Goal: Task Accomplishment & Management: Use online tool/utility

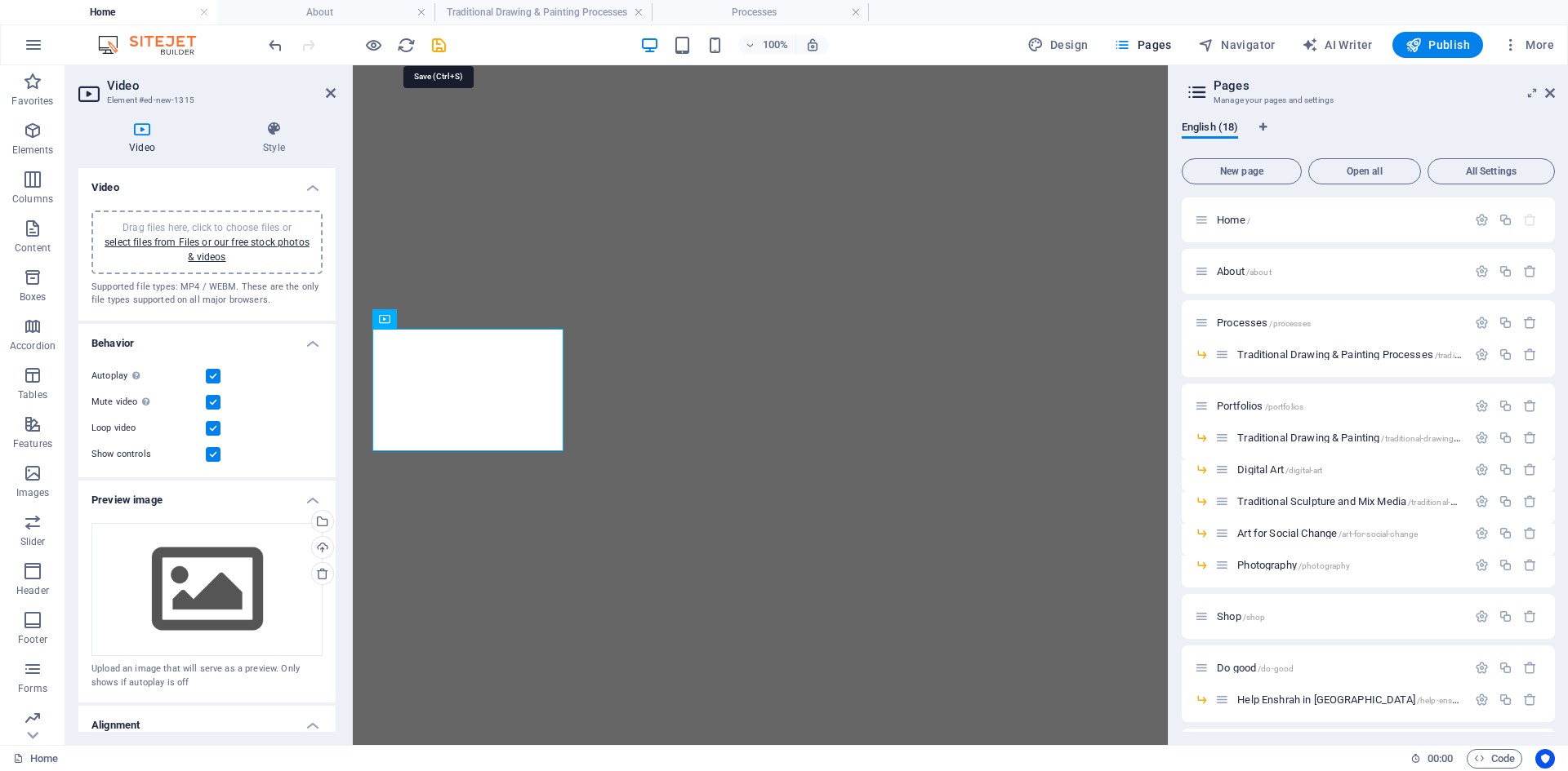
select select "%"
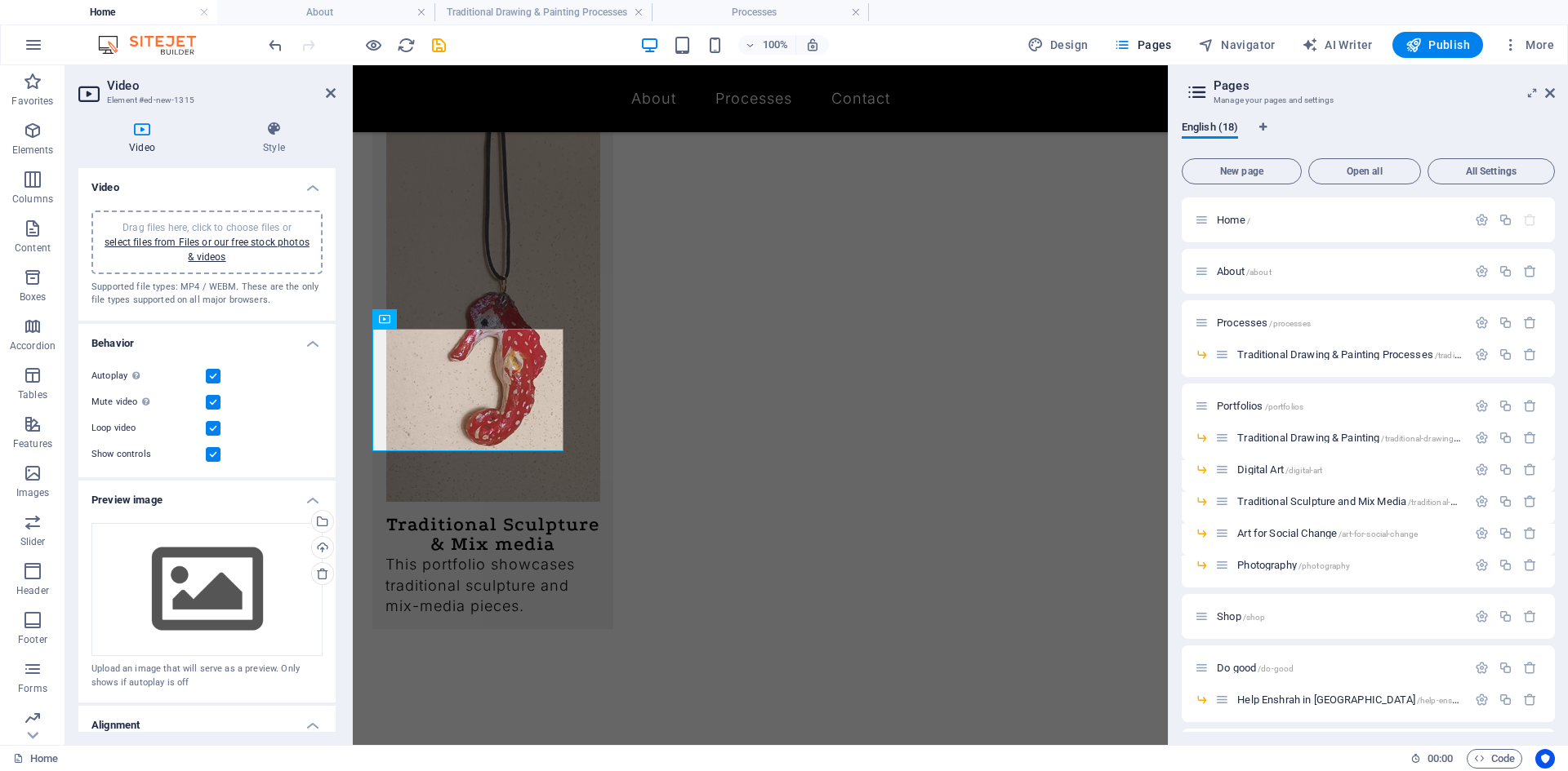
click at [211, 451] on label at bounding box center [213, 454] width 14 height 14
click at [0, 0] on input "Show controls" at bounding box center [0, 0] width 0 height 0
click at [245, 245] on link "select files from Files or our free stock photos & videos" at bounding box center [207, 249] width 205 height 26
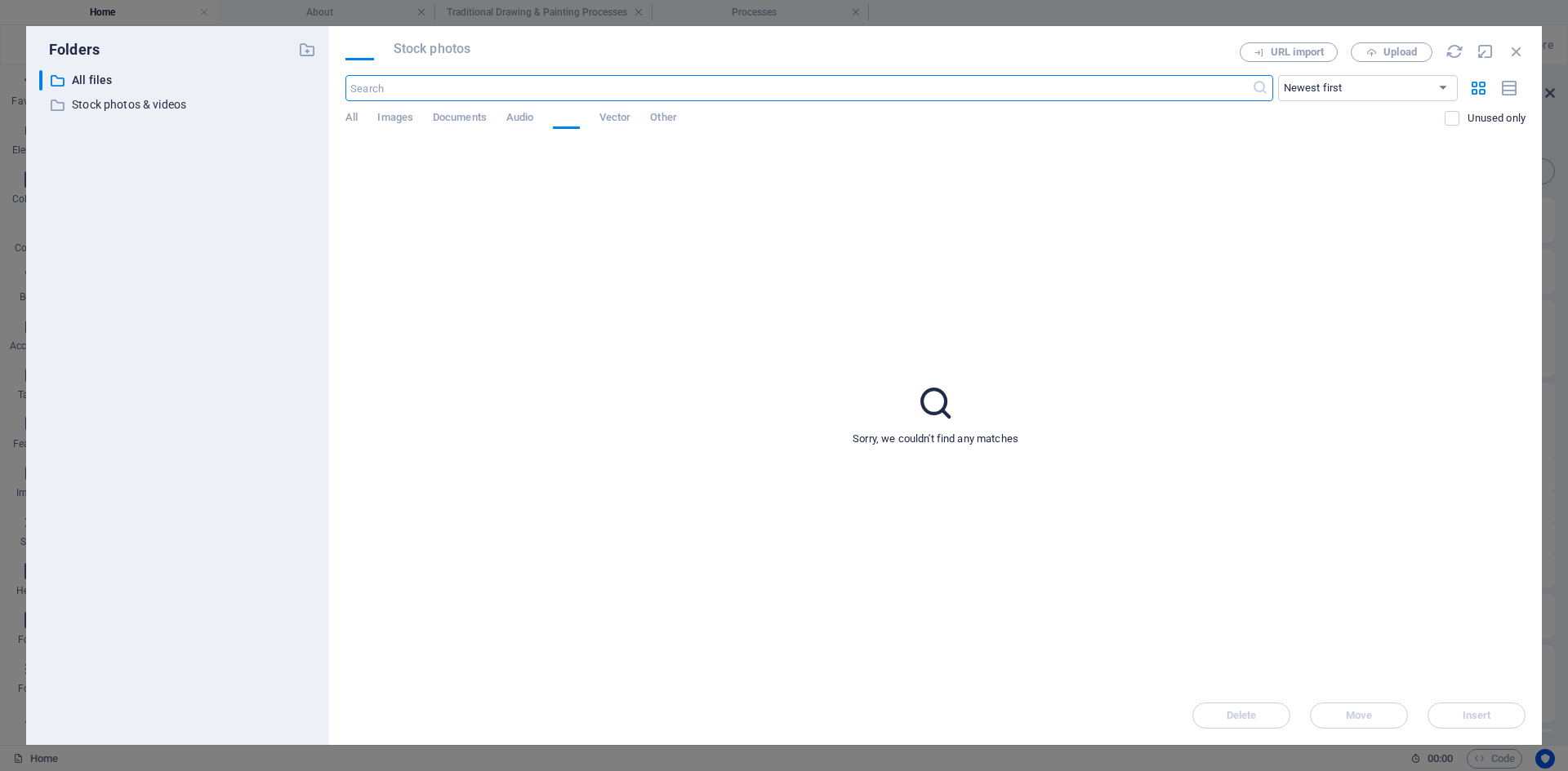
scroll to position [842, 0]
click at [1423, 56] on span "Upload" at bounding box center [1392, 52] width 67 height 11
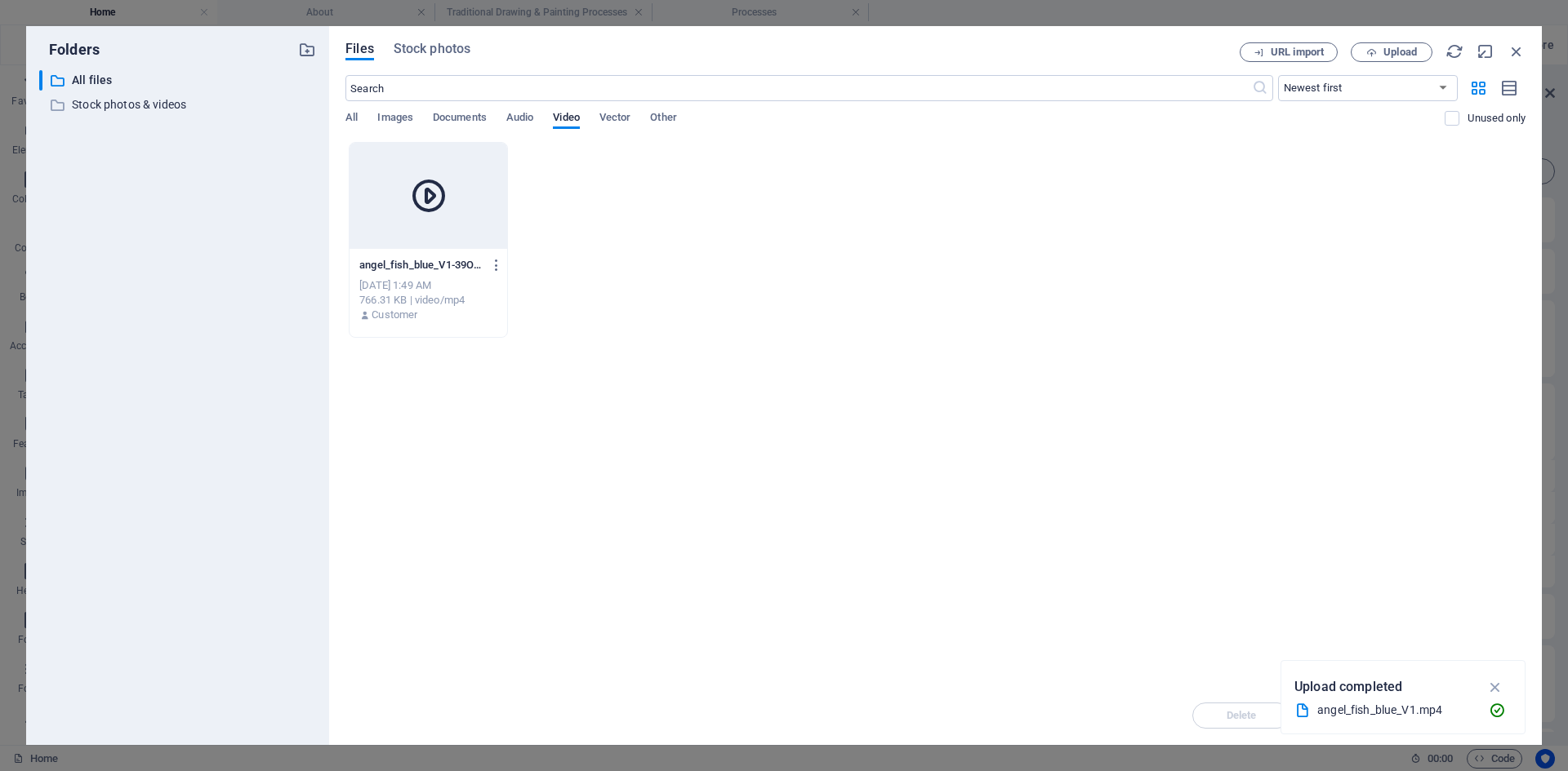
click at [1495, 684] on icon "button" at bounding box center [1495, 687] width 18 height 18
click at [1495, 684] on div "Drop files here to upload them instantly angel_fish_blue_V1-39O4Dz3oYaHU6FCgqMh…" at bounding box center [935, 414] width 1180 height 544
click at [468, 212] on div at bounding box center [429, 195] width 158 height 106
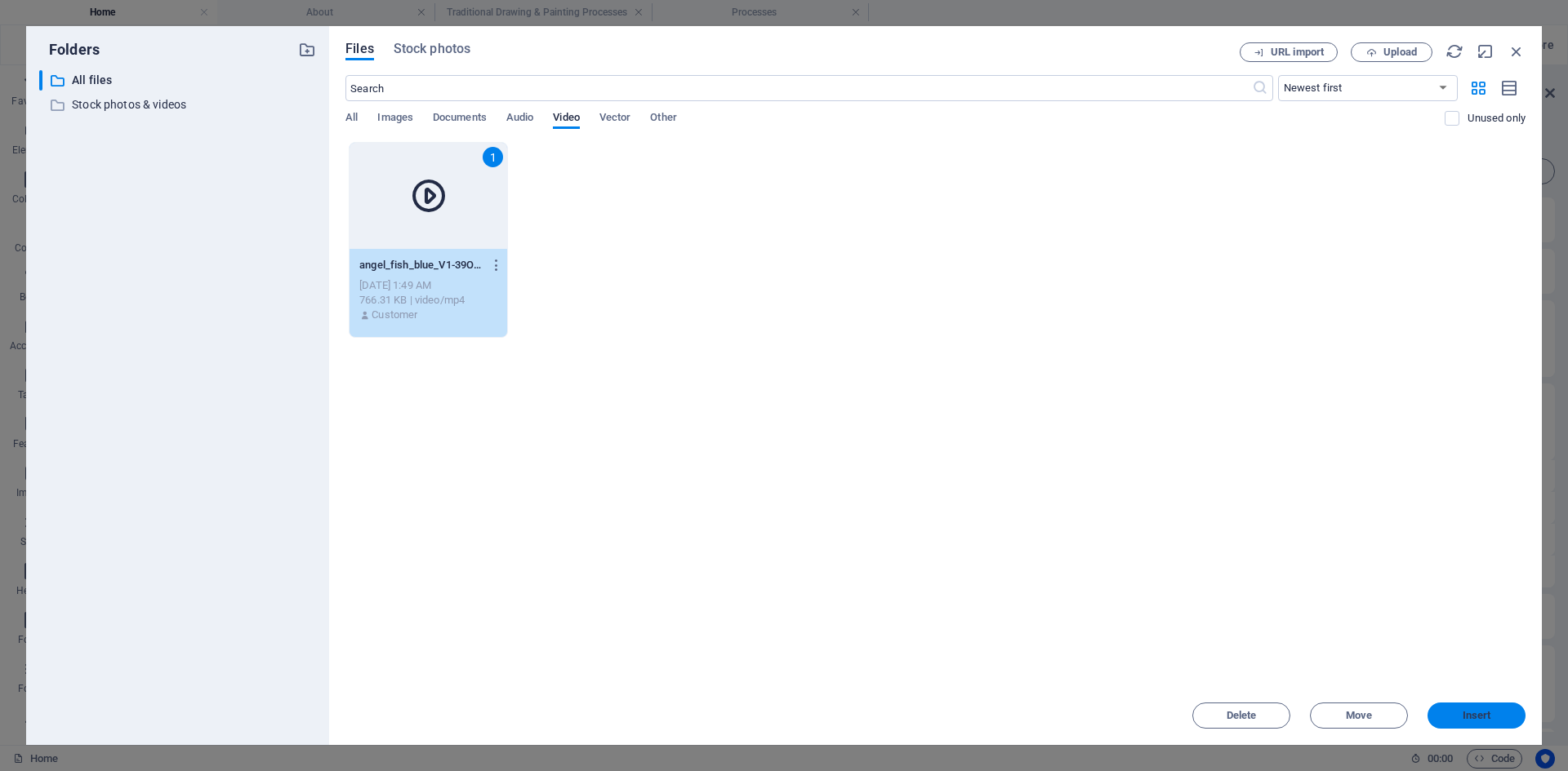
click at [1452, 711] on span "Insert" at bounding box center [1477, 715] width 85 height 10
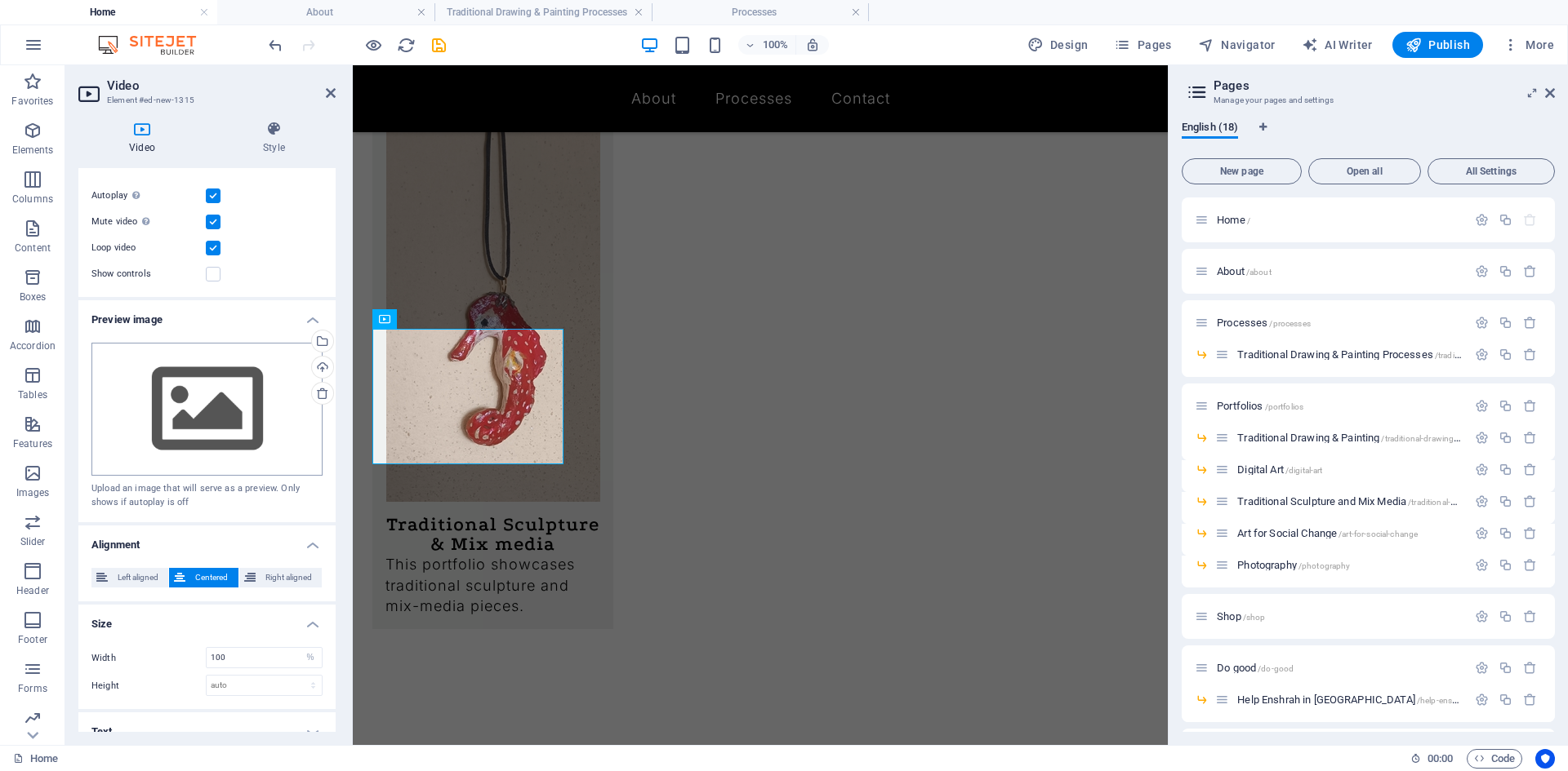
scroll to position [198, 0]
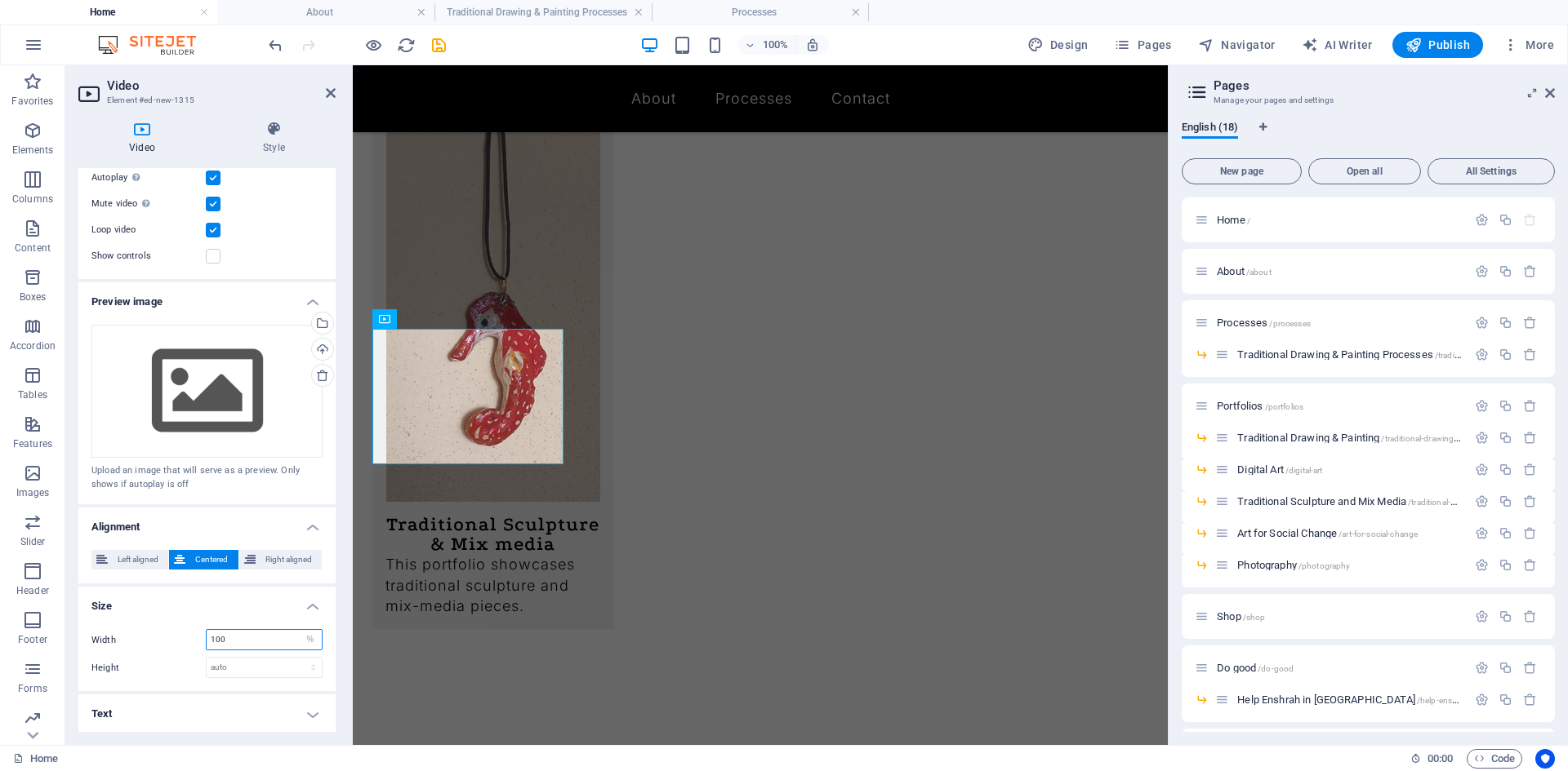
drag, startPoint x: 248, startPoint y: 643, endPoint x: 201, endPoint y: 626, distance: 50.0
click at [200, 625] on div "Width 100 auto px % Height auto px" at bounding box center [206, 654] width 257 height 75
click at [264, 630] on input "600" at bounding box center [264, 639] width 116 height 19
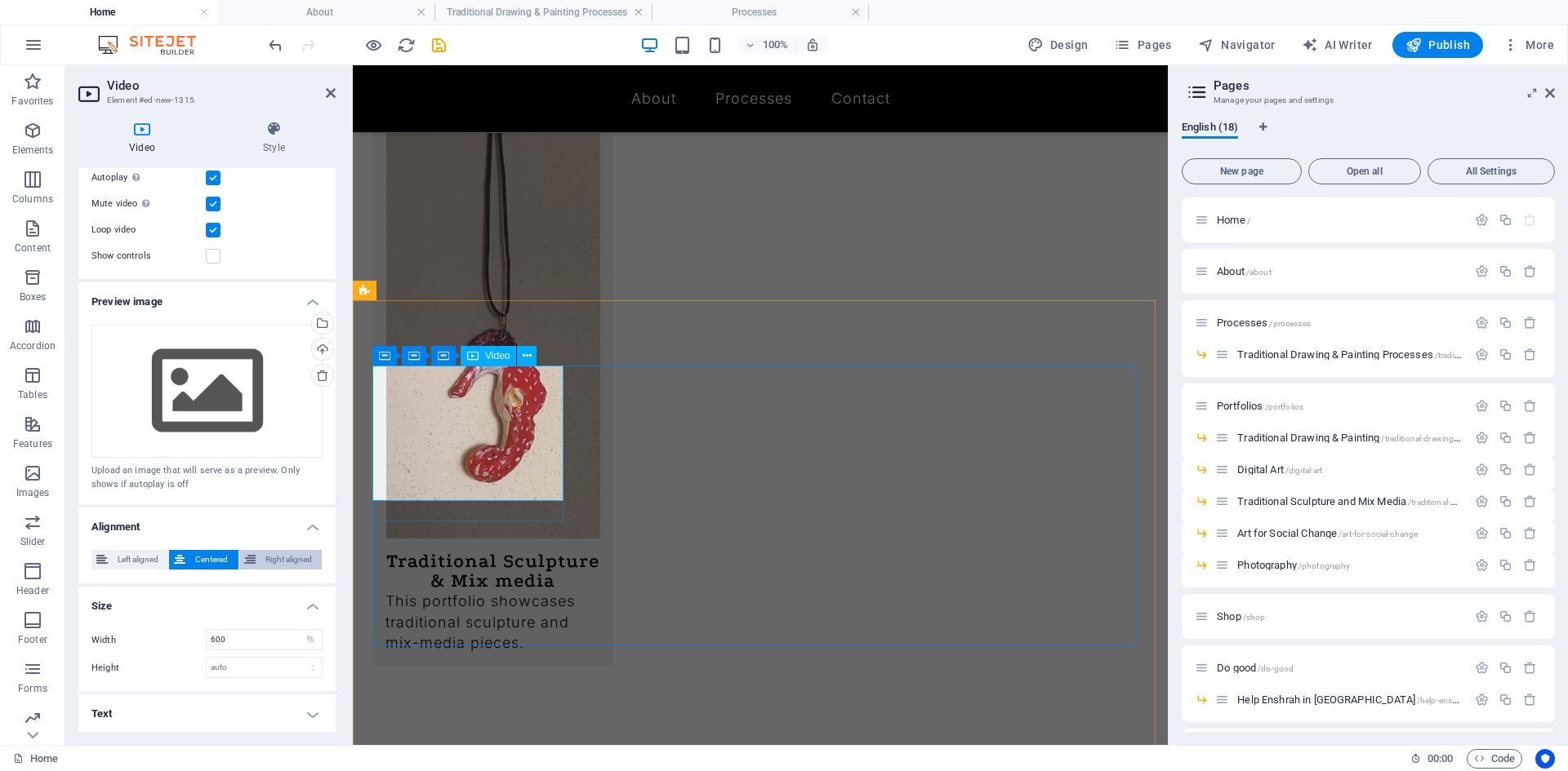
scroll to position [1408, 0]
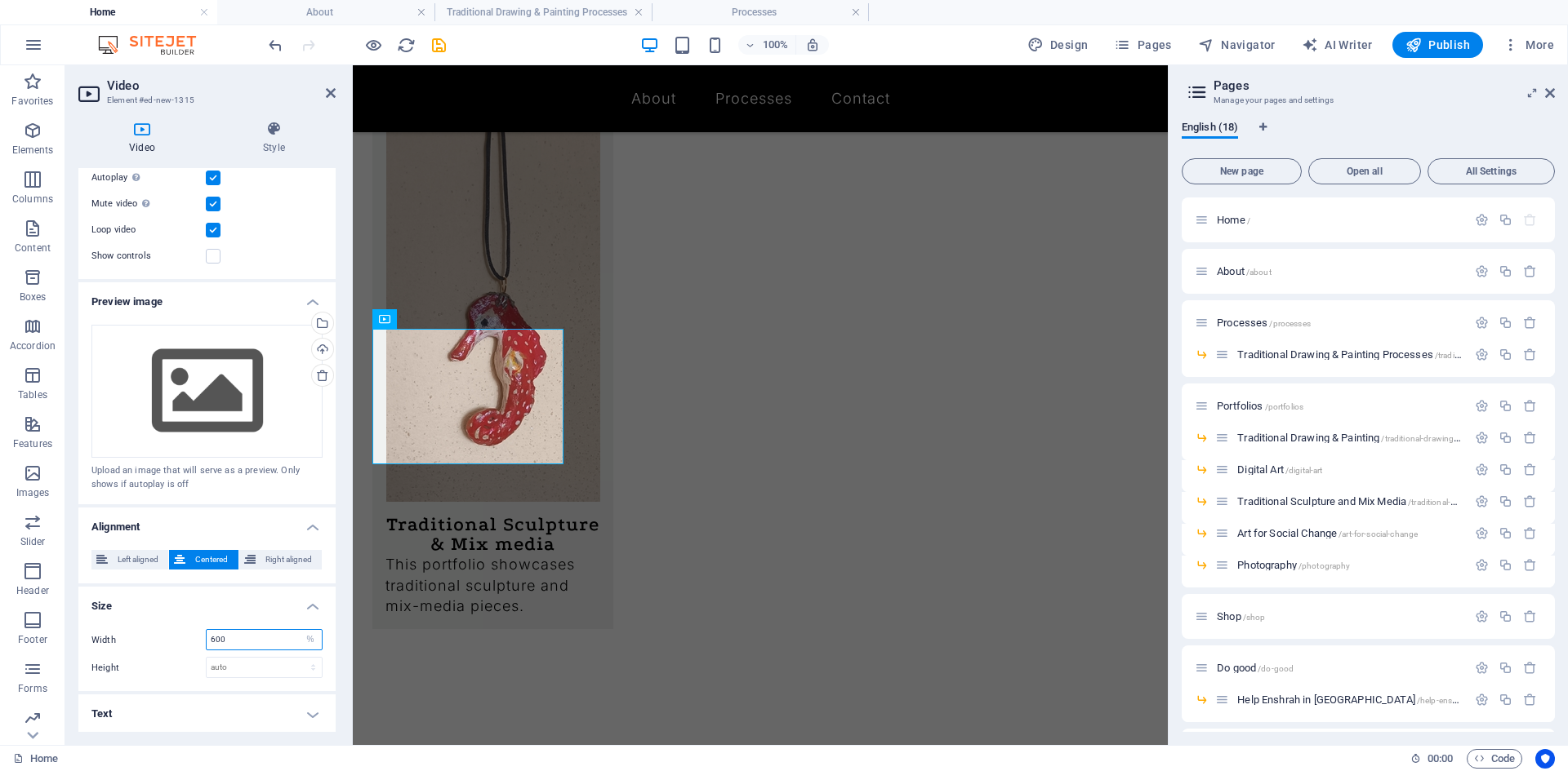
drag, startPoint x: 225, startPoint y: 639, endPoint x: 197, endPoint y: 635, distance: 28.3
click at [200, 635] on div "Width 600 auto px %" at bounding box center [207, 640] width 231 height 21
click at [197, 635] on label "Width" at bounding box center [148, 639] width 115 height 9
click at [214, 635] on input "600" at bounding box center [264, 639] width 116 height 19
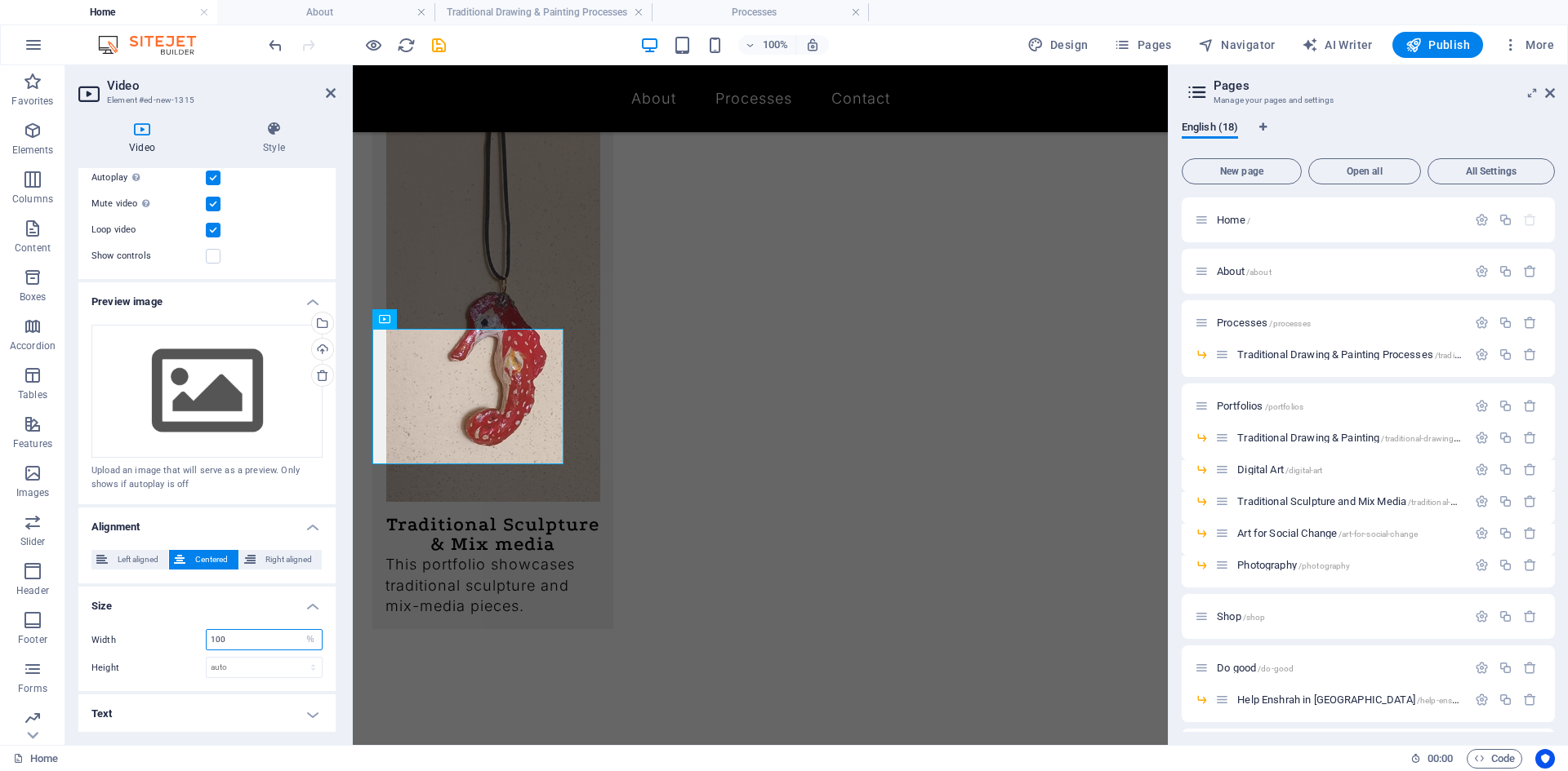
click at [252, 641] on input "100" at bounding box center [264, 639] width 116 height 19
type input "100"
click at [342, 592] on div "Video Style Video Drag files here, click to choose files or select files from F…" at bounding box center [207, 426] width 283 height 637
click at [257, 126] on icon at bounding box center [274, 128] width 123 height 16
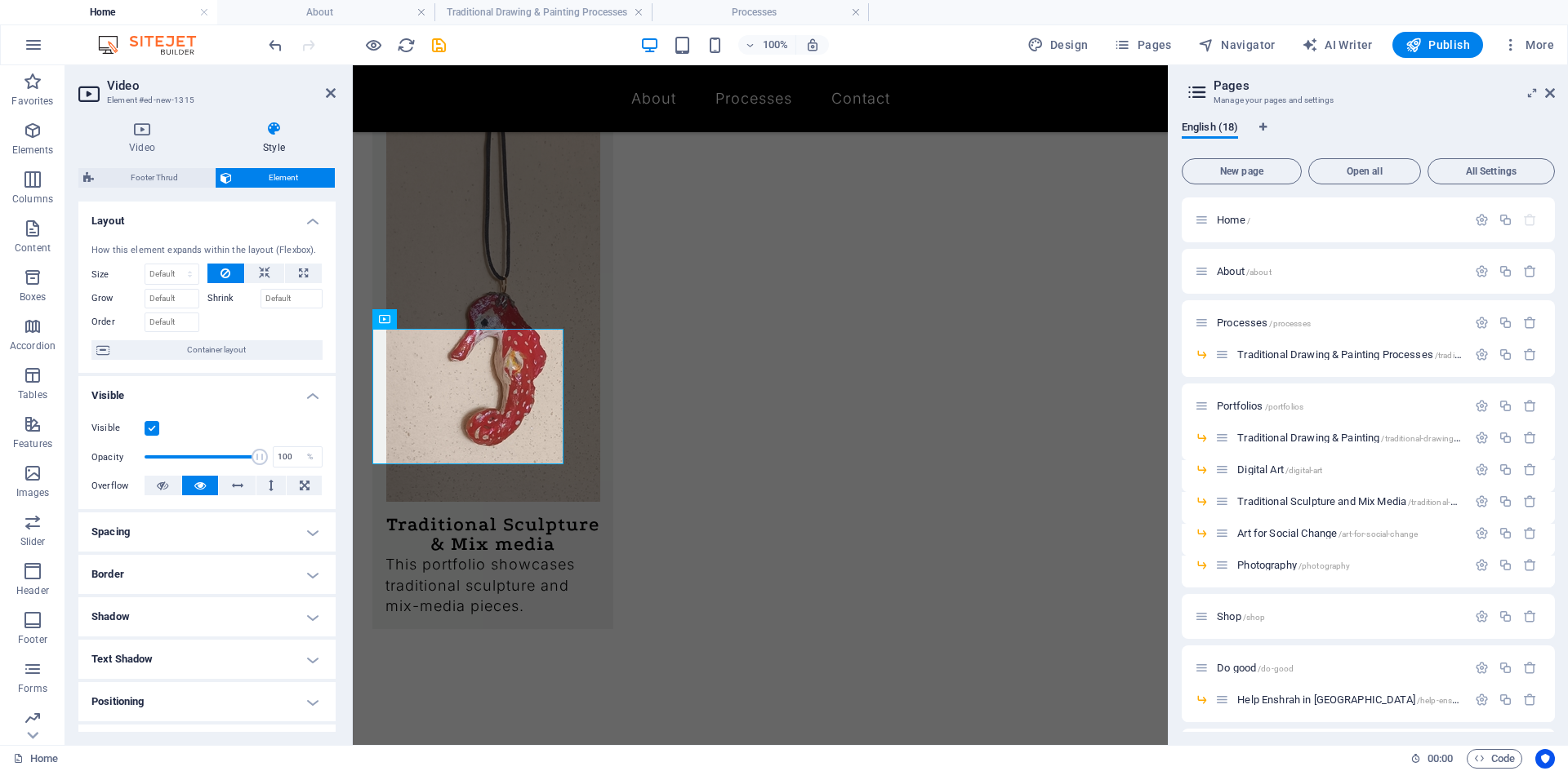
click at [242, 347] on span "Container layout" at bounding box center [216, 350] width 203 height 19
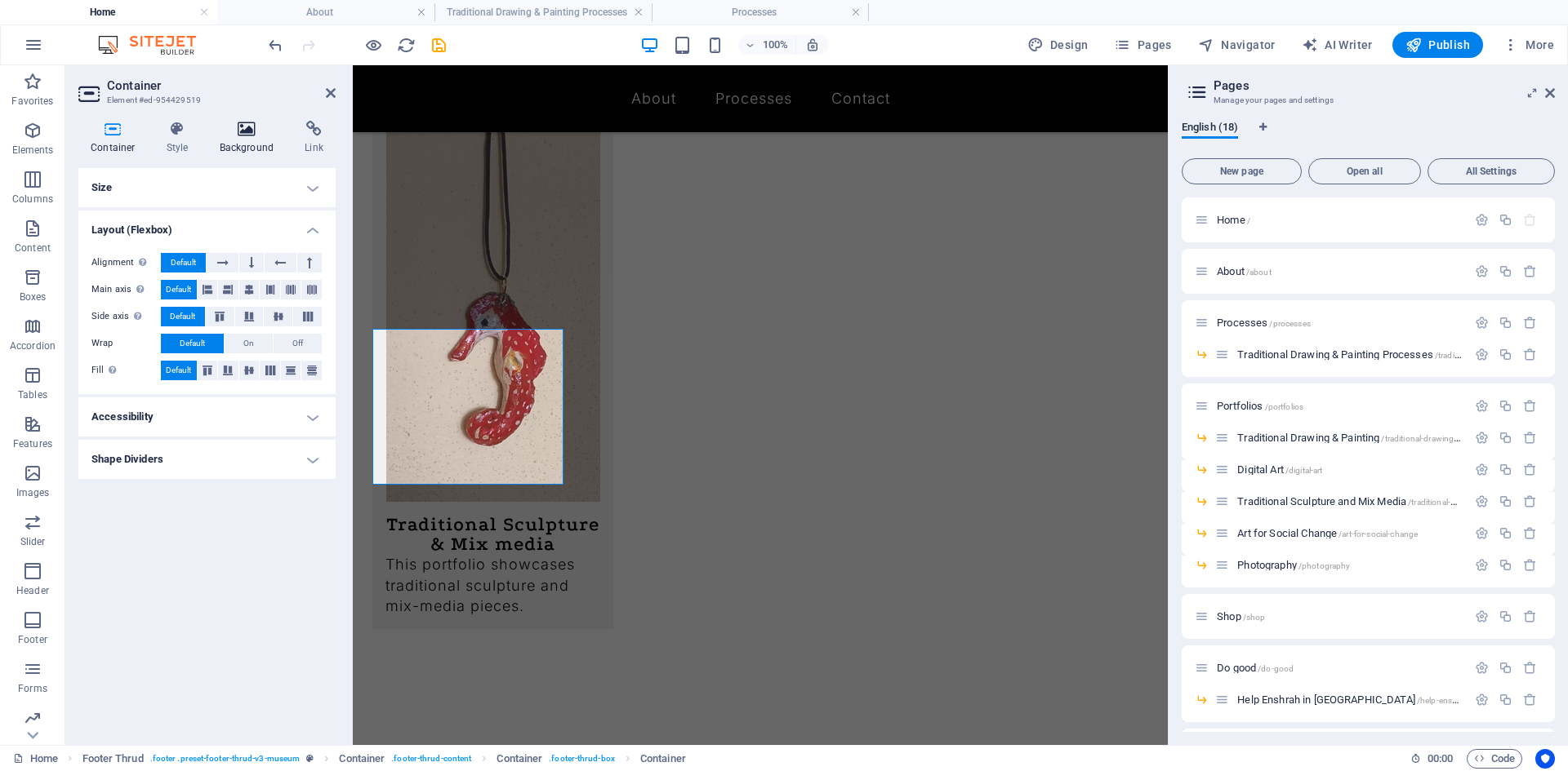
click at [239, 122] on icon at bounding box center [247, 128] width 79 height 16
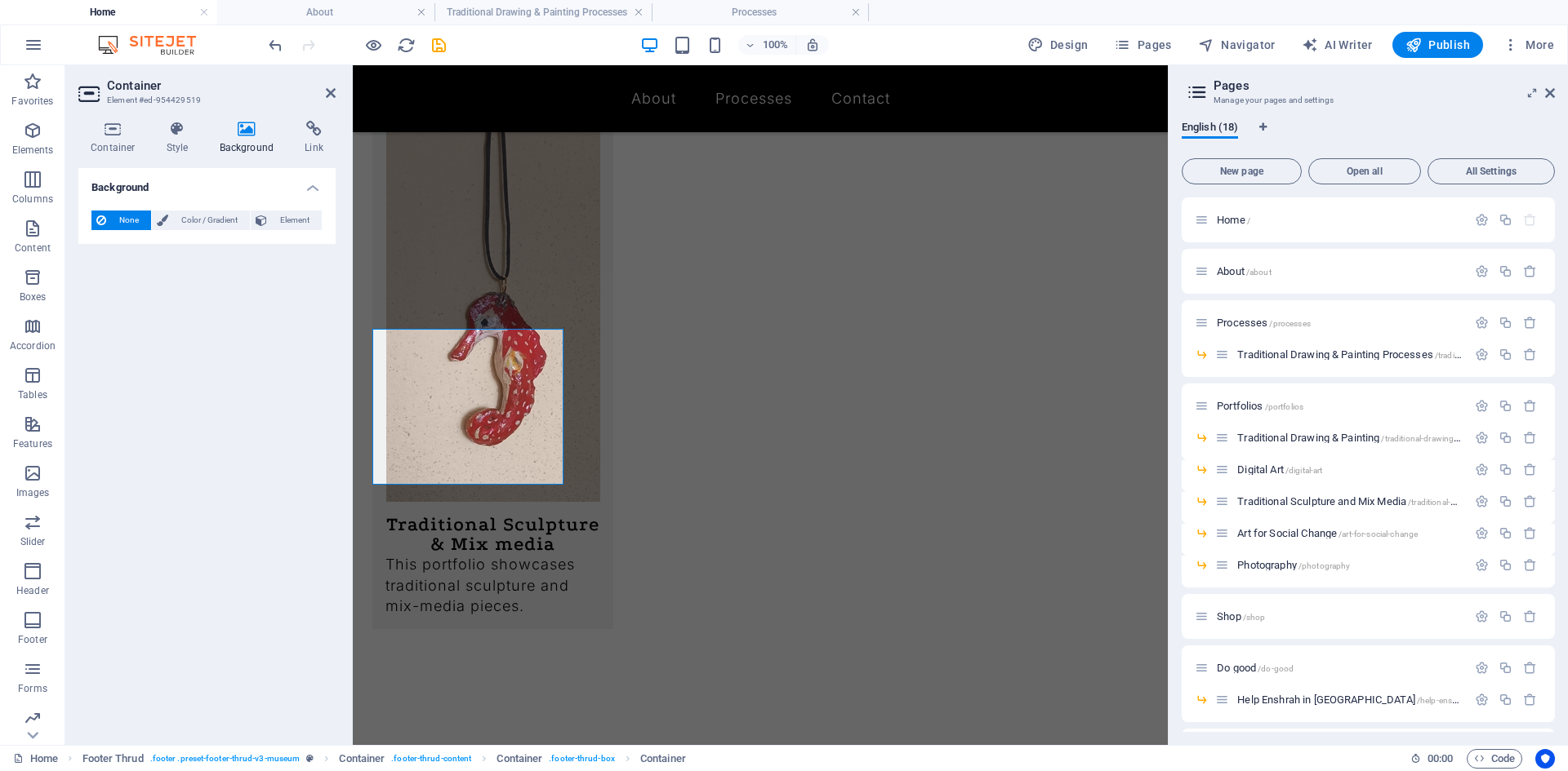
click at [291, 132] on h4 "Background" at bounding box center [249, 138] width 86 height 35
click at [178, 131] on icon at bounding box center [177, 128] width 46 height 16
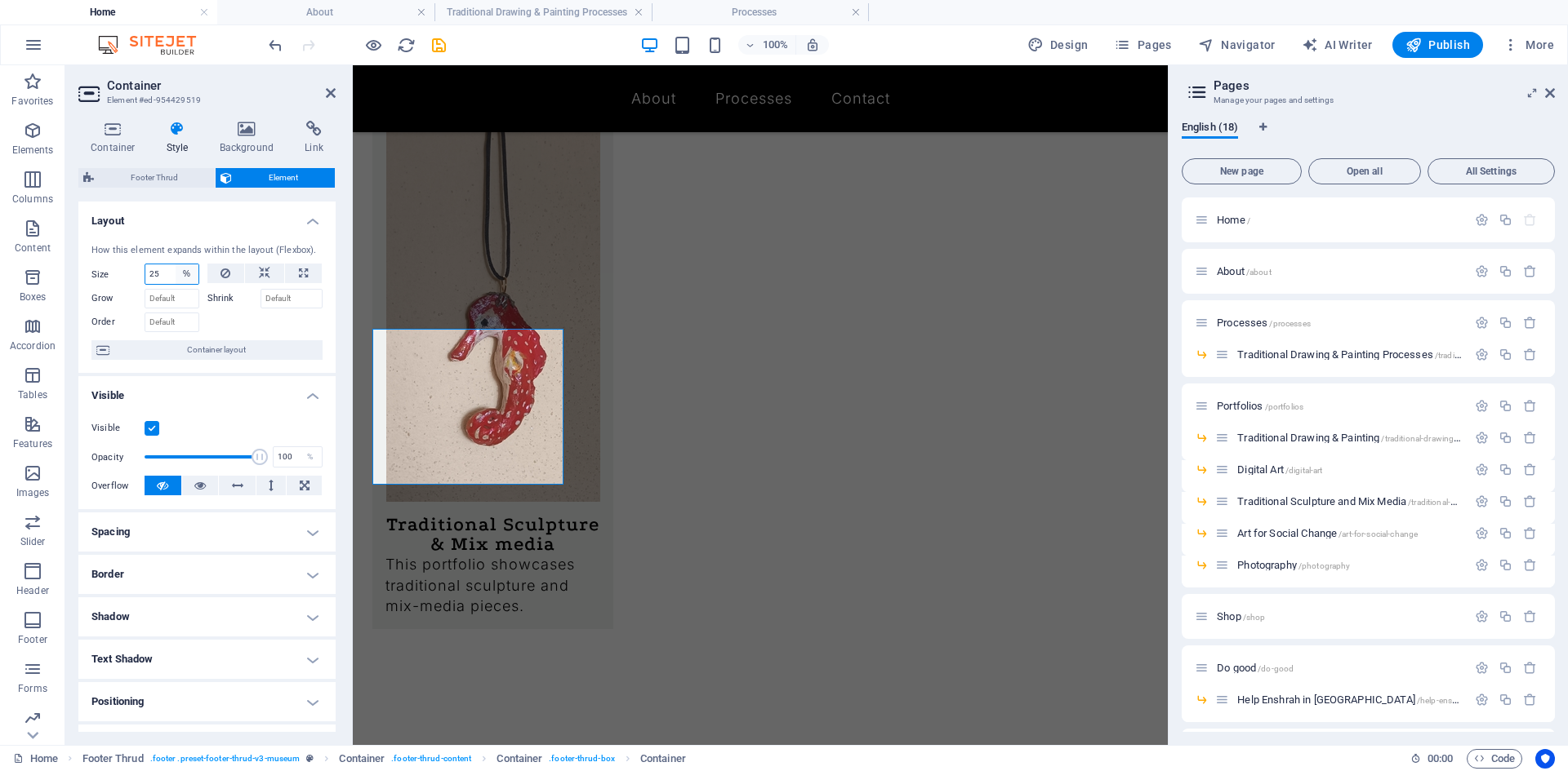
click at [175, 272] on select "Default auto px % 1/1 1/2 1/3 1/4 1/5 1/6 1/7 1/8 1/9 1/10" at bounding box center [187, 274] width 23 height 19
click at [163, 270] on input "25" at bounding box center [171, 274] width 53 height 19
drag, startPoint x: 162, startPoint y: 270, endPoint x: 119, endPoint y: 270, distance: 43.0
click at [119, 270] on div "Size 25 Default auto px % 1/1 1/2 1/3 1/4 1/5 1/6 1/7 1/8 1/9 1/10" at bounding box center [145, 274] width 108 height 21
click at [154, 274] on input "25" at bounding box center [171, 274] width 53 height 19
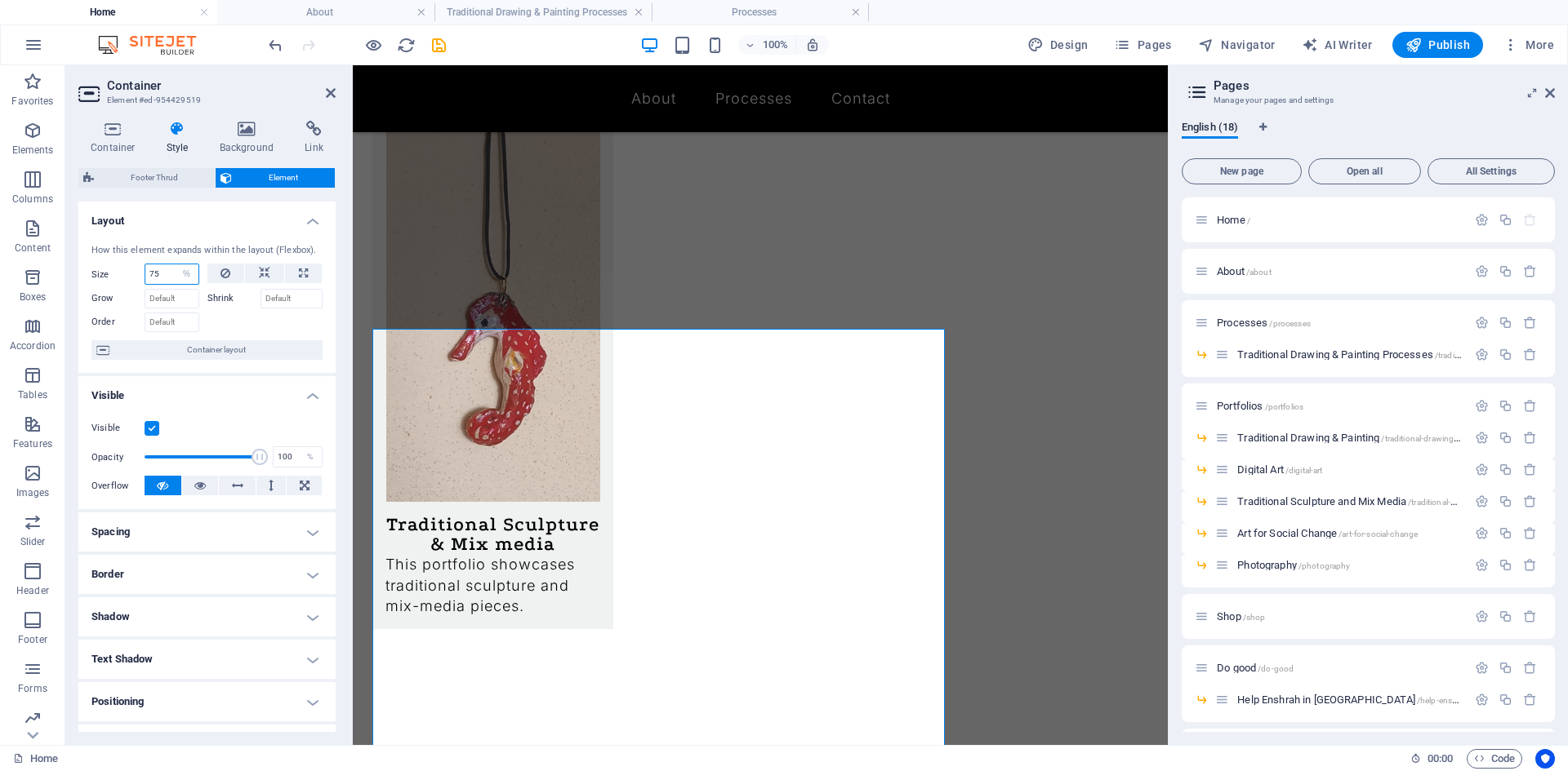
type input "75"
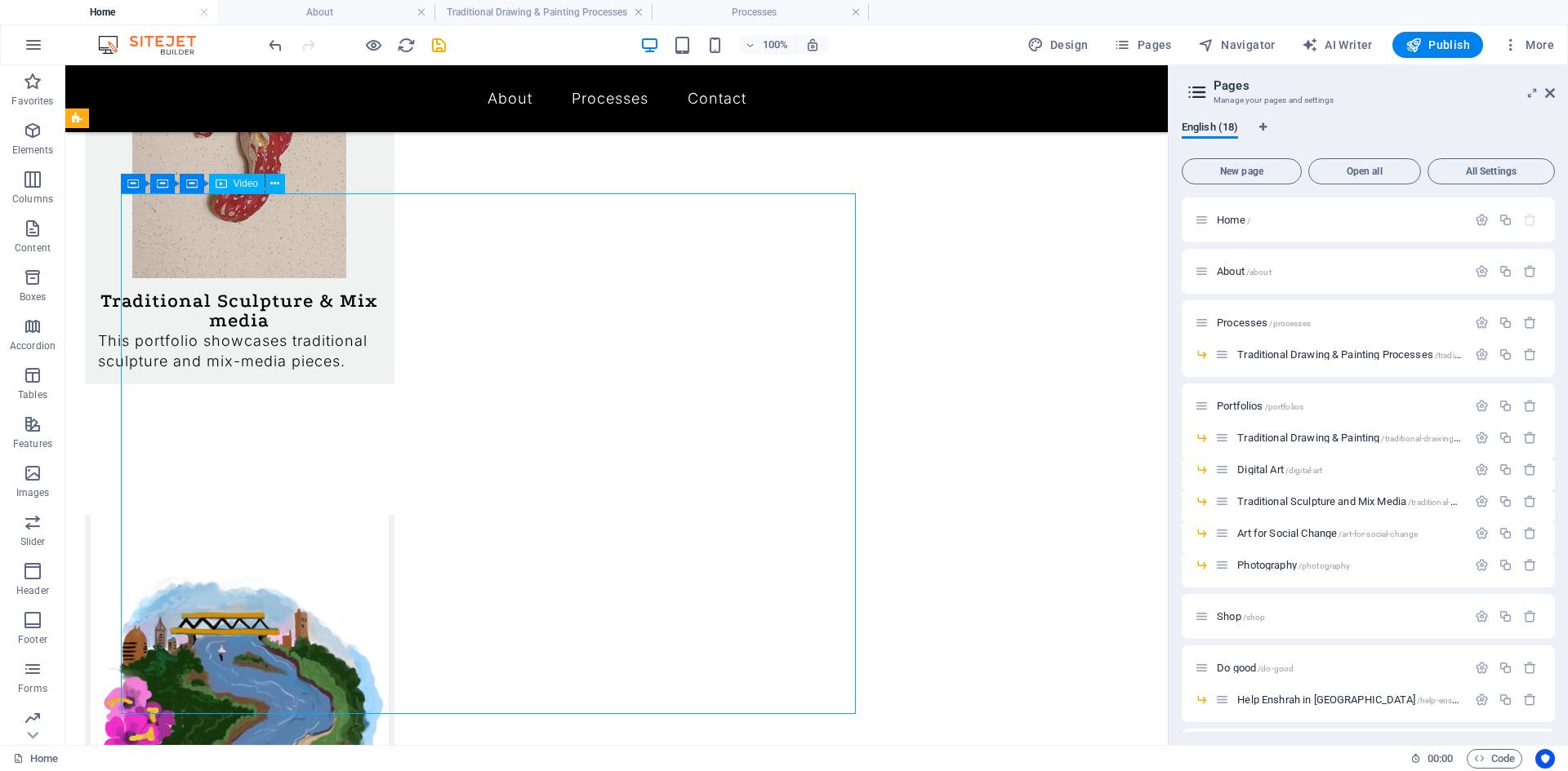
scroll to position [1534, 0]
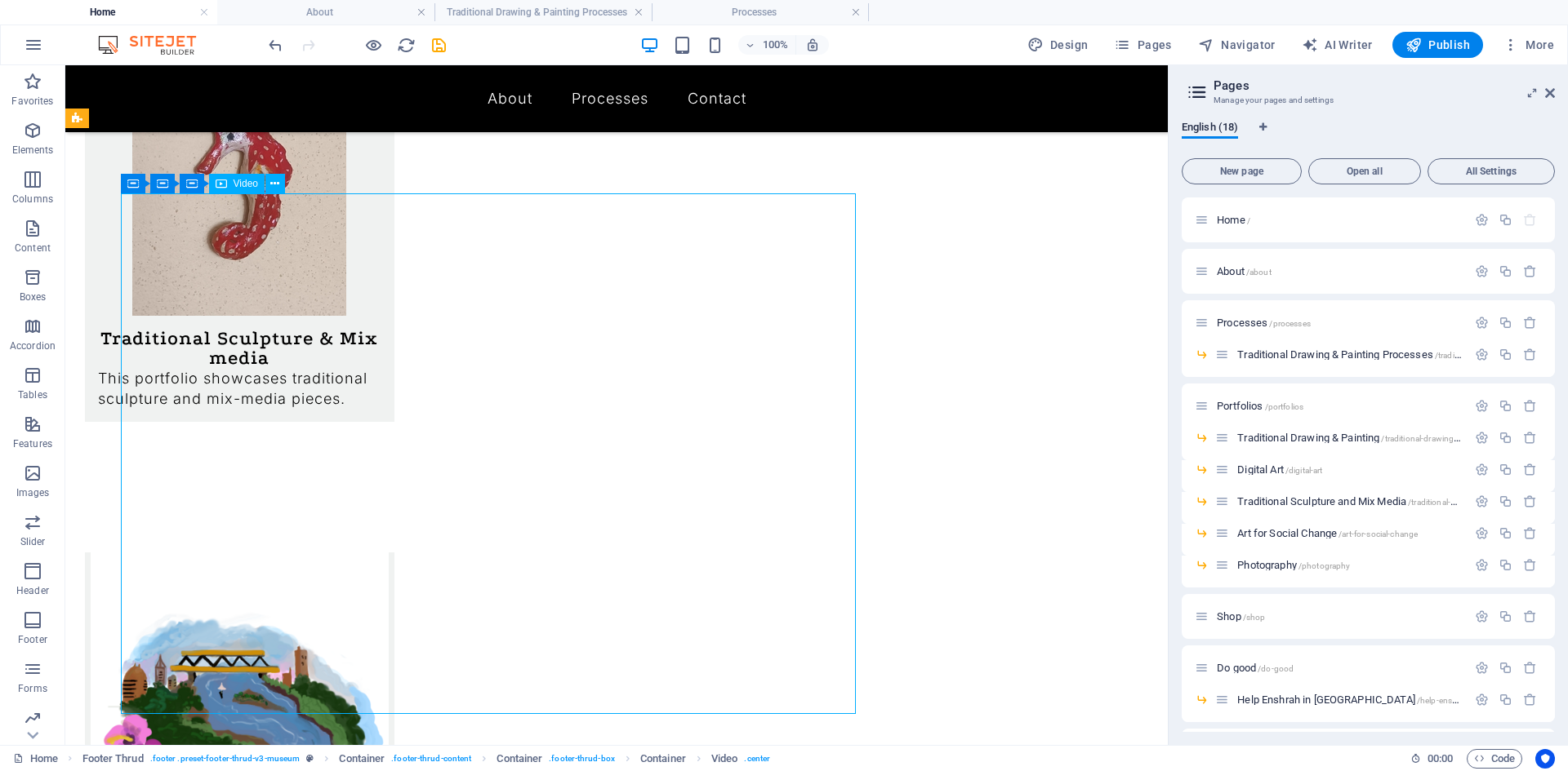
drag, startPoint x: 335, startPoint y: 352, endPoint x: 854, endPoint y: 594, distance: 572.6
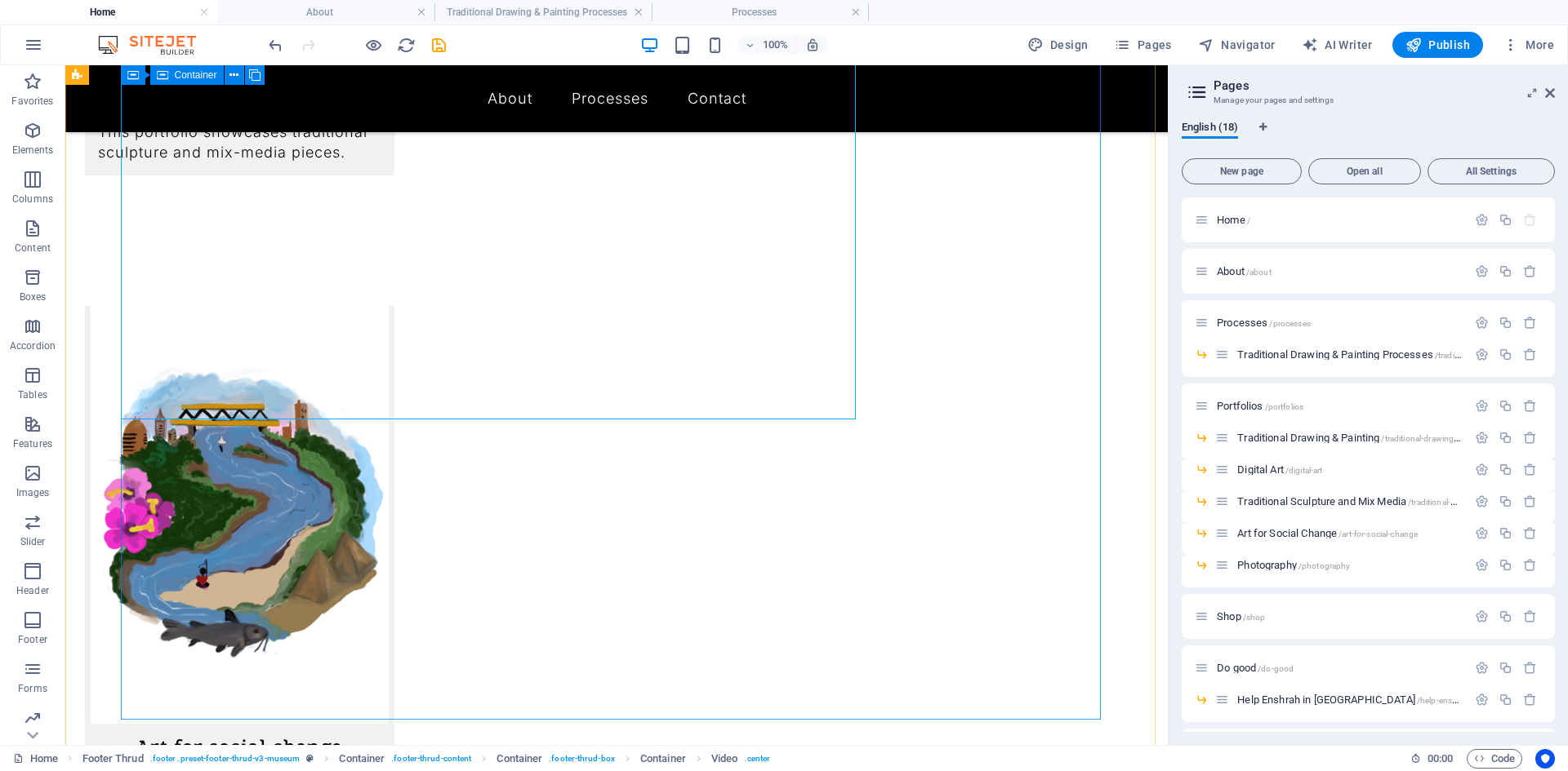
scroll to position [1752, 0]
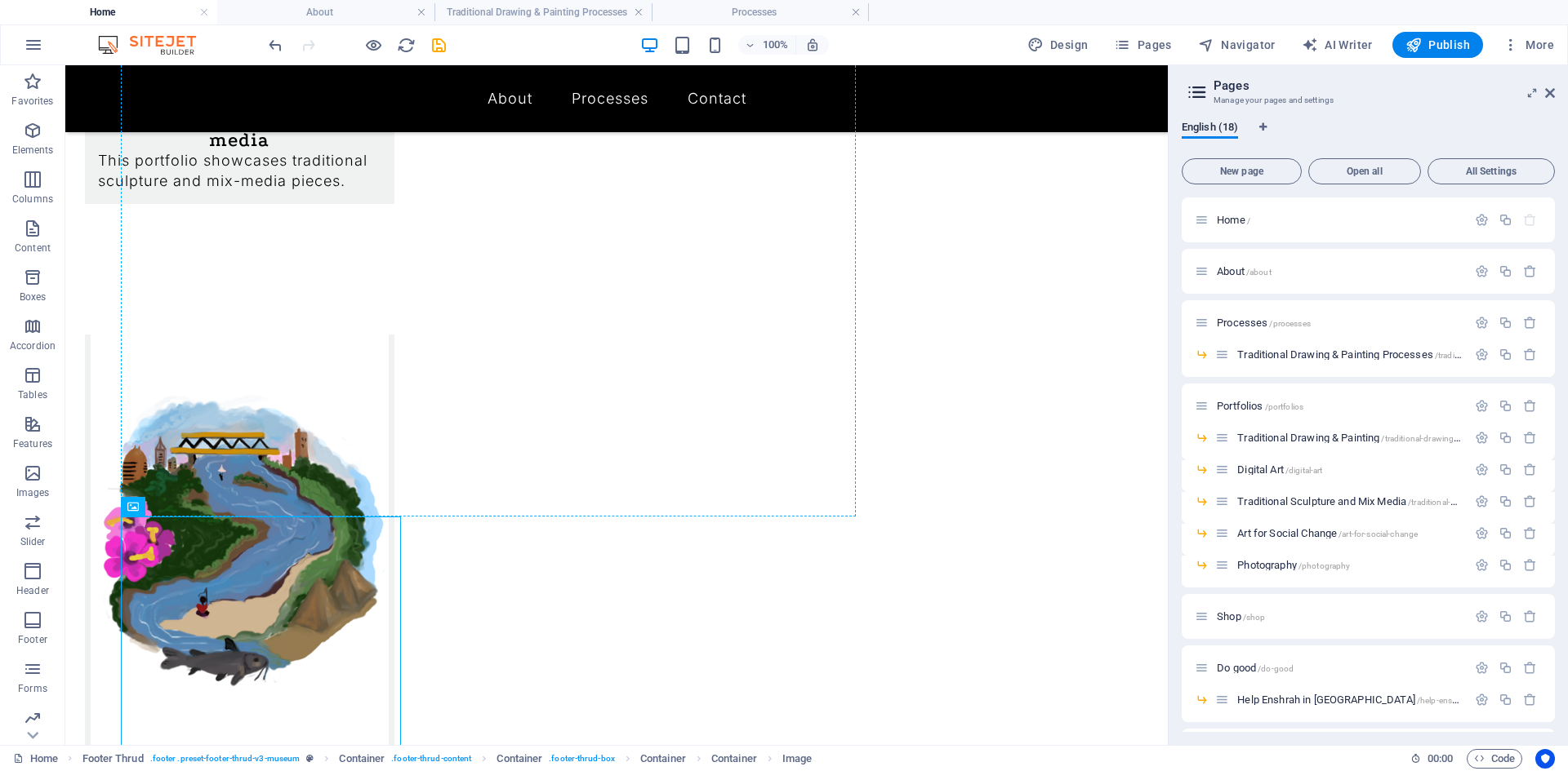
drag, startPoint x: 349, startPoint y: 566, endPoint x: 394, endPoint y: 195, distance: 373.7
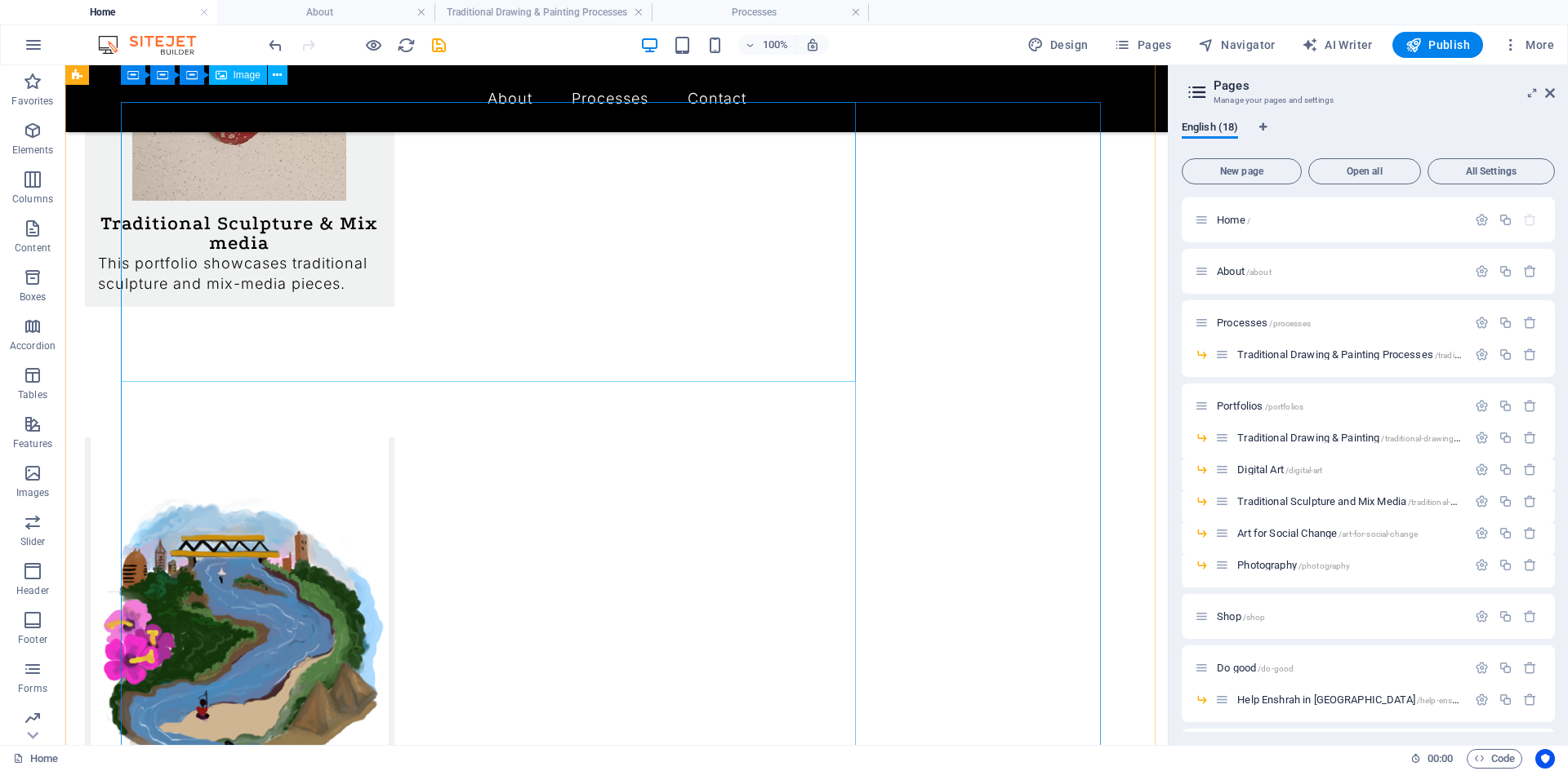
scroll to position [1626, 0]
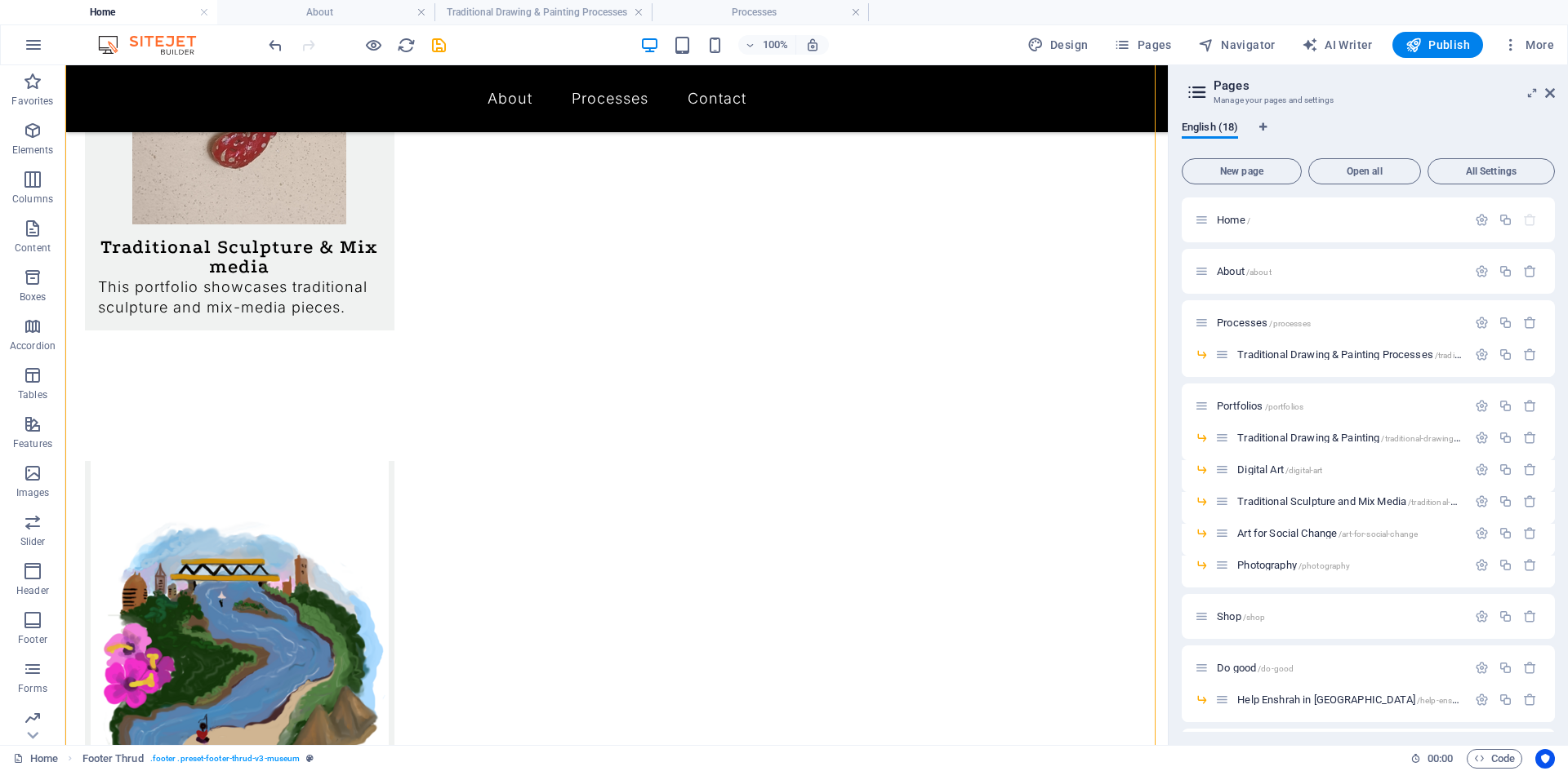
drag, startPoint x: 307, startPoint y: 232, endPoint x: 736, endPoint y: 218, distance: 429.2
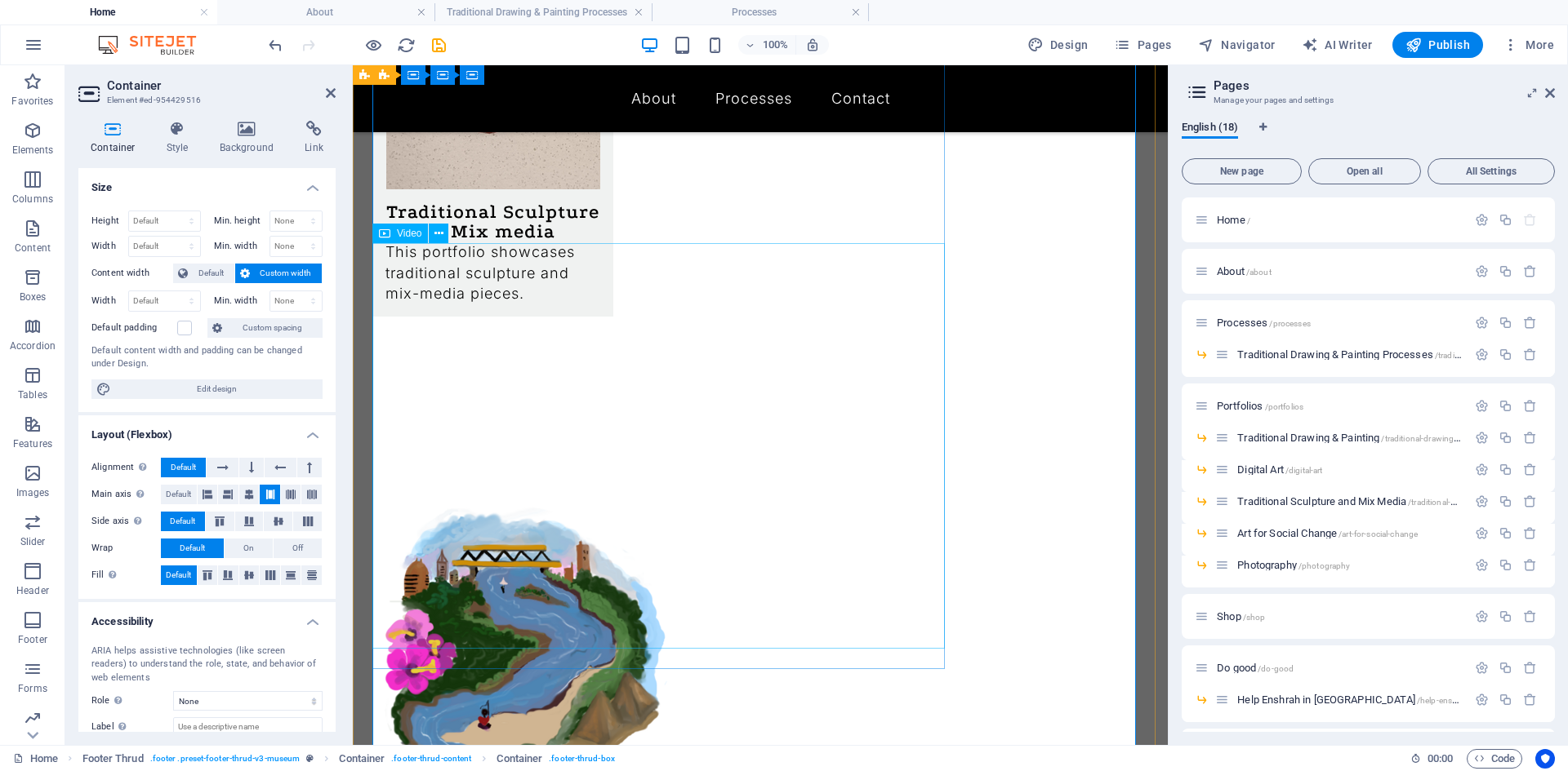
scroll to position [1484, 0]
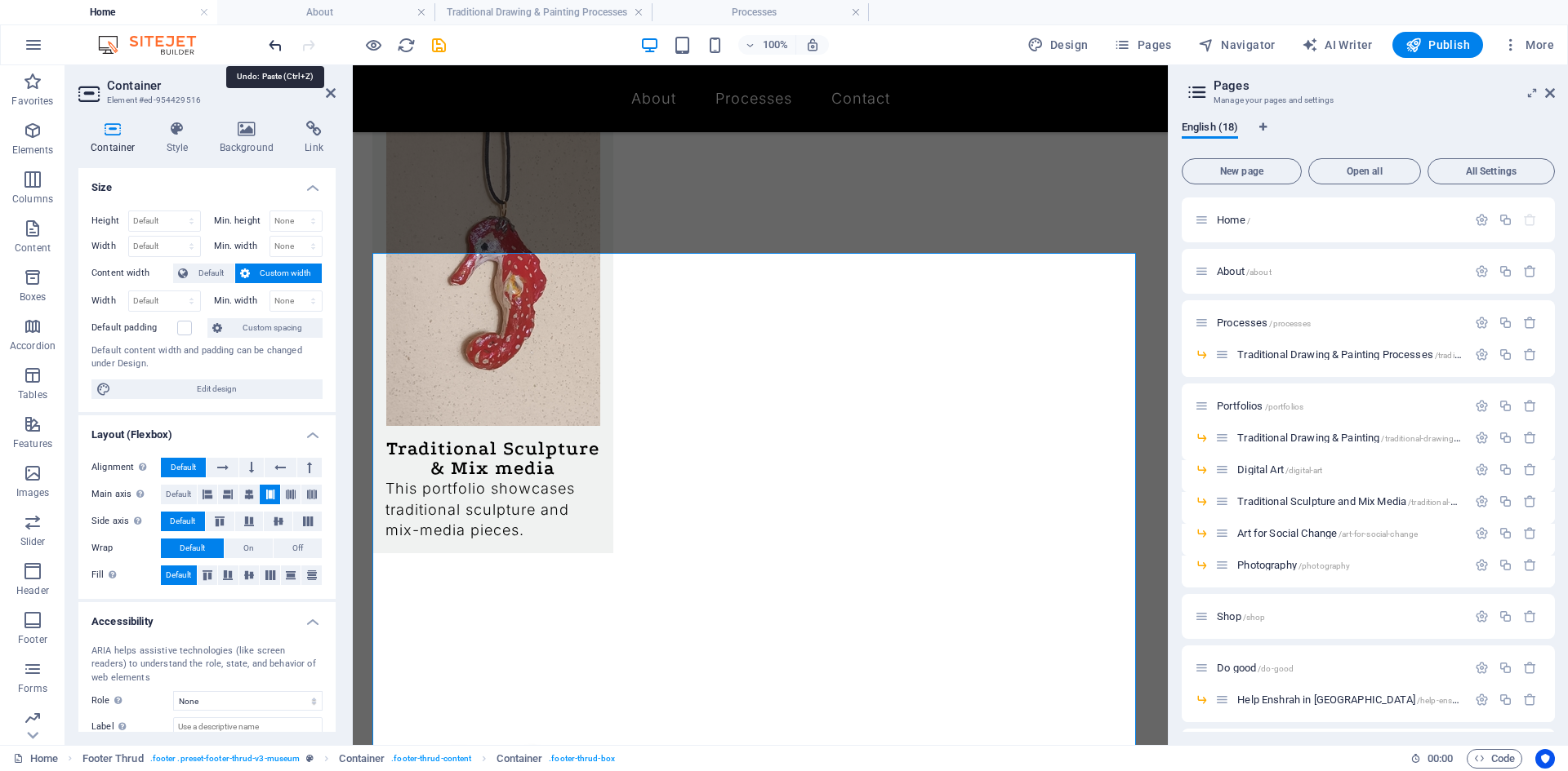
click at [274, 45] on icon "undo" at bounding box center [274, 44] width 18 height 18
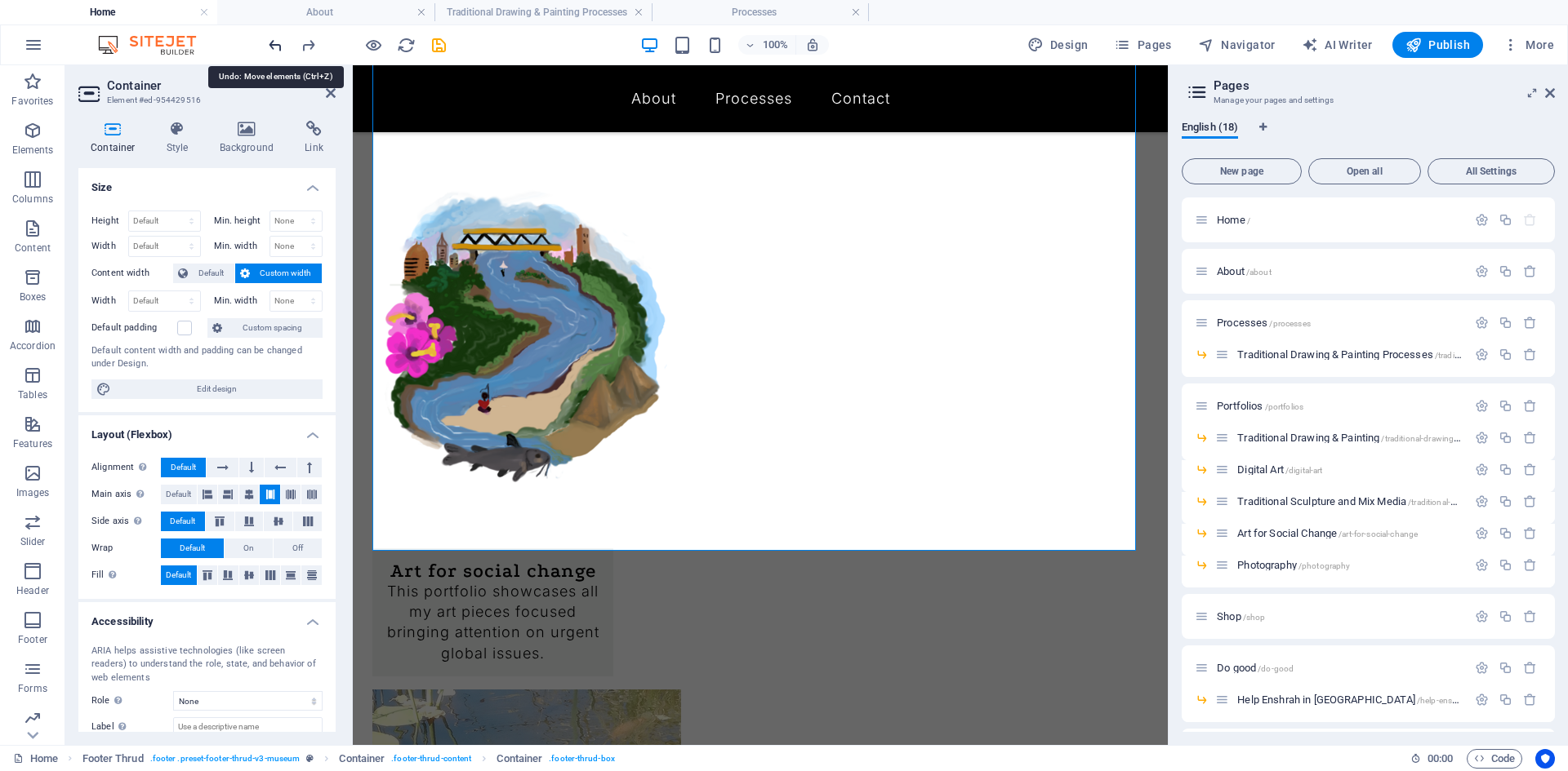
click at [274, 45] on icon "undo" at bounding box center [274, 44] width 18 height 18
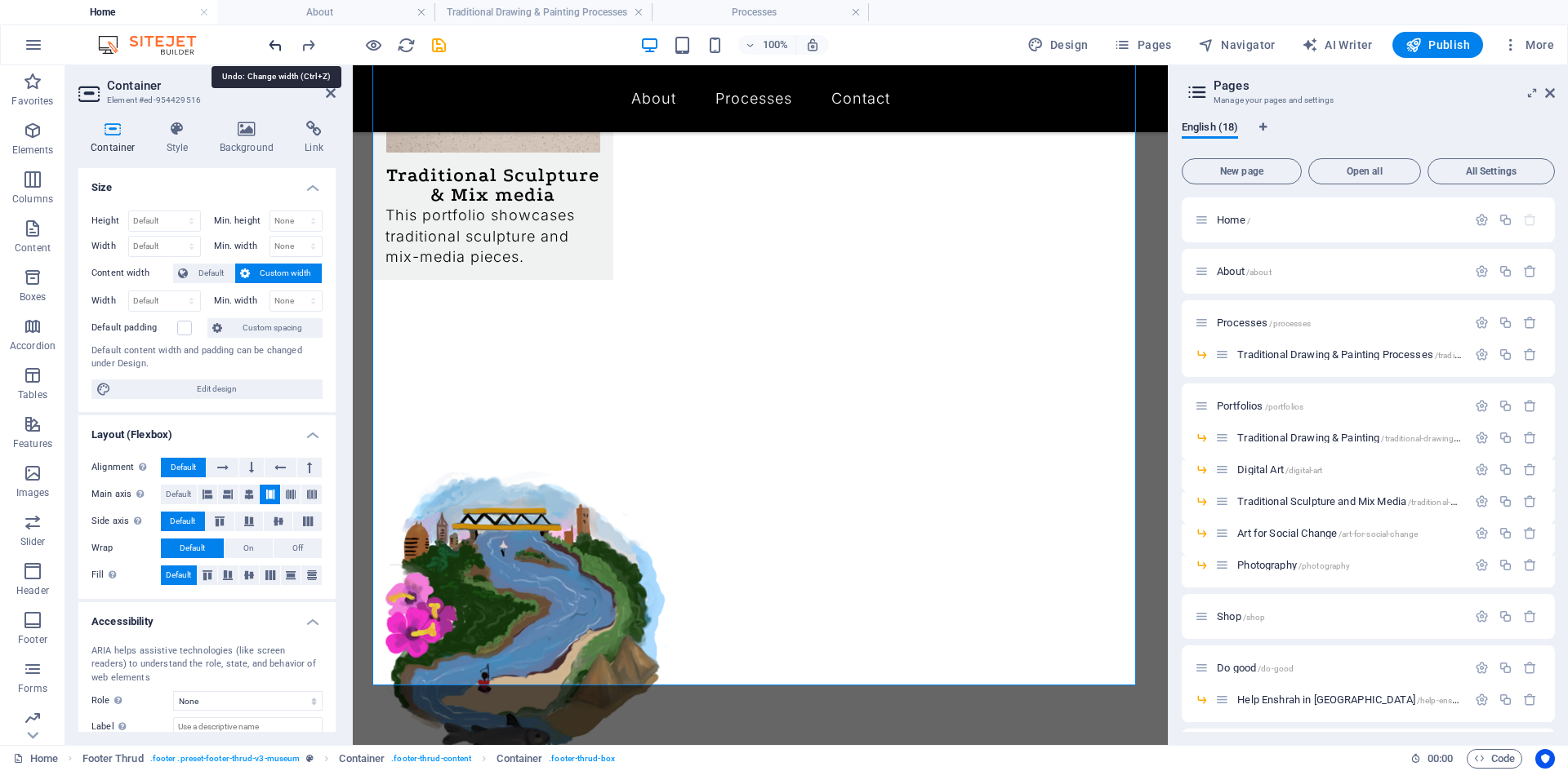
click at [274, 45] on icon "undo" at bounding box center [274, 44] width 18 height 18
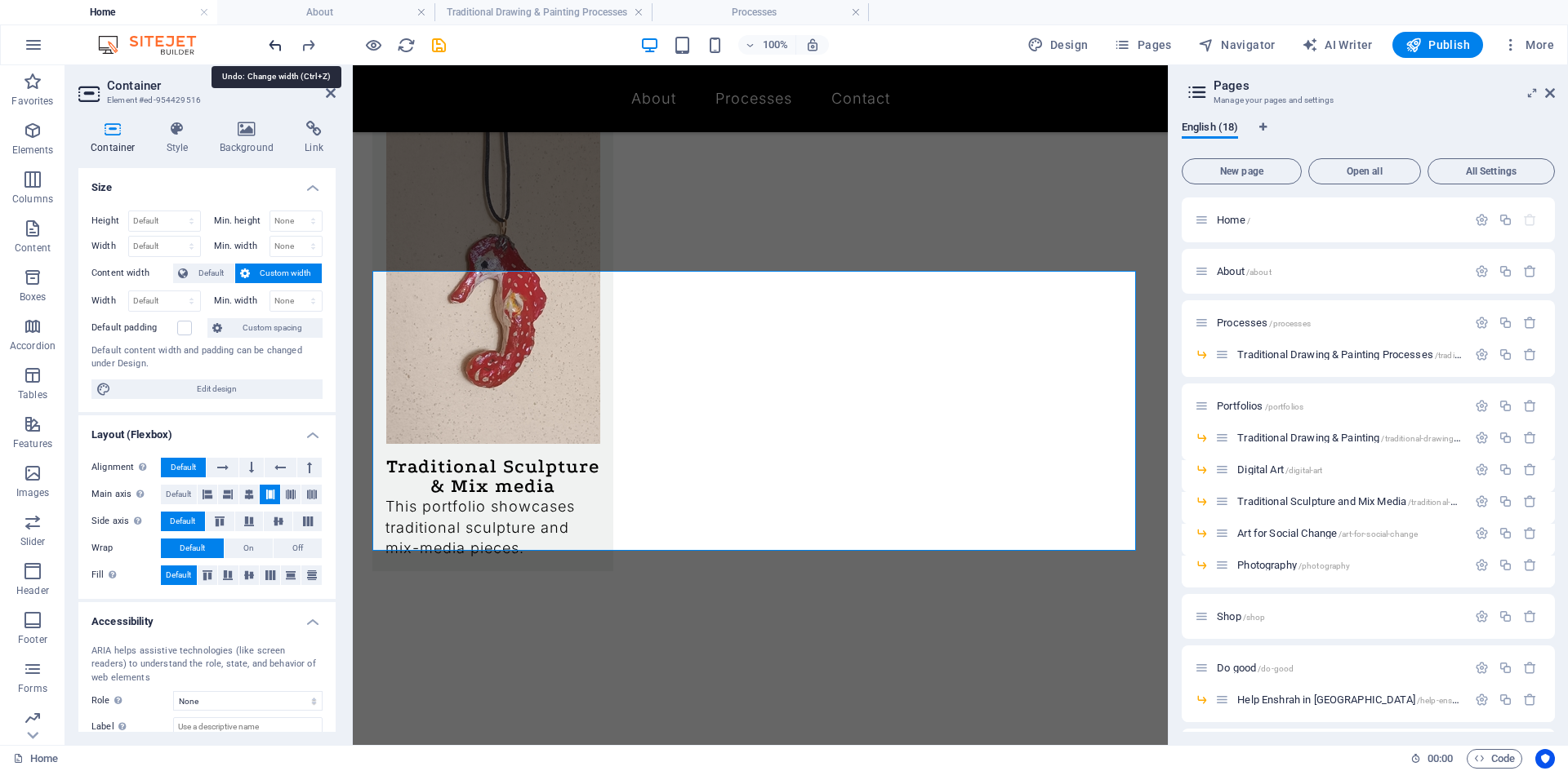
click at [274, 44] on icon "undo" at bounding box center [274, 44] width 18 height 18
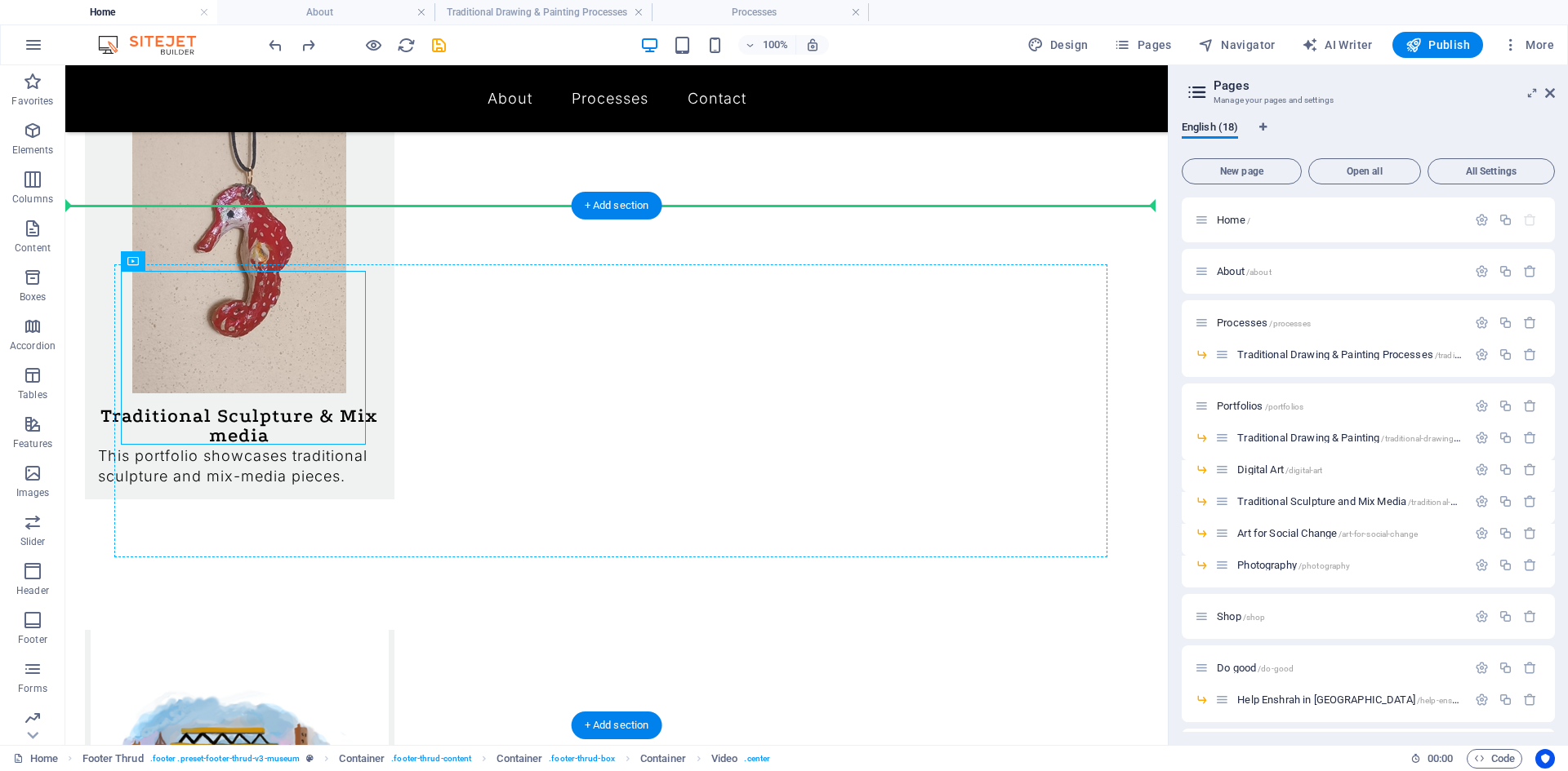
drag, startPoint x: 194, startPoint y: 337, endPoint x: 709, endPoint y: 395, distance: 518.3
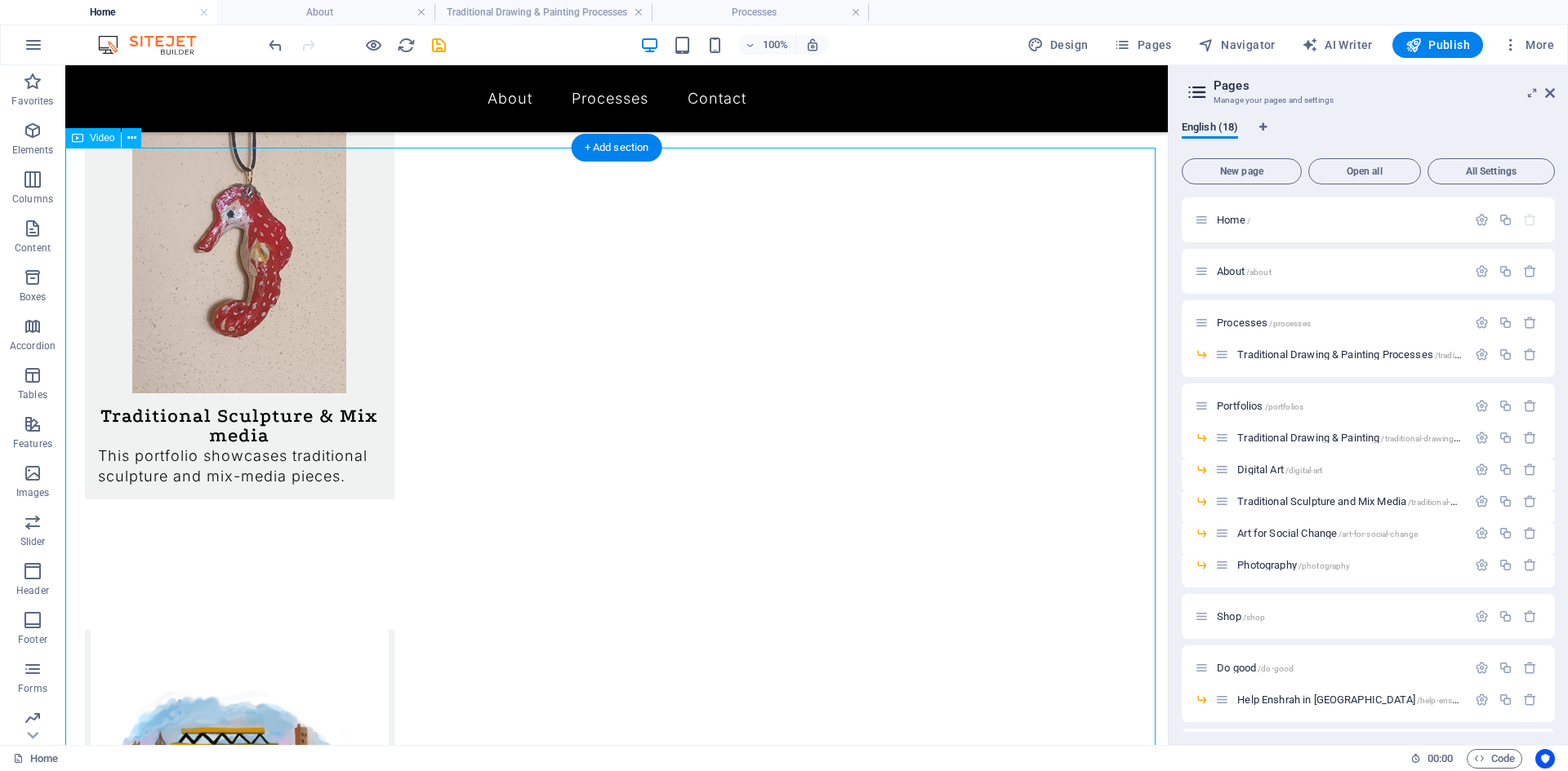
scroll to position [1514, 0]
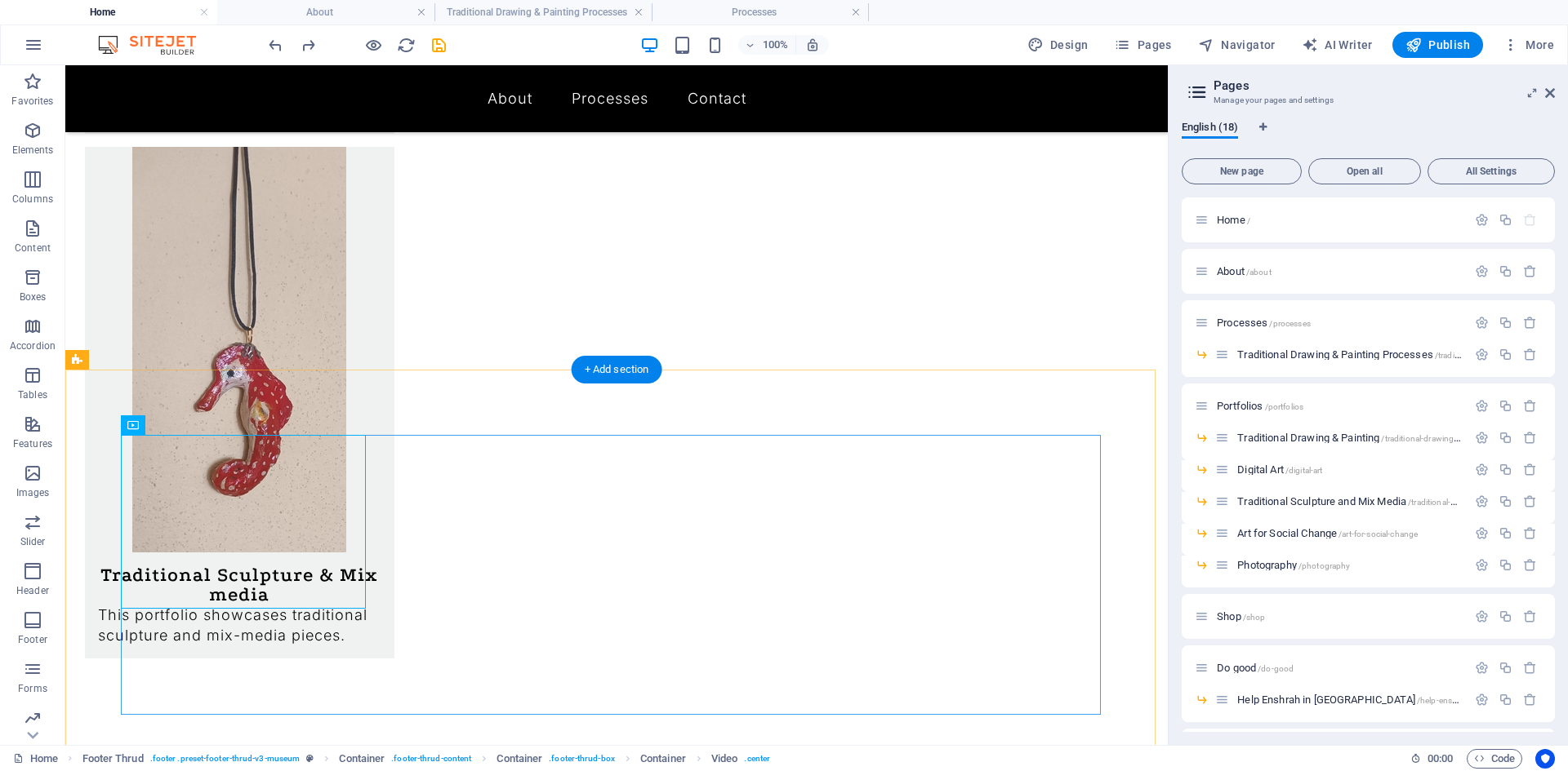
scroll to position [1293, 0]
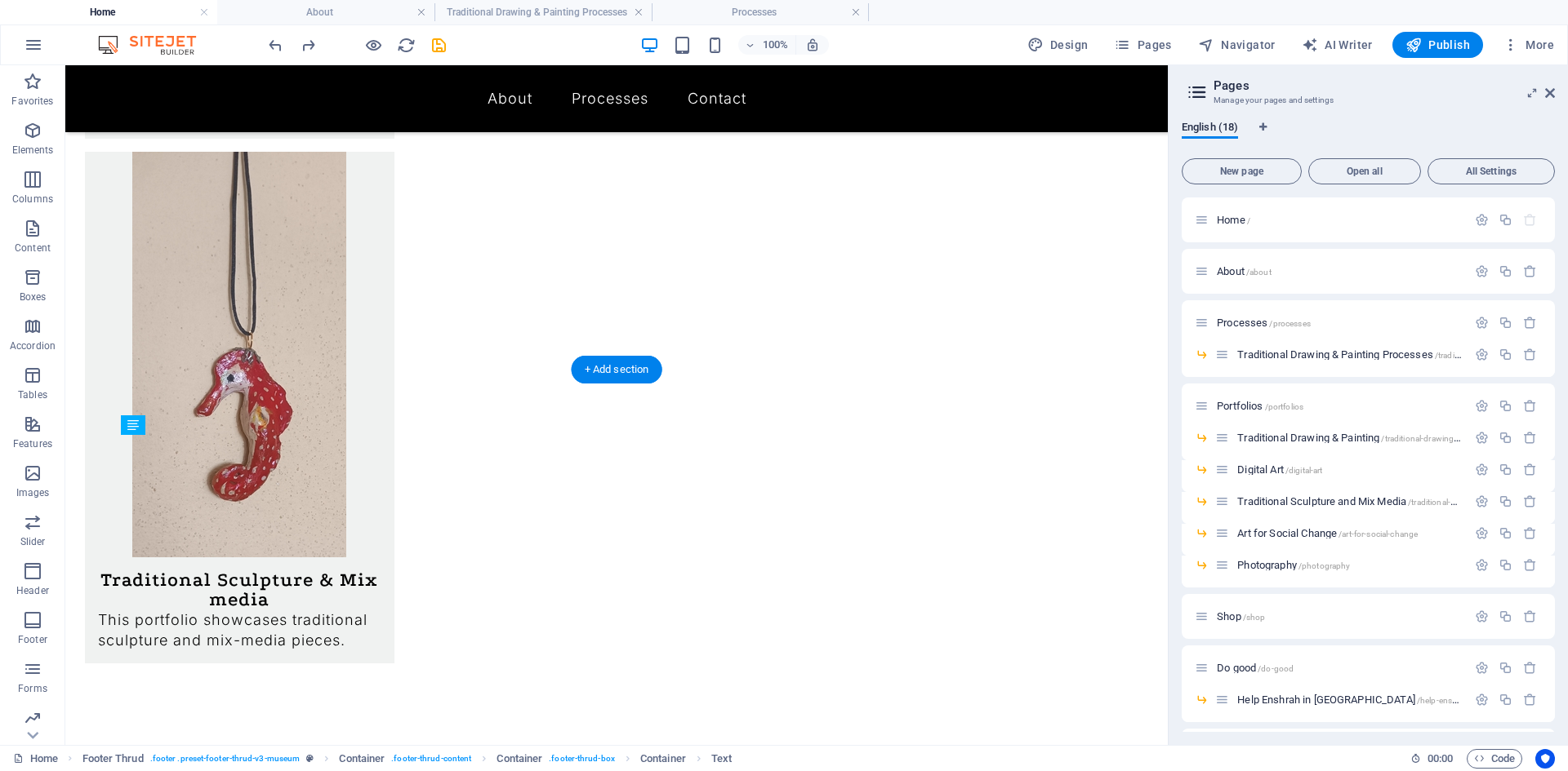
drag, startPoint x: 251, startPoint y: 614, endPoint x: 266, endPoint y: 527, distance: 88.3
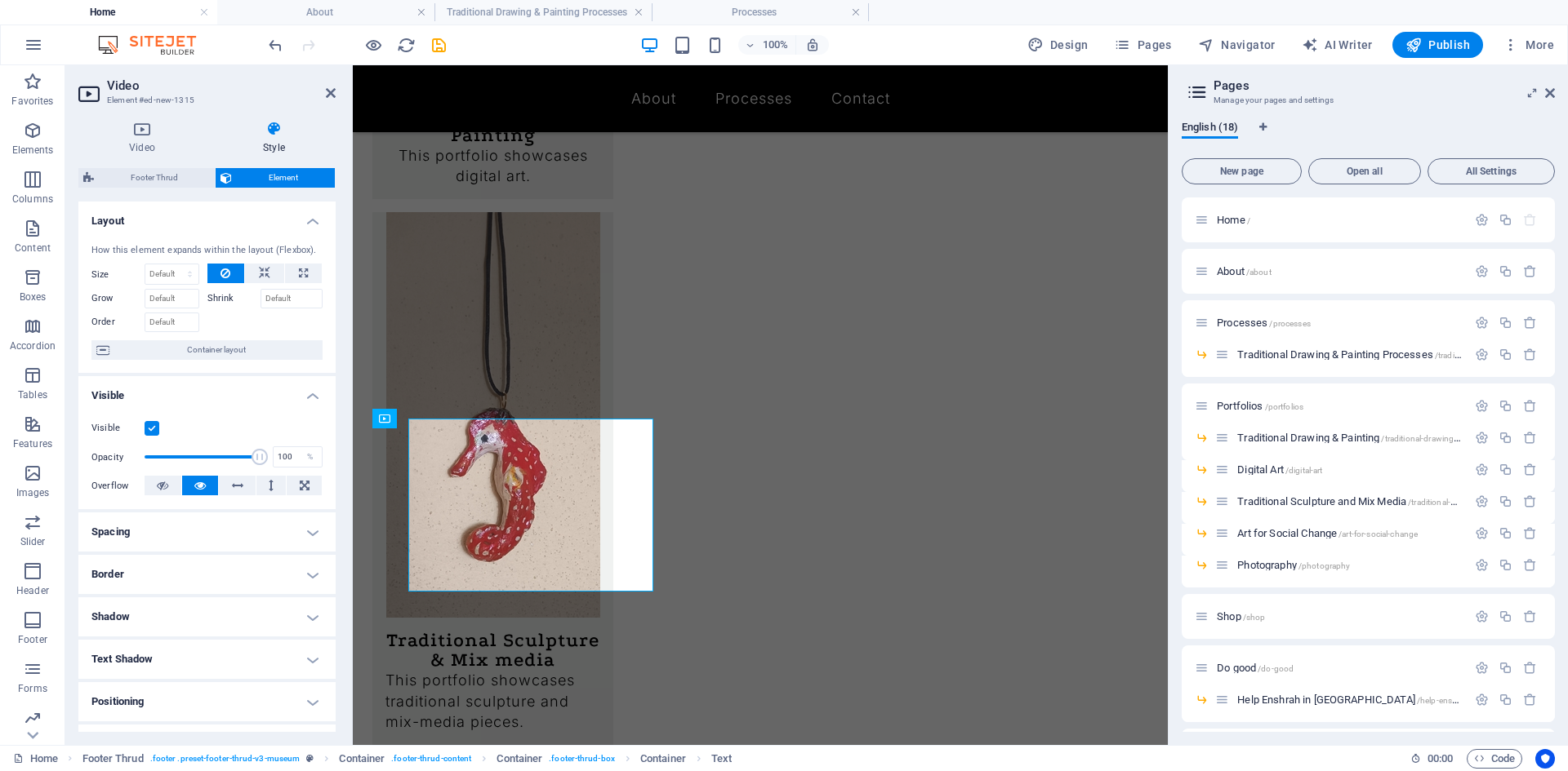
scroll to position [1330, 0]
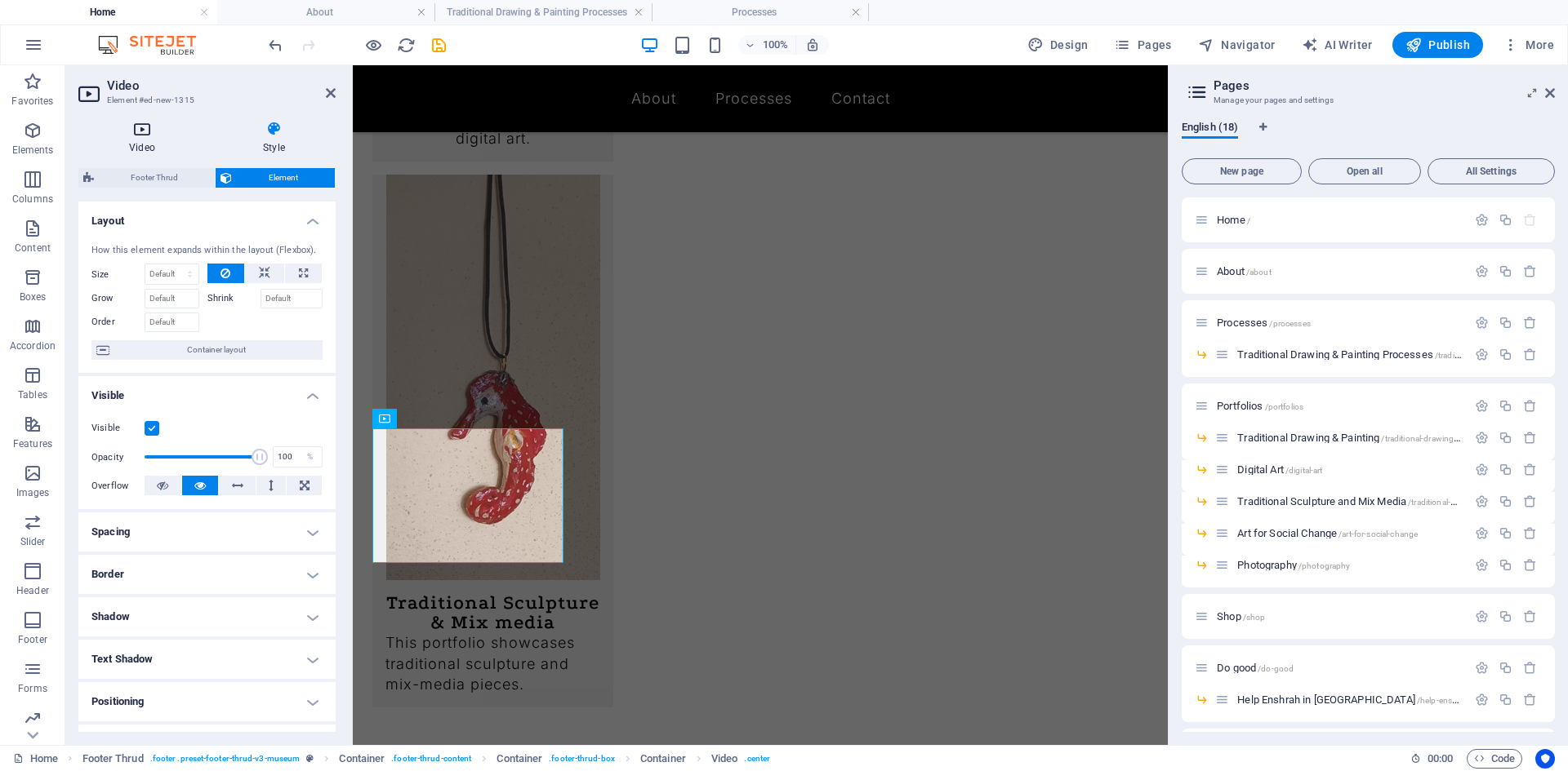
click at [138, 131] on icon at bounding box center [142, 128] width 127 height 16
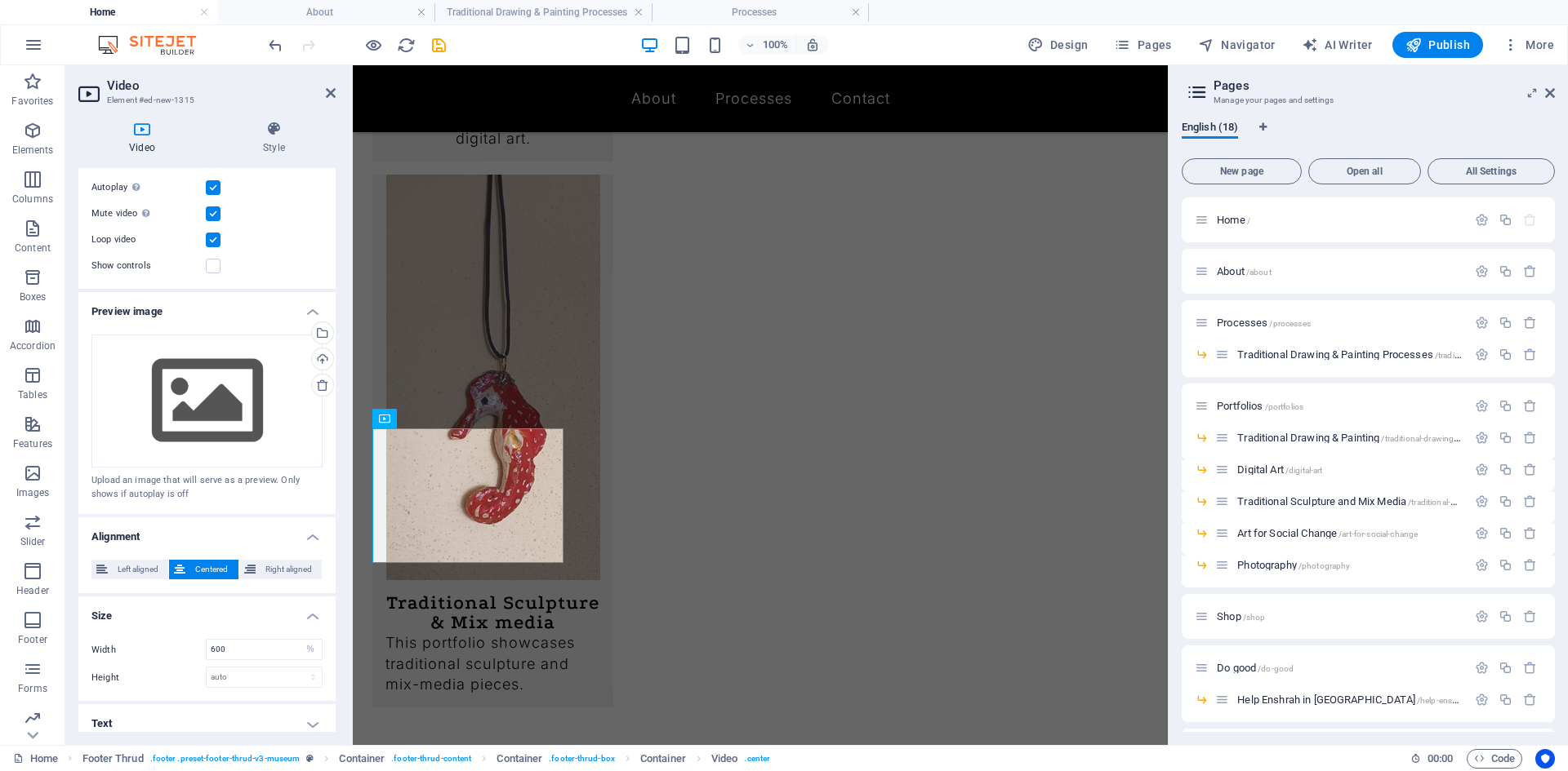
scroll to position [198, 0]
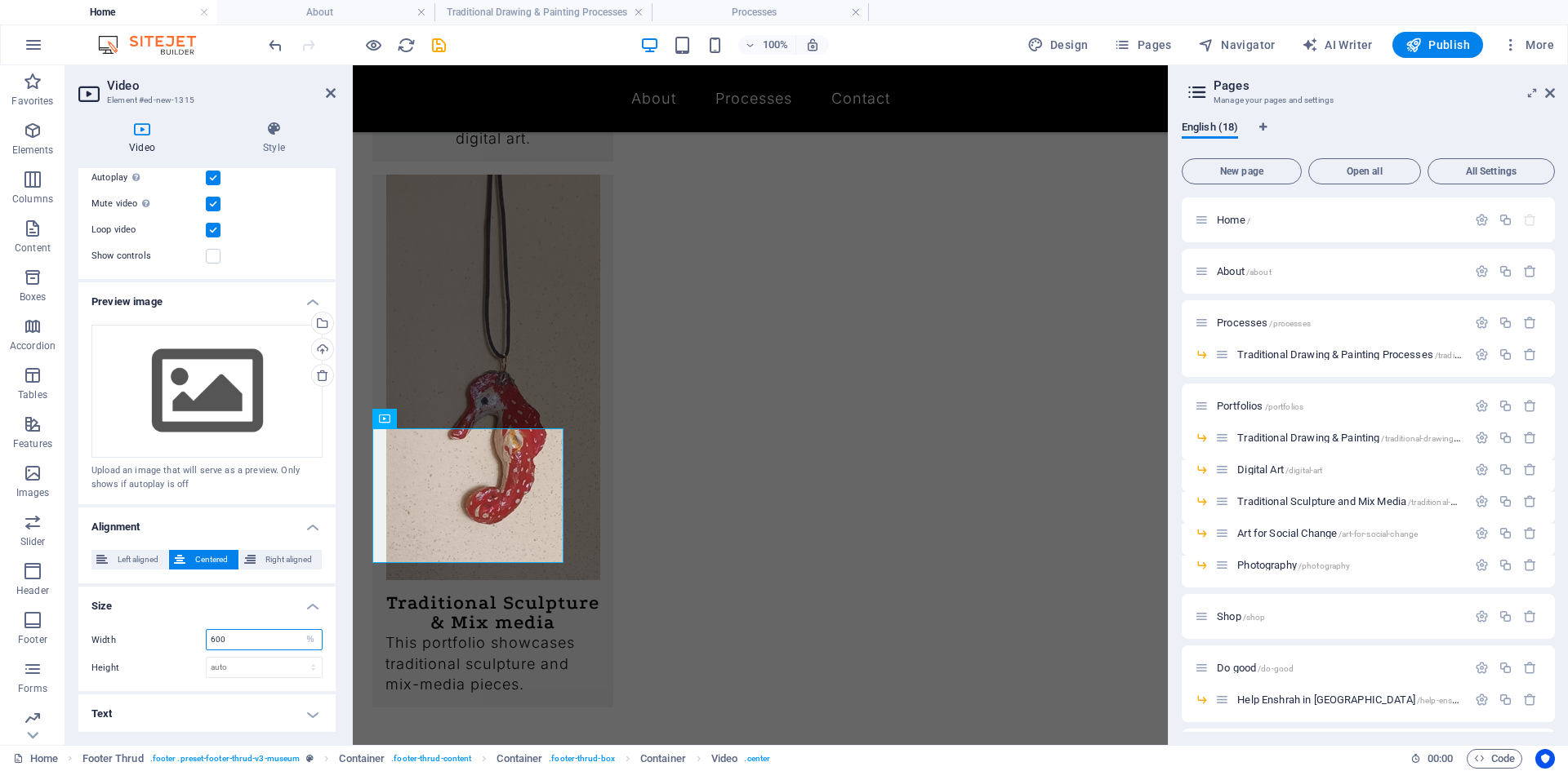
click at [218, 639] on input "600" at bounding box center [264, 639] width 116 height 19
type input "100"
click at [289, 137] on icon at bounding box center [274, 128] width 123 height 16
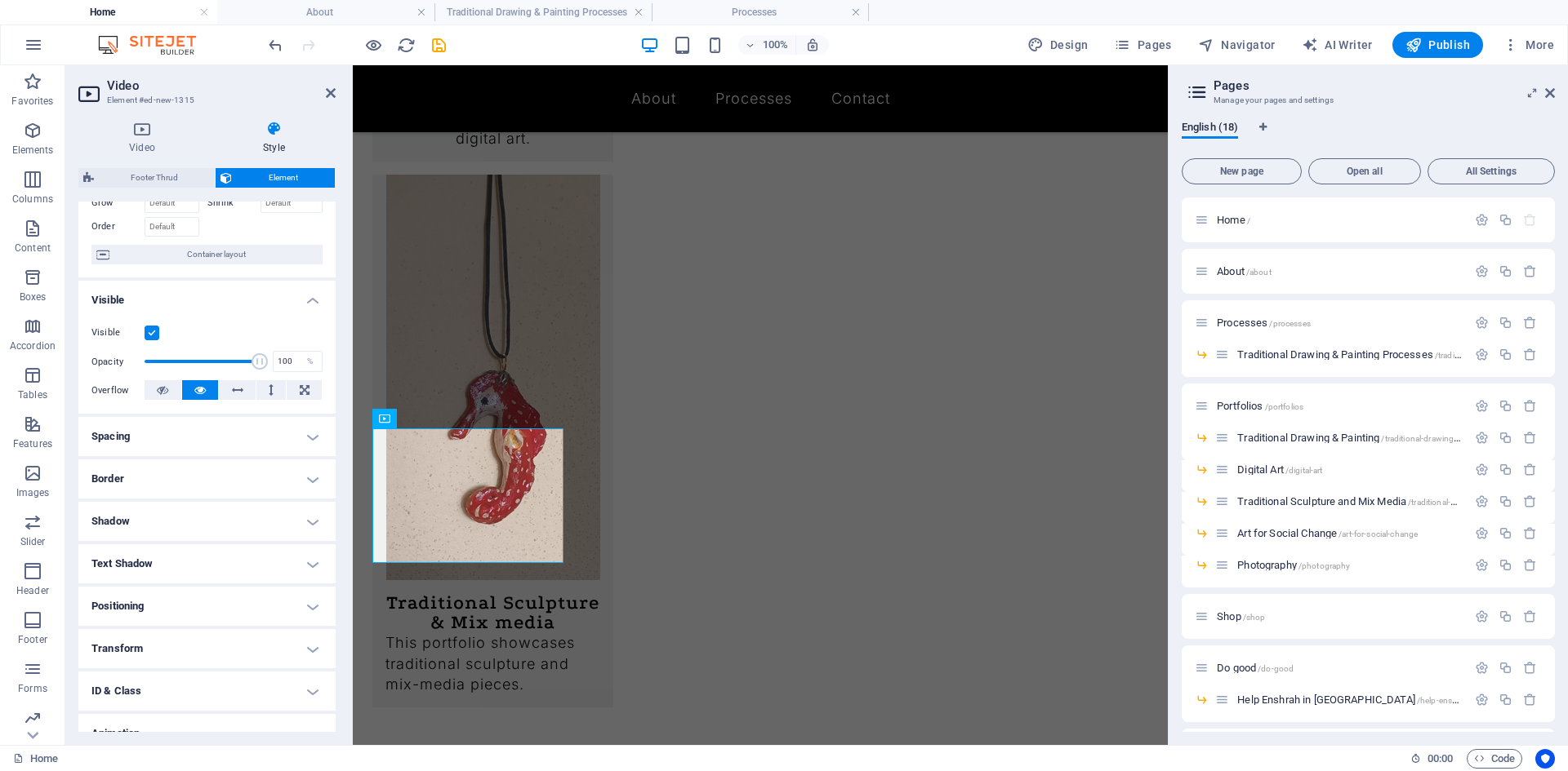
scroll to position [0, 0]
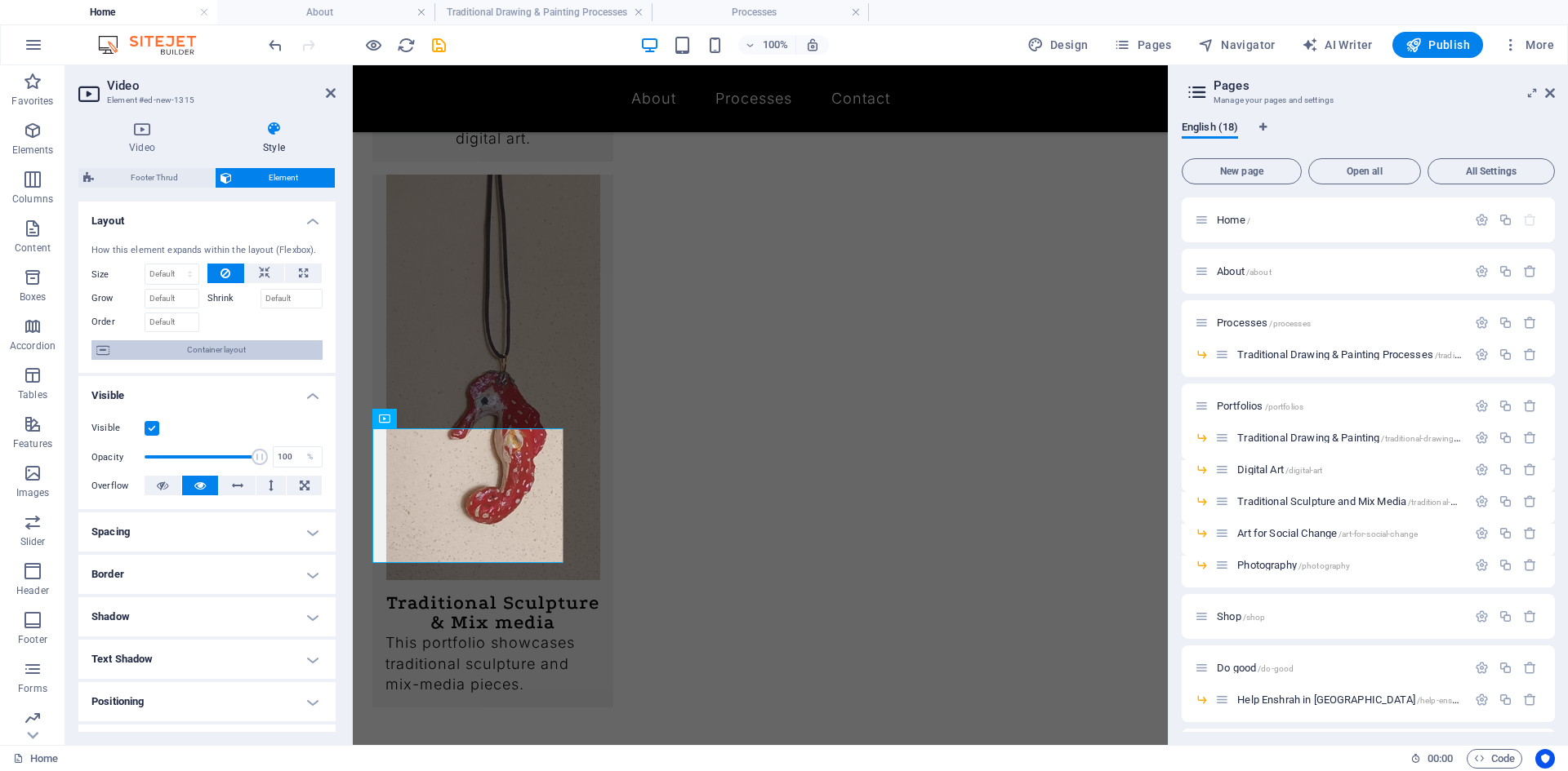
click at [176, 346] on span "Container layout" at bounding box center [216, 350] width 203 height 19
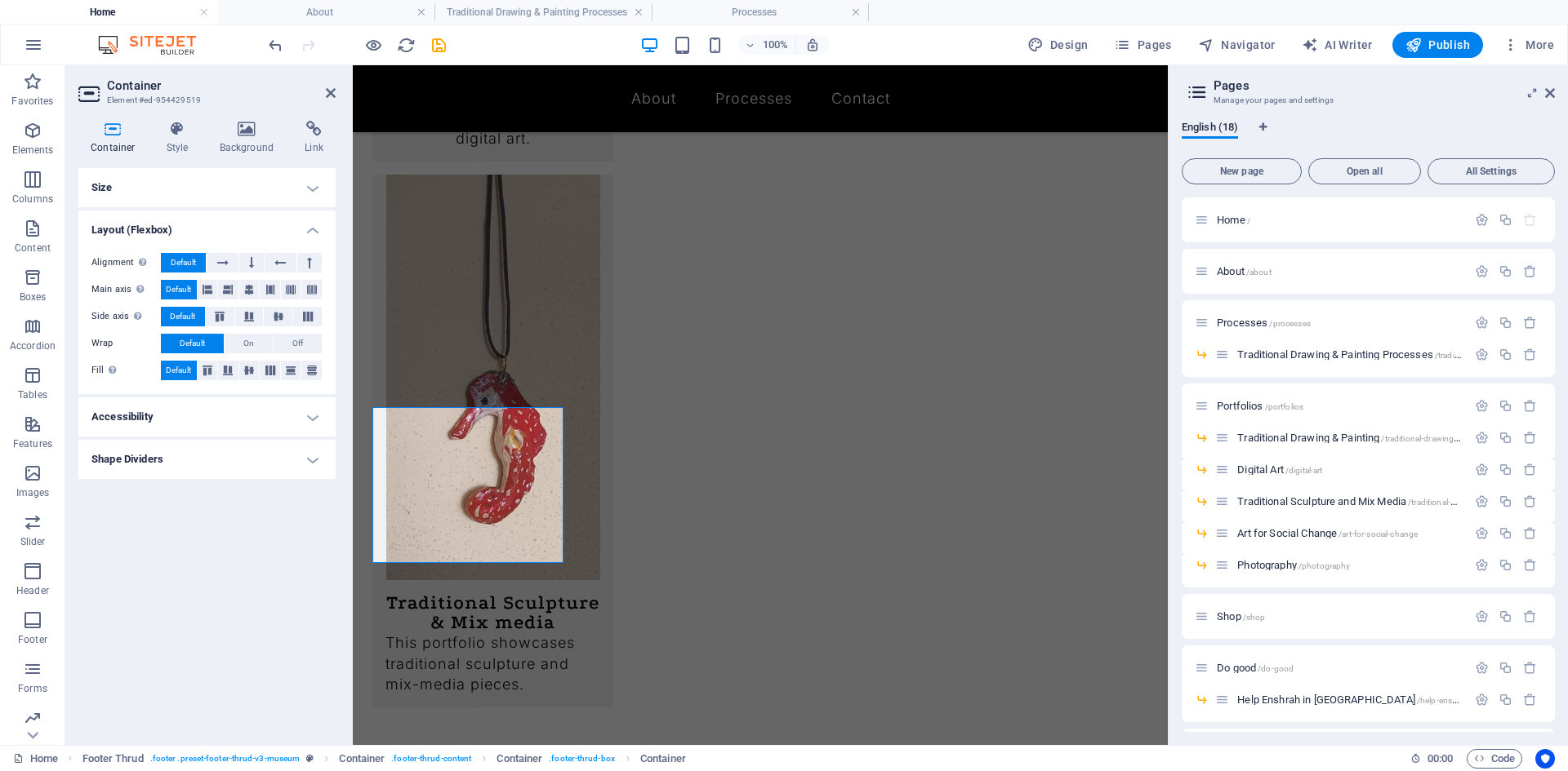
click at [218, 185] on h4 "Size" at bounding box center [206, 188] width 257 height 39
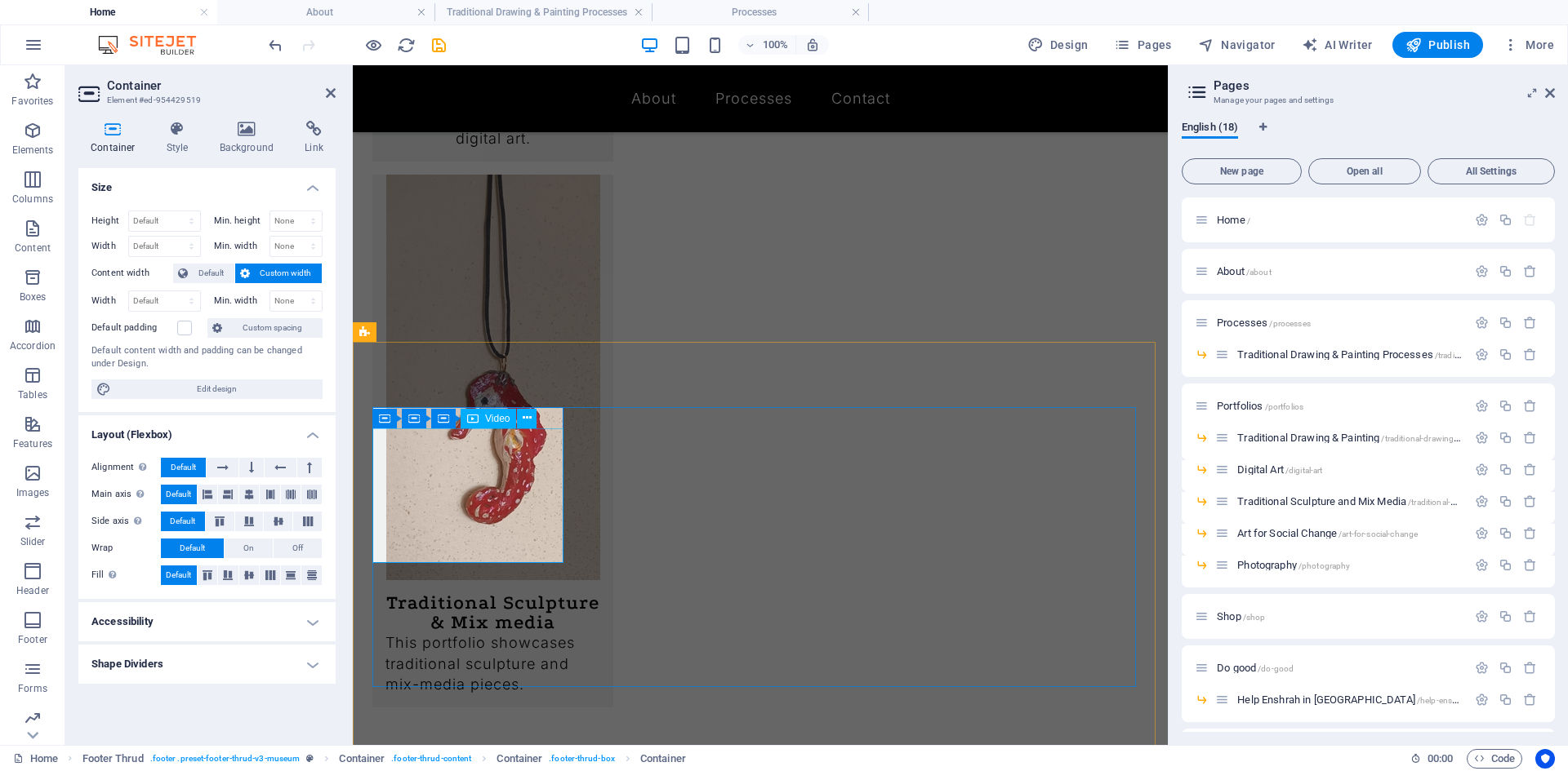
click at [180, 244] on select "Default px rem % em vh vw" at bounding box center [165, 246] width 71 height 19
click at [161, 243] on select "Default px rem % em vh vw" at bounding box center [165, 246] width 71 height 19
click at [158, 298] on select "Default px rem % em vh vw" at bounding box center [165, 301] width 71 height 19
click at [167, 299] on select "Default px rem % em vh vw" at bounding box center [165, 301] width 71 height 19
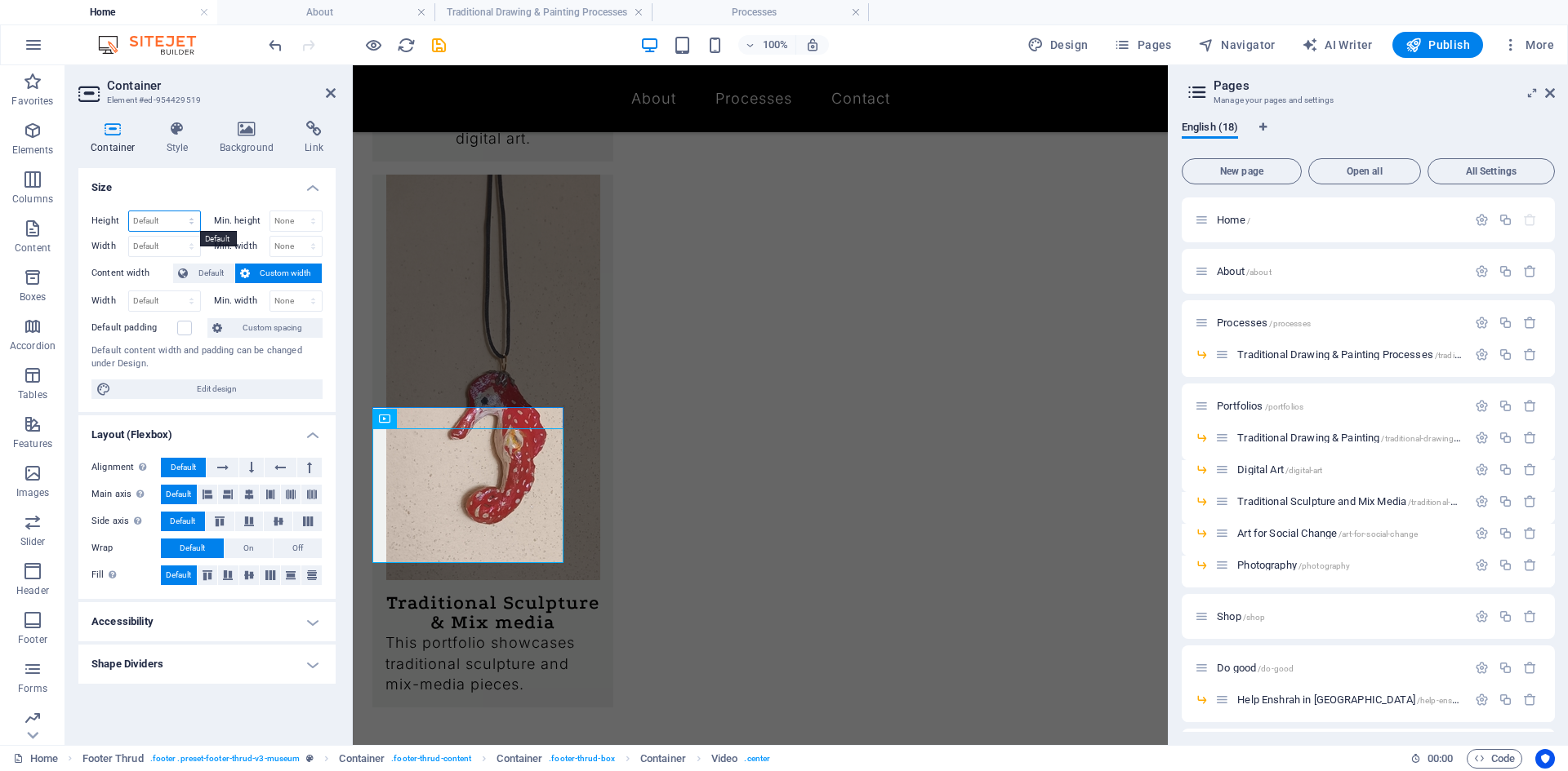
click at [177, 219] on select "Default px rem % vh vw" at bounding box center [165, 221] width 71 height 19
click at [179, 220] on select "Default px rem % vh vw" at bounding box center [165, 221] width 71 height 19
click at [297, 216] on select "None px rem % vh vw" at bounding box center [297, 221] width 52 height 19
click at [280, 193] on h4 "Size" at bounding box center [206, 183] width 257 height 30
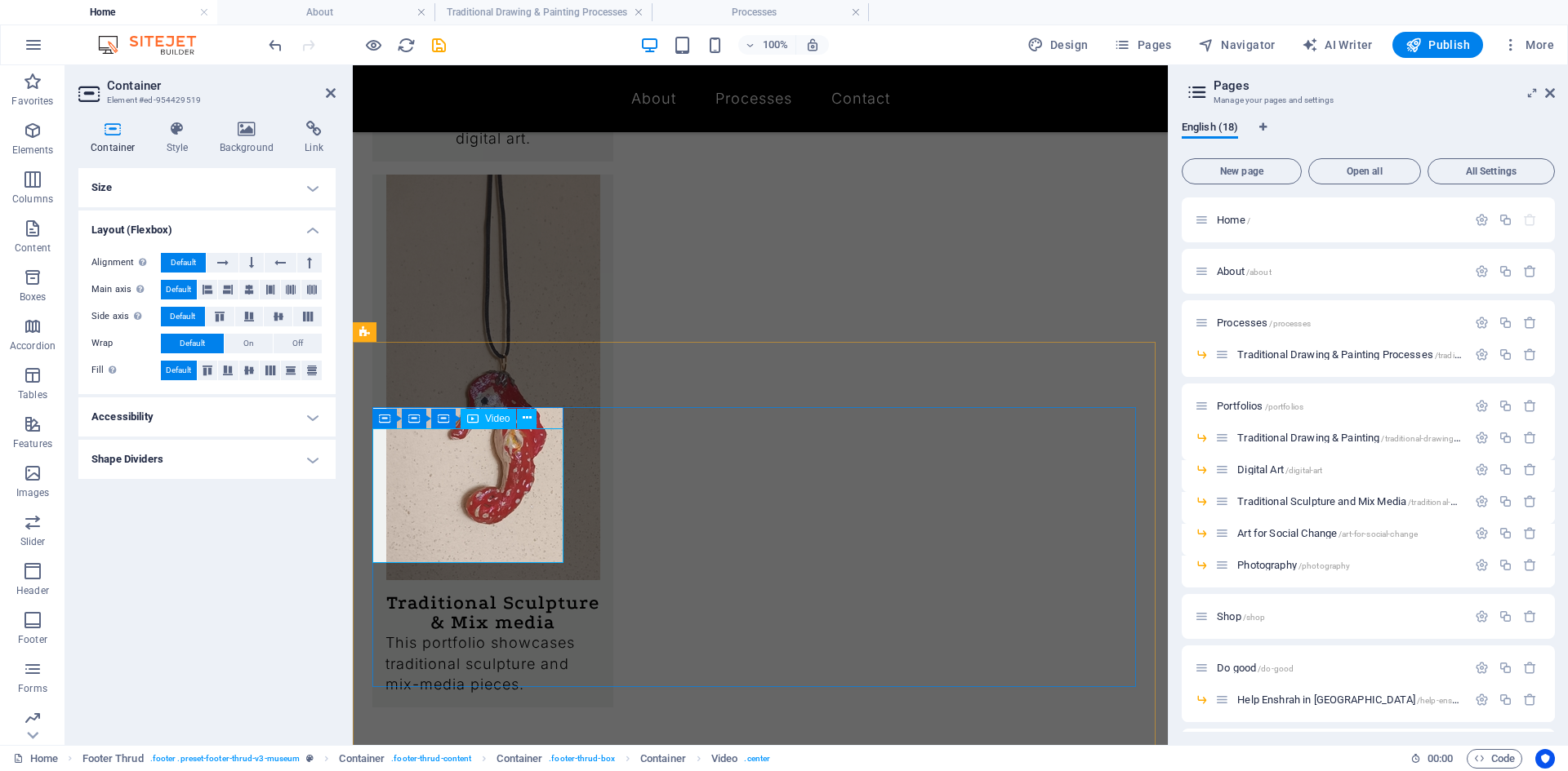
drag, startPoint x: 381, startPoint y: 460, endPoint x: 669, endPoint y: 458, distance: 288.0
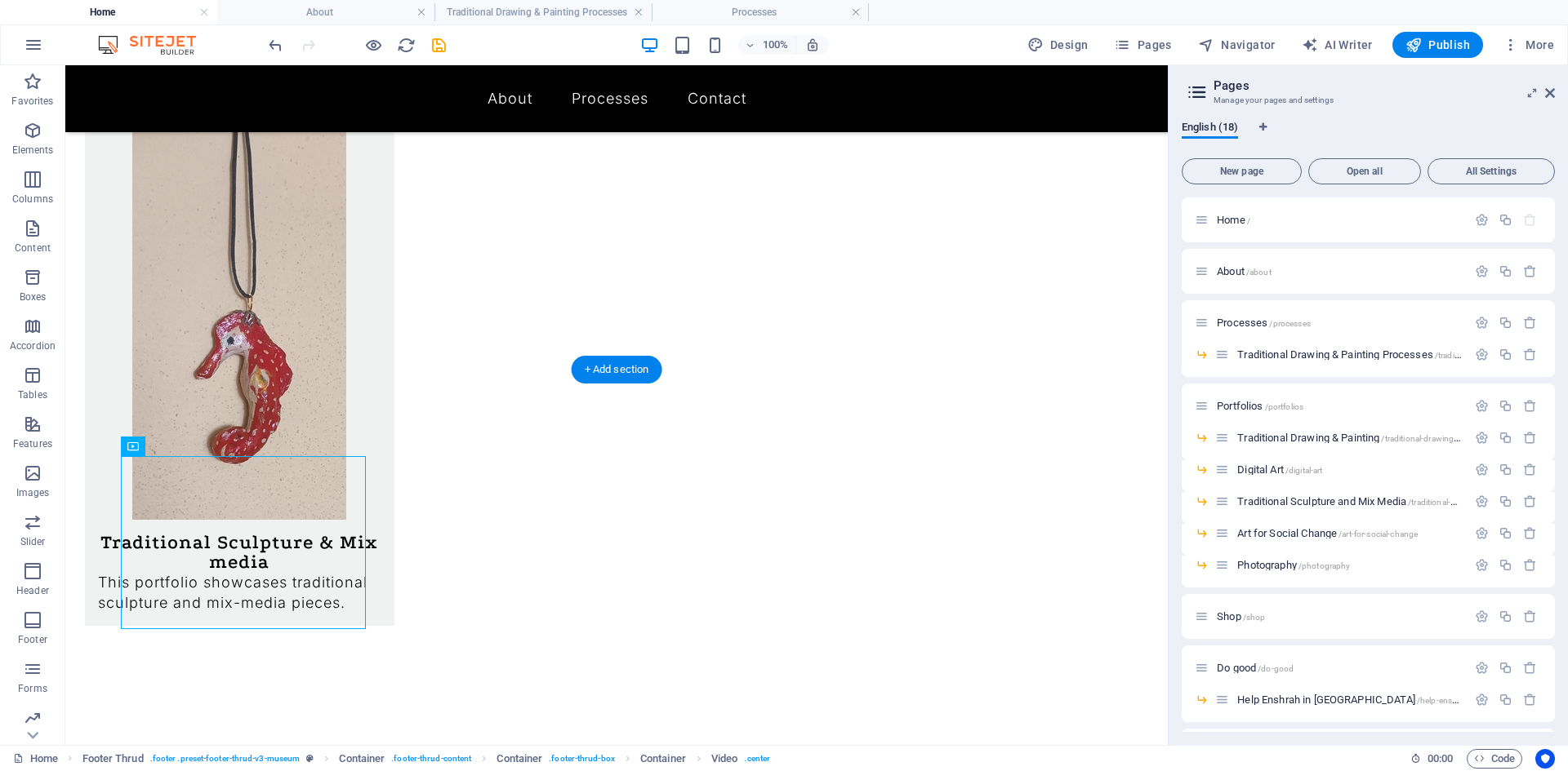
scroll to position [1293, 0]
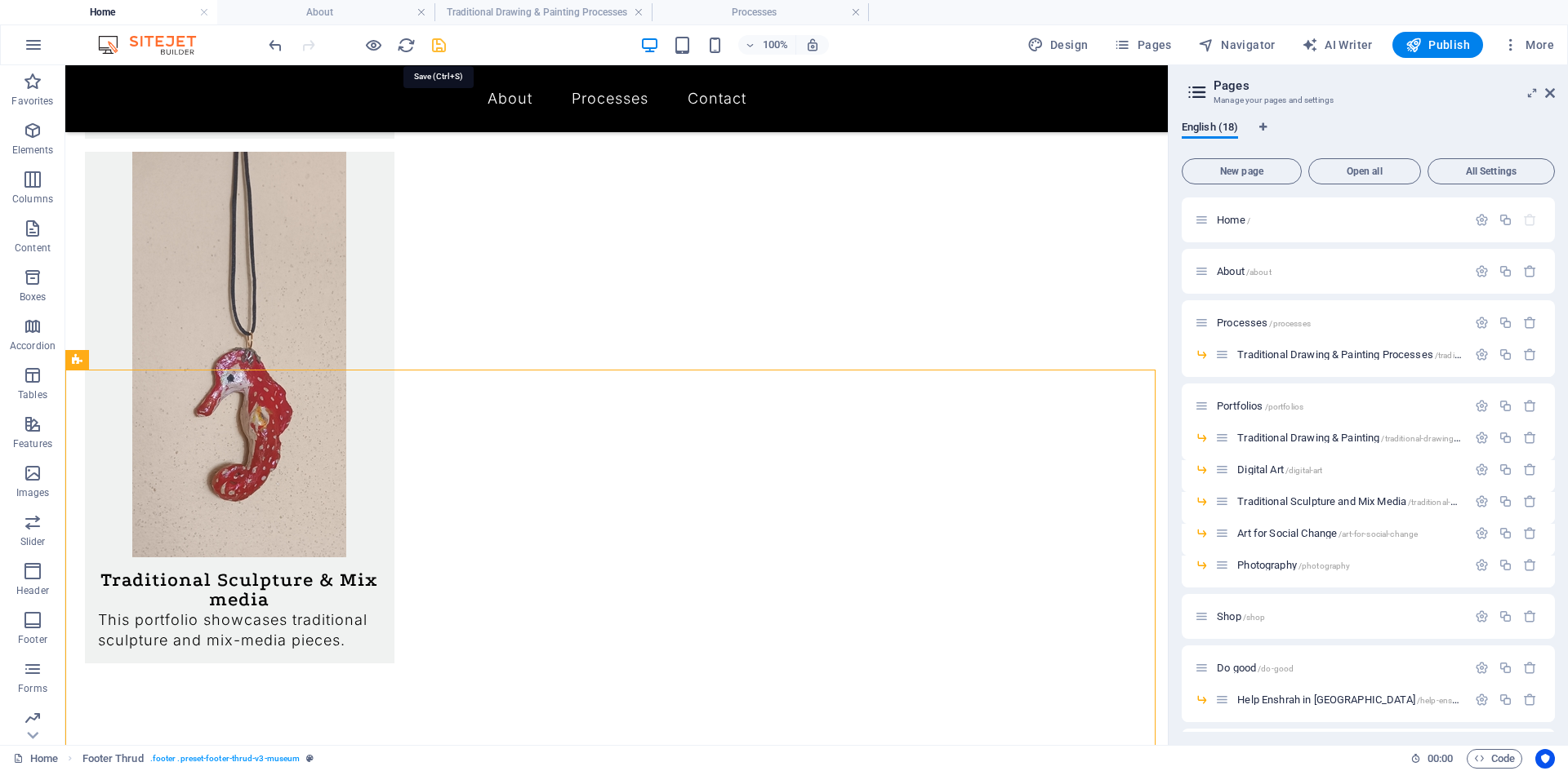
click at [436, 49] on icon "save" at bounding box center [438, 44] width 18 height 18
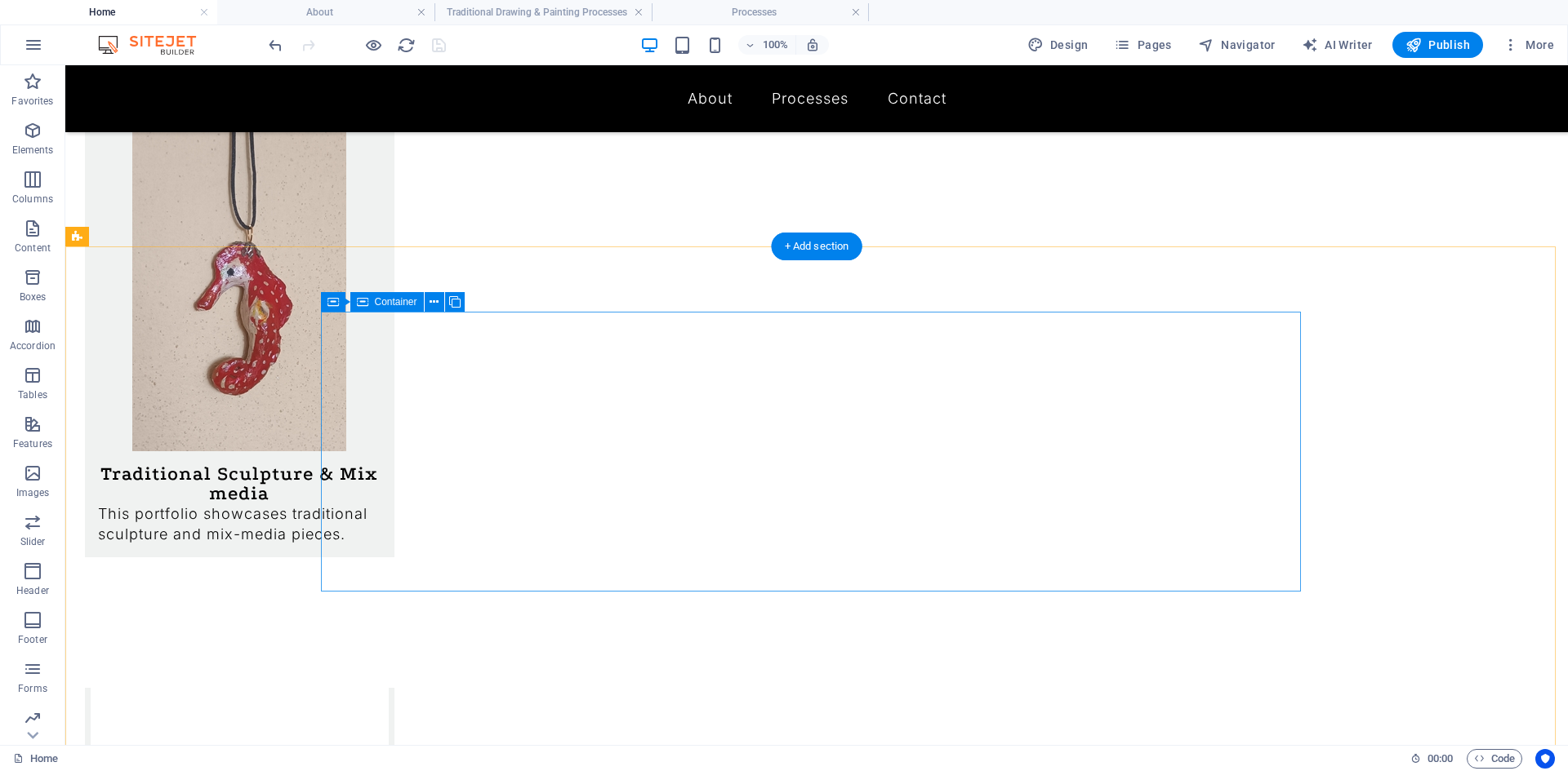
scroll to position [1455, 0]
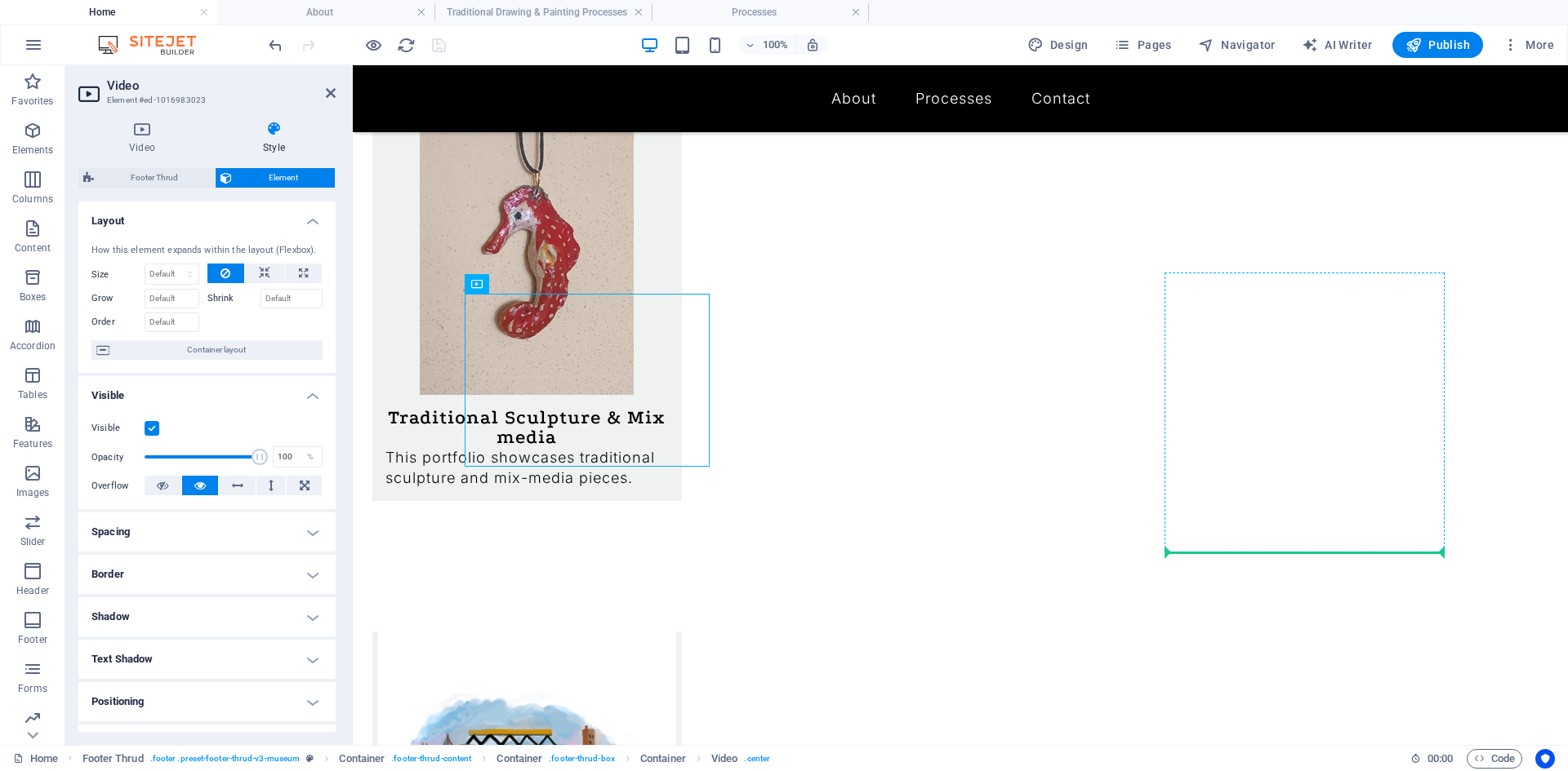
drag, startPoint x: 628, startPoint y: 387, endPoint x: 1239, endPoint y: 549, distance: 632.1
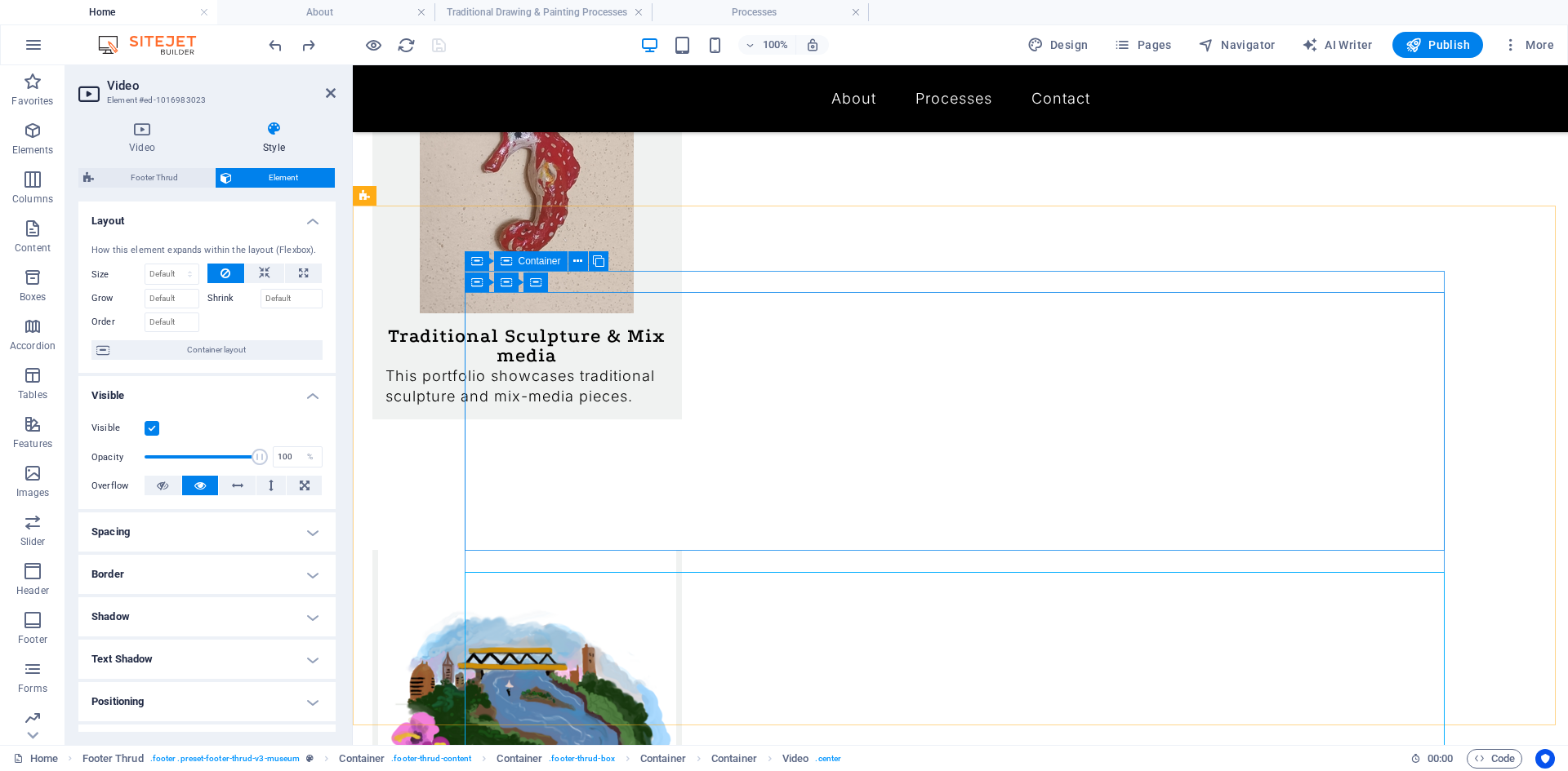
scroll to position [1456, 0]
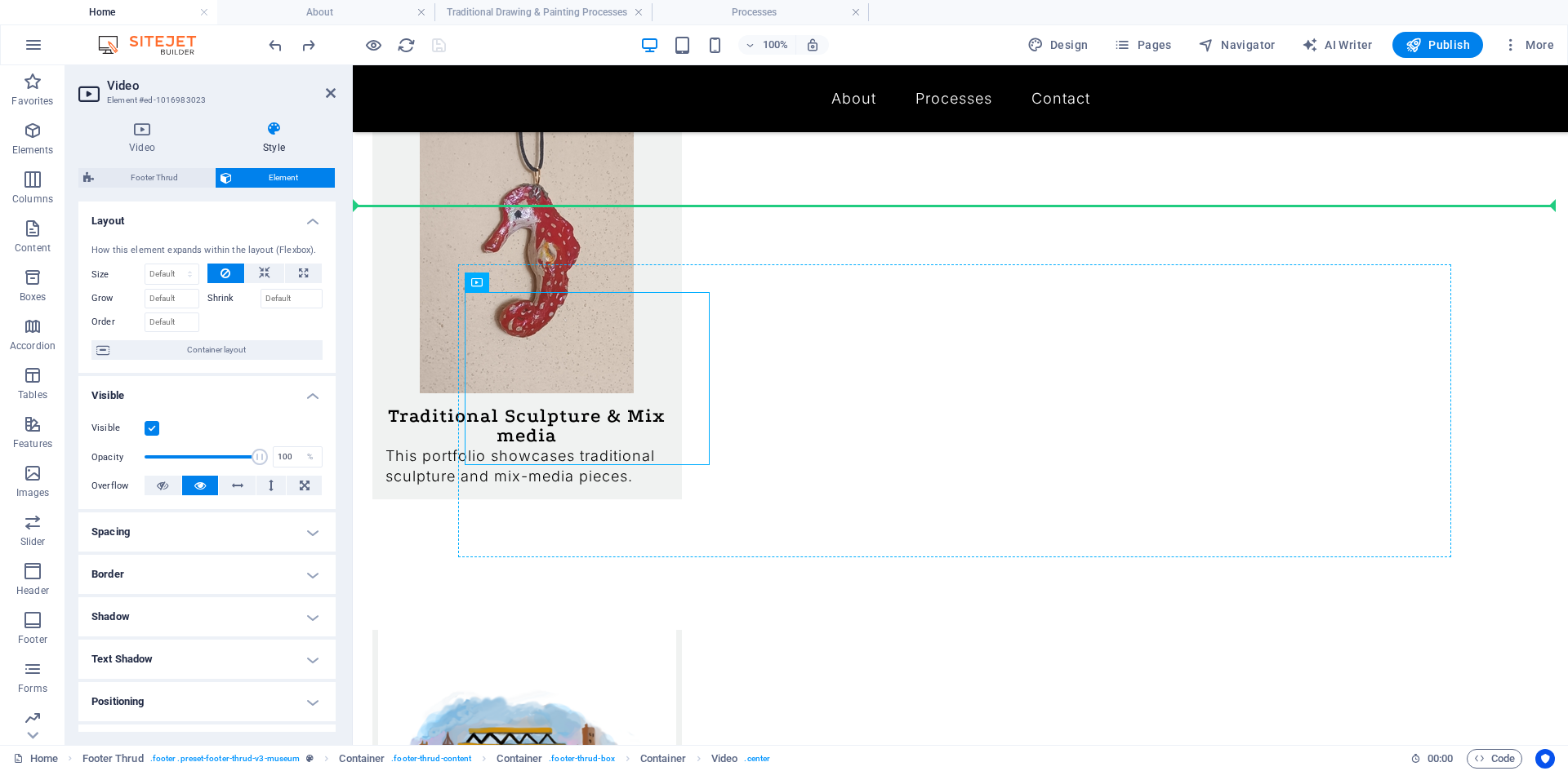
drag, startPoint x: 662, startPoint y: 388, endPoint x: 1047, endPoint y: 418, distance: 386.2
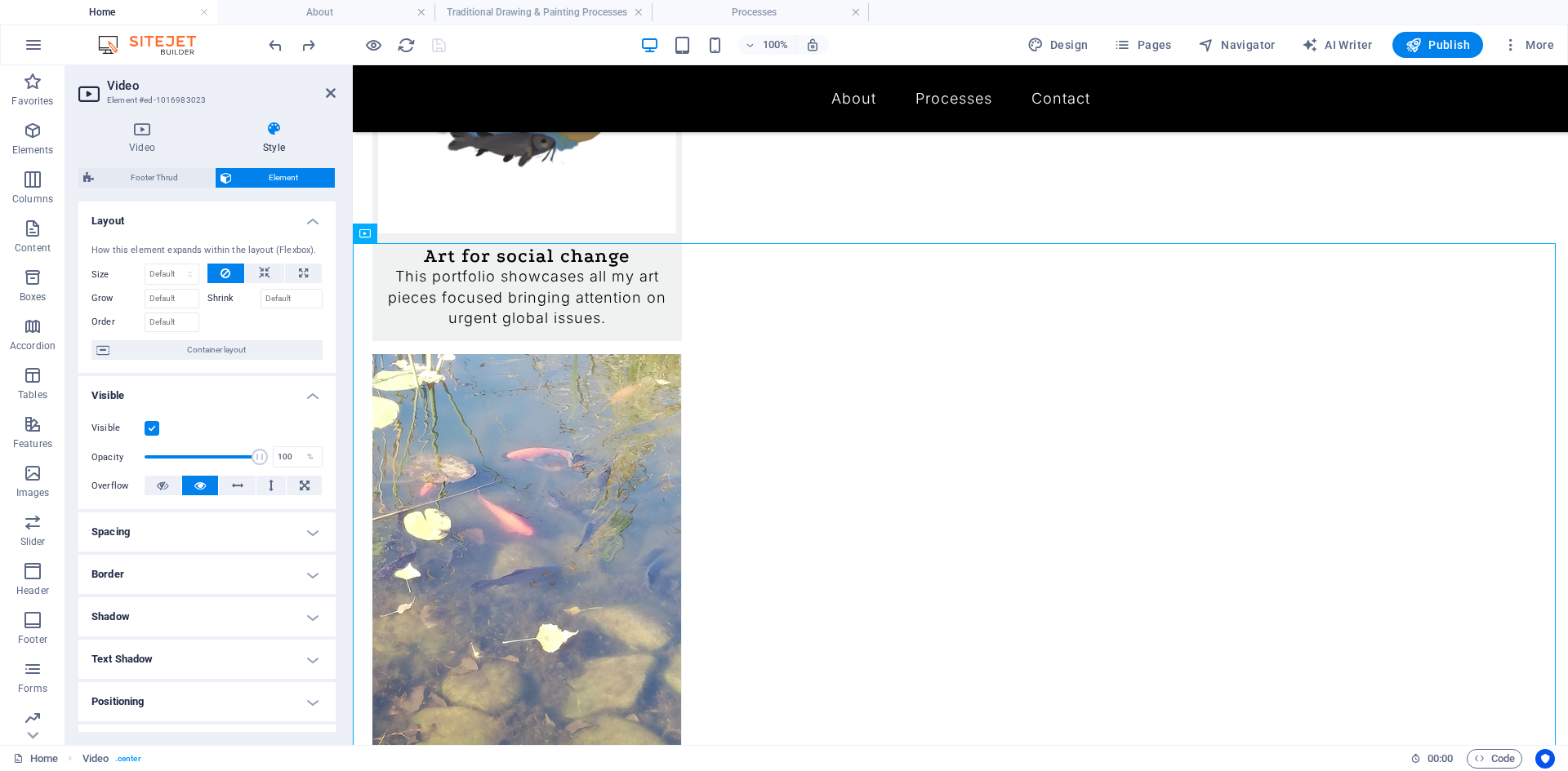
scroll to position [1419, 0]
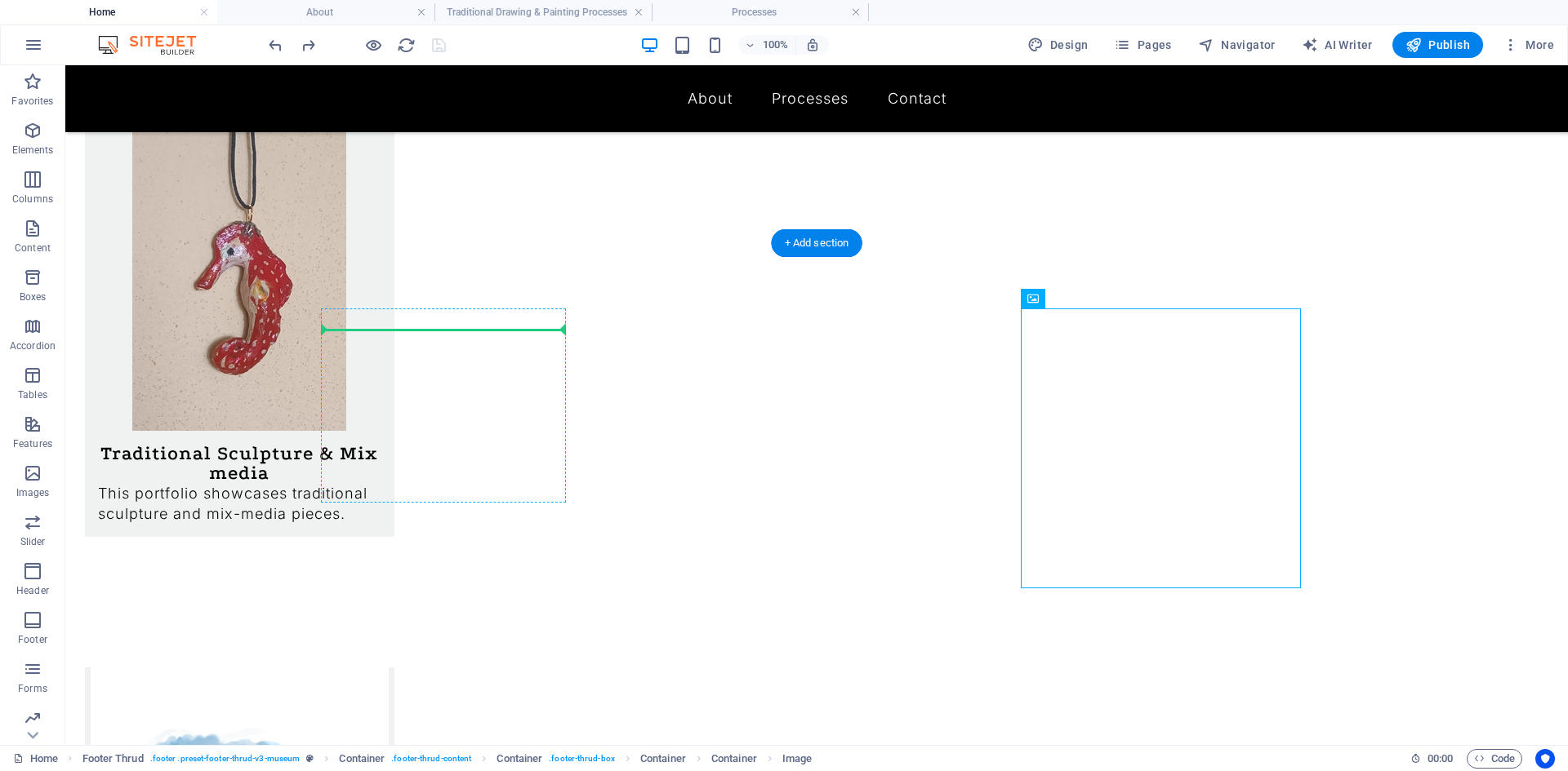
drag, startPoint x: 974, startPoint y: 466, endPoint x: 483, endPoint y: 394, distance: 496.3
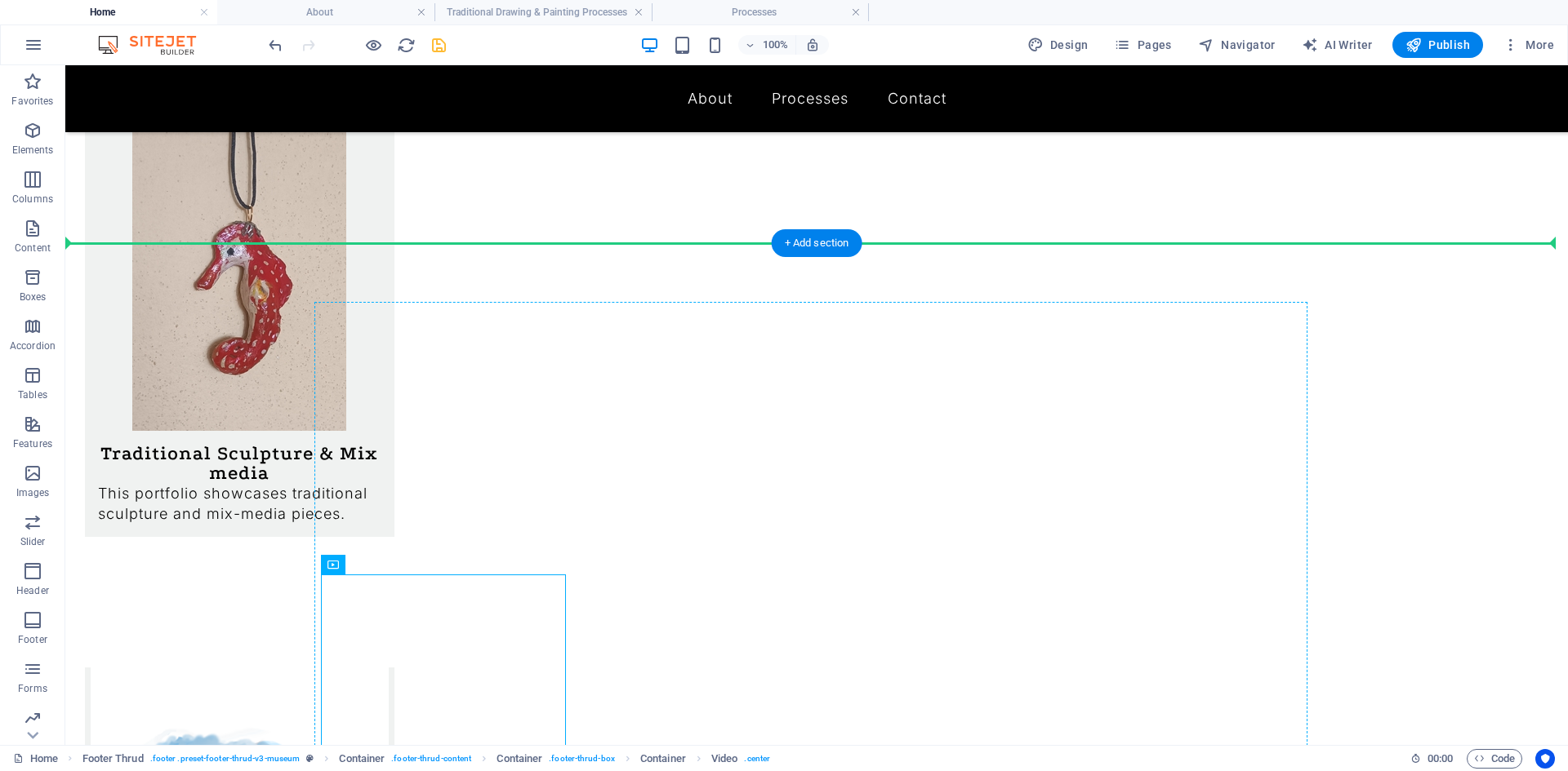
drag, startPoint x: 481, startPoint y: 630, endPoint x: 841, endPoint y: 483, distance: 388.9
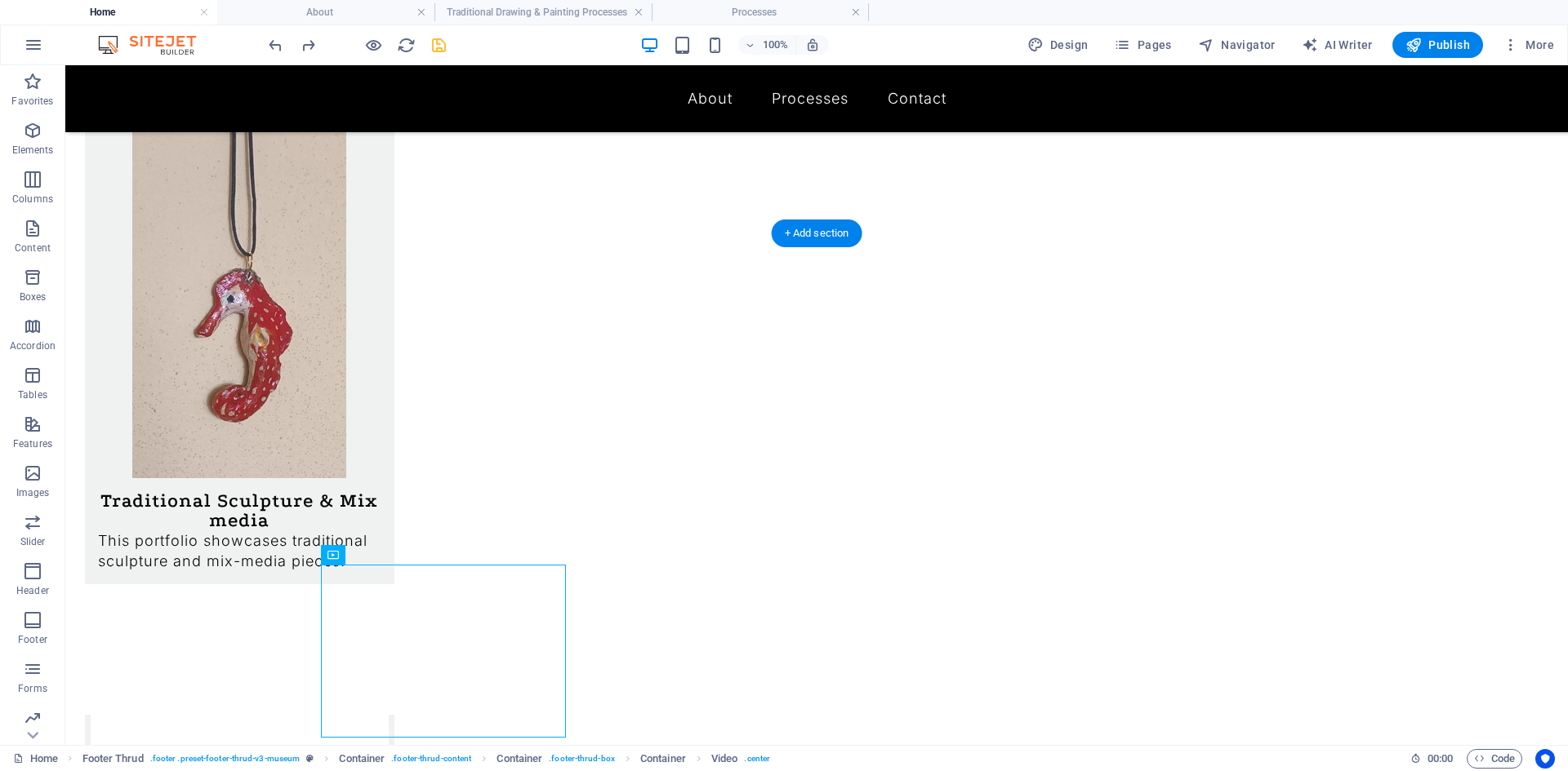
scroll to position [1442, 0]
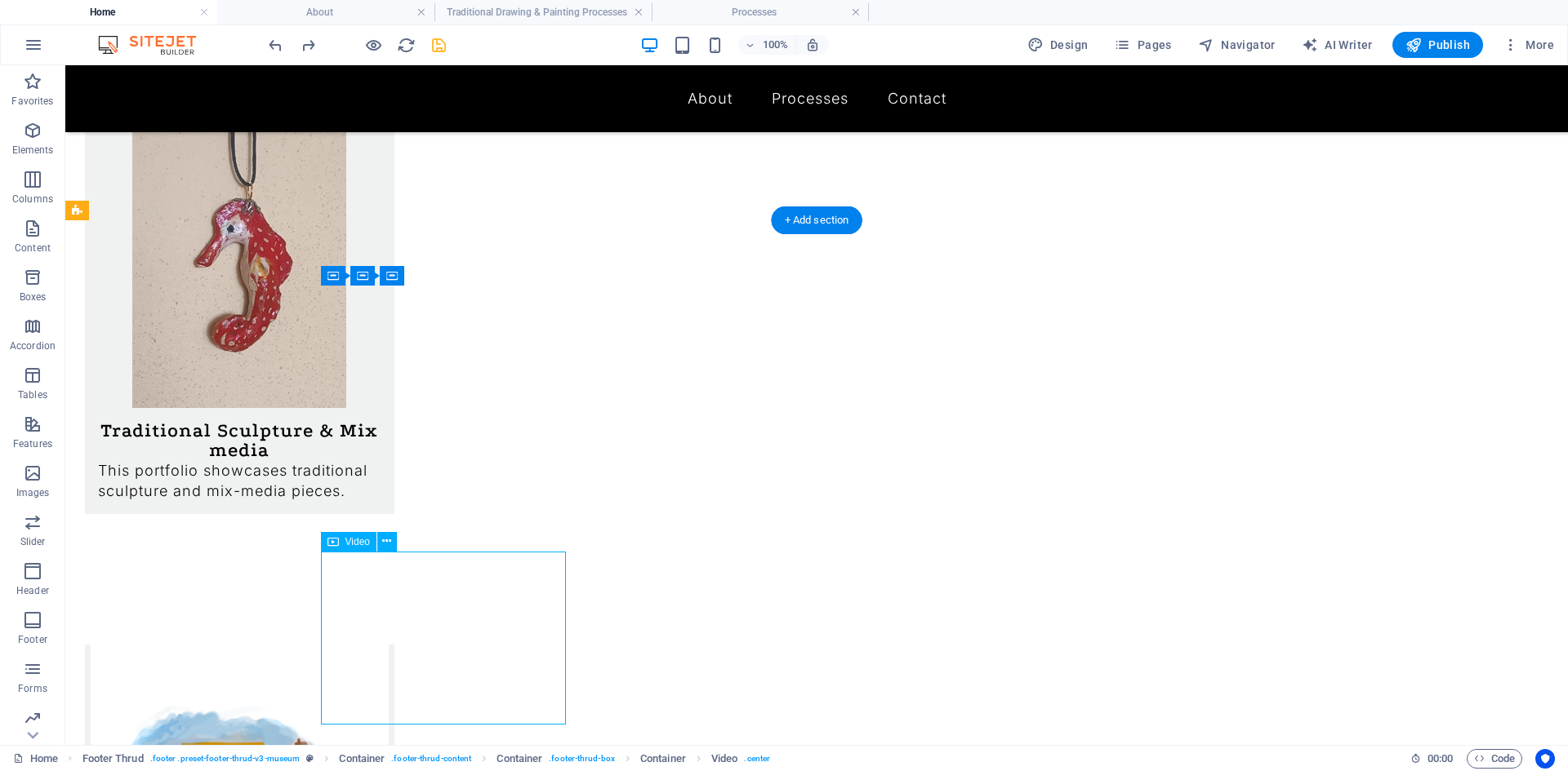
drag, startPoint x: 482, startPoint y: 598, endPoint x: 492, endPoint y: 591, distance: 12.2
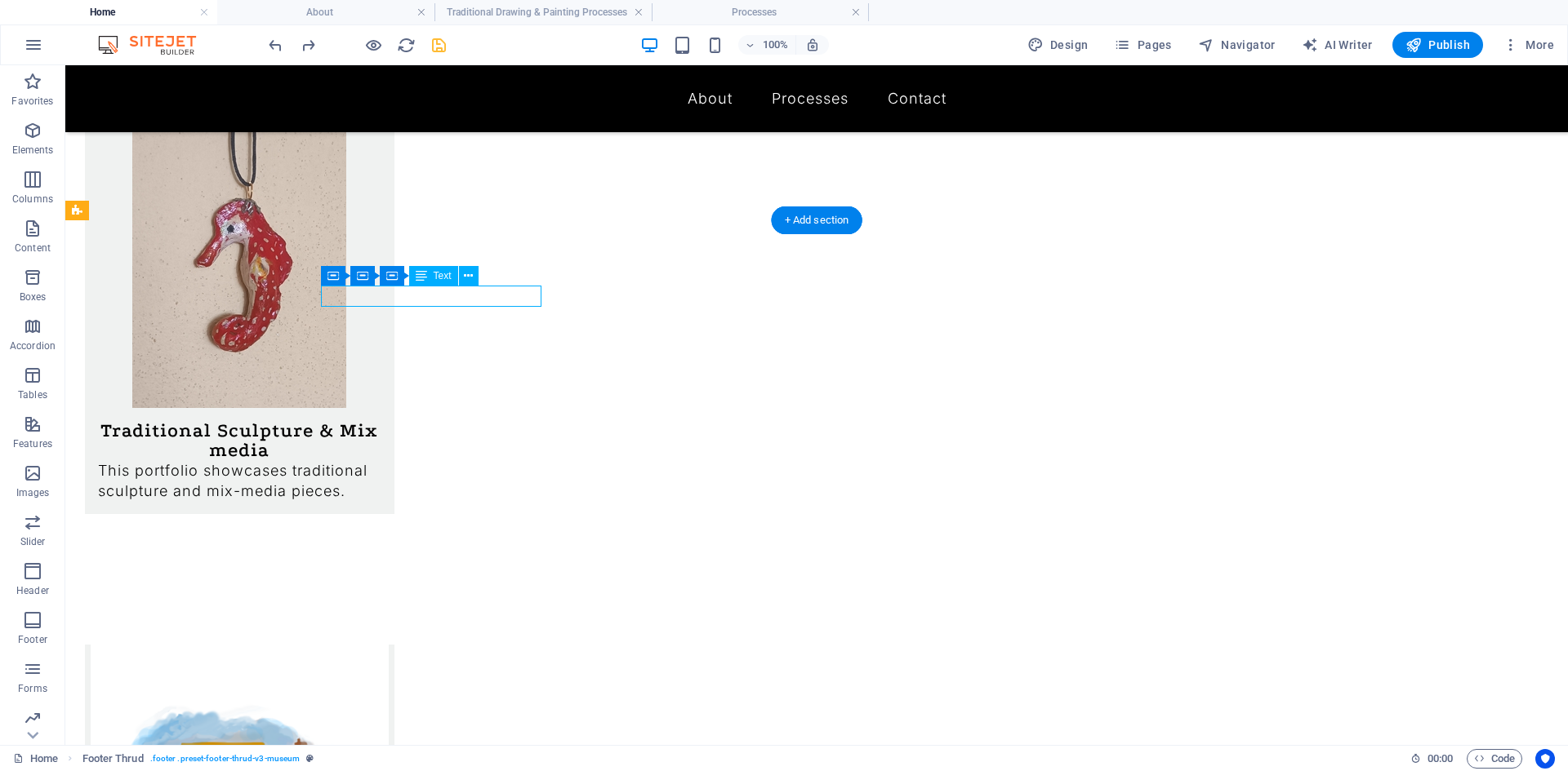
drag, startPoint x: 483, startPoint y: 290, endPoint x: 967, endPoint y: 337, distance: 486.3
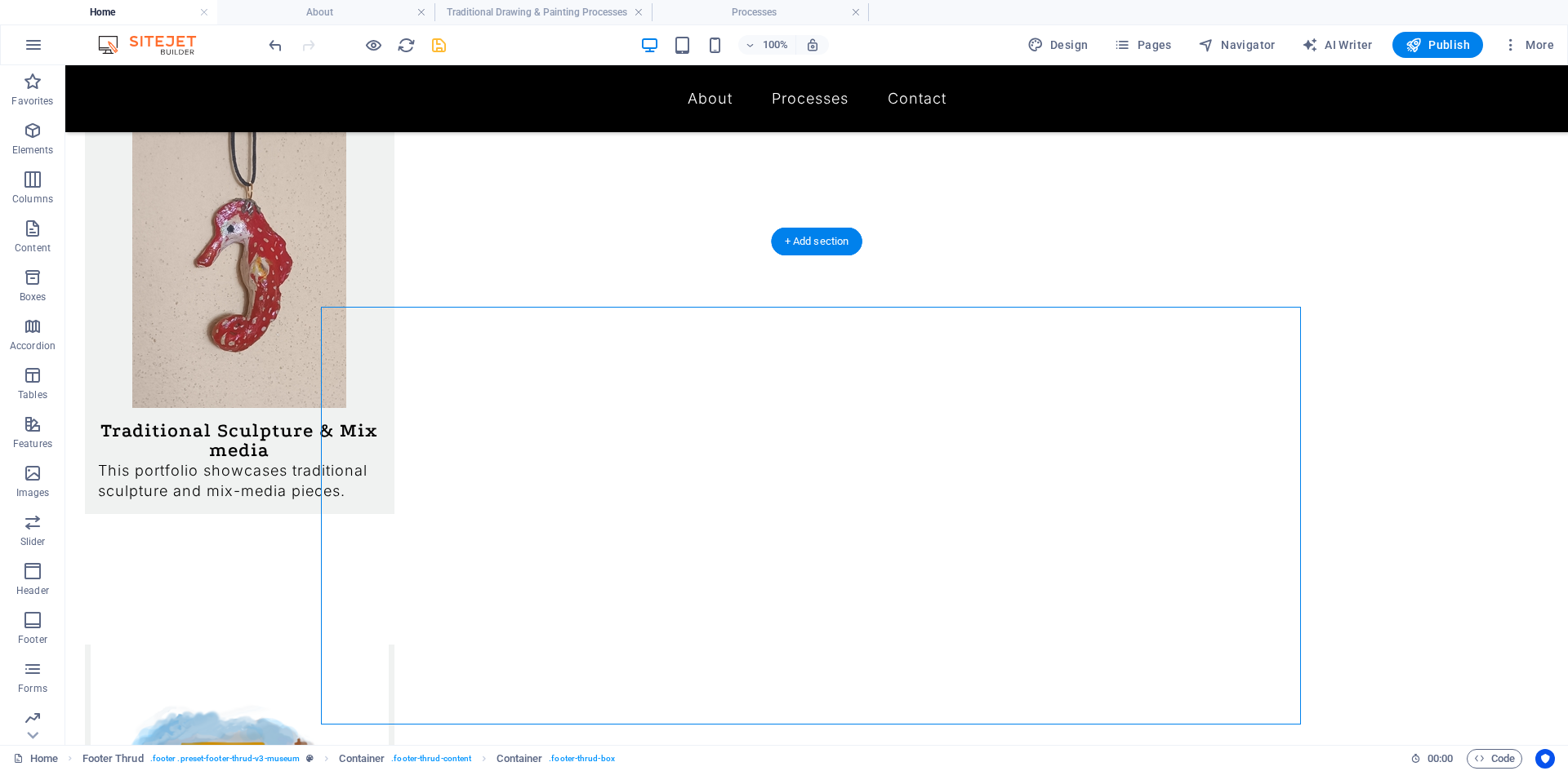
drag, startPoint x: 967, startPoint y: 337, endPoint x: 1102, endPoint y: 341, distance: 135.1
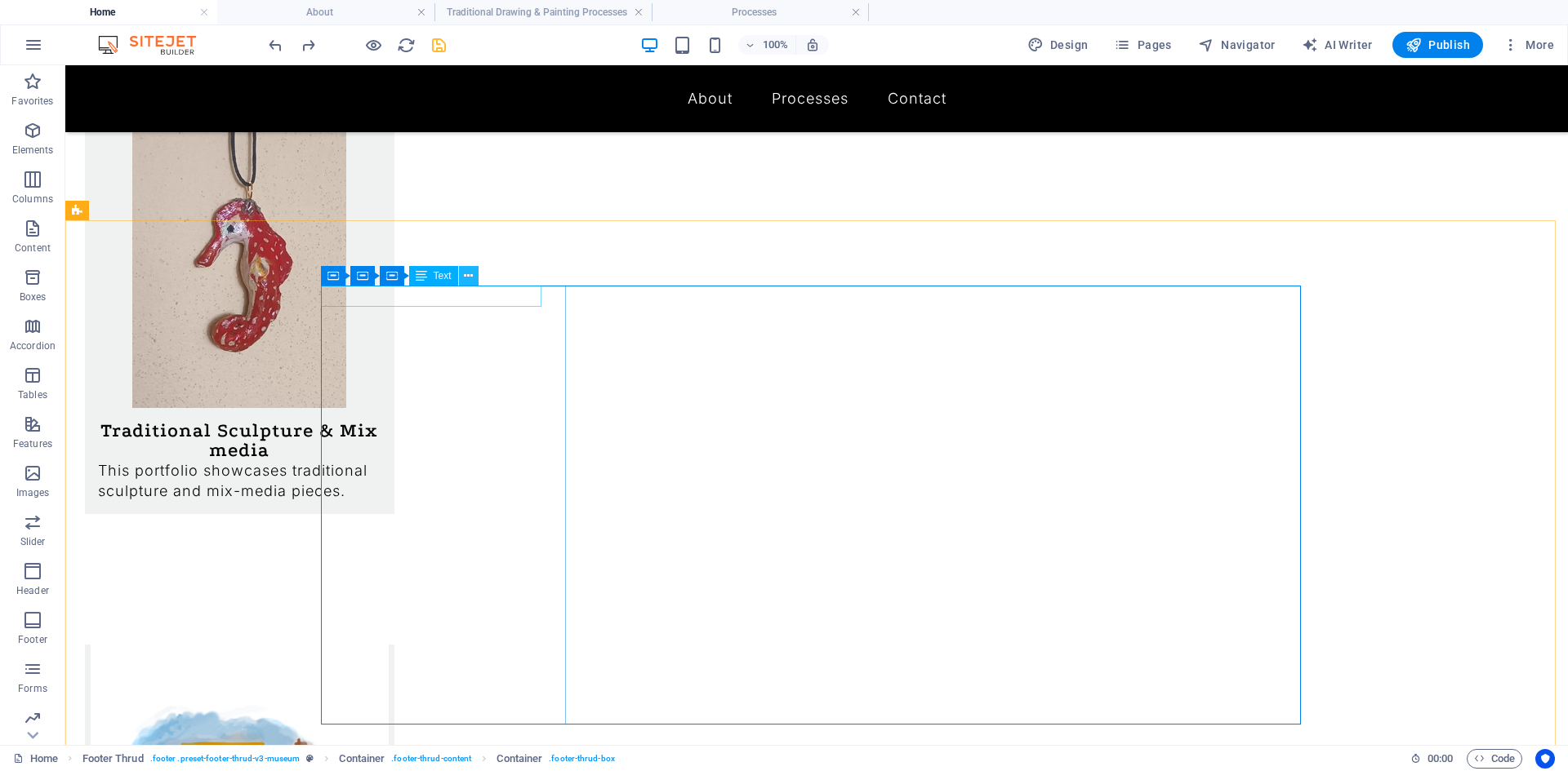
click at [464, 272] on icon at bounding box center [468, 276] width 9 height 17
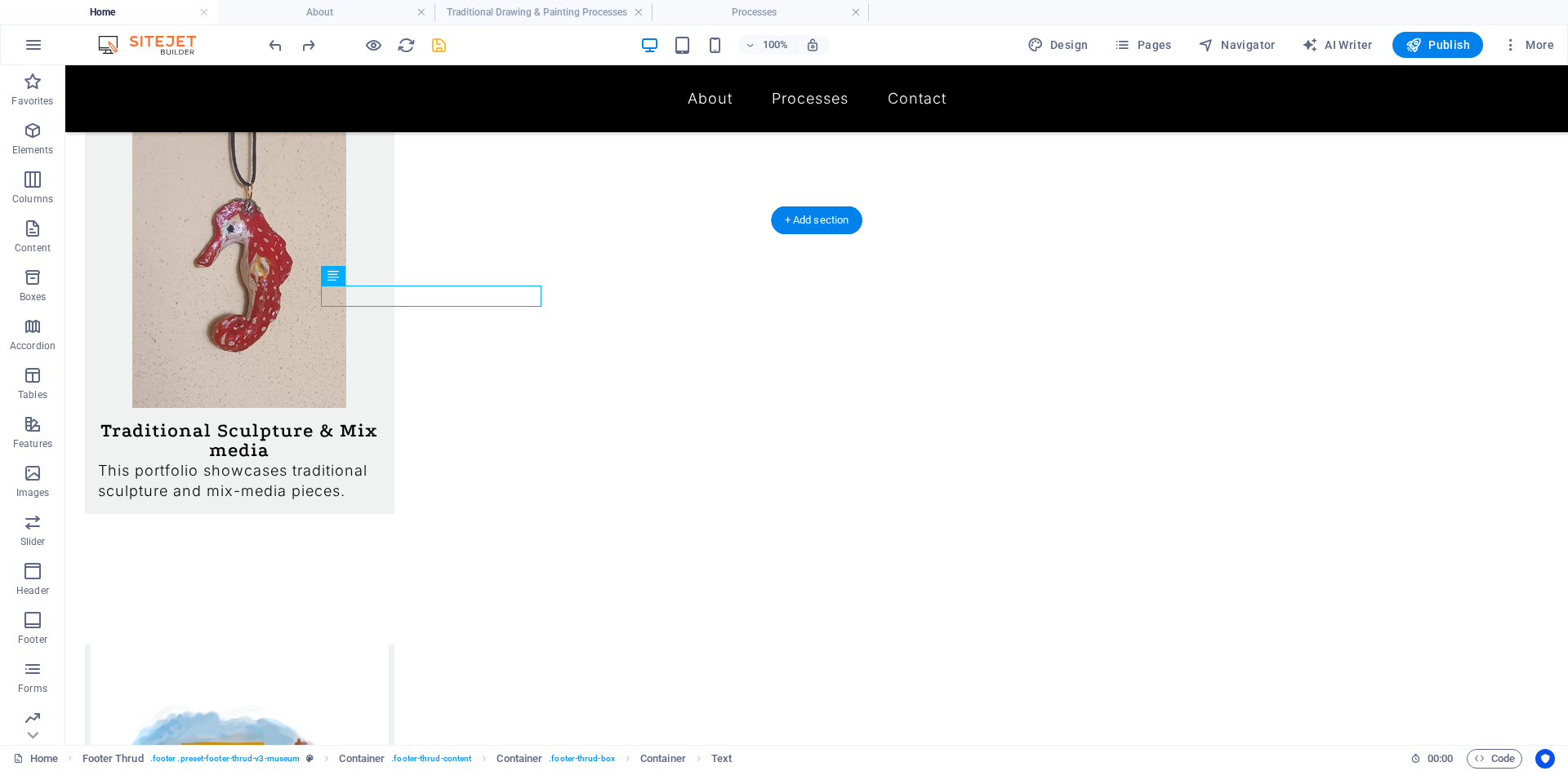
drag, startPoint x: 513, startPoint y: 297, endPoint x: 1093, endPoint y: 339, distance: 581.5
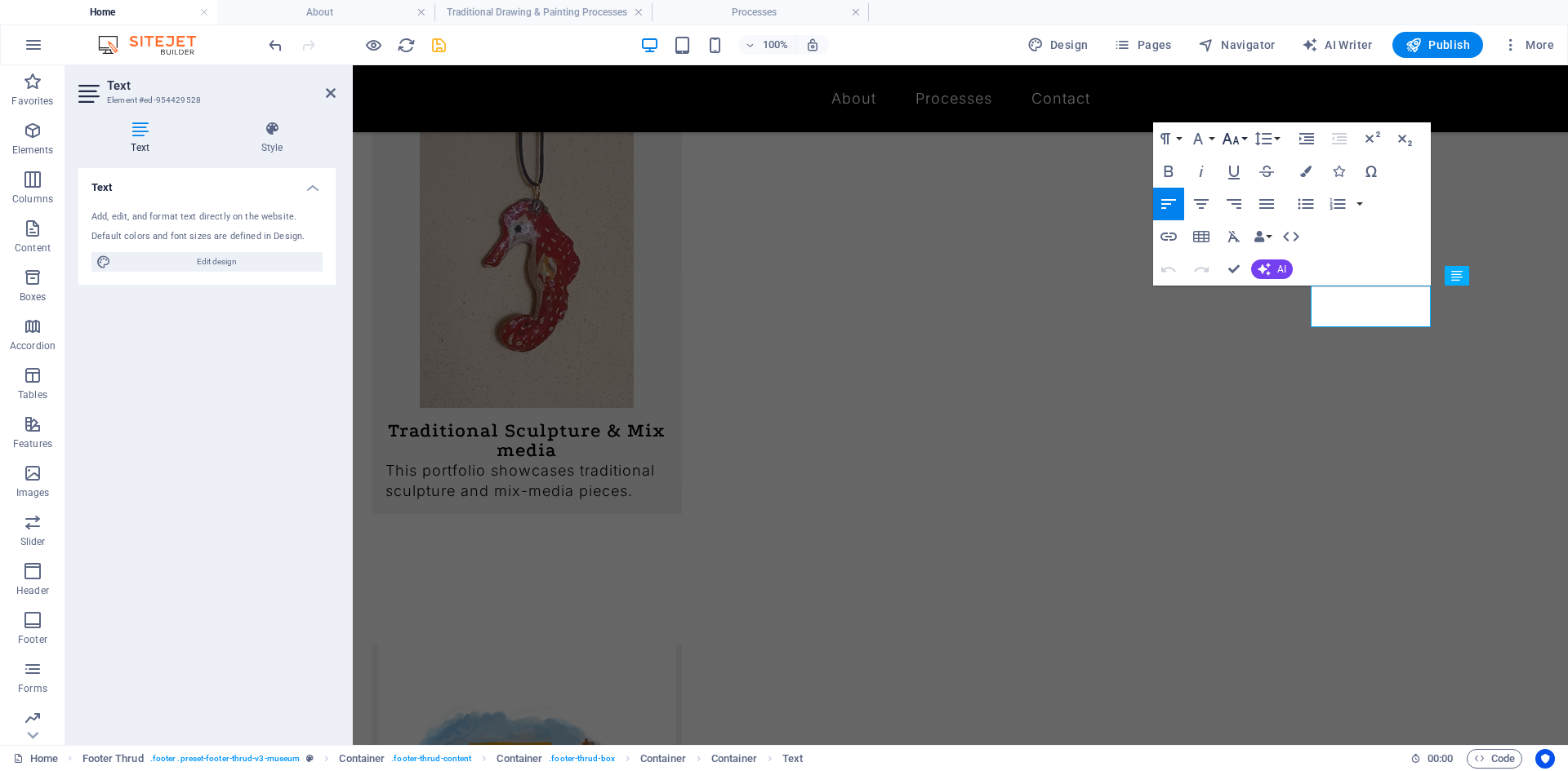
click at [1238, 144] on icon "button" at bounding box center [1230, 139] width 17 height 12
click at [1253, 166] on link "14" at bounding box center [1247, 161] width 59 height 24
drag, startPoint x: 1346, startPoint y: 321, endPoint x: 1312, endPoint y: 294, distance: 43.4
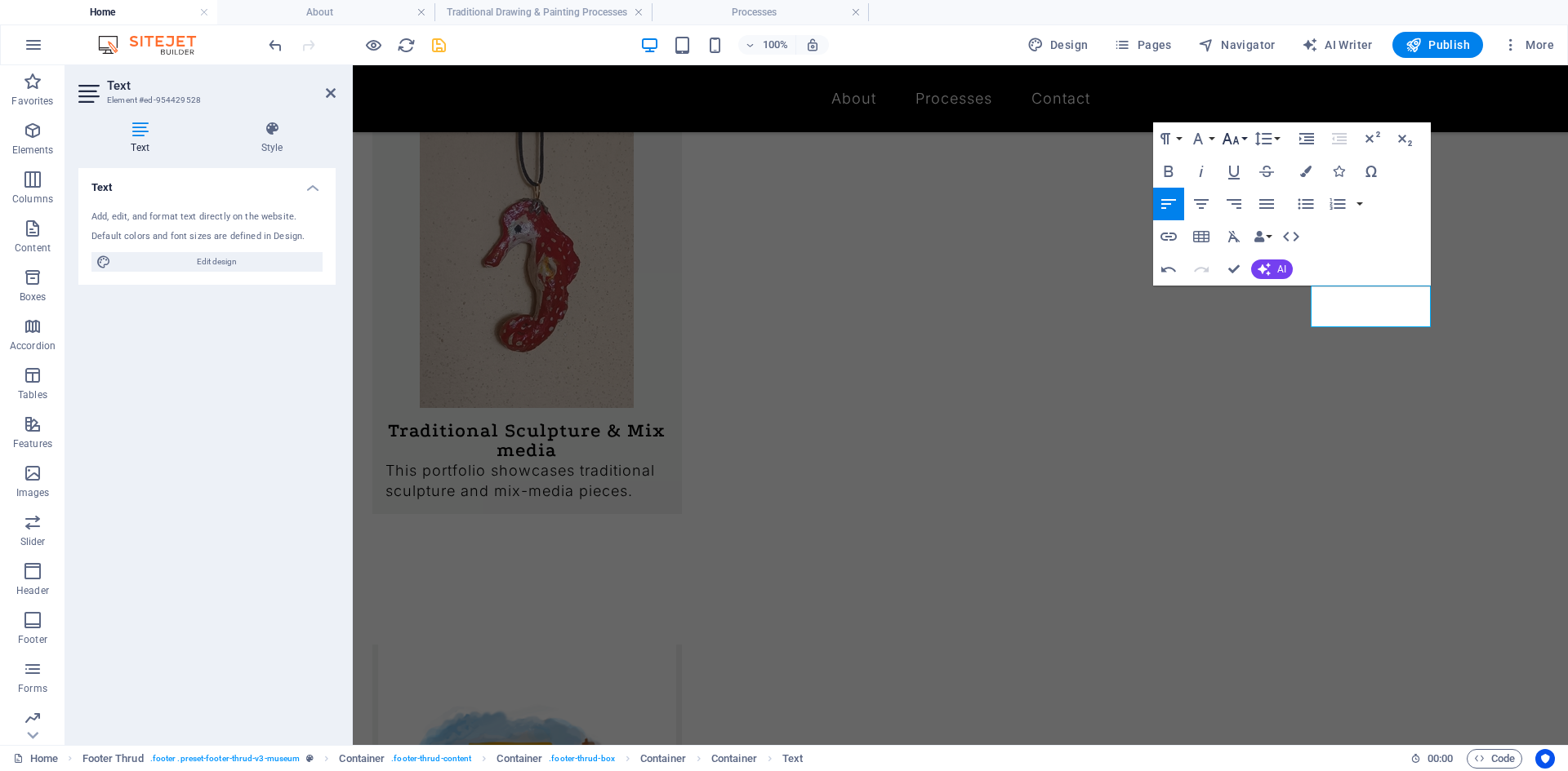
click at [1241, 141] on button "Font Size" at bounding box center [1234, 139] width 31 height 33
click at [1247, 158] on link "14" at bounding box center [1247, 161] width 59 height 24
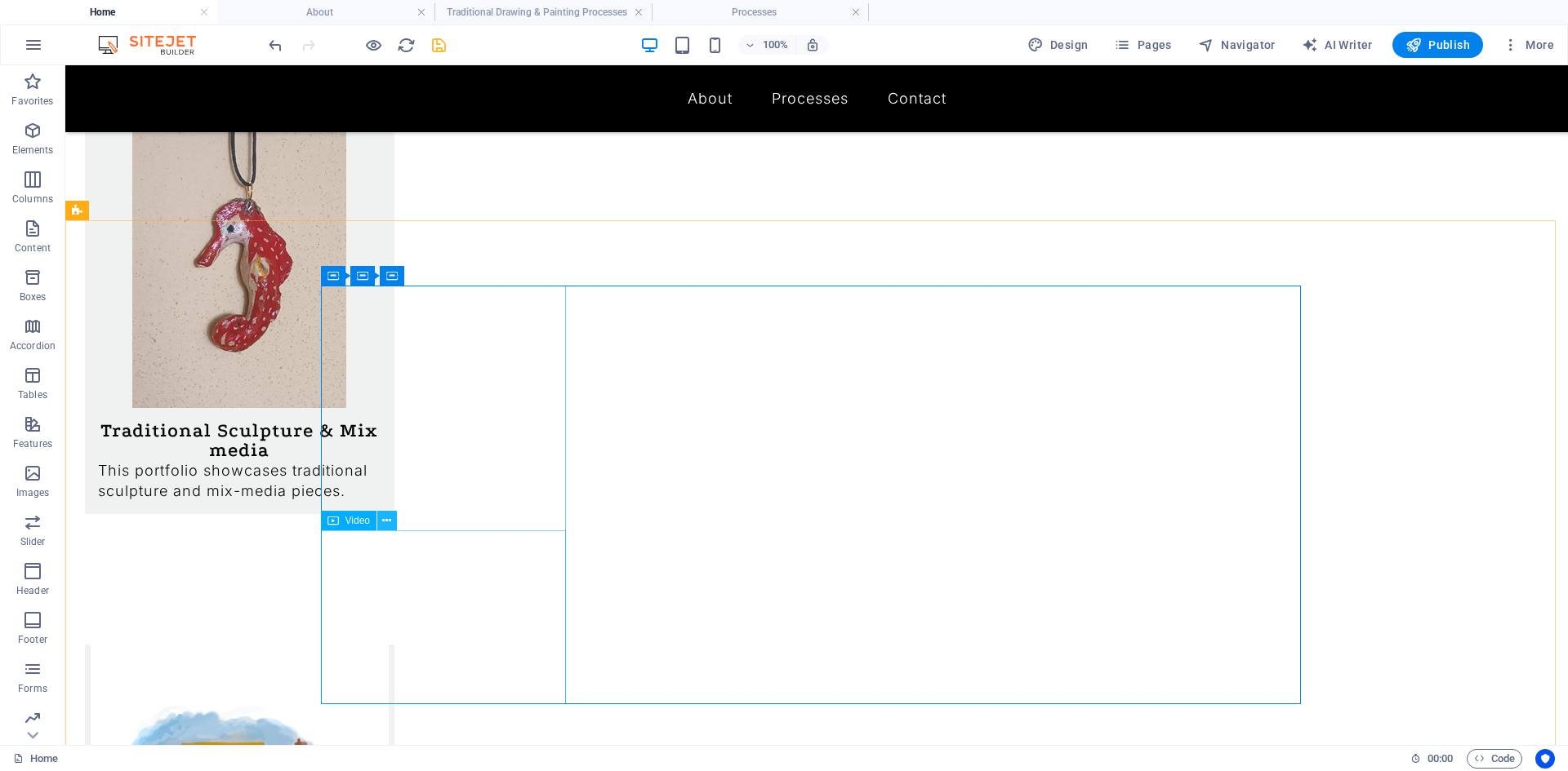
click at [387, 520] on icon at bounding box center [386, 521] width 9 height 17
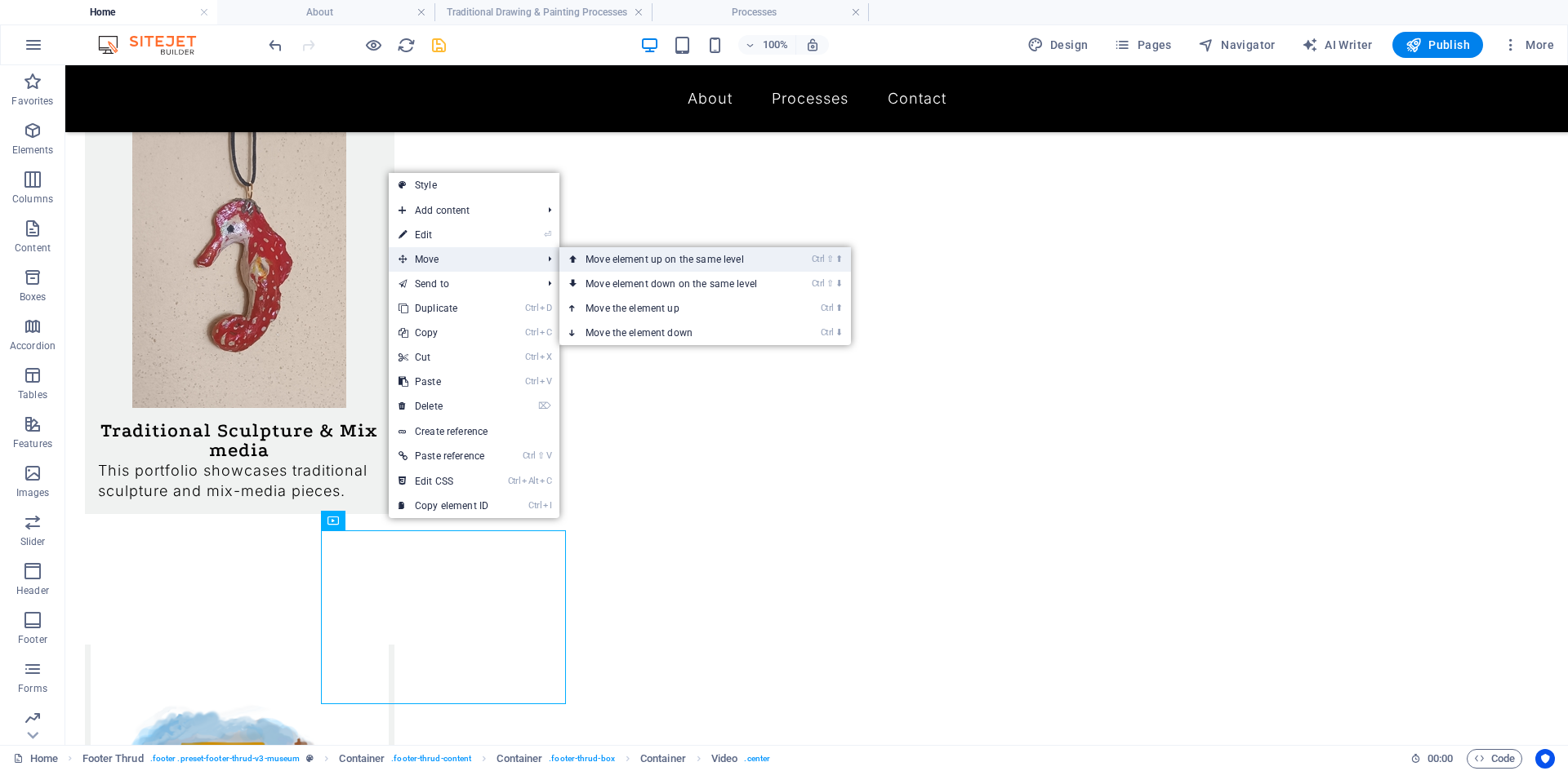
click at [577, 260] on icon at bounding box center [573, 259] width 8 height 24
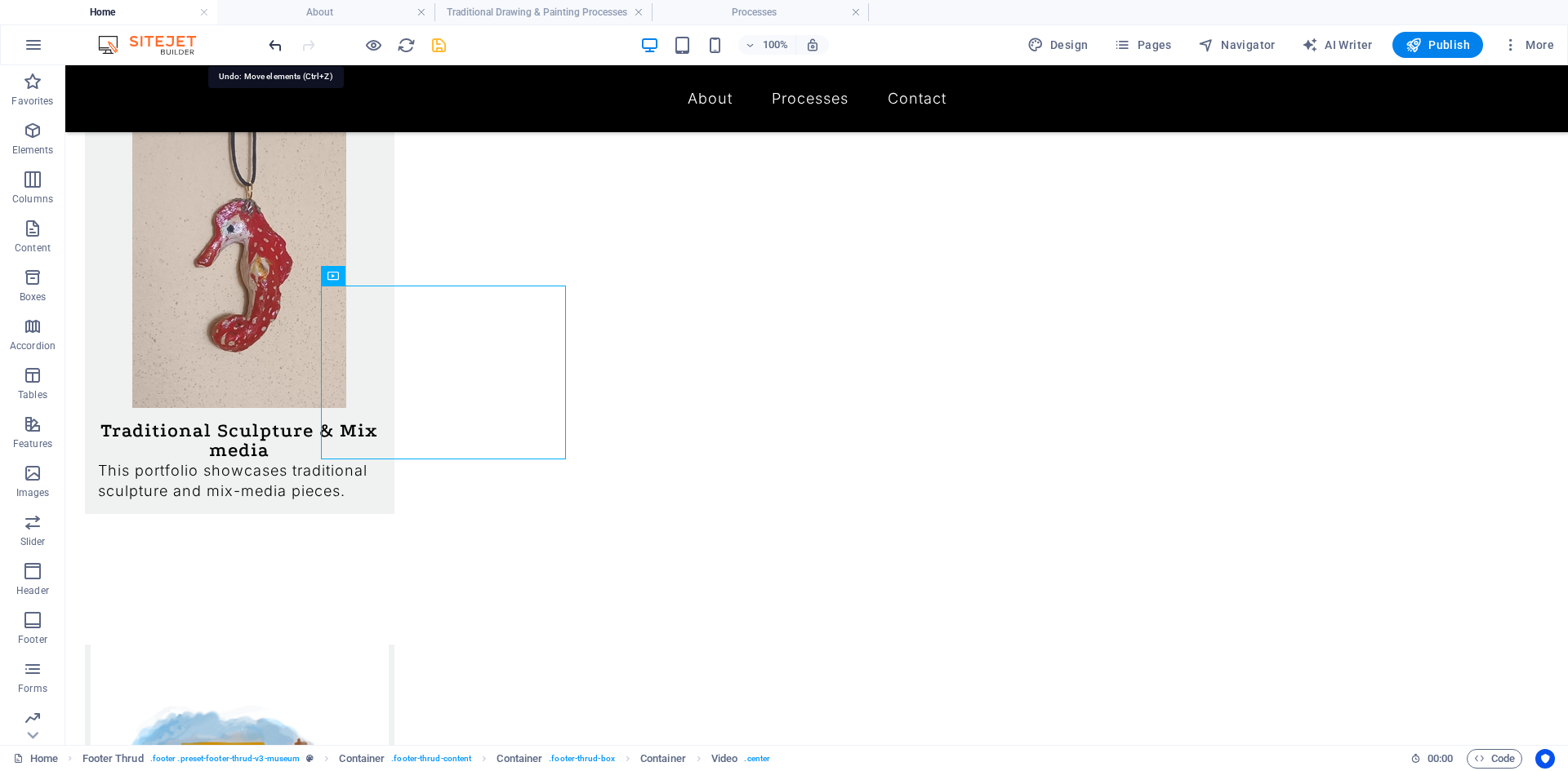
click at [272, 45] on icon "undo" at bounding box center [274, 44] width 18 height 18
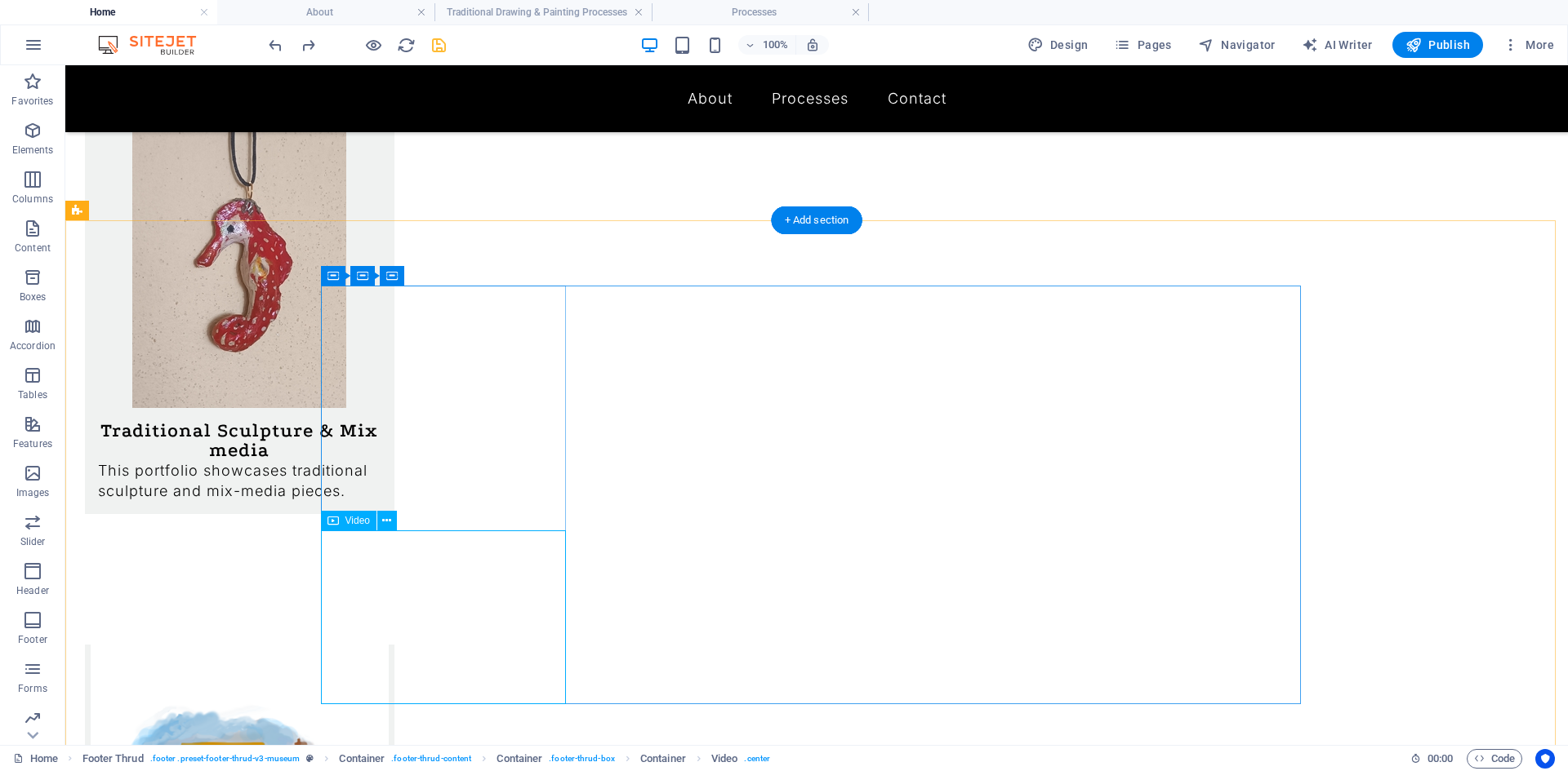
drag, startPoint x: 521, startPoint y: 600, endPoint x: 234, endPoint y: 601, distance: 287.0
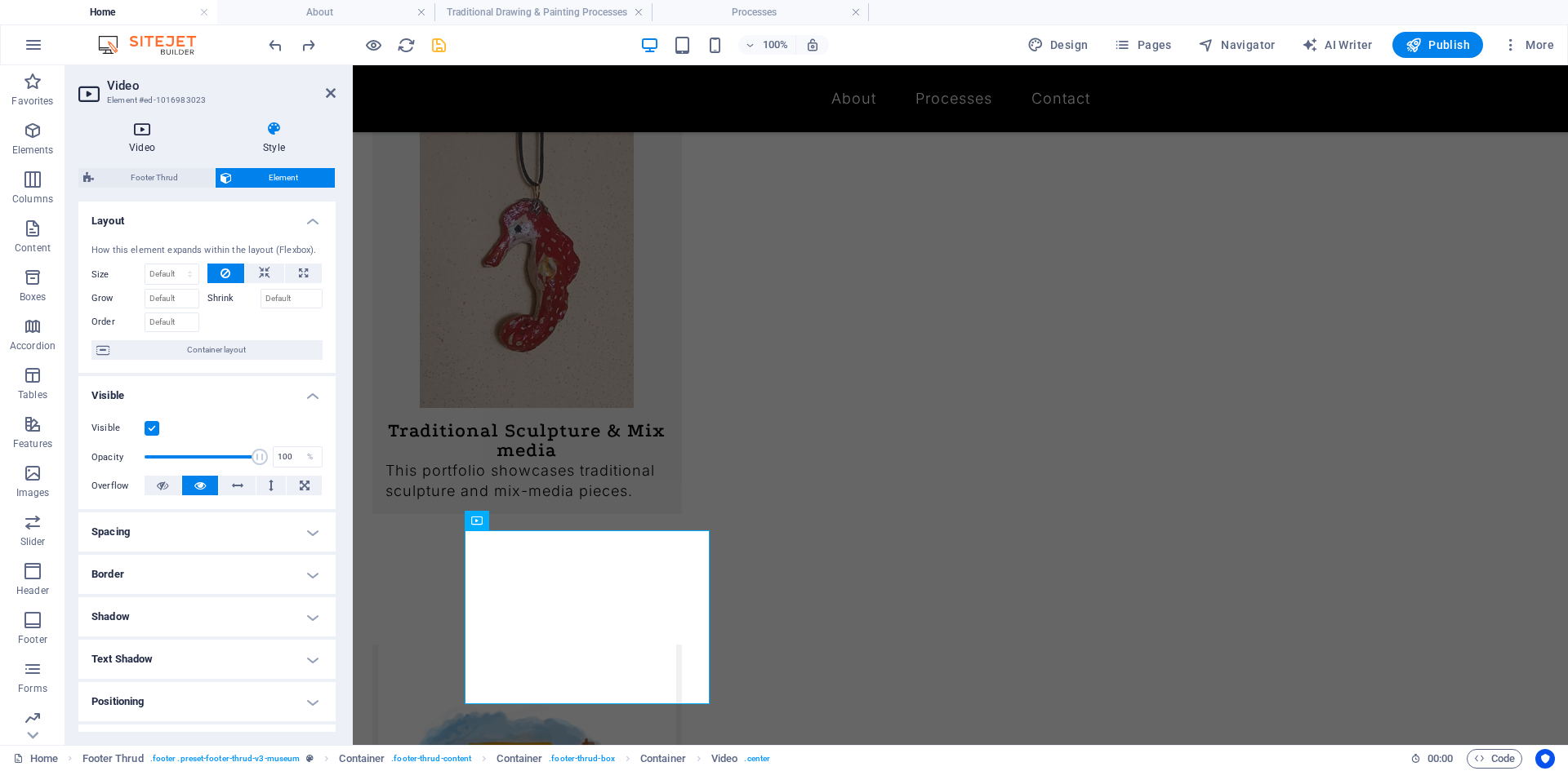
click at [152, 147] on h4 "Video" at bounding box center [144, 138] width 134 height 35
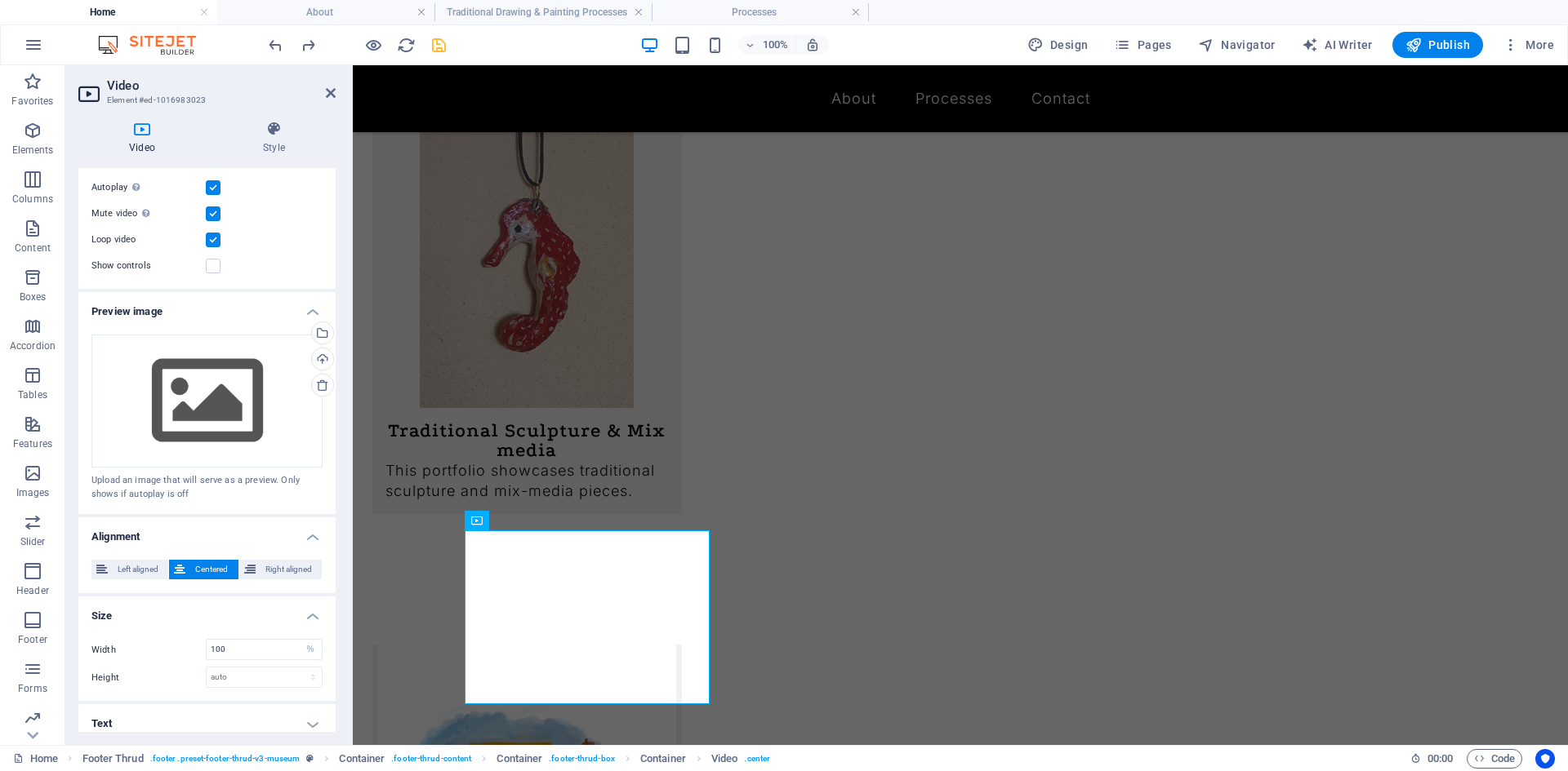
scroll to position [198, 0]
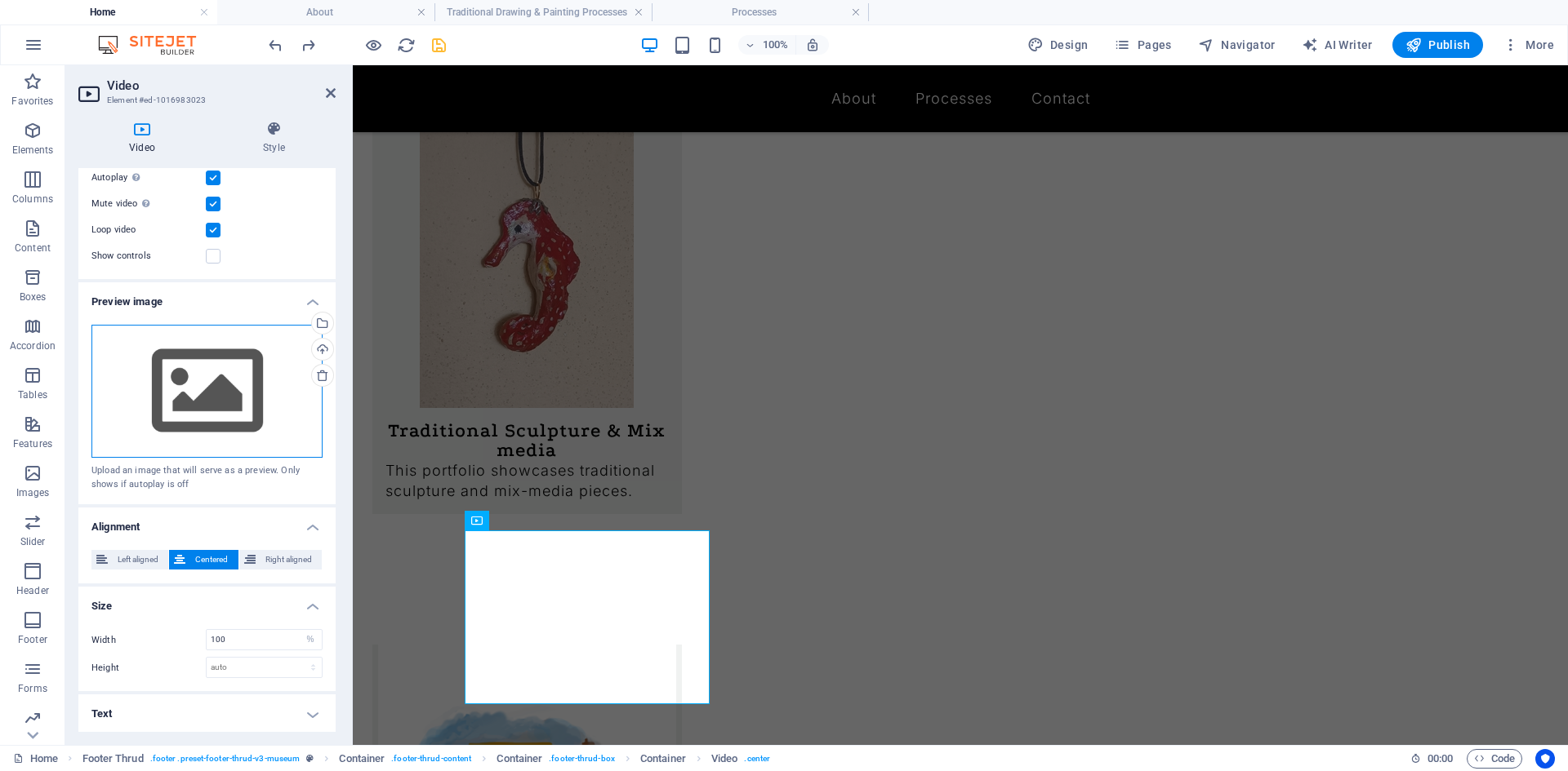
click at [183, 380] on div "Drag files here, click to choose files or select files from Files or our free s…" at bounding box center [207, 391] width 231 height 134
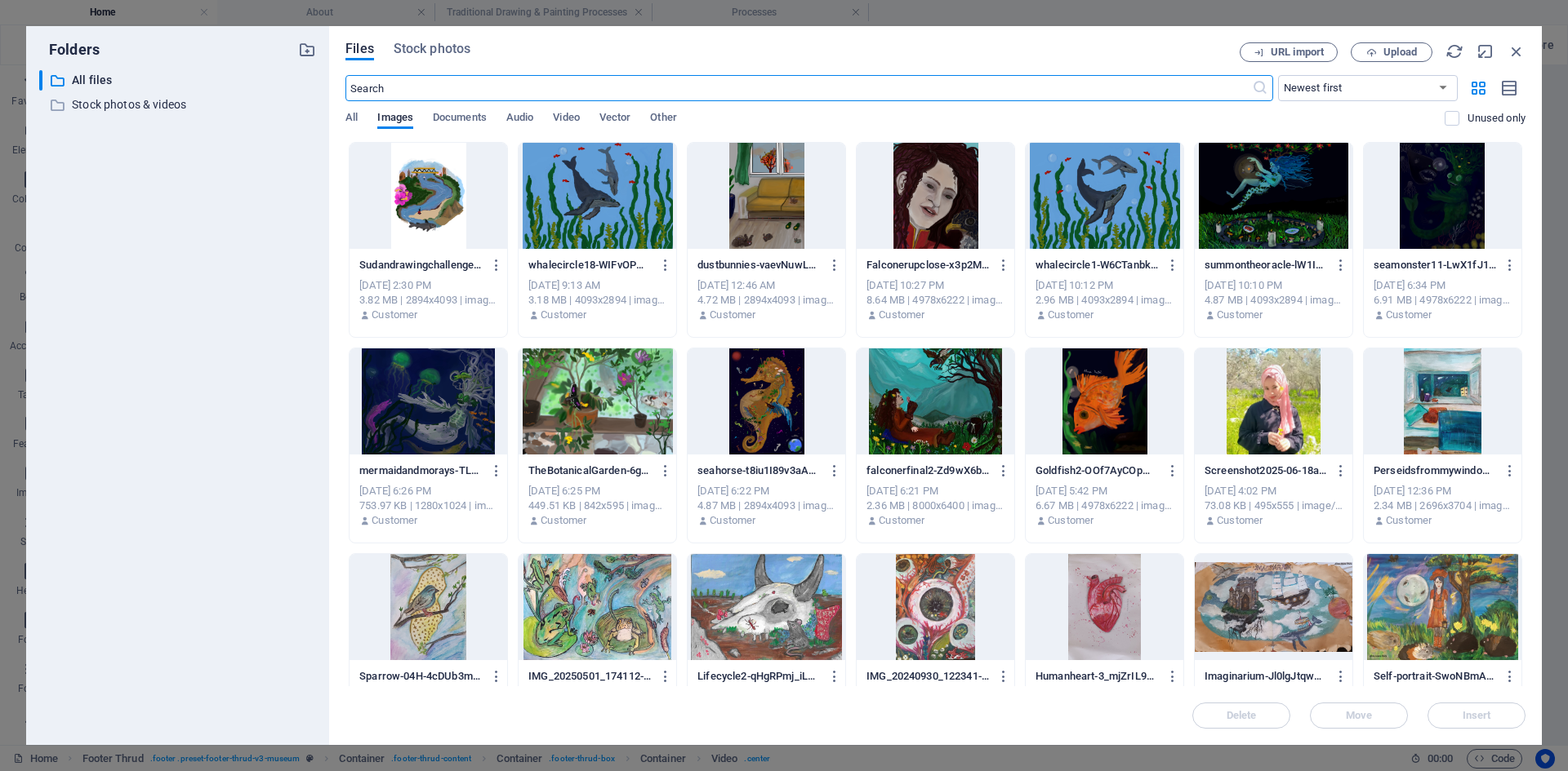
scroll to position [1394, 0]
click at [1514, 58] on icon "button" at bounding box center [1516, 51] width 18 height 18
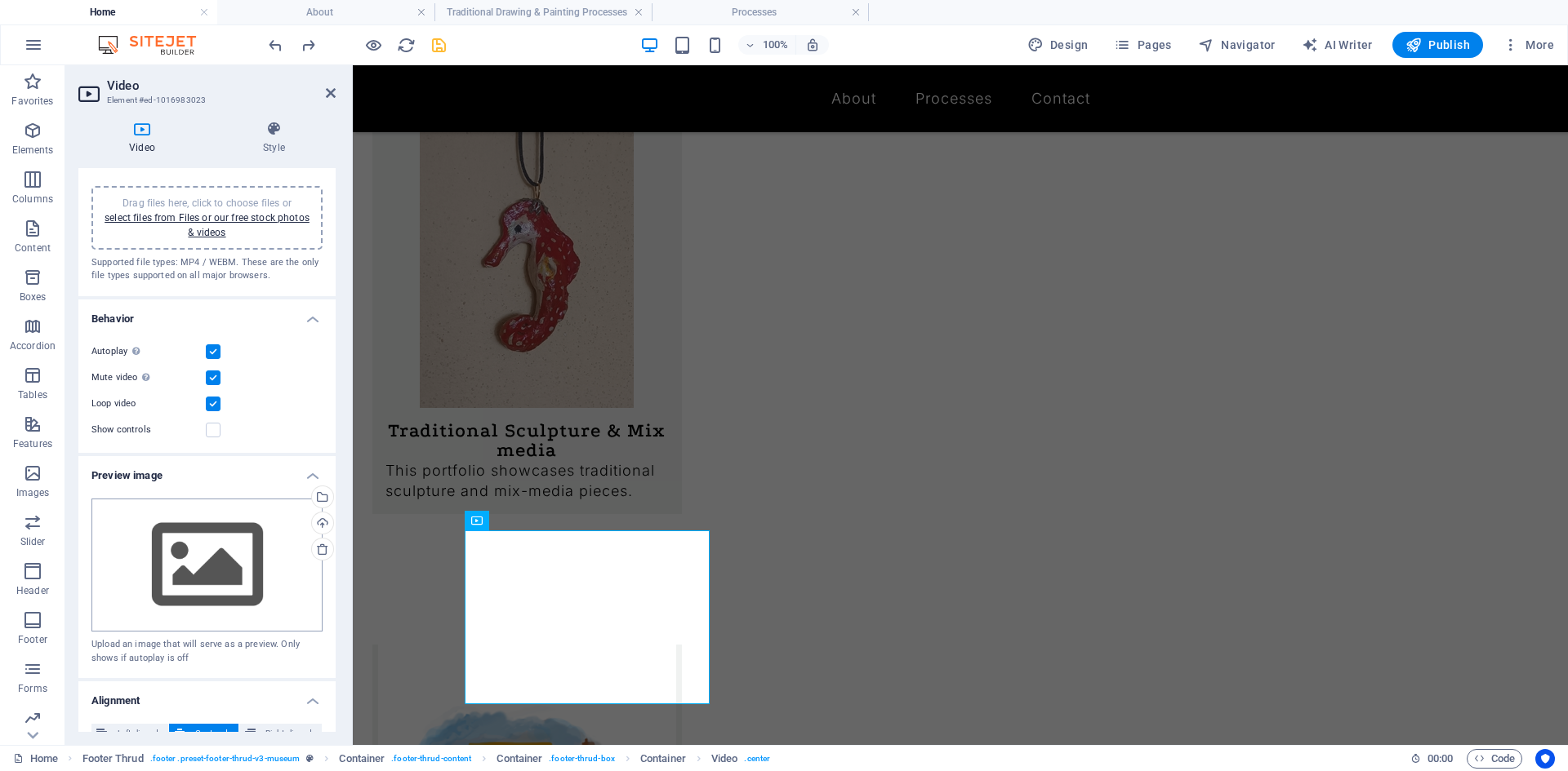
scroll to position [0, 0]
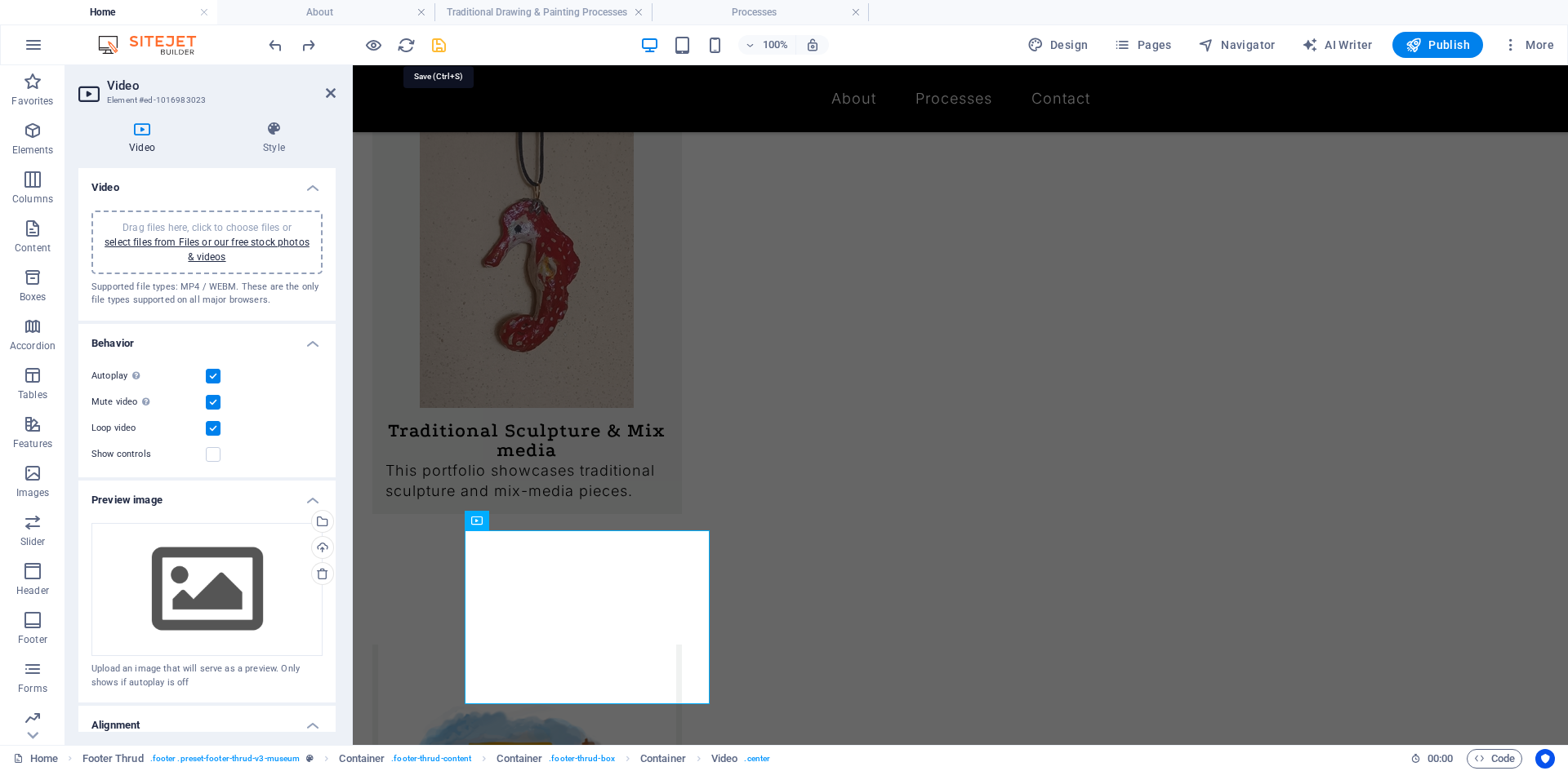
click at [437, 44] on icon "save" at bounding box center [438, 44] width 18 height 18
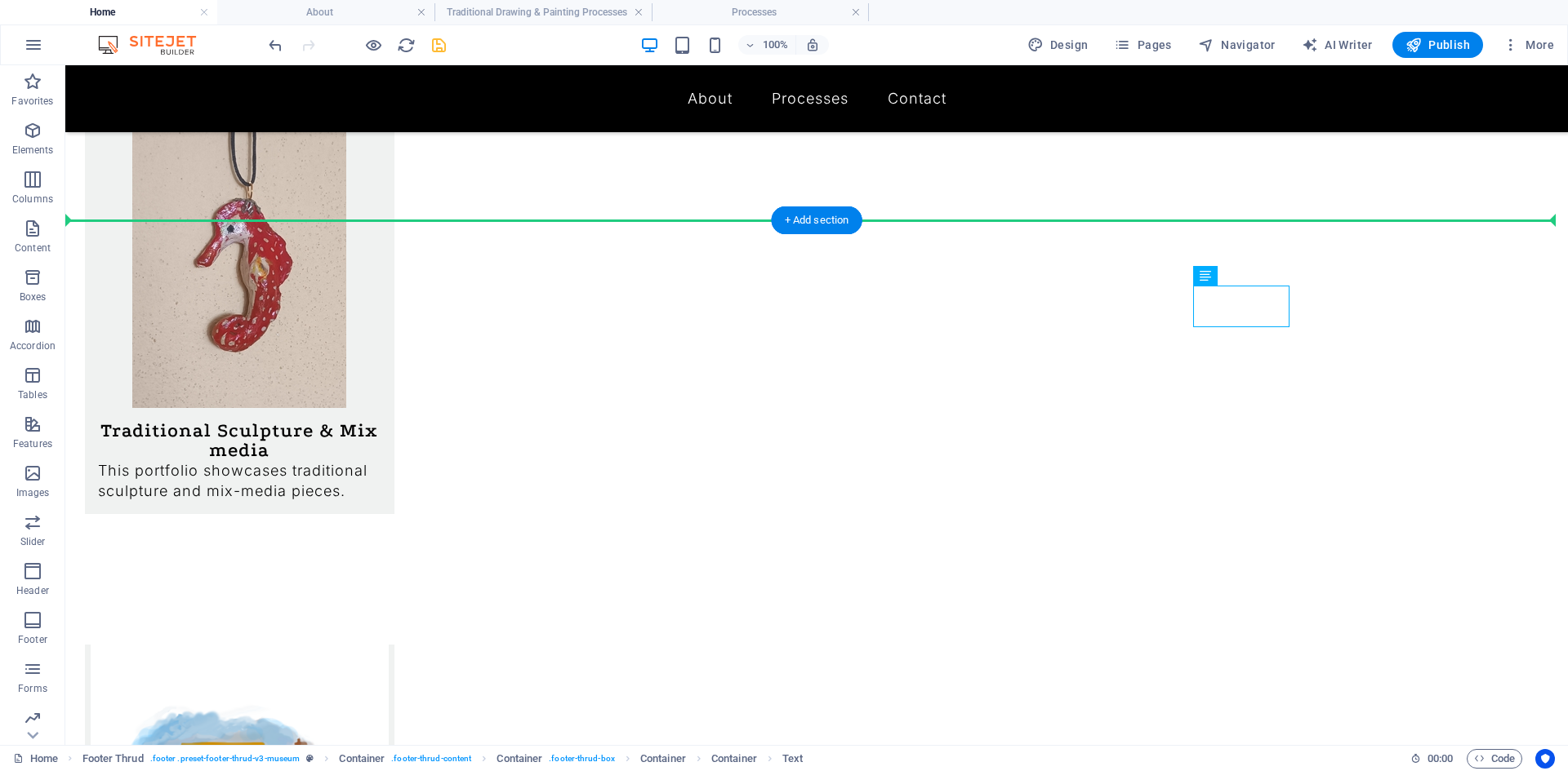
drag, startPoint x: 1060, startPoint y: 314, endPoint x: 1318, endPoint y: 321, distance: 258.1
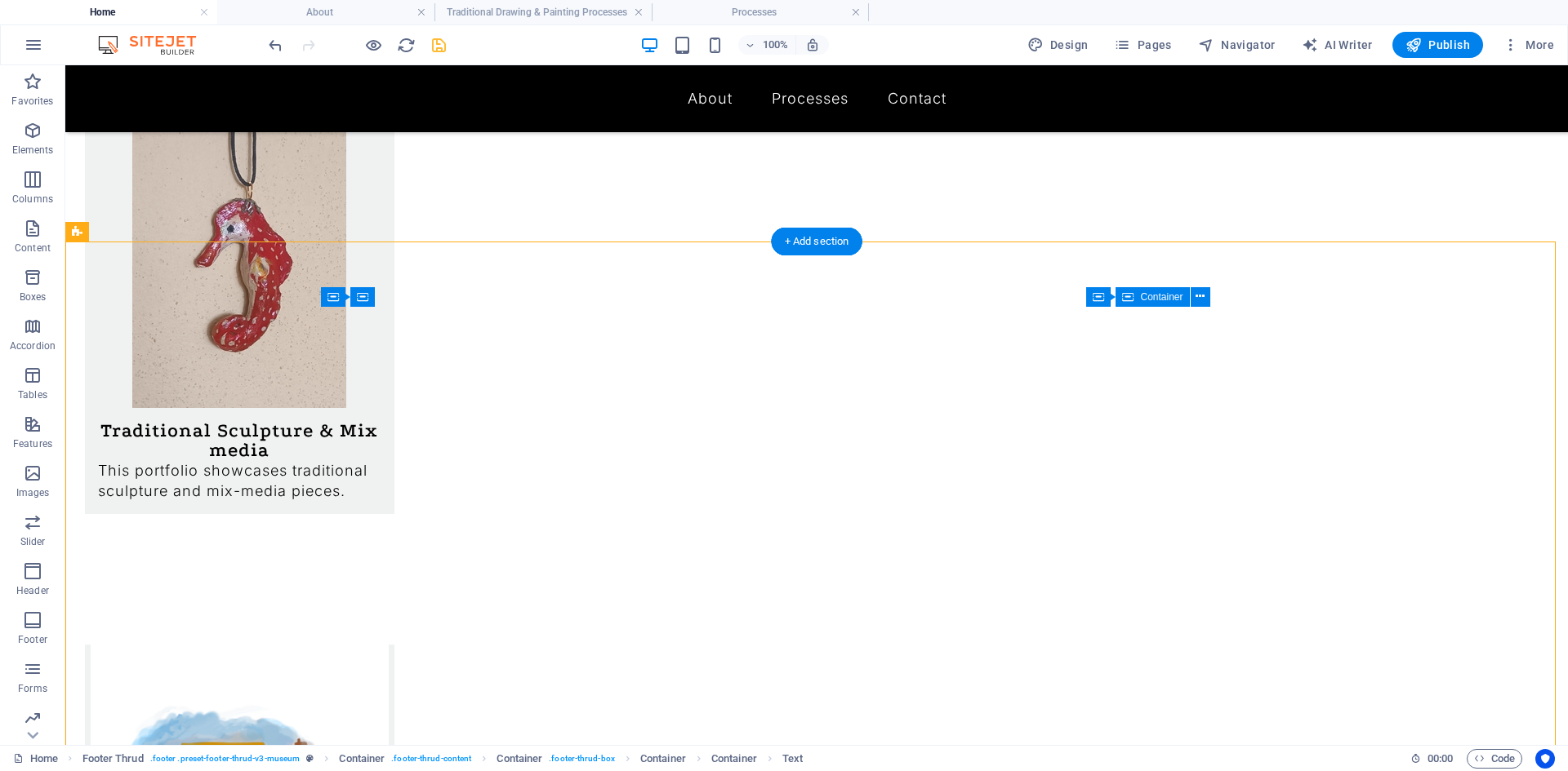
drag, startPoint x: 1318, startPoint y: 321, endPoint x: 1247, endPoint y: 317, distance: 71.1
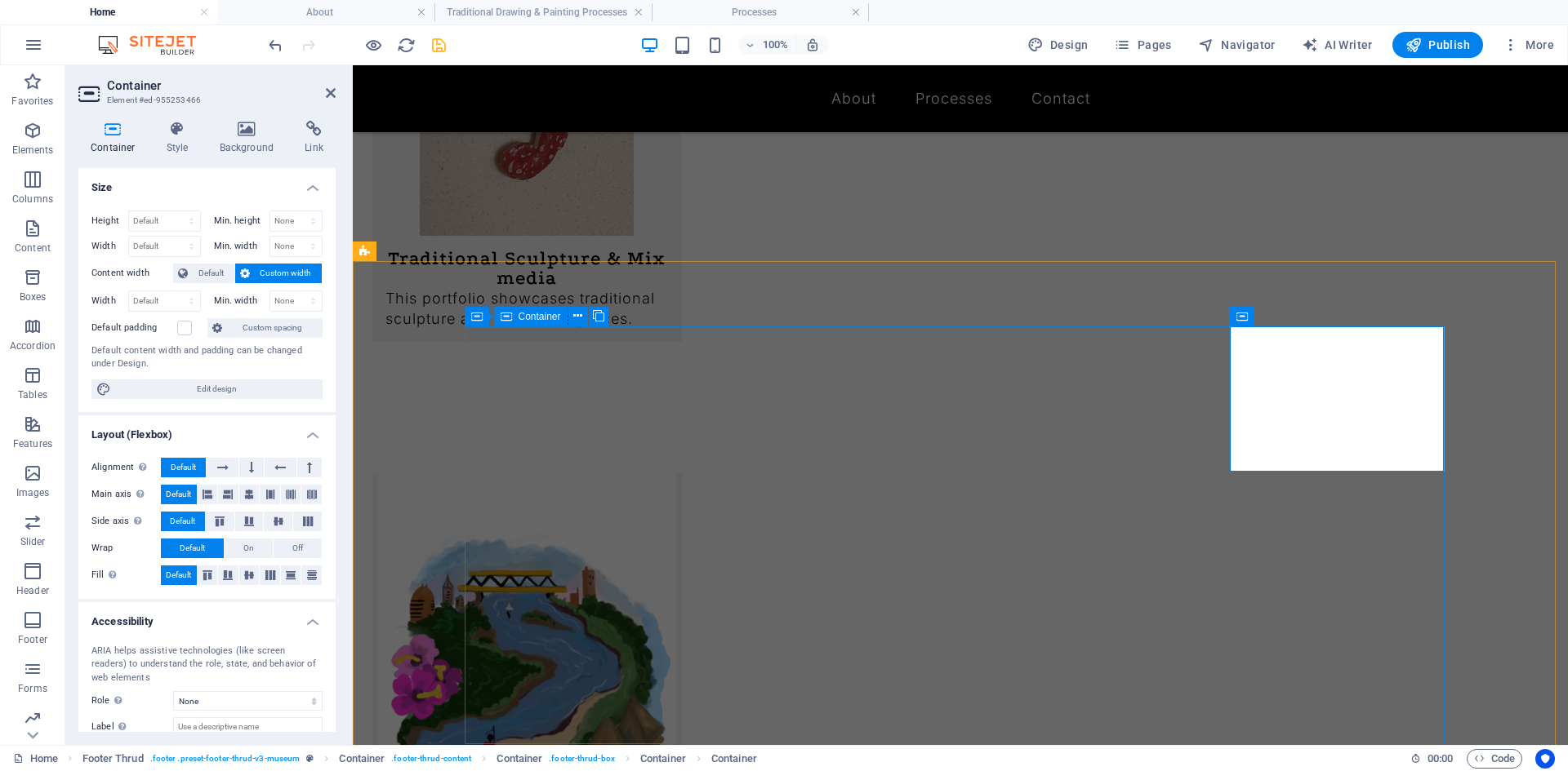
scroll to position [1615, 0]
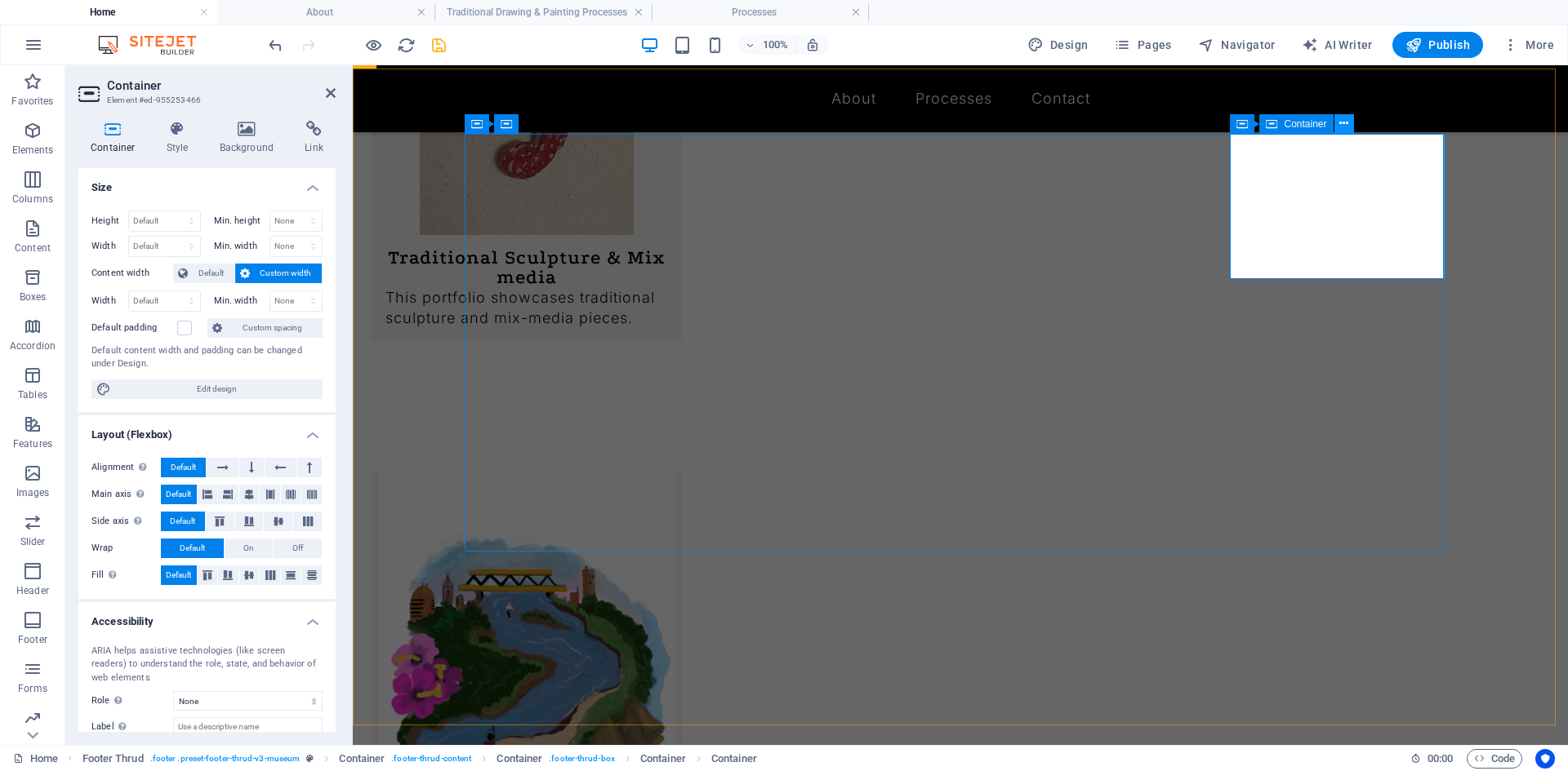
click at [1343, 126] on icon at bounding box center [1343, 124] width 9 height 17
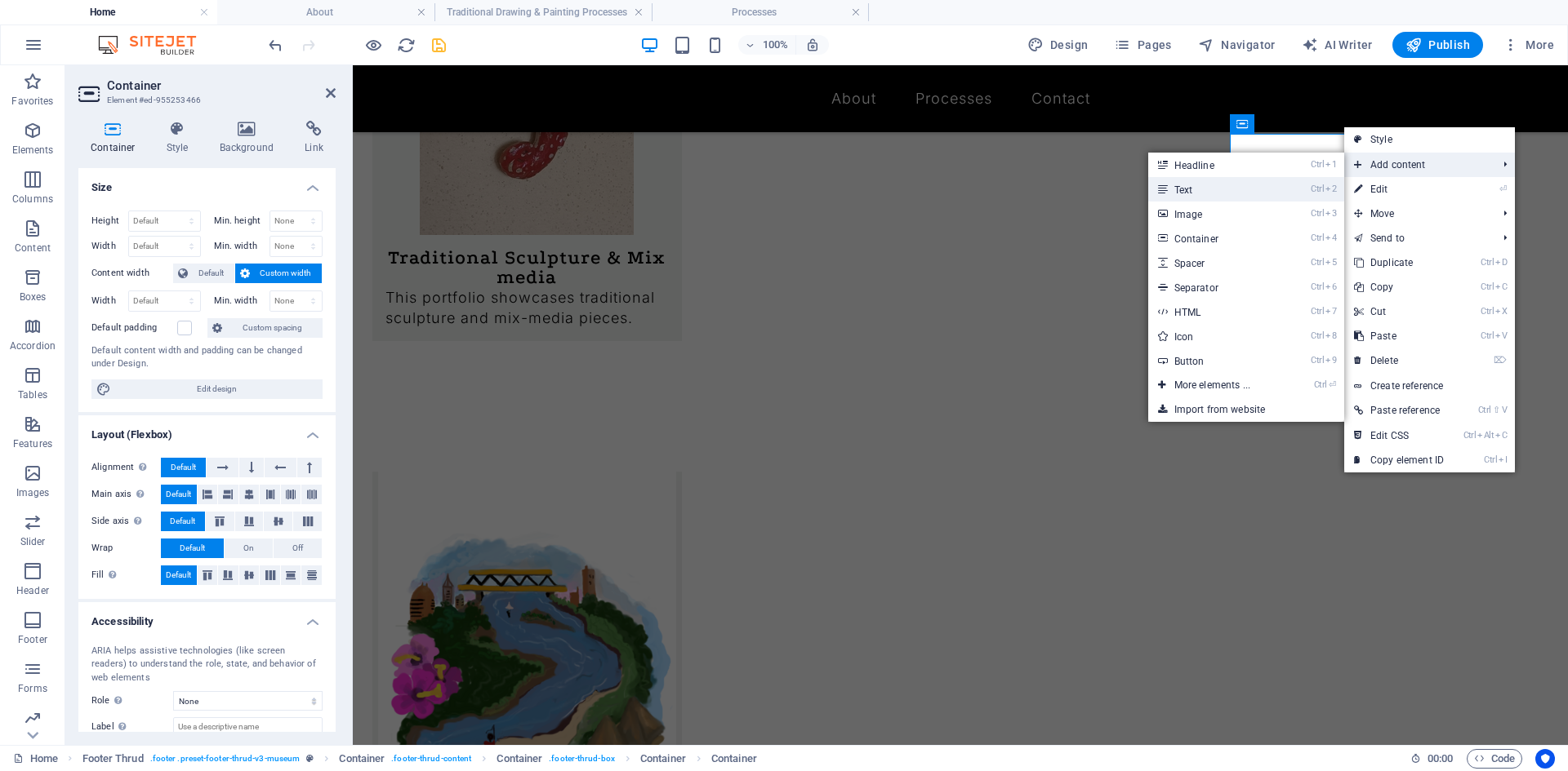
click at [1241, 195] on link "Ctrl 2 Text" at bounding box center [1215, 189] width 135 height 24
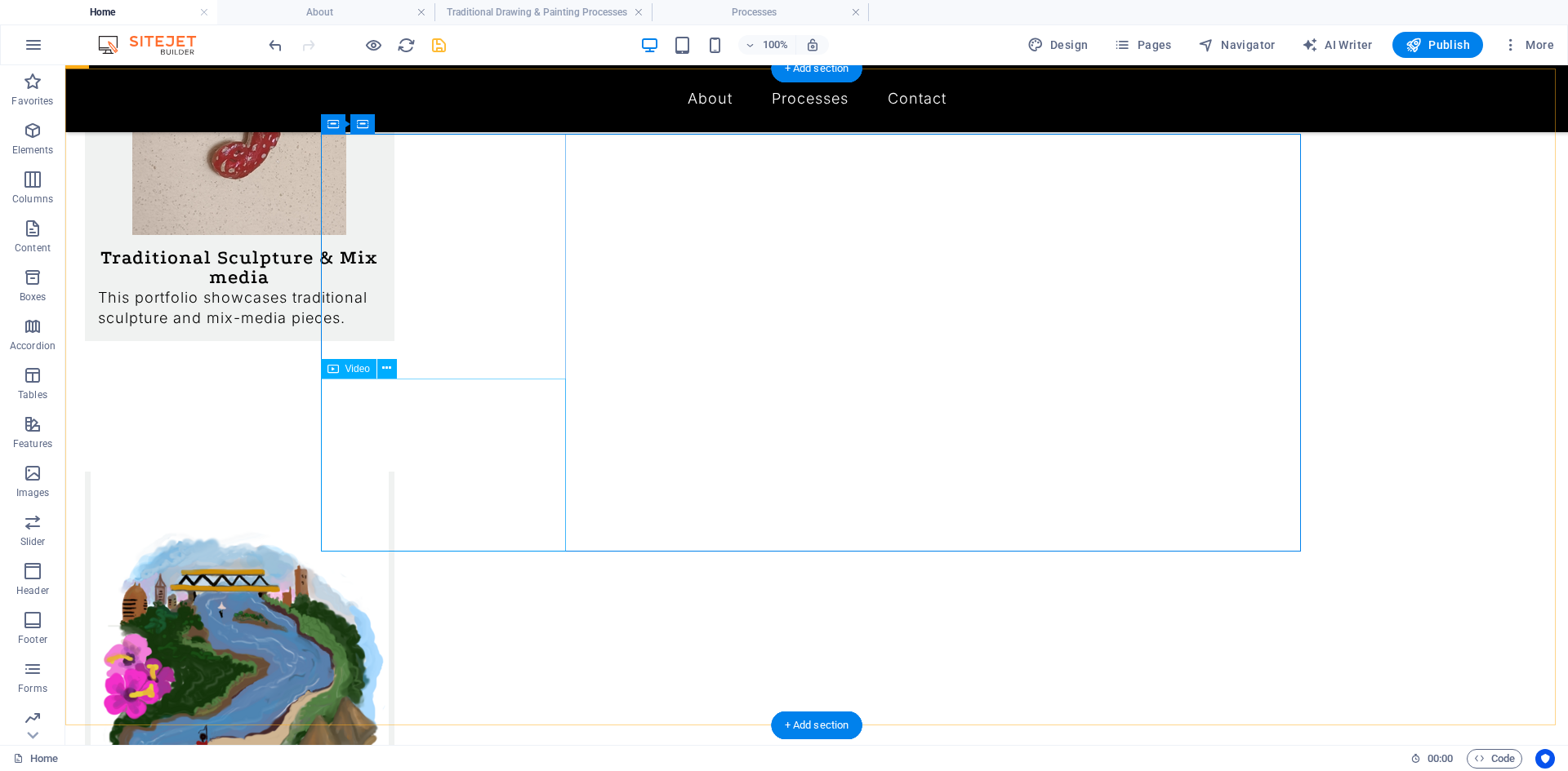
select select "%"
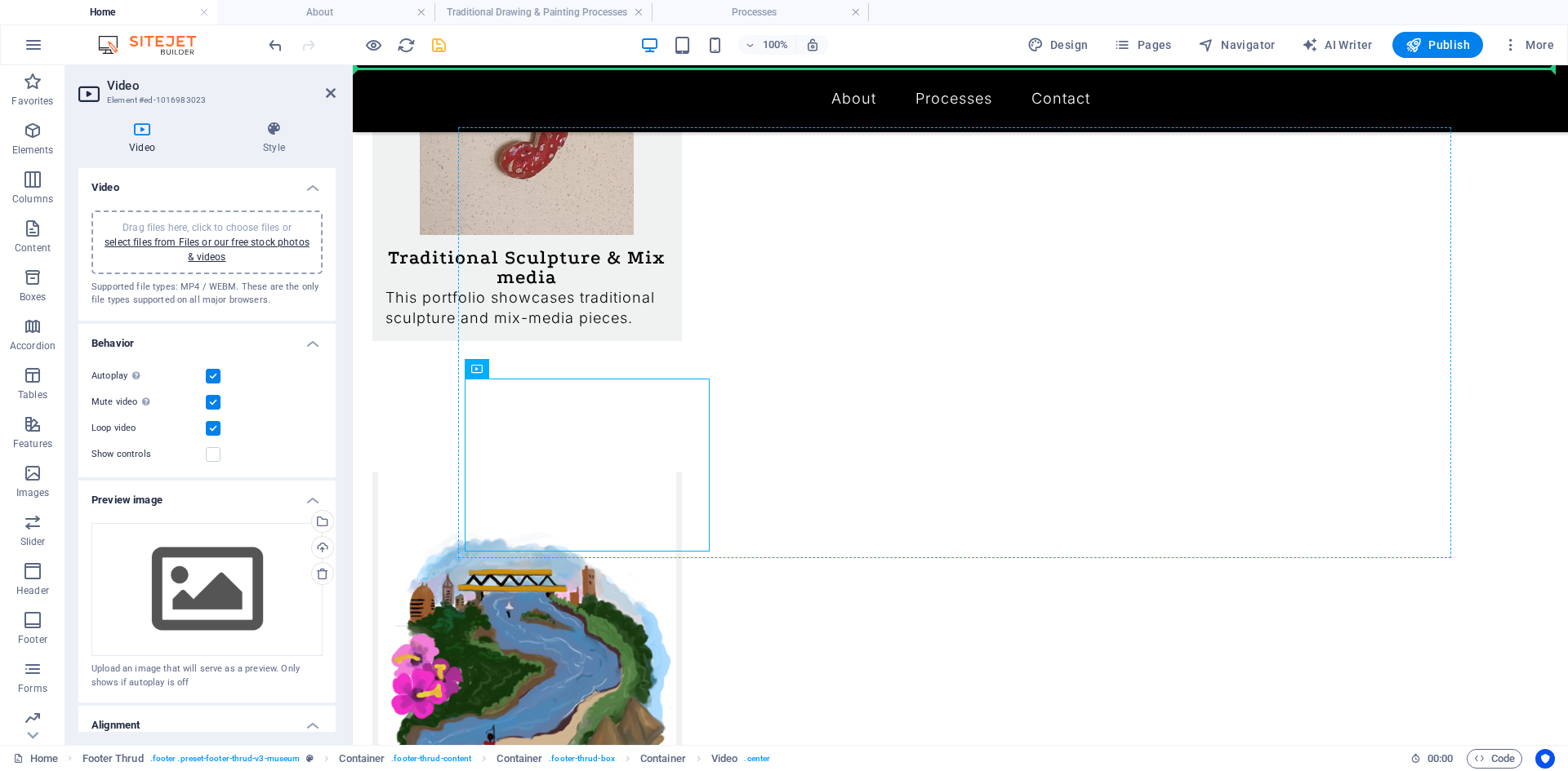
drag, startPoint x: 637, startPoint y: 475, endPoint x: 896, endPoint y: 337, distance: 293.5
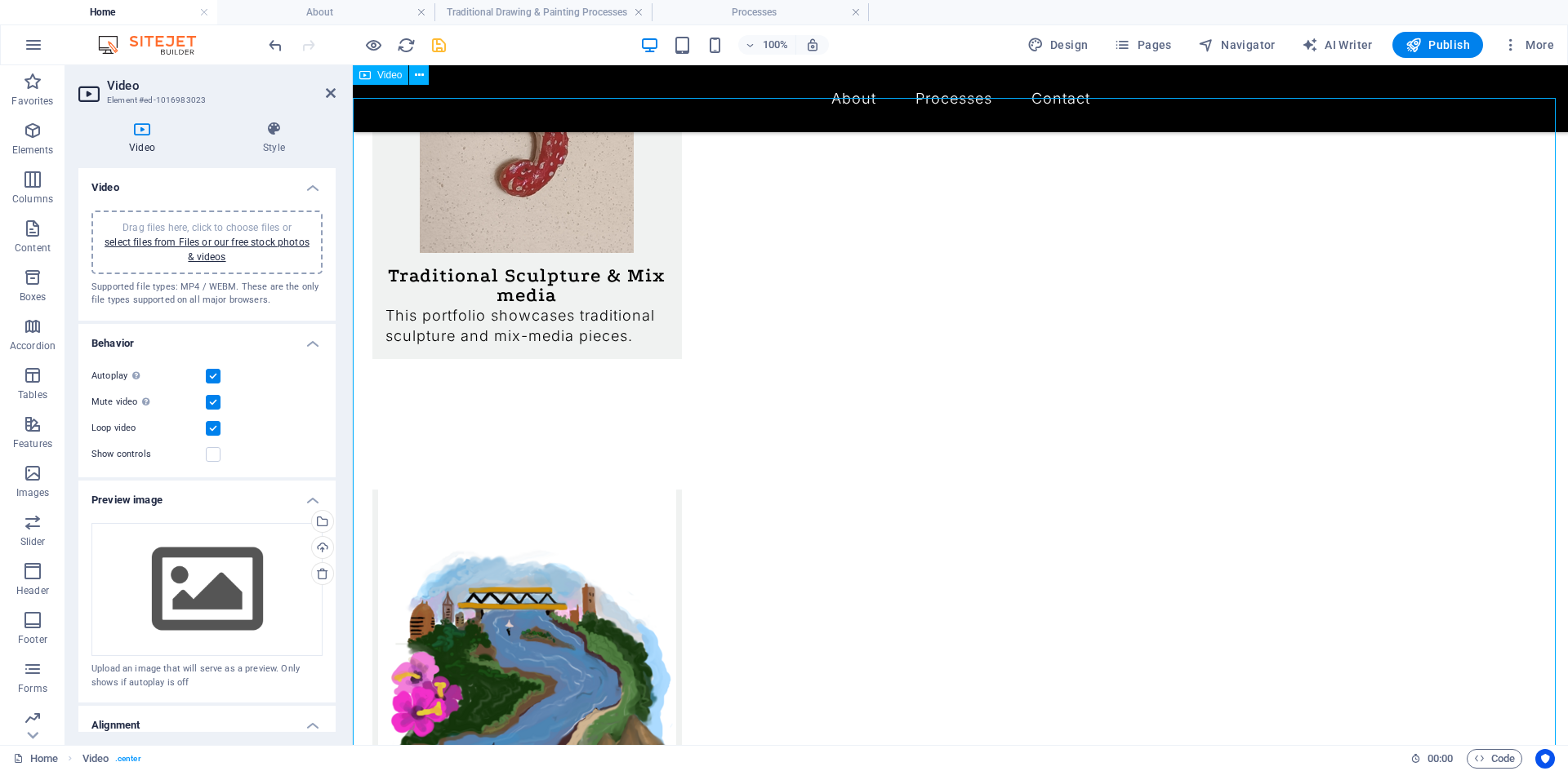
scroll to position [1558, 0]
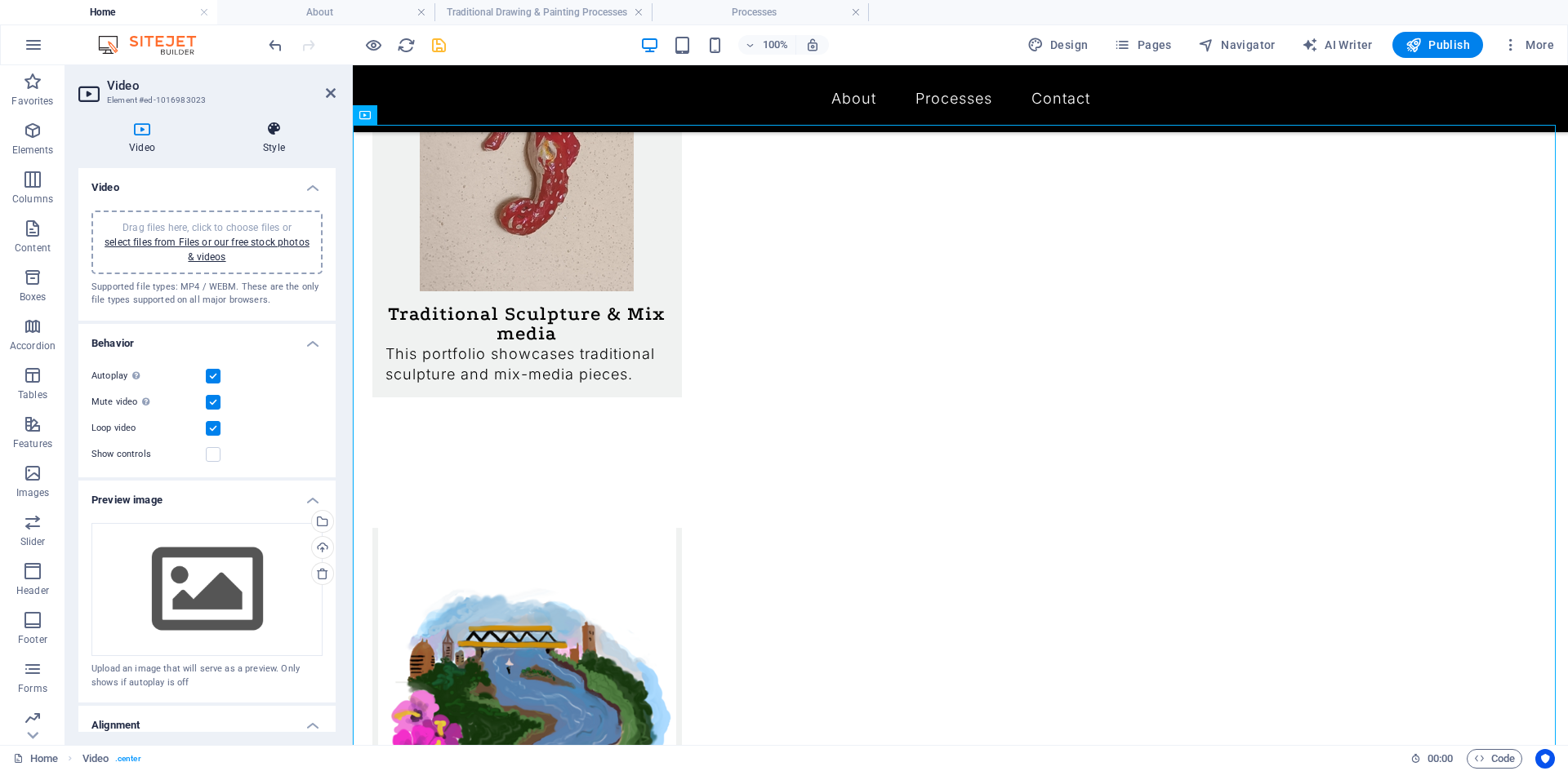
click at [270, 146] on h4 "Style" at bounding box center [274, 138] width 123 height 35
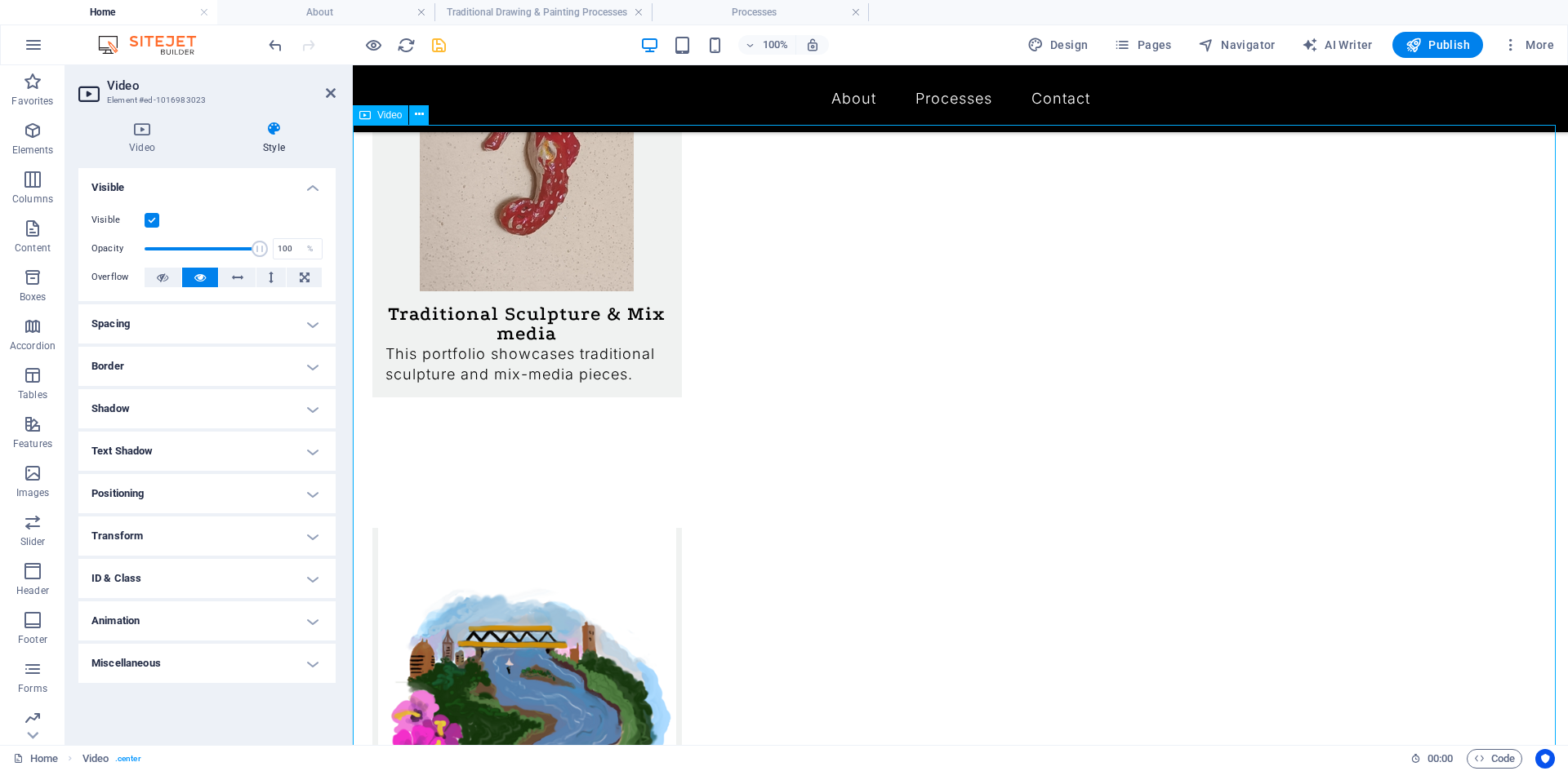
click at [418, 116] on icon at bounding box center [419, 115] width 9 height 17
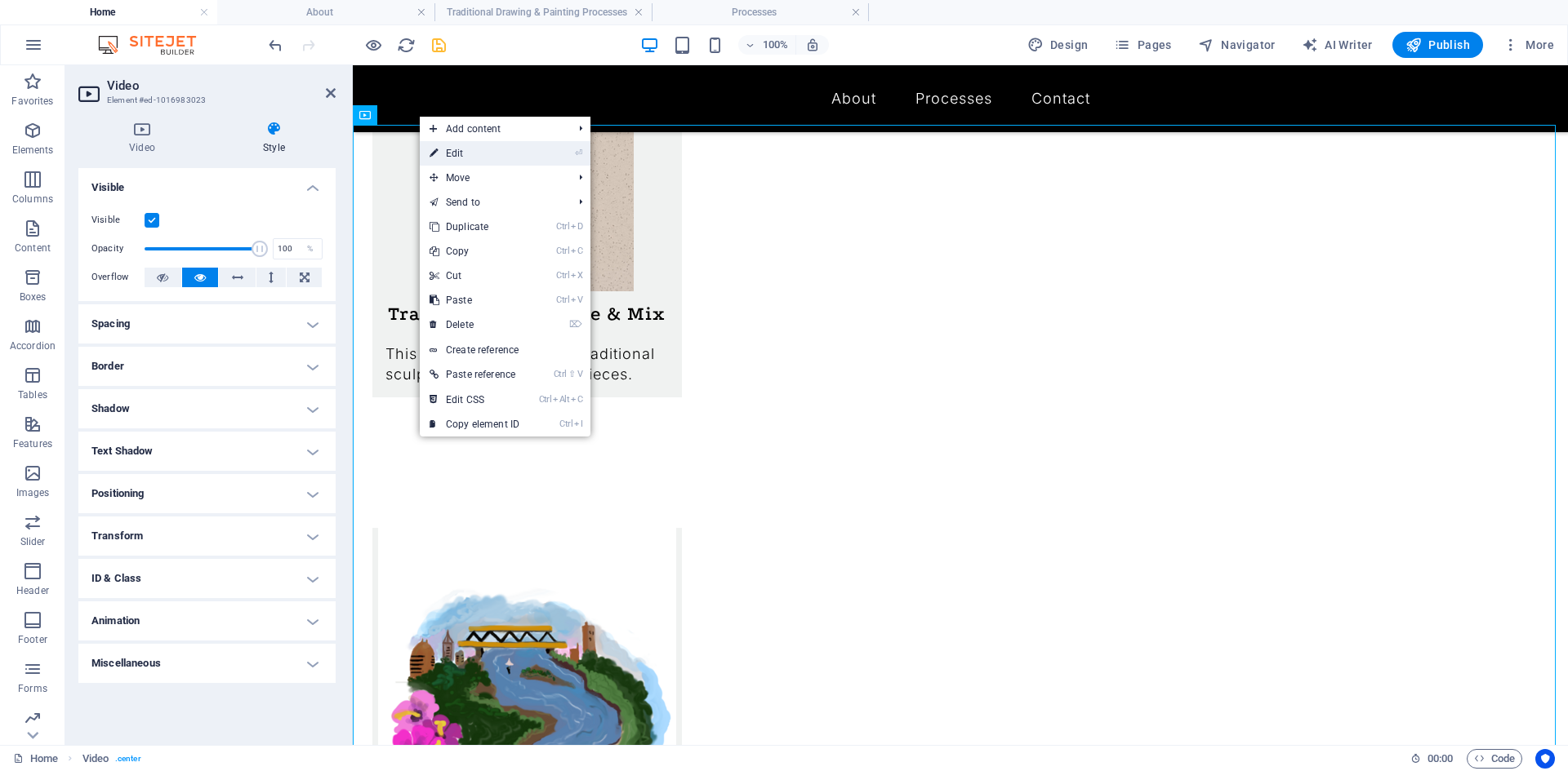
click at [443, 153] on link "⏎ Edit" at bounding box center [475, 153] width 110 height 24
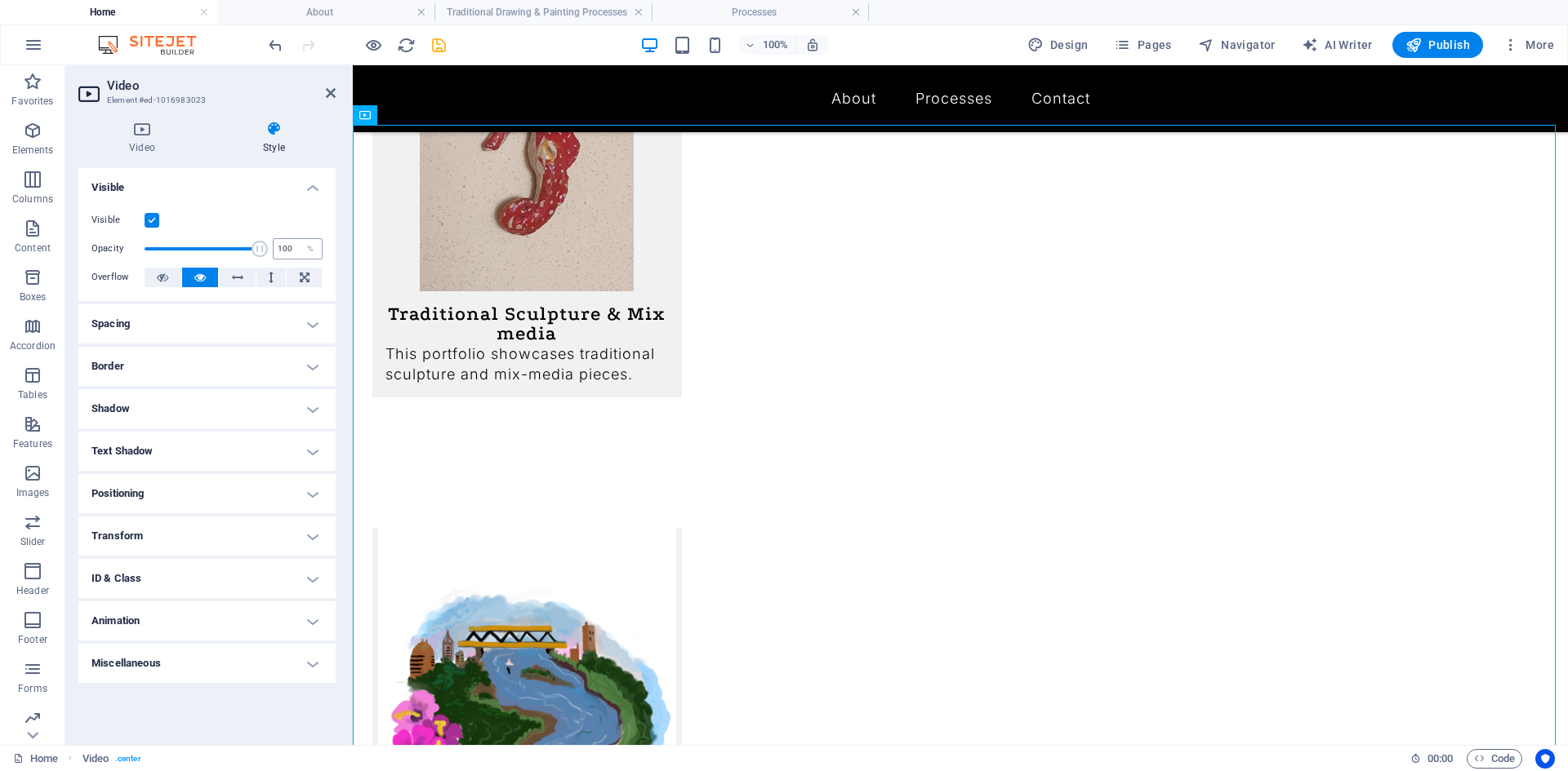
drag, startPoint x: 262, startPoint y: 244, endPoint x: 274, endPoint y: 255, distance: 16.3
click at [274, 255] on div "Opacity 100 %" at bounding box center [207, 248] width 231 height 24
click at [148, 540] on h4 "Transform" at bounding box center [206, 536] width 257 height 39
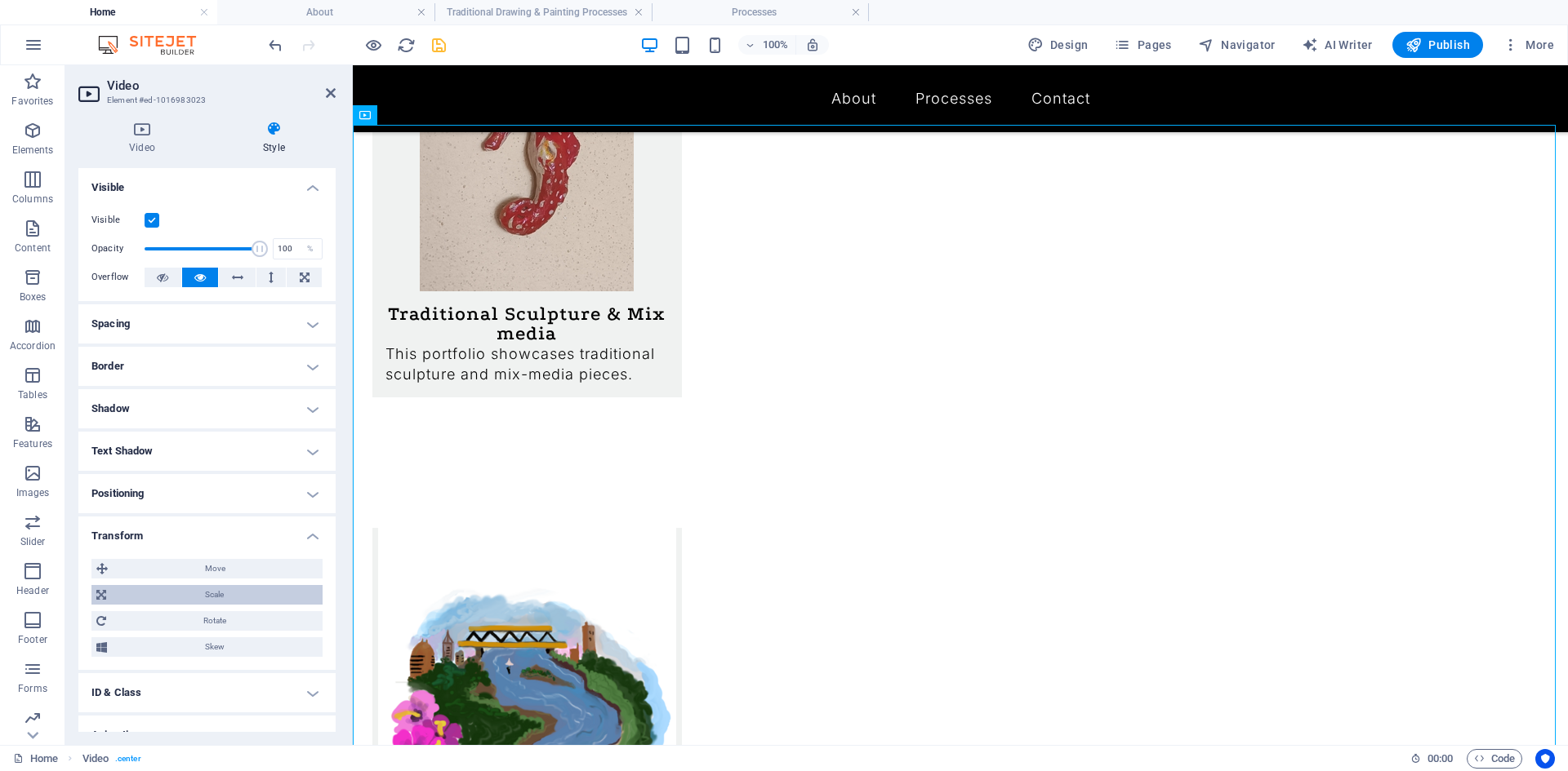
click at [222, 588] on span "Scale" at bounding box center [214, 595] width 206 height 19
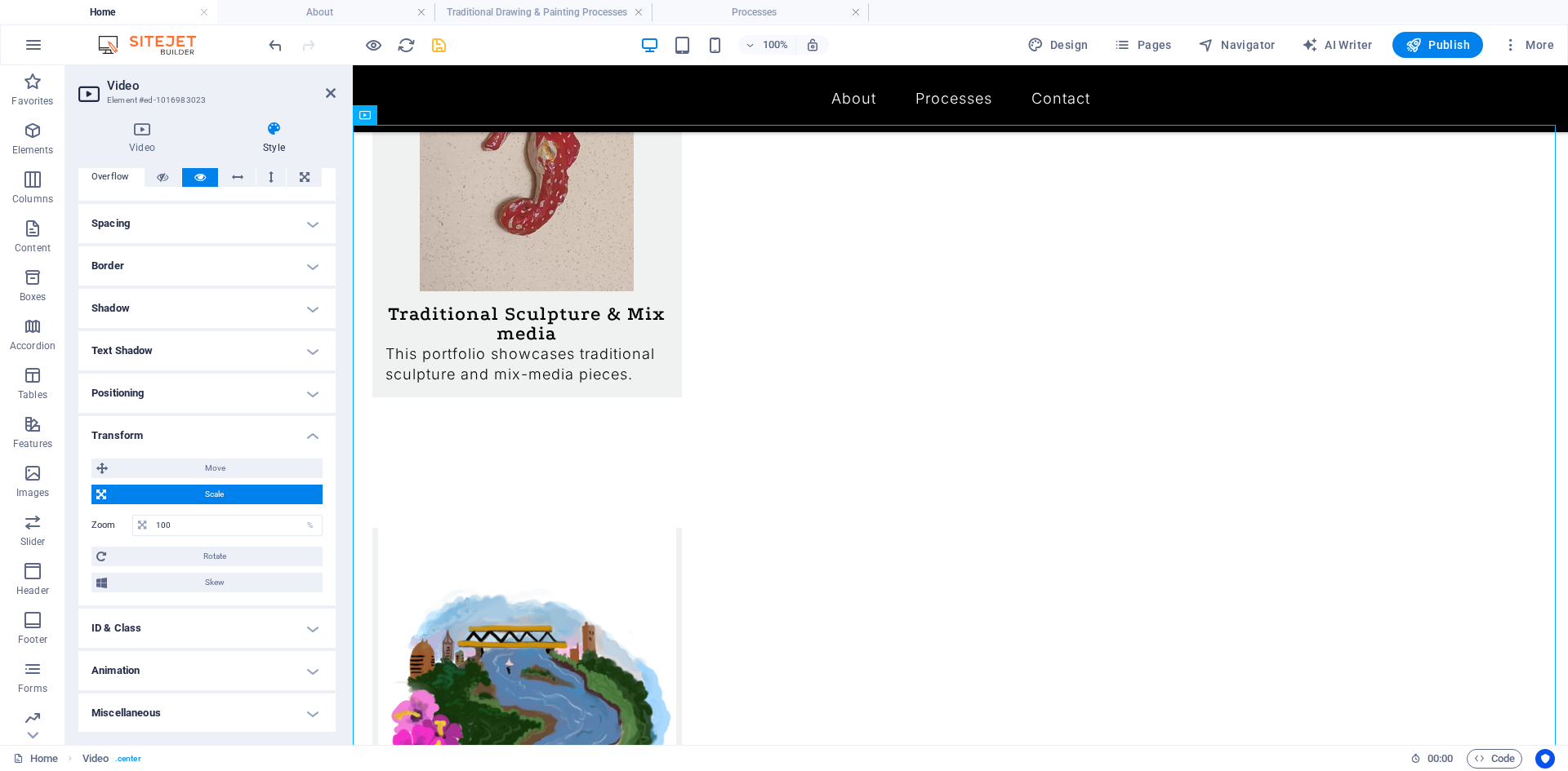
scroll to position [101, 0]
click at [225, 494] on span "Scale" at bounding box center [214, 494] width 206 height 19
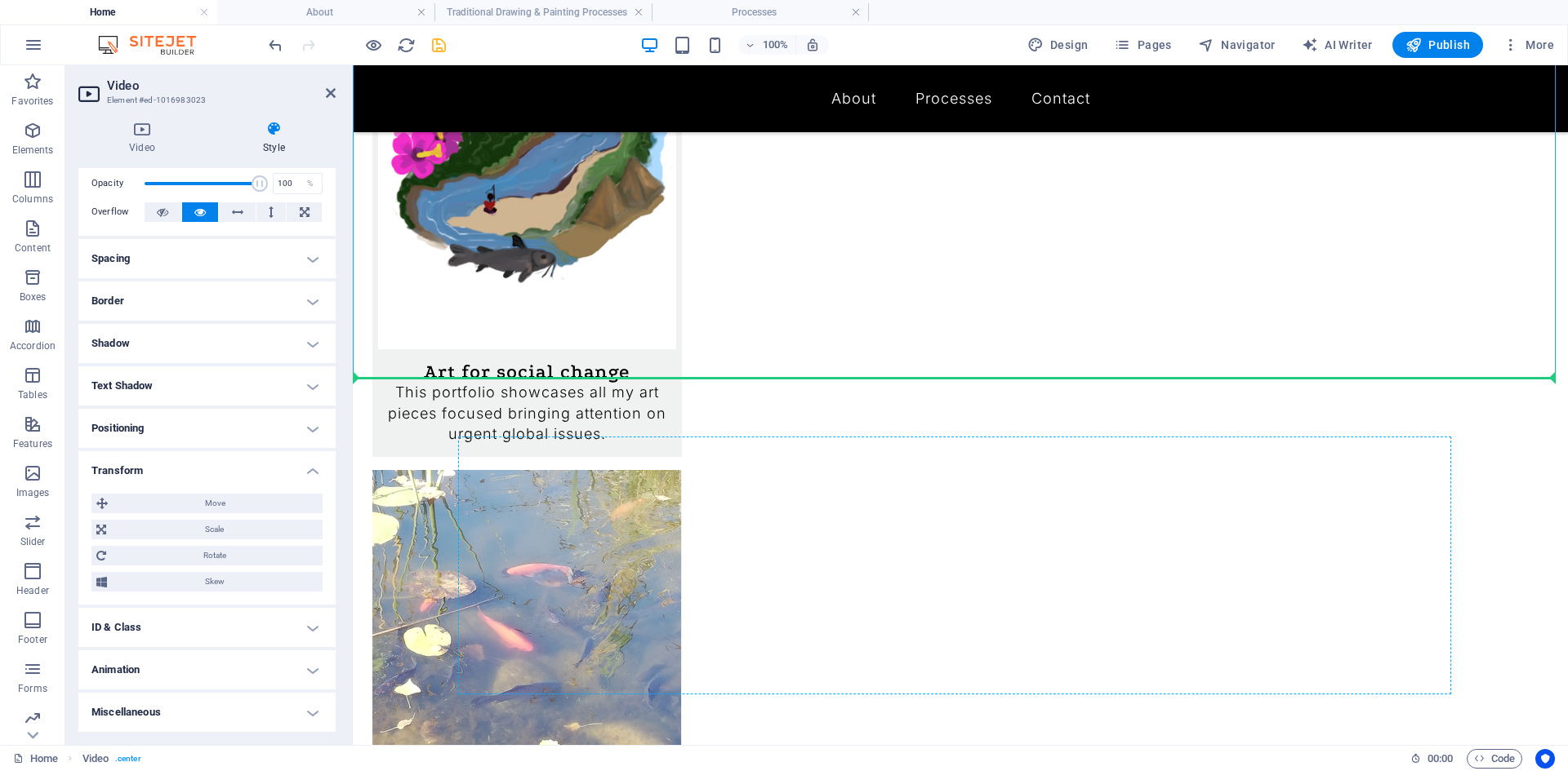
scroll to position [2157, 0]
drag, startPoint x: 474, startPoint y: 339, endPoint x: 931, endPoint y: 575, distance: 514.3
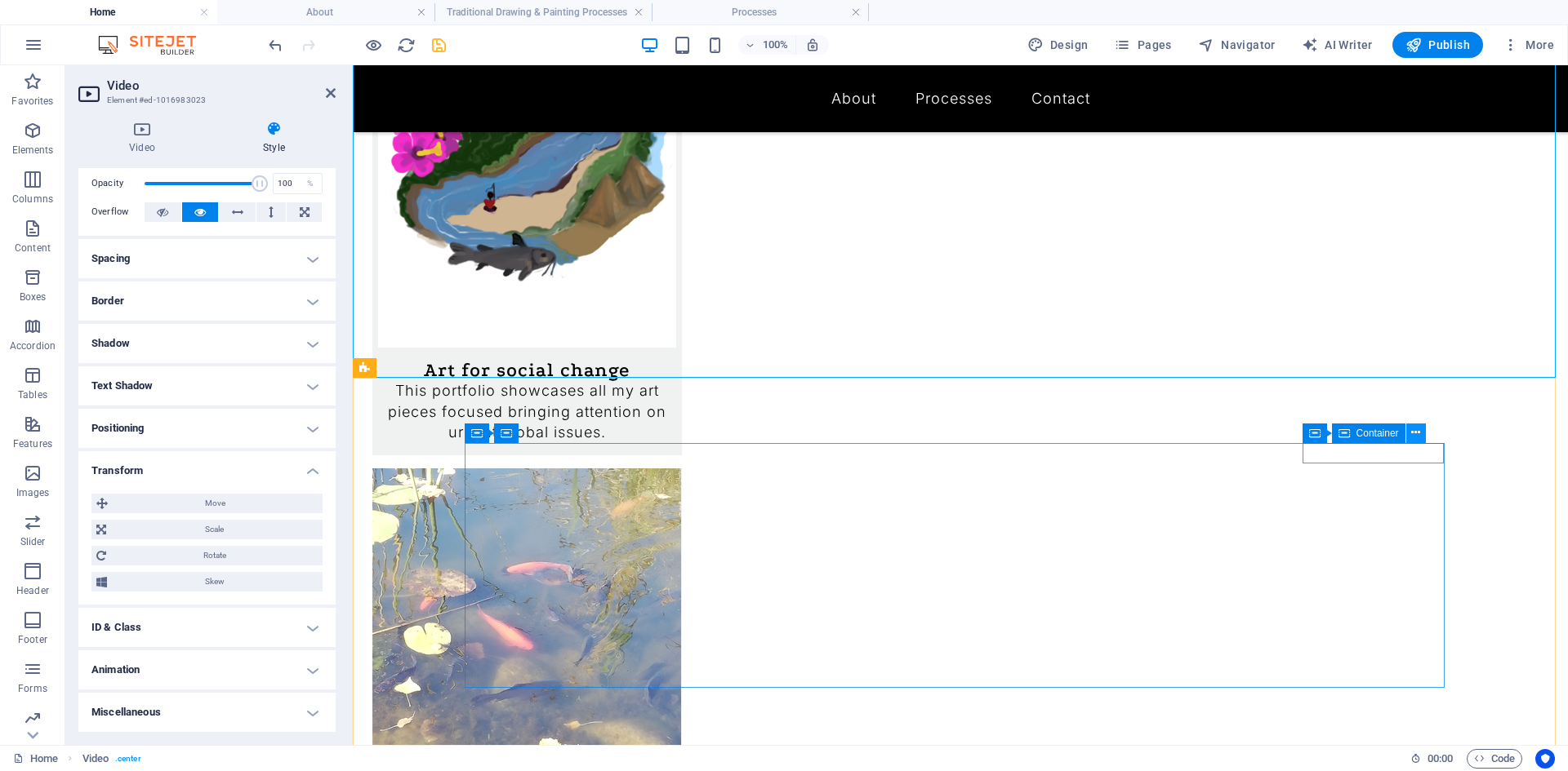
click at [1410, 434] on button at bounding box center [1416, 433] width 19 height 19
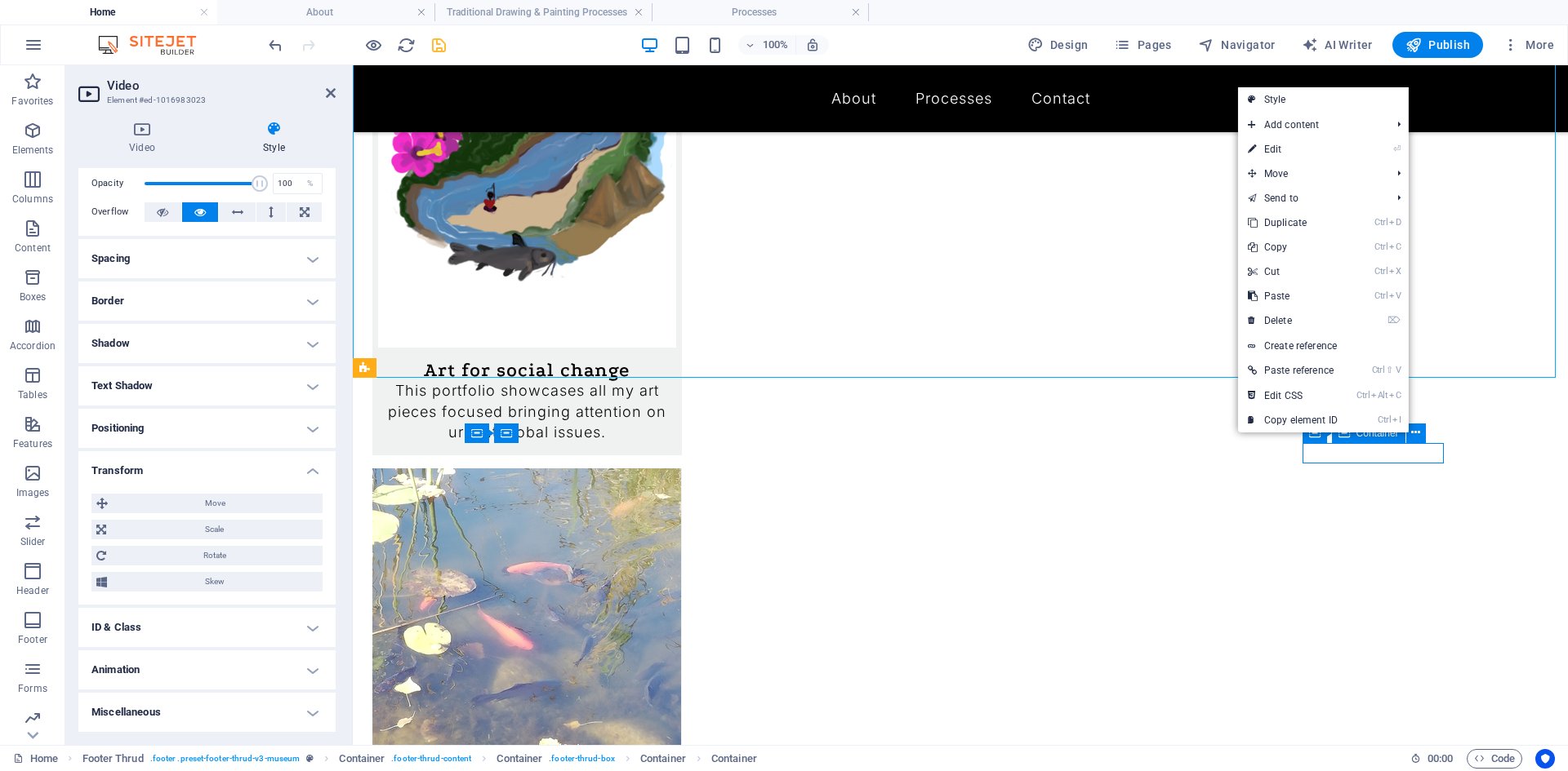
scroll to position [2360, 0]
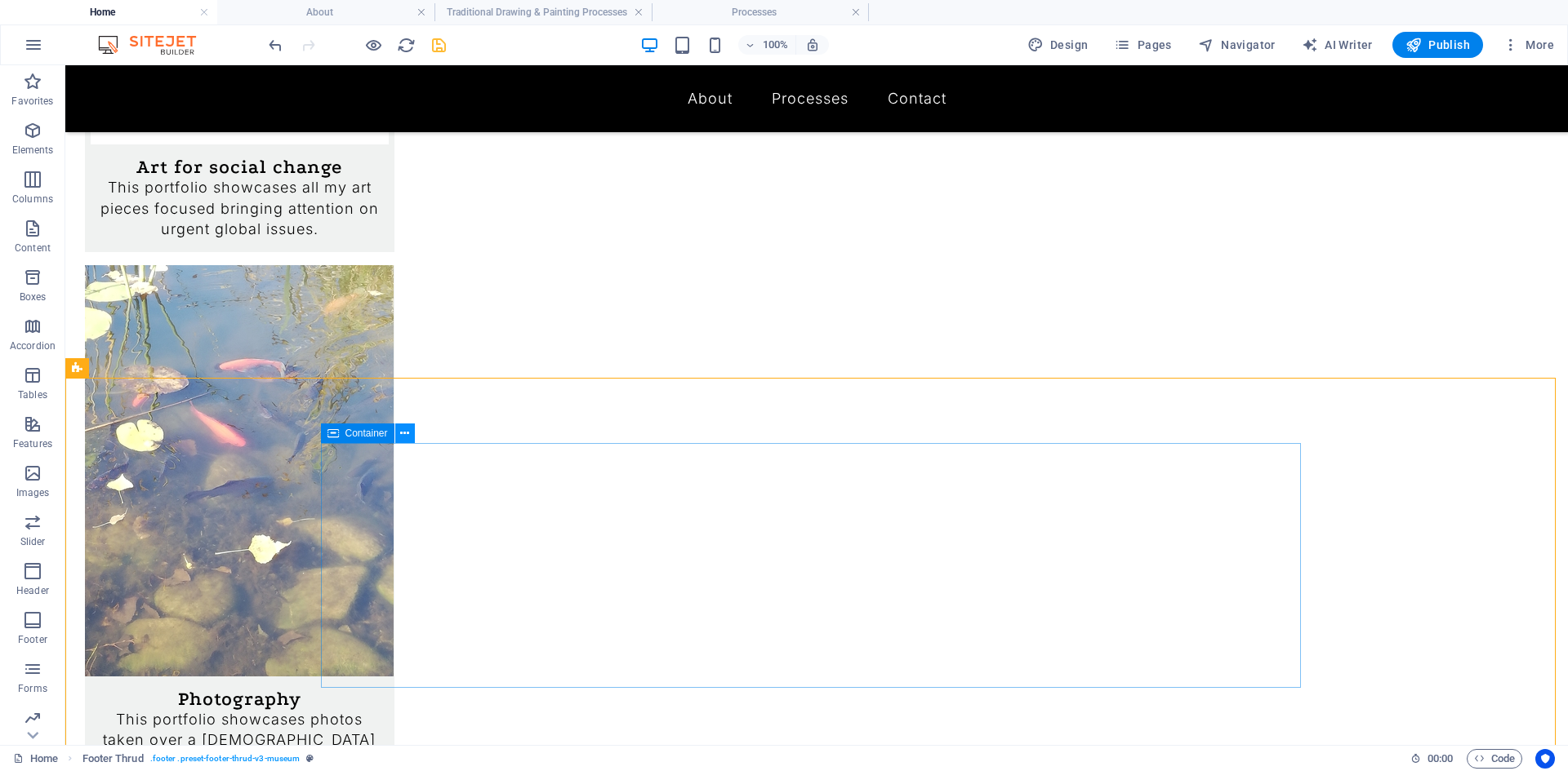
click at [400, 431] on button at bounding box center [405, 433] width 19 height 19
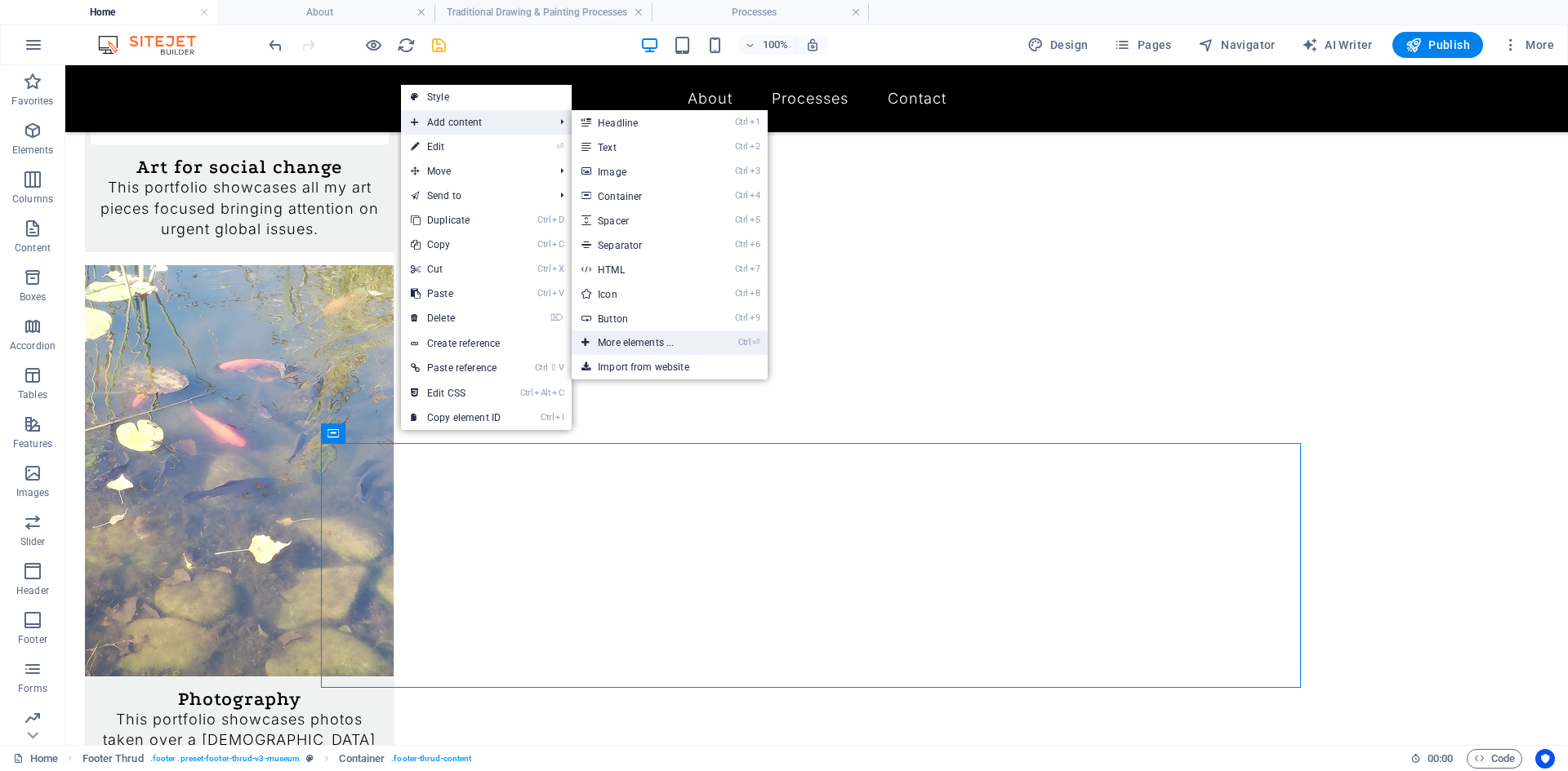
click at [628, 346] on link "Ctrl ⏎ More elements ..." at bounding box center [639, 342] width 135 height 24
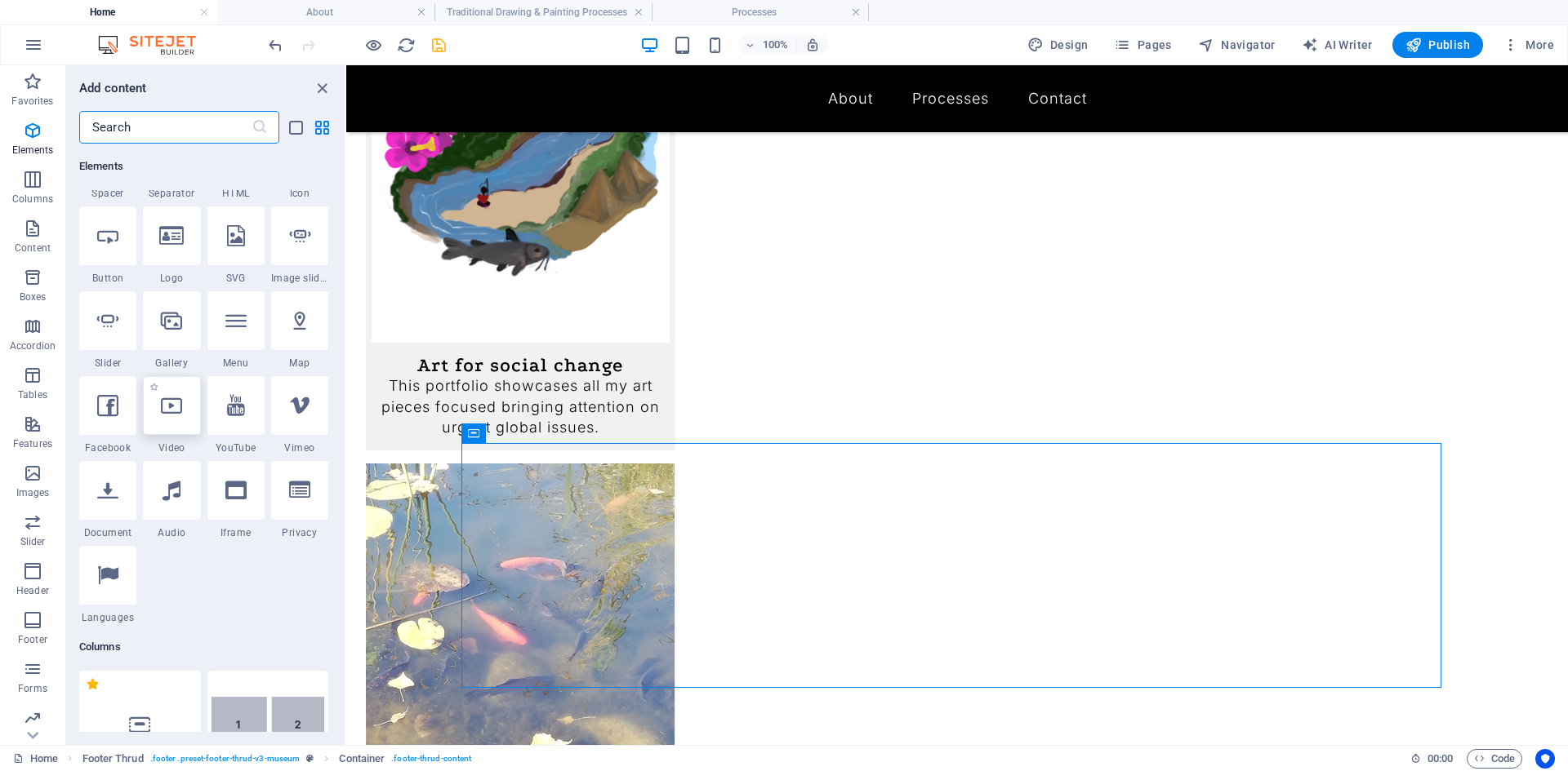
scroll to position [337, 0]
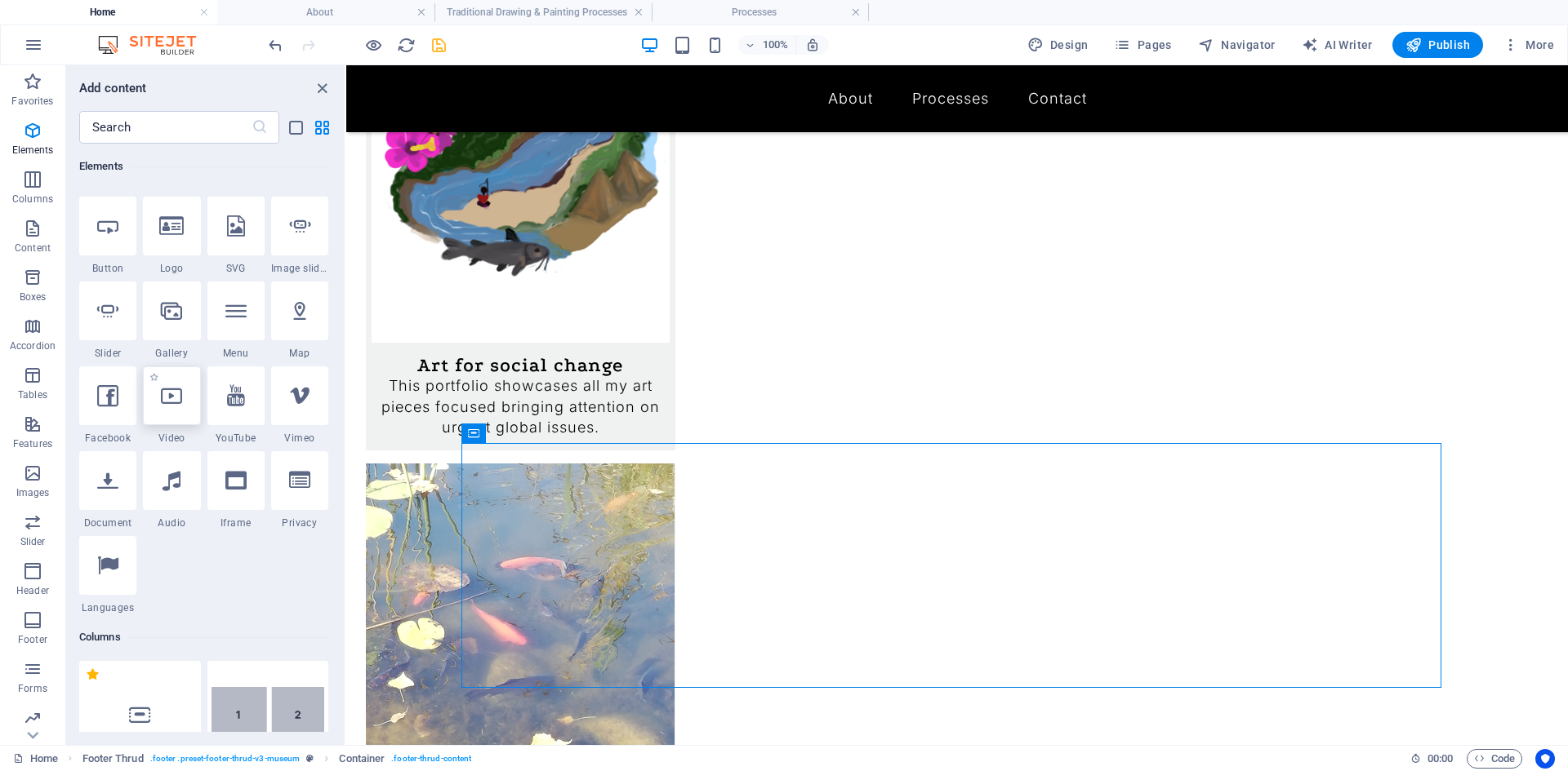
click at [171, 396] on icon at bounding box center [171, 396] width 21 height 21
click at [346, 396] on div "Drag here to replace the existing content. Press “Ctrl” if you want to create a…" at bounding box center [956, 405] width 1221 height 680
select select "%"
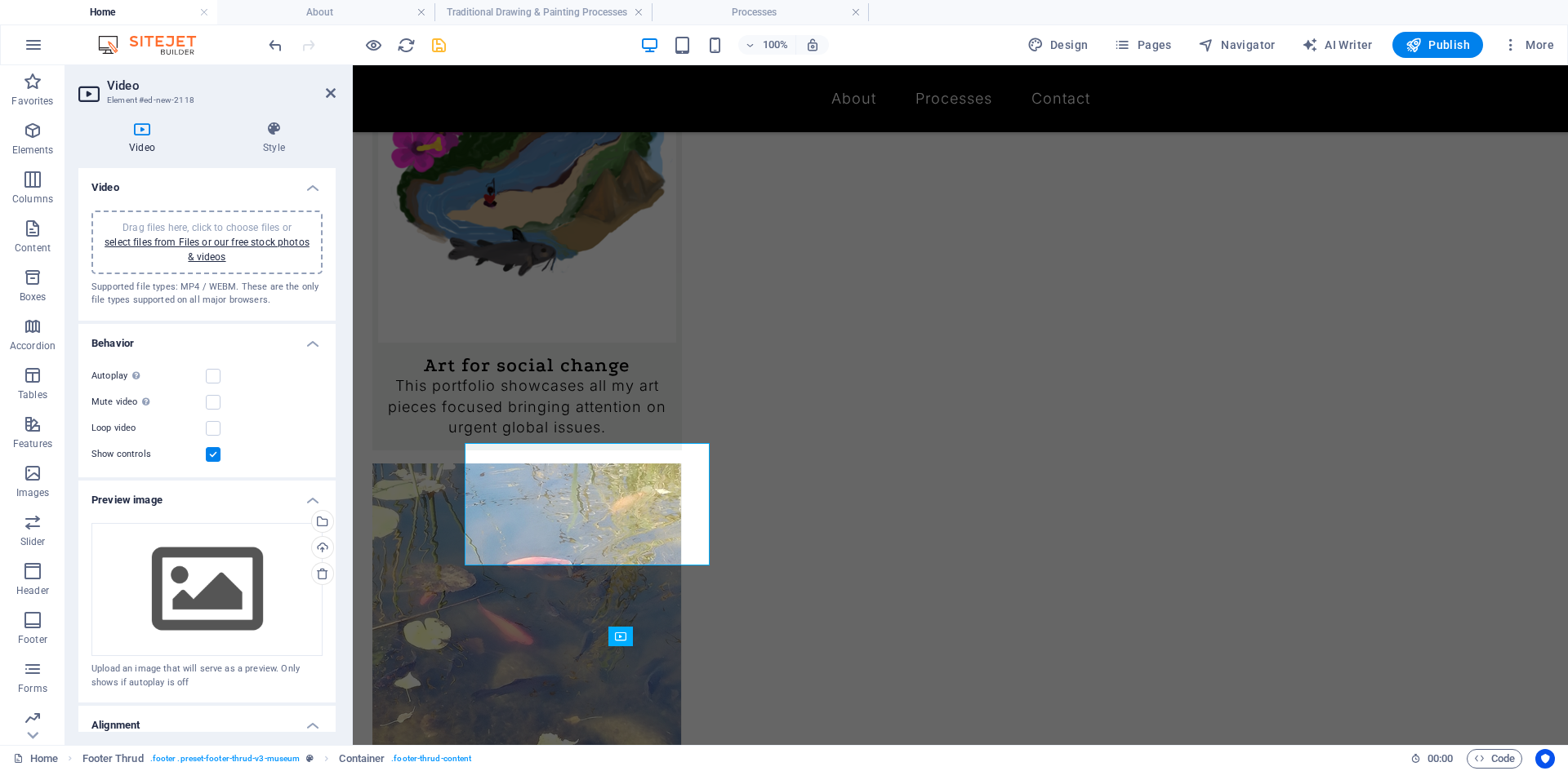
scroll to position [2157, 0]
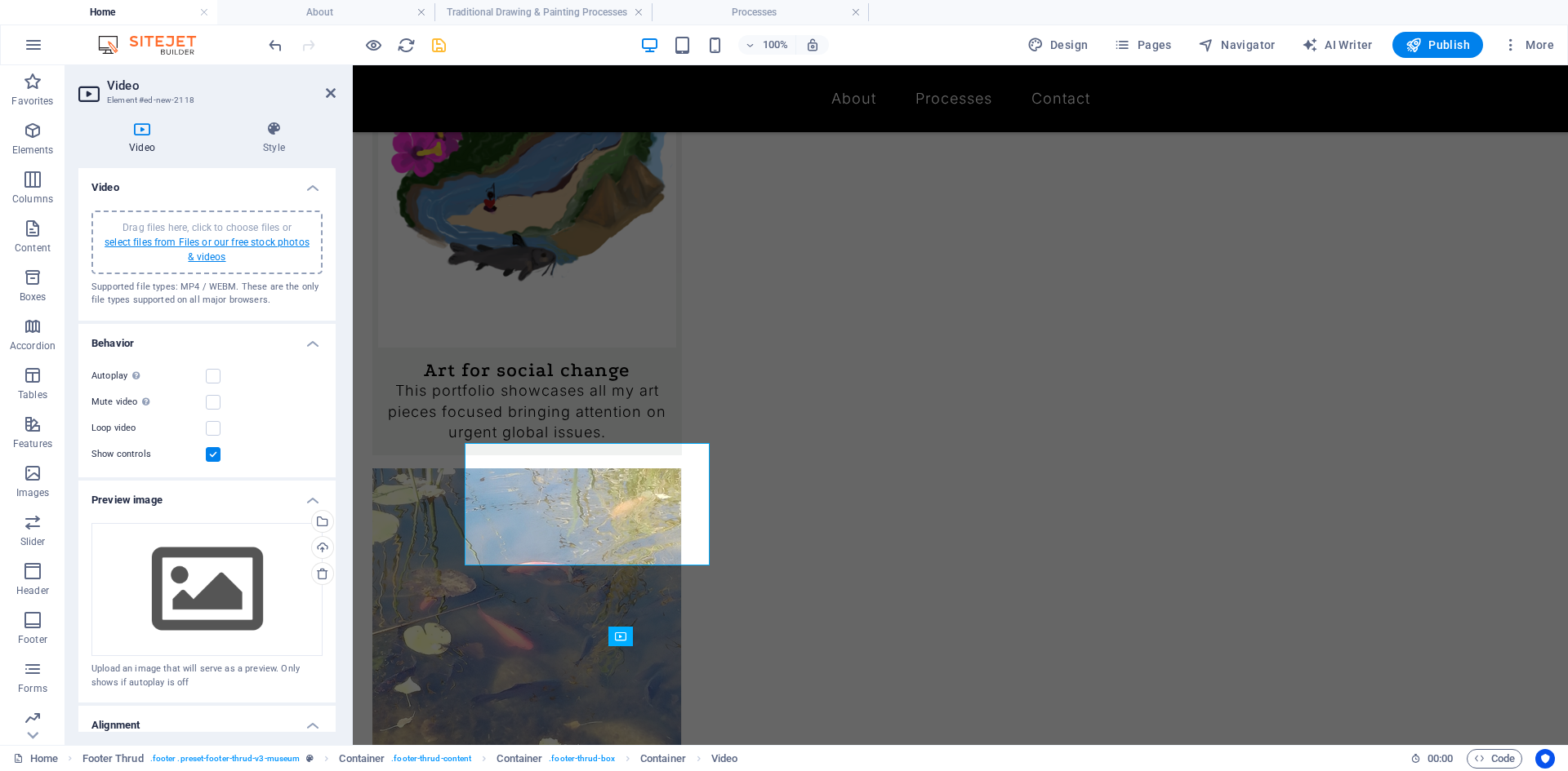
click at [172, 244] on link "select files from Files or our free stock photos & videos" at bounding box center [207, 249] width 205 height 26
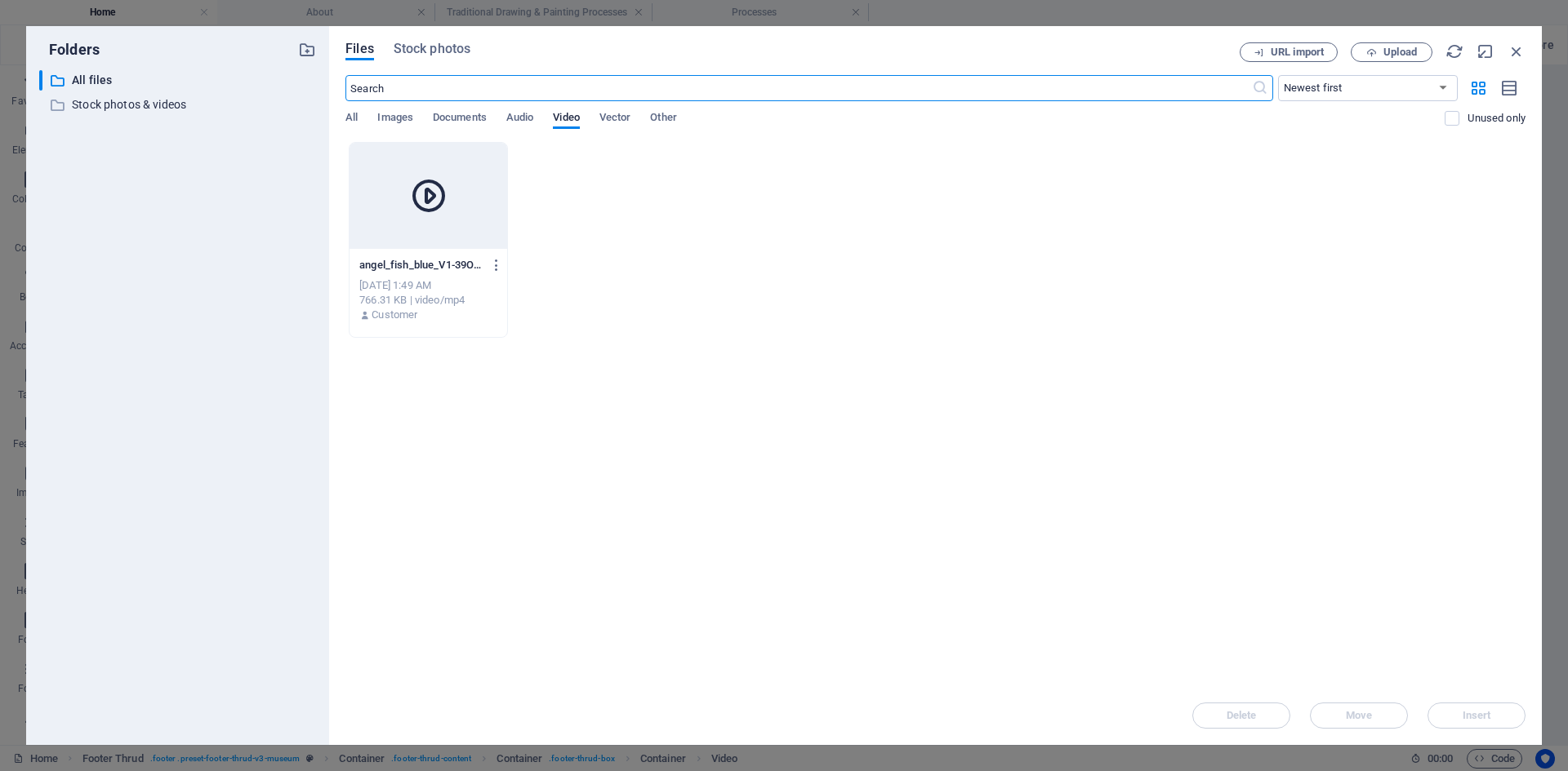
scroll to position [1884, 0]
click at [433, 212] on icon at bounding box center [429, 195] width 39 height 39
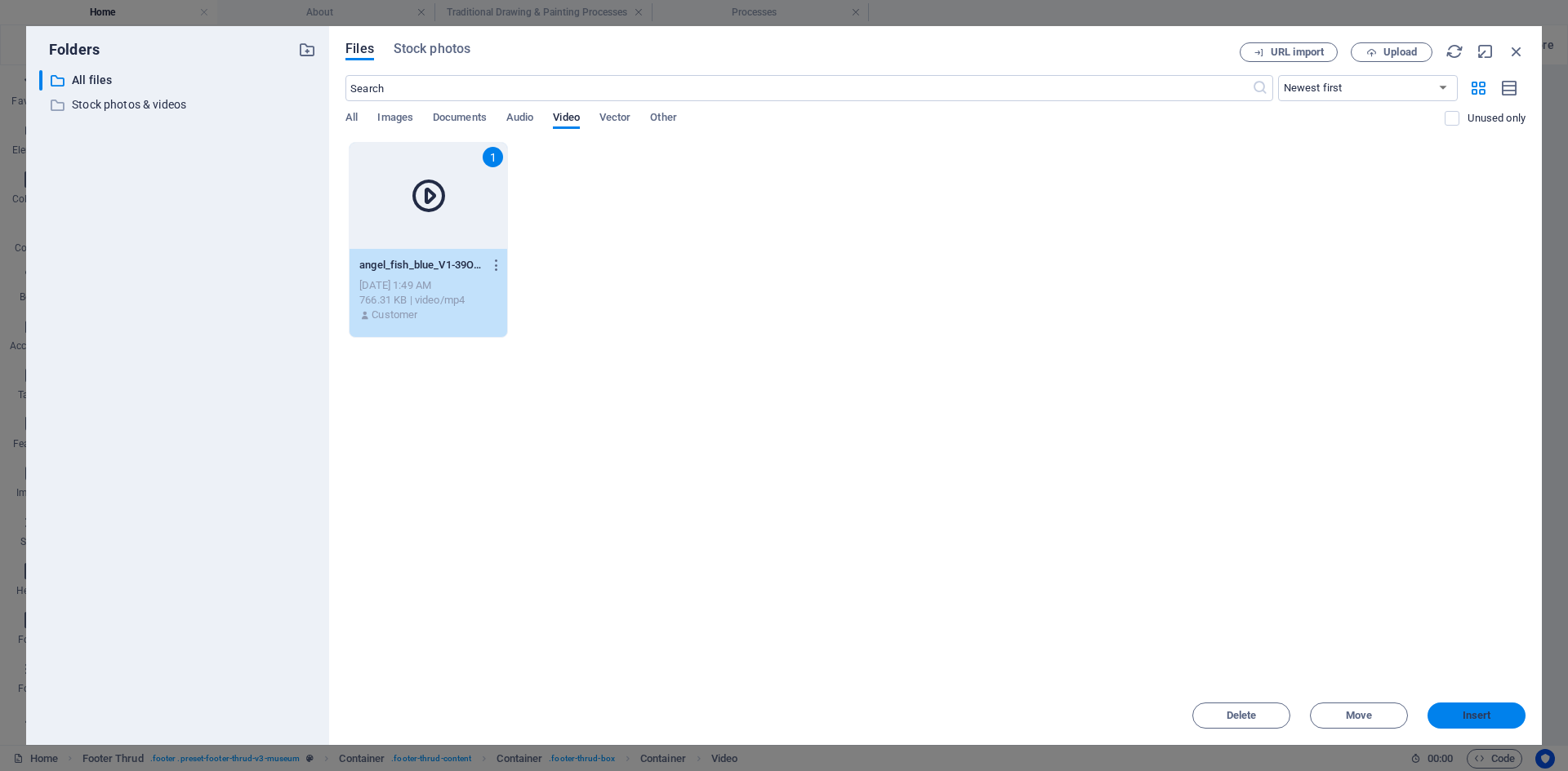
click at [1492, 718] on span "Insert" at bounding box center [1477, 715] width 85 height 10
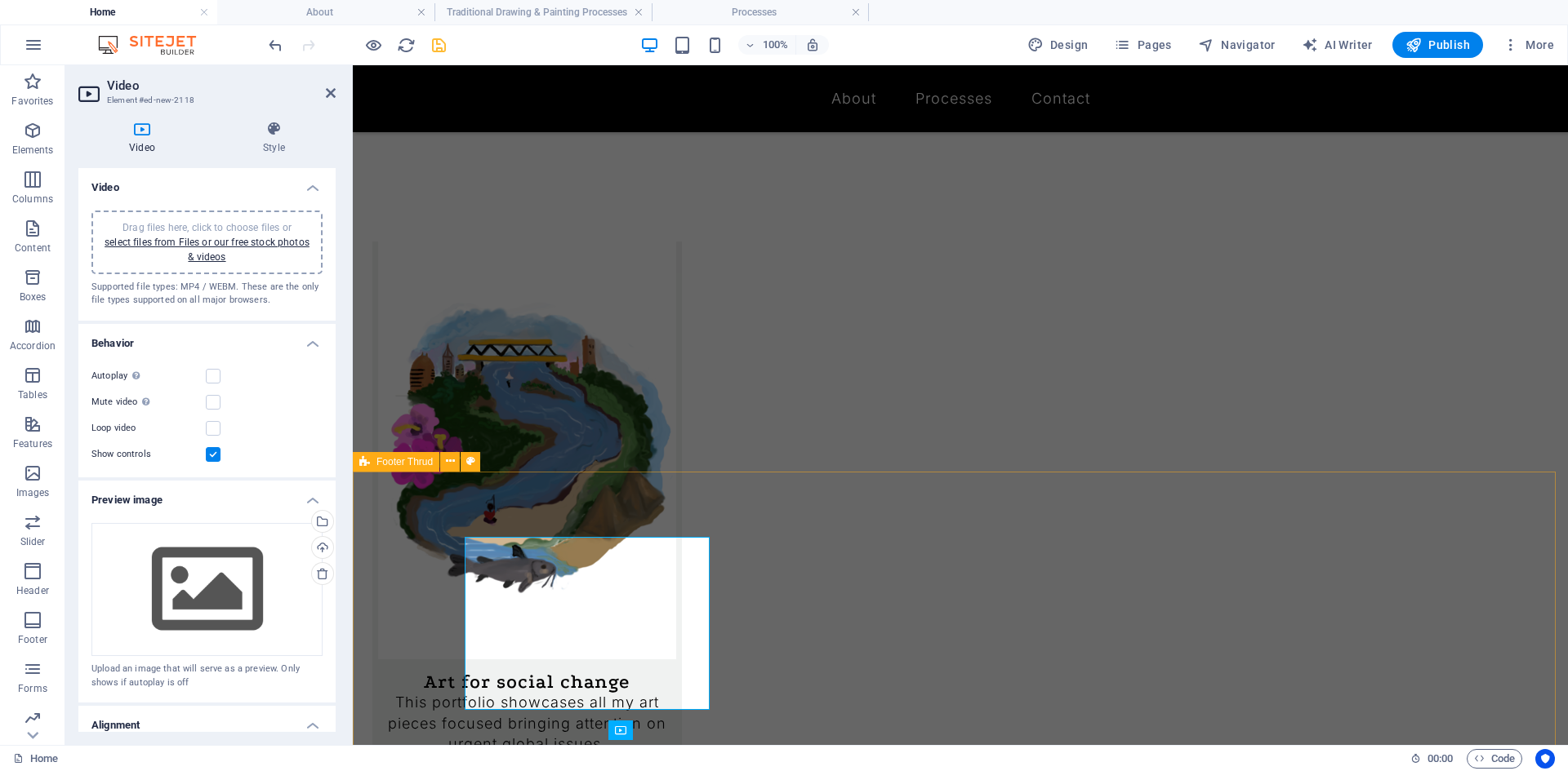
scroll to position [1831, 0]
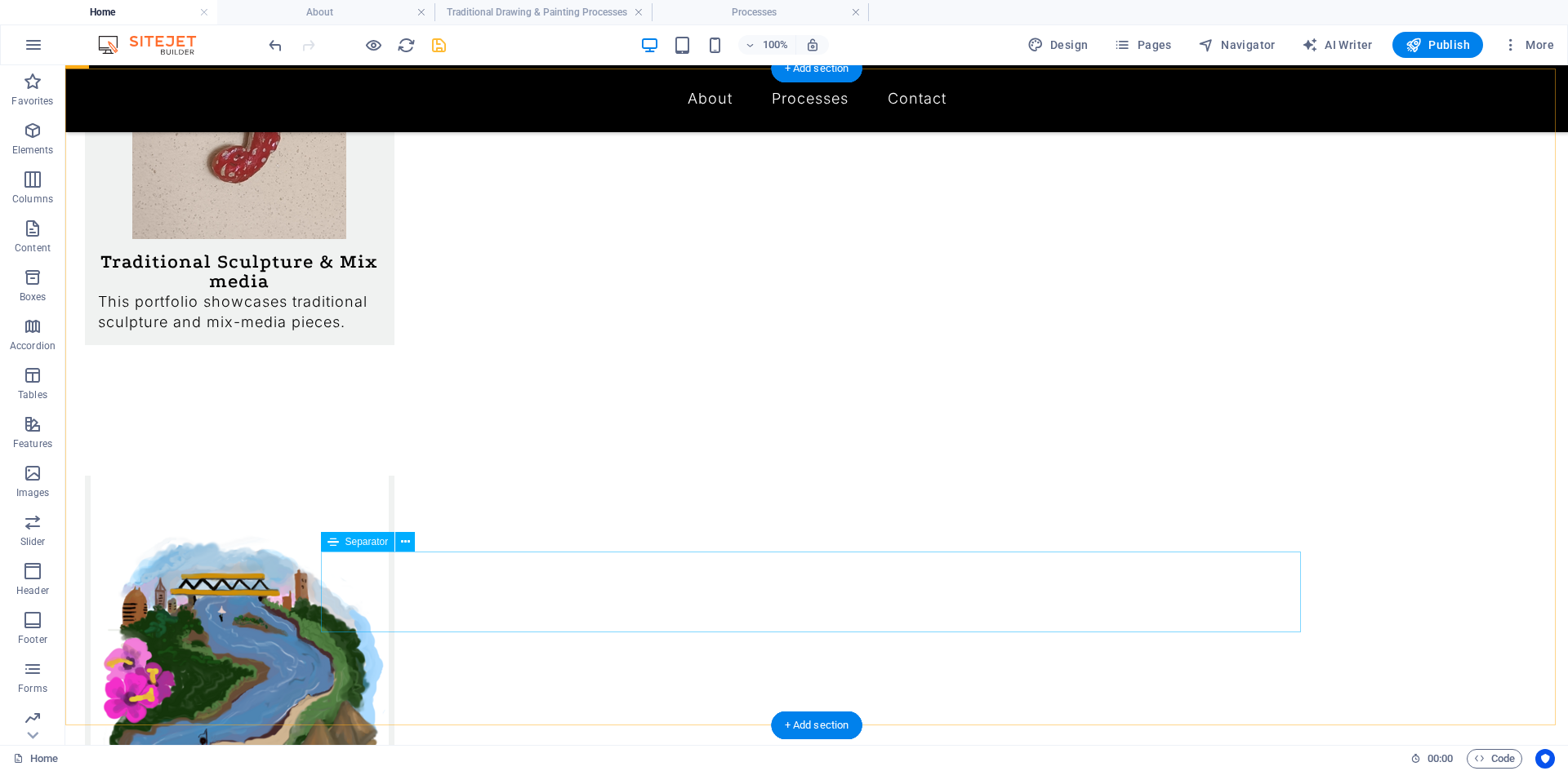
scroll to position [1615, 0]
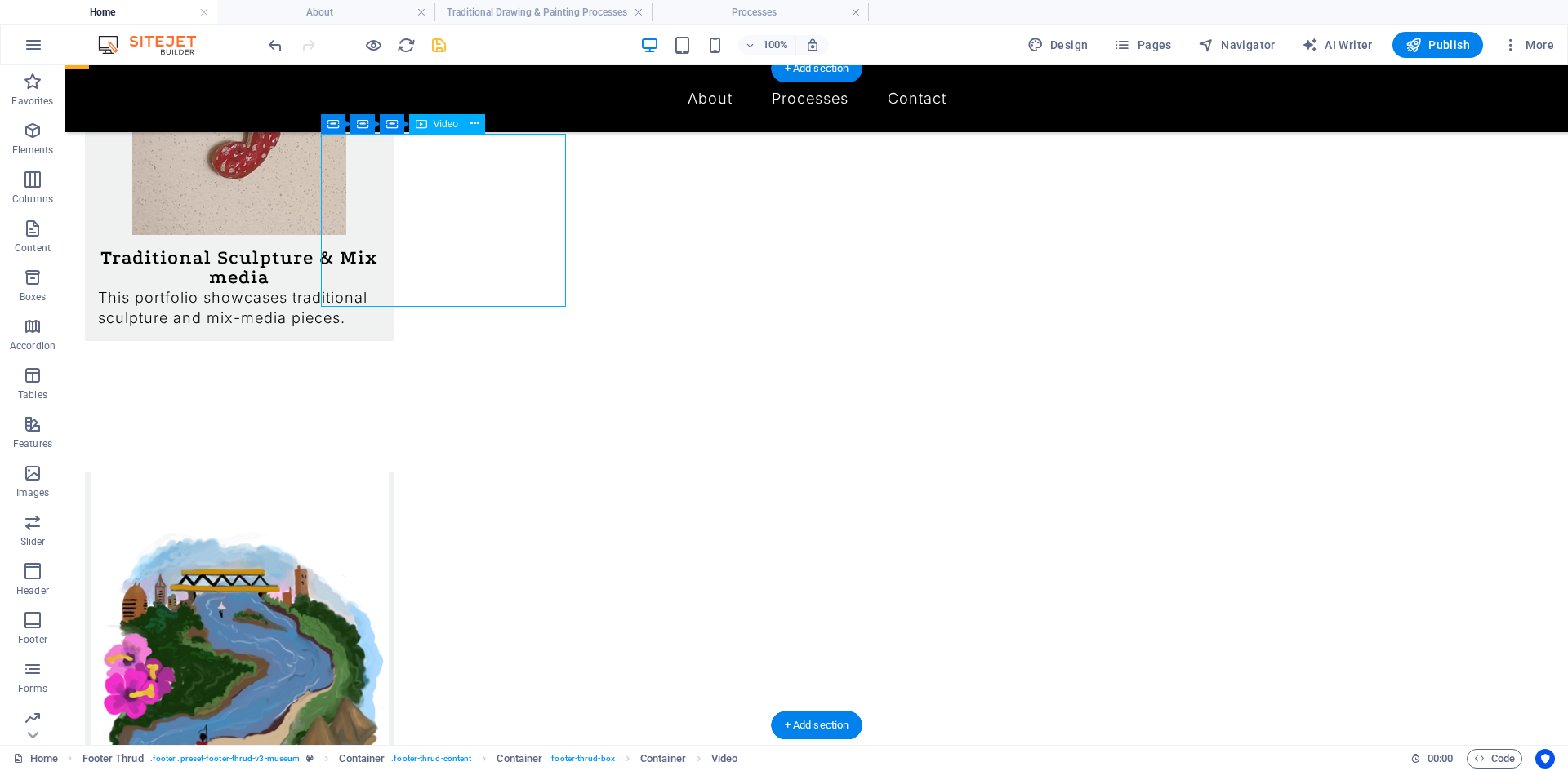
select select "%"
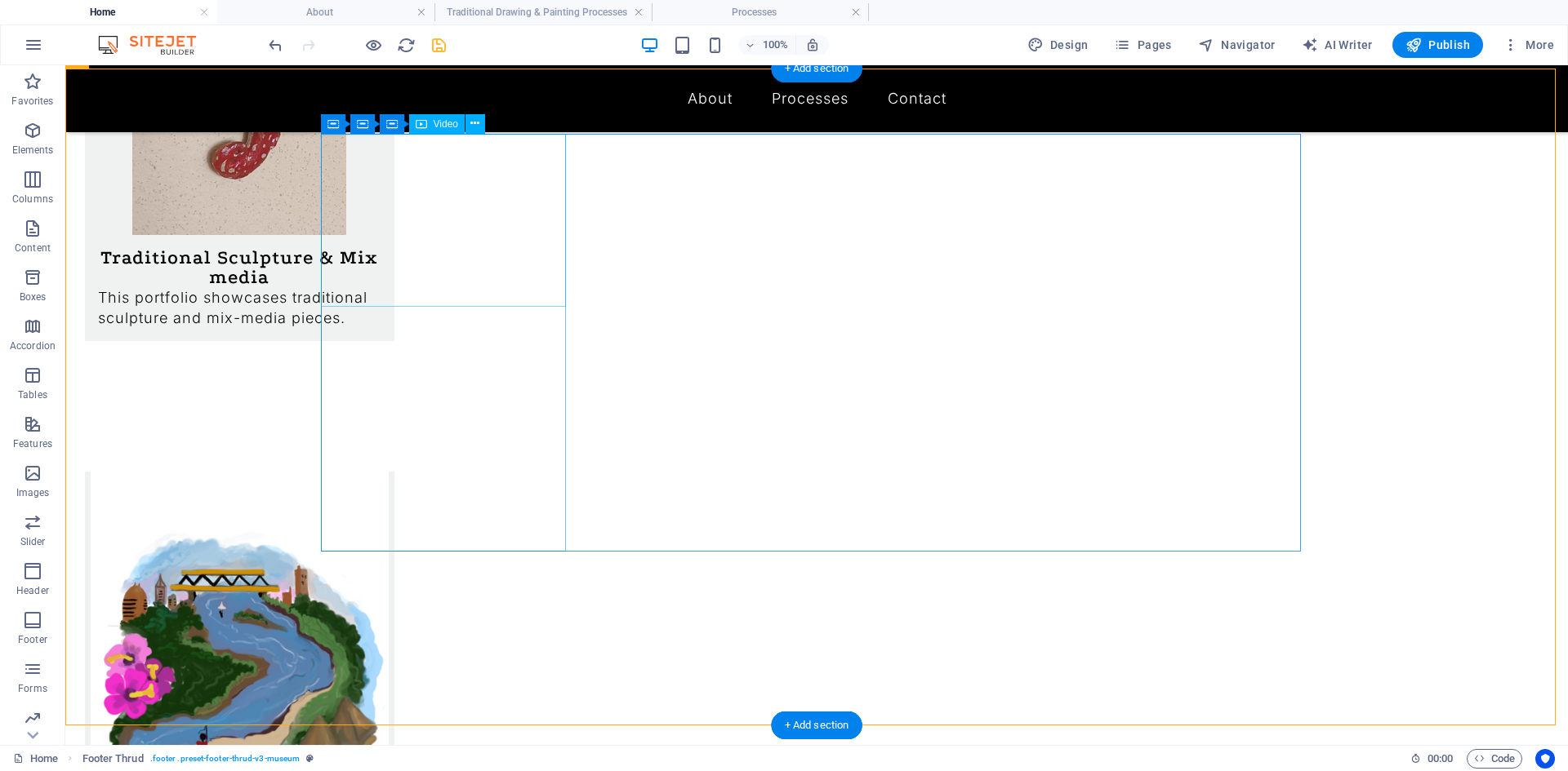
drag, startPoint x: 408, startPoint y: 187, endPoint x: 120, endPoint y: 186, distance: 288.0
select select "%"
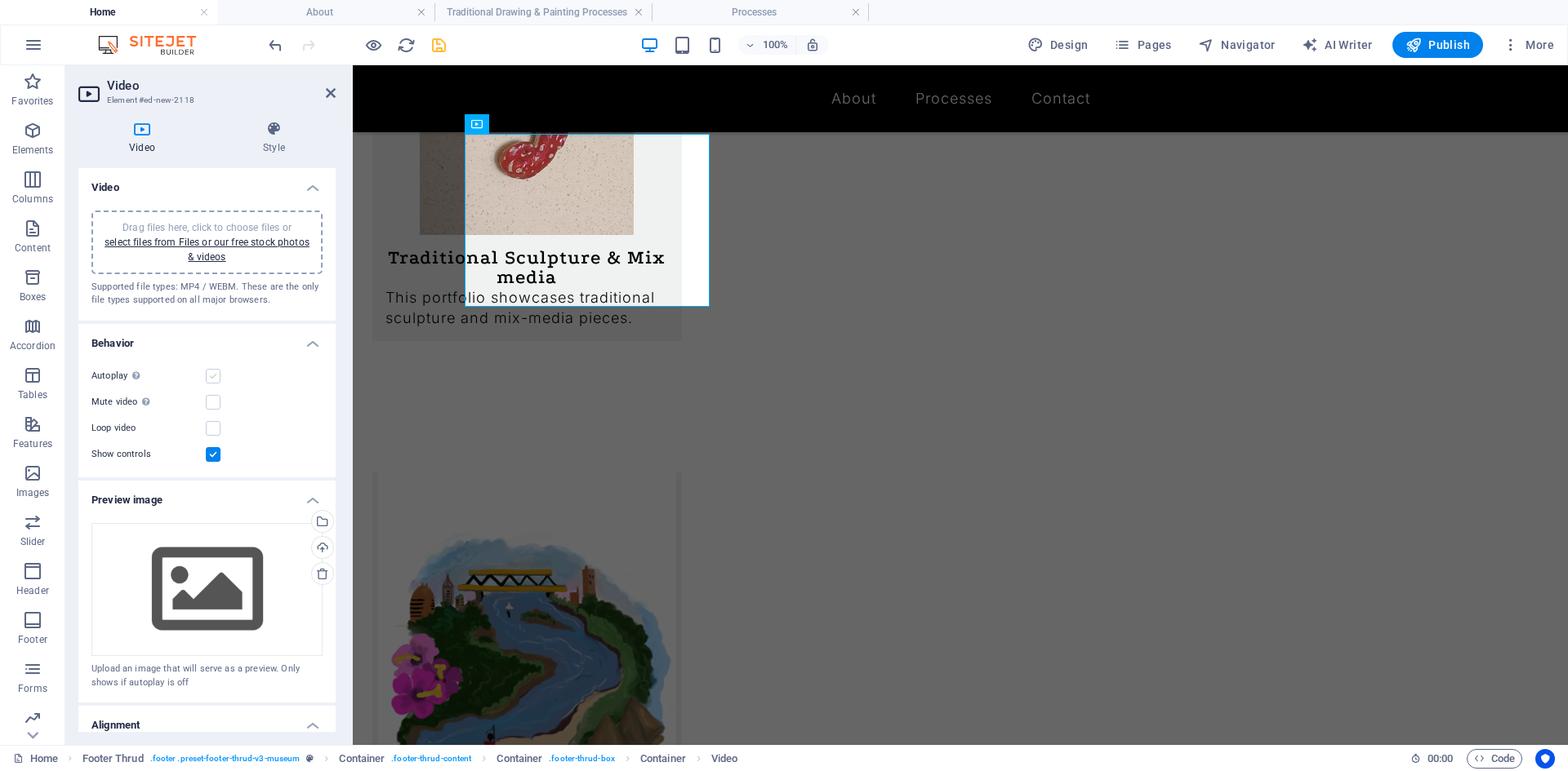
click at [209, 375] on label at bounding box center [213, 375] width 14 height 14
click at [0, 0] on input "Autoplay Autoplay is only available if muted is checked" at bounding box center [0, 0] width 0 height 0
click at [211, 404] on label at bounding box center [213, 401] width 14 height 14
click at [0, 0] on input "Mute video Autoplay will be available if muted is checked" at bounding box center [0, 0] width 0 height 0
click at [211, 404] on label at bounding box center [213, 401] width 14 height 14
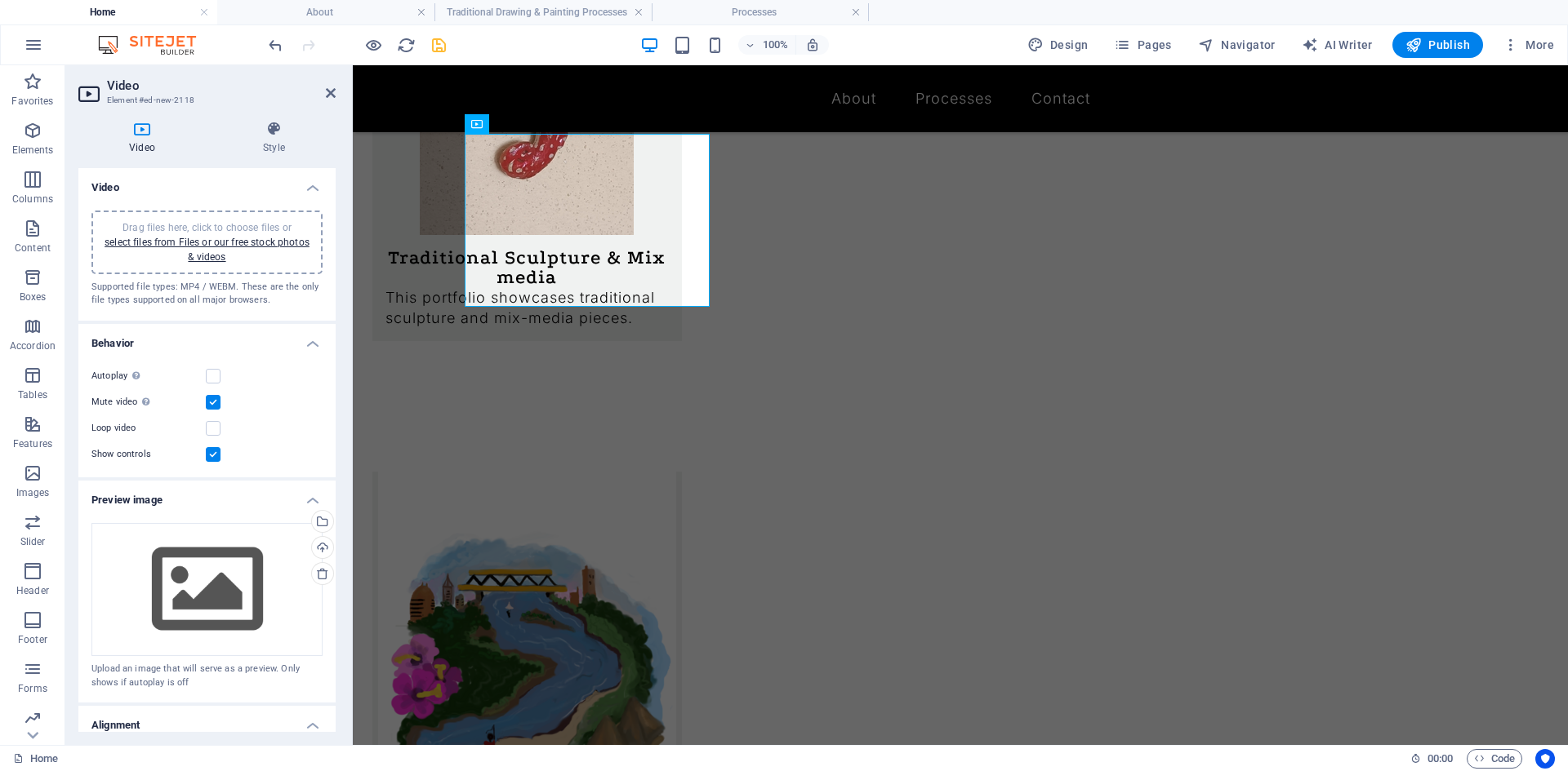
click at [0, 0] on input "Mute video Autoplay will be available if muted is checked" at bounding box center [0, 0] width 0 height 0
click at [211, 404] on label at bounding box center [213, 401] width 14 height 14
click at [0, 0] on input "Mute video Autoplay will be available if muted is checked" at bounding box center [0, 0] width 0 height 0
click at [211, 453] on label at bounding box center [213, 454] width 14 height 14
click at [0, 0] on input "Show controls" at bounding box center [0, 0] width 0 height 0
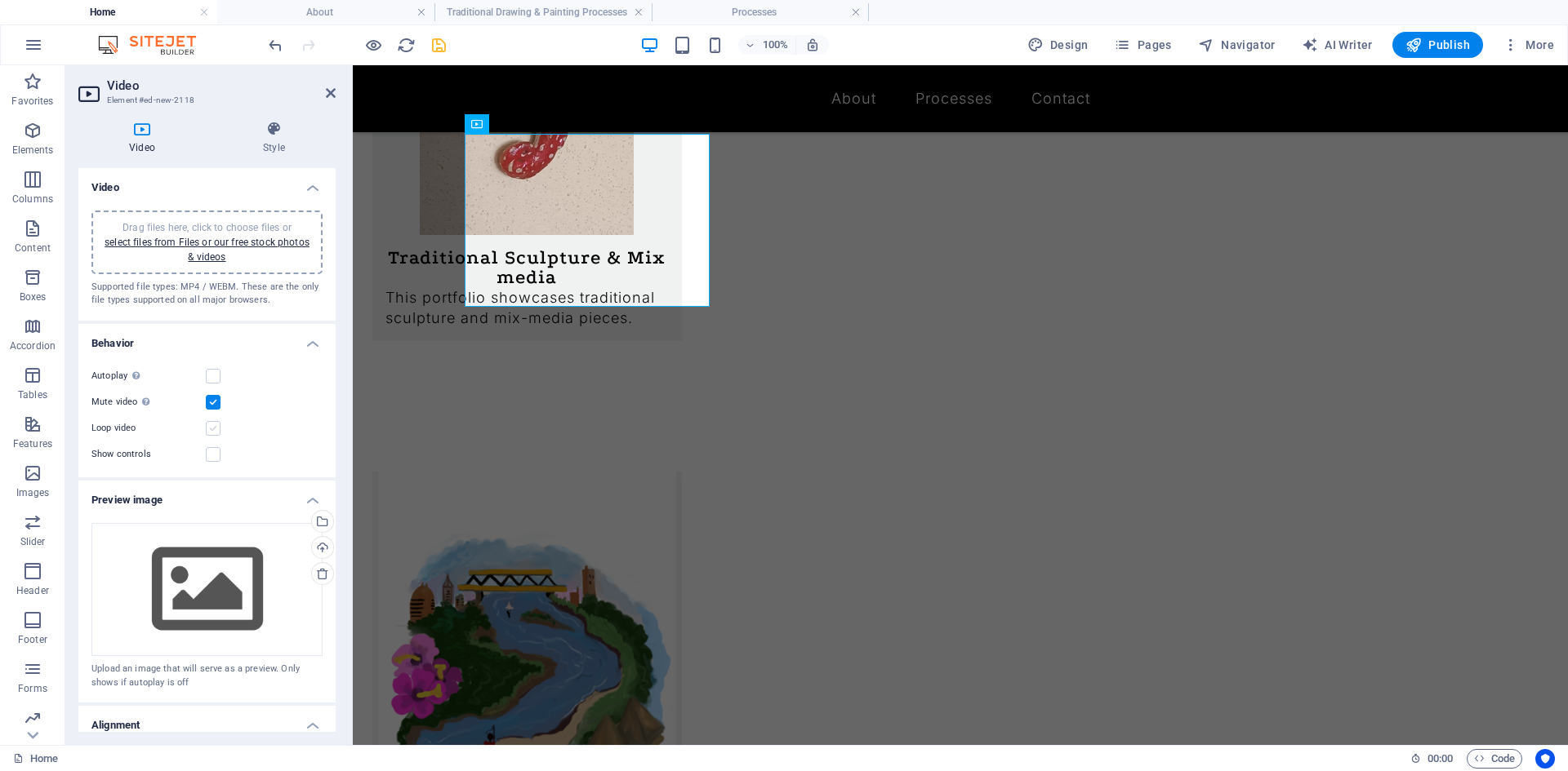
click at [213, 424] on label at bounding box center [213, 427] width 14 height 14
click at [0, 0] on input "Loop video" at bounding box center [0, 0] width 0 height 0
click at [212, 378] on label at bounding box center [213, 375] width 14 height 14
click at [0, 0] on input "Autoplay Autoplay is only available if muted is checked" at bounding box center [0, 0] width 0 height 0
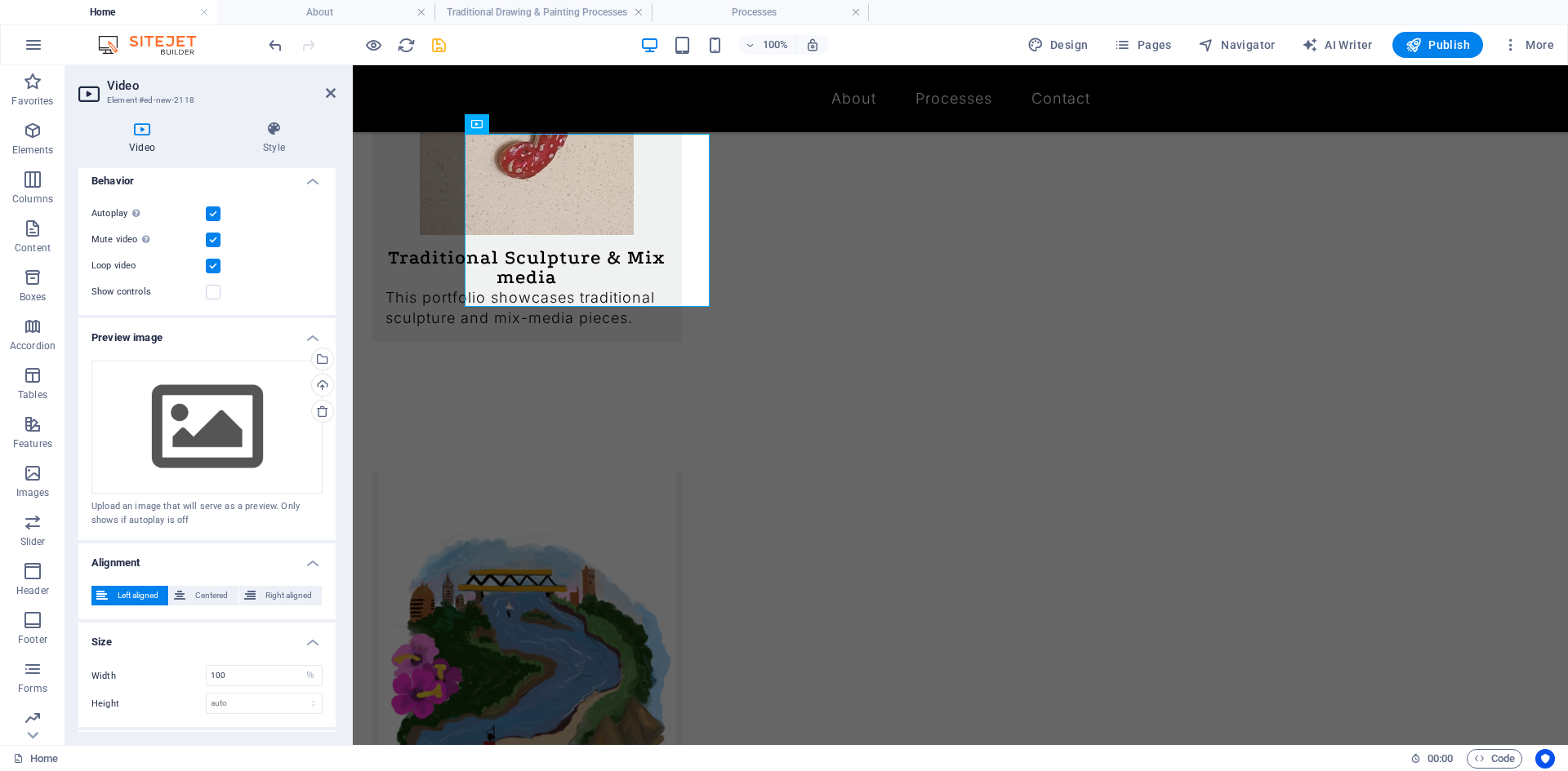
scroll to position [164, 0]
click at [196, 595] on span "Centered" at bounding box center [212, 595] width 42 height 19
click at [271, 591] on span "Right aligned" at bounding box center [288, 595] width 56 height 19
click at [128, 596] on span "Left aligned" at bounding box center [138, 595] width 51 height 19
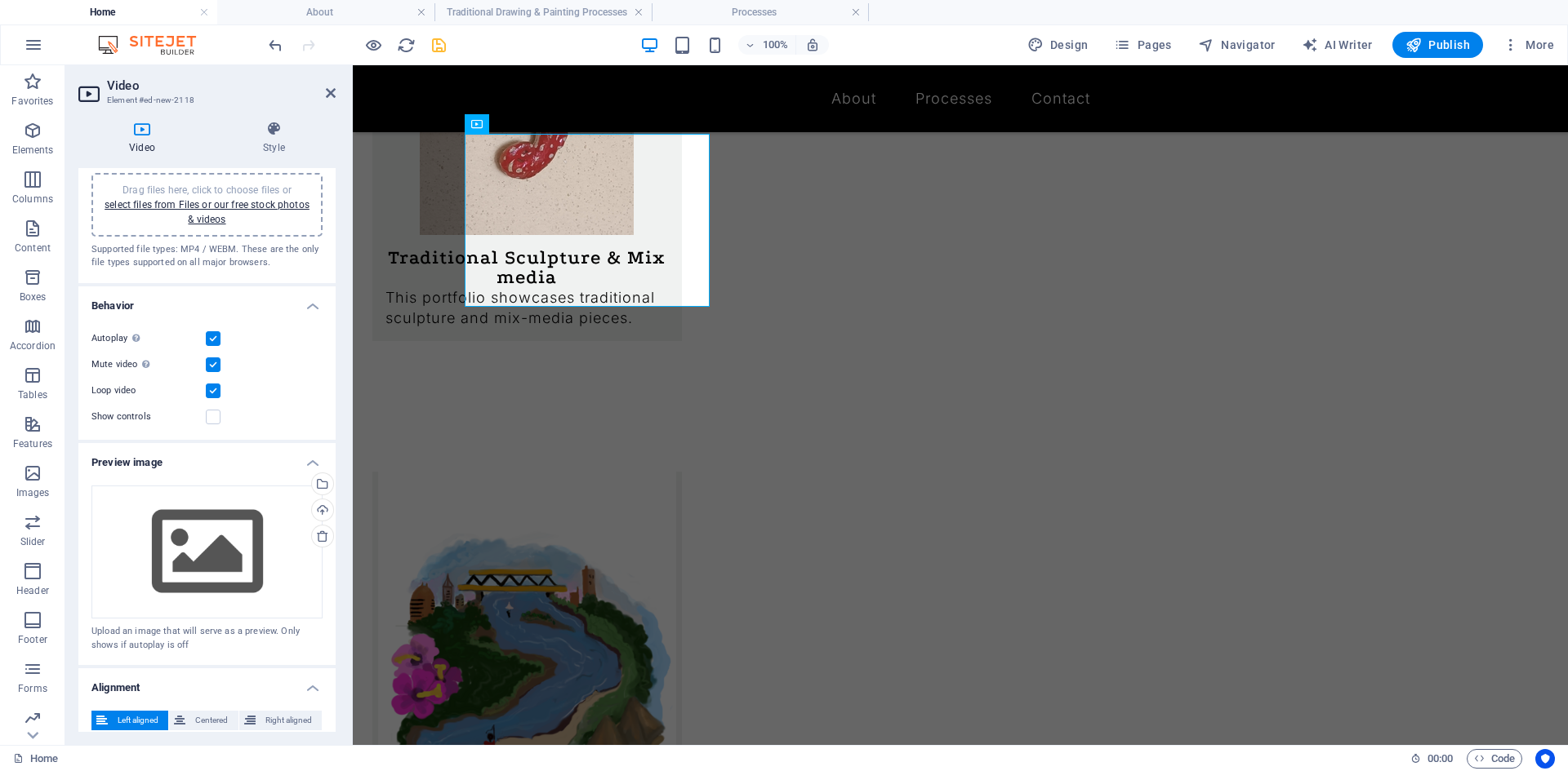
scroll to position [0, 0]
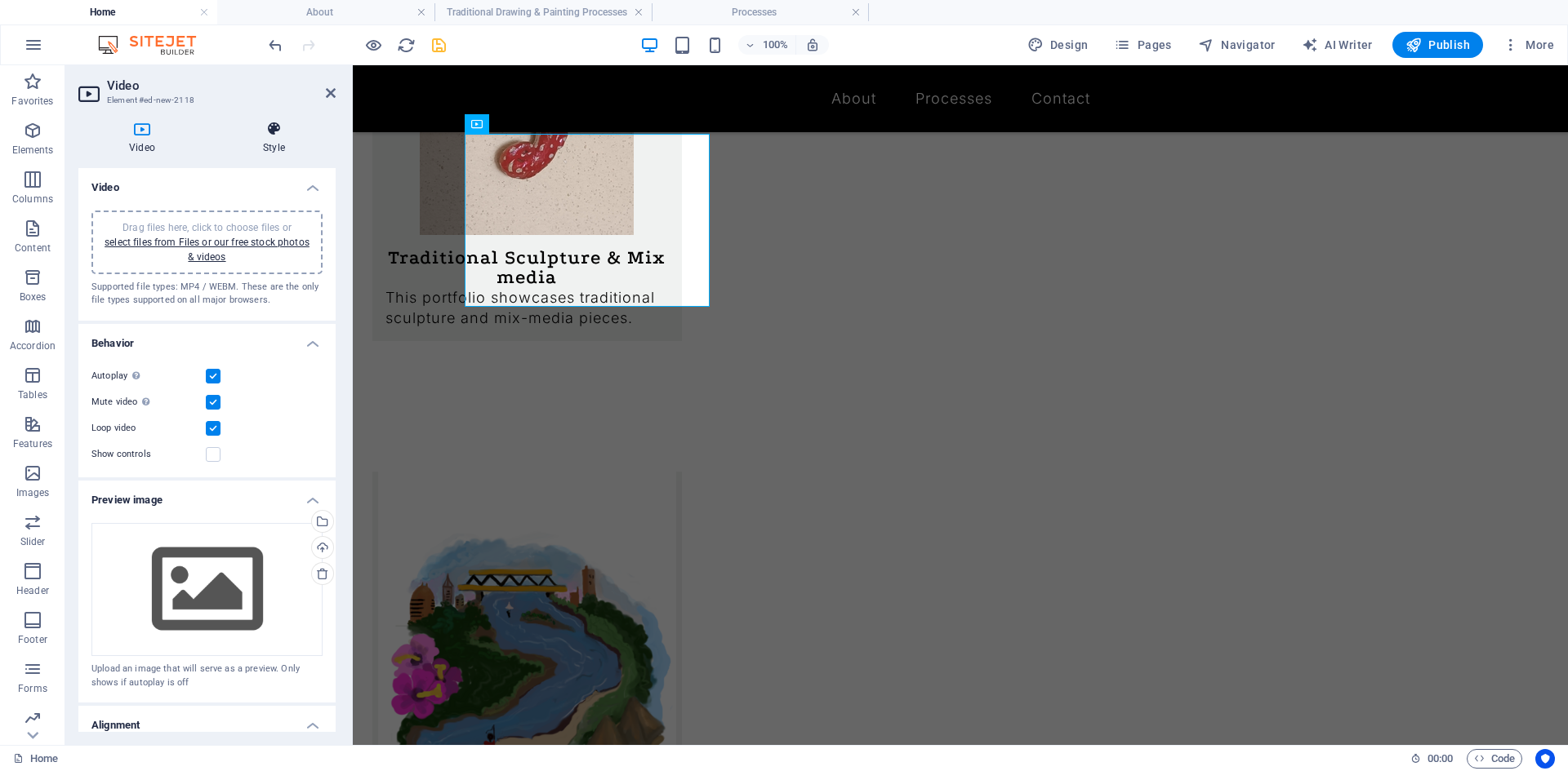
click at [297, 127] on icon at bounding box center [274, 128] width 123 height 16
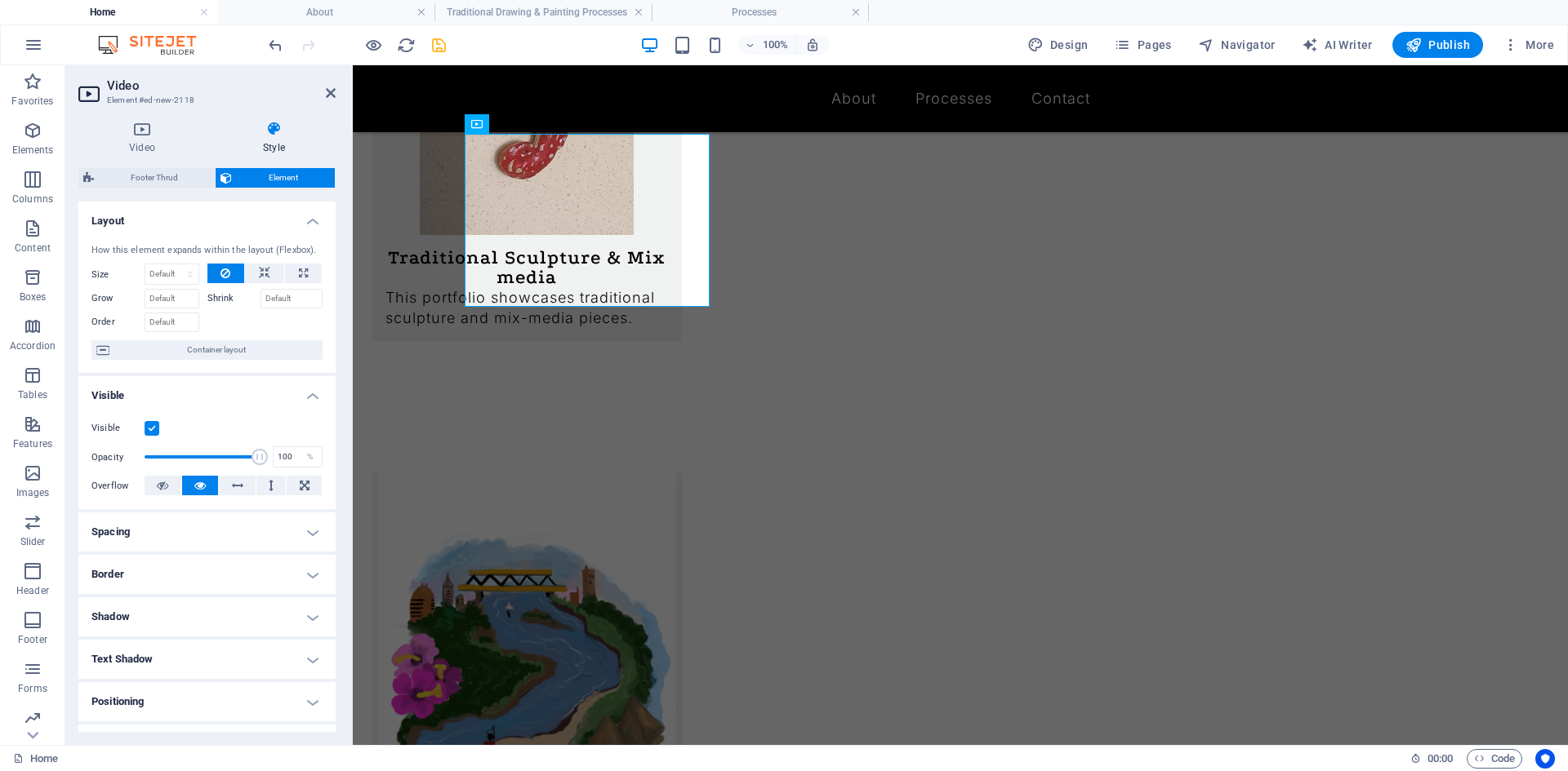
click at [126, 533] on h4 "Spacing" at bounding box center [206, 531] width 257 height 39
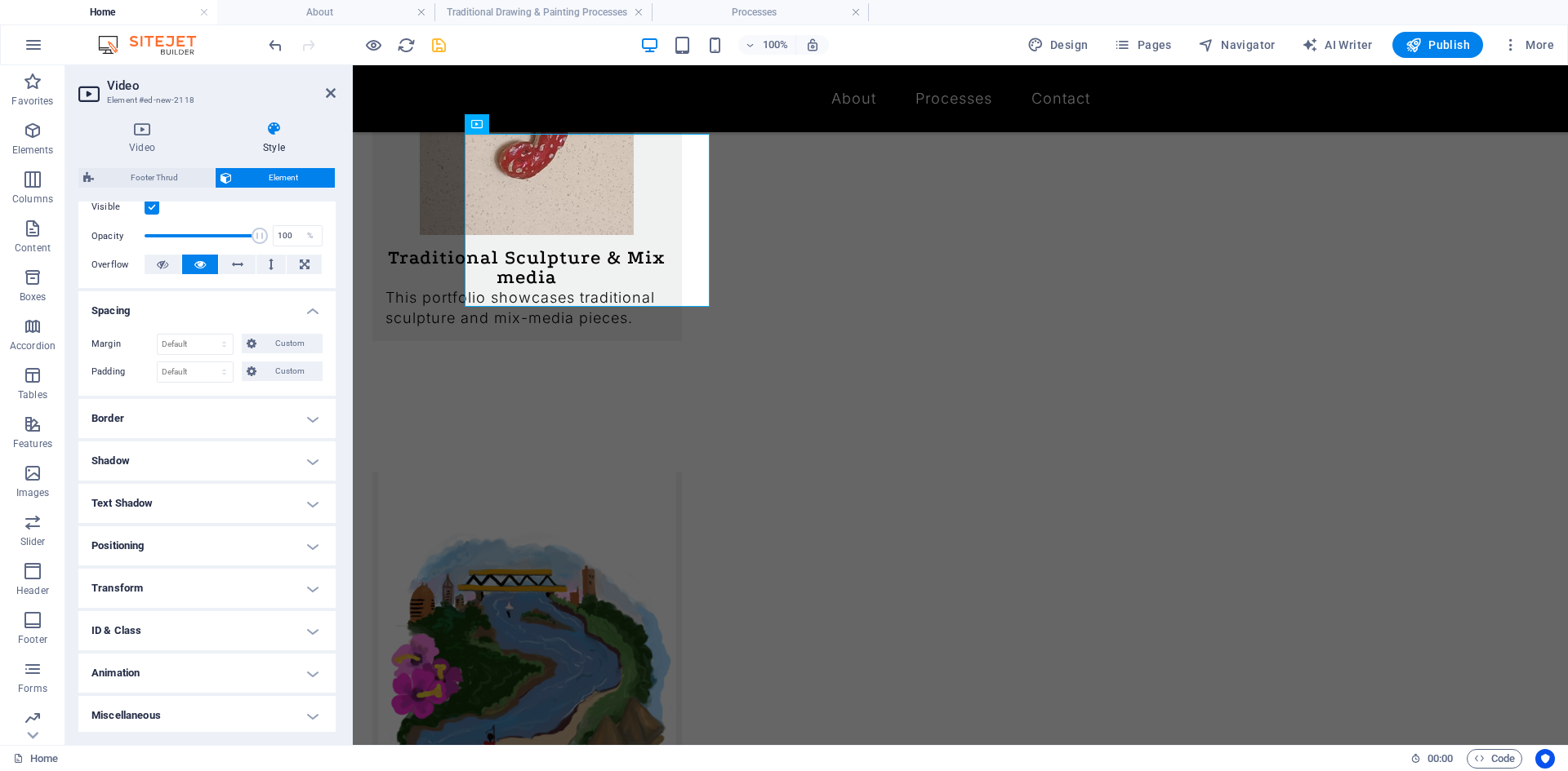
scroll to position [224, 0]
click at [119, 541] on h4 "Positioning" at bounding box center [206, 542] width 257 height 39
click at [182, 577] on span "Relative" at bounding box center [185, 576] width 27 height 19
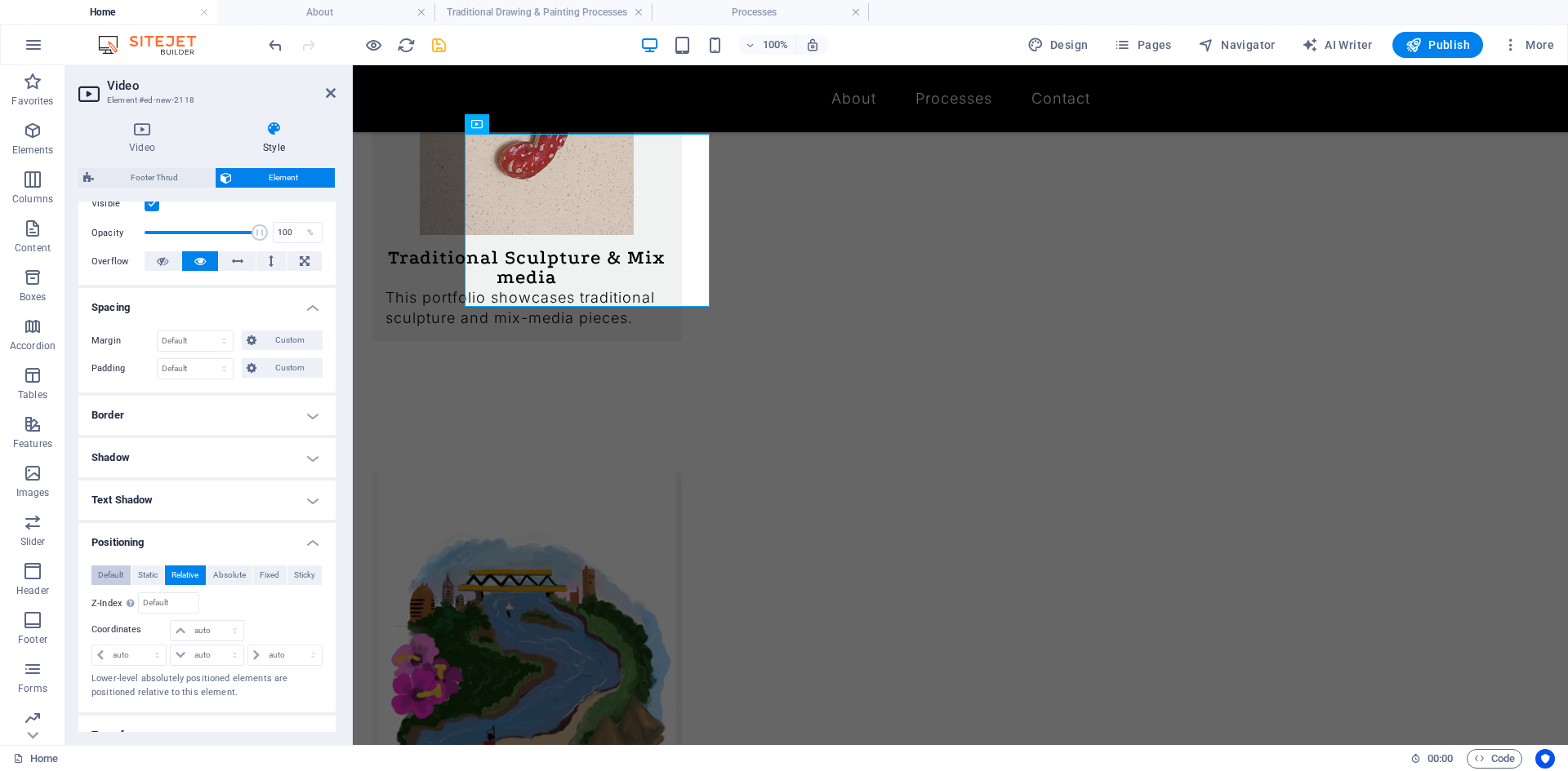
click at [120, 578] on span "Default" at bounding box center [111, 576] width 25 height 19
click at [290, 577] on button "Sticky" at bounding box center [304, 576] width 35 height 19
click at [113, 574] on span "Default" at bounding box center [111, 576] width 25 height 19
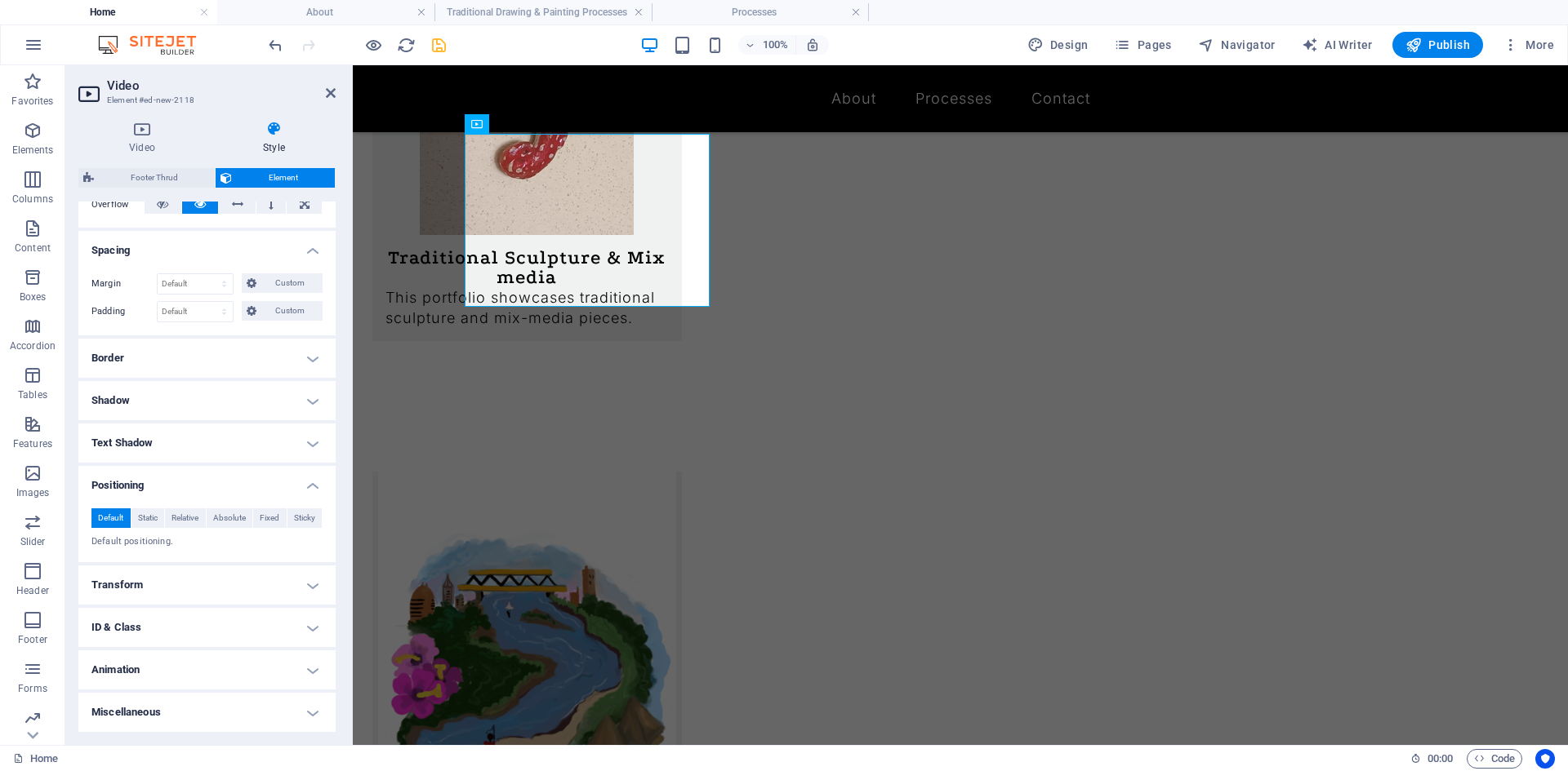
click at [164, 666] on h4 "Animation" at bounding box center [206, 670] width 257 height 39
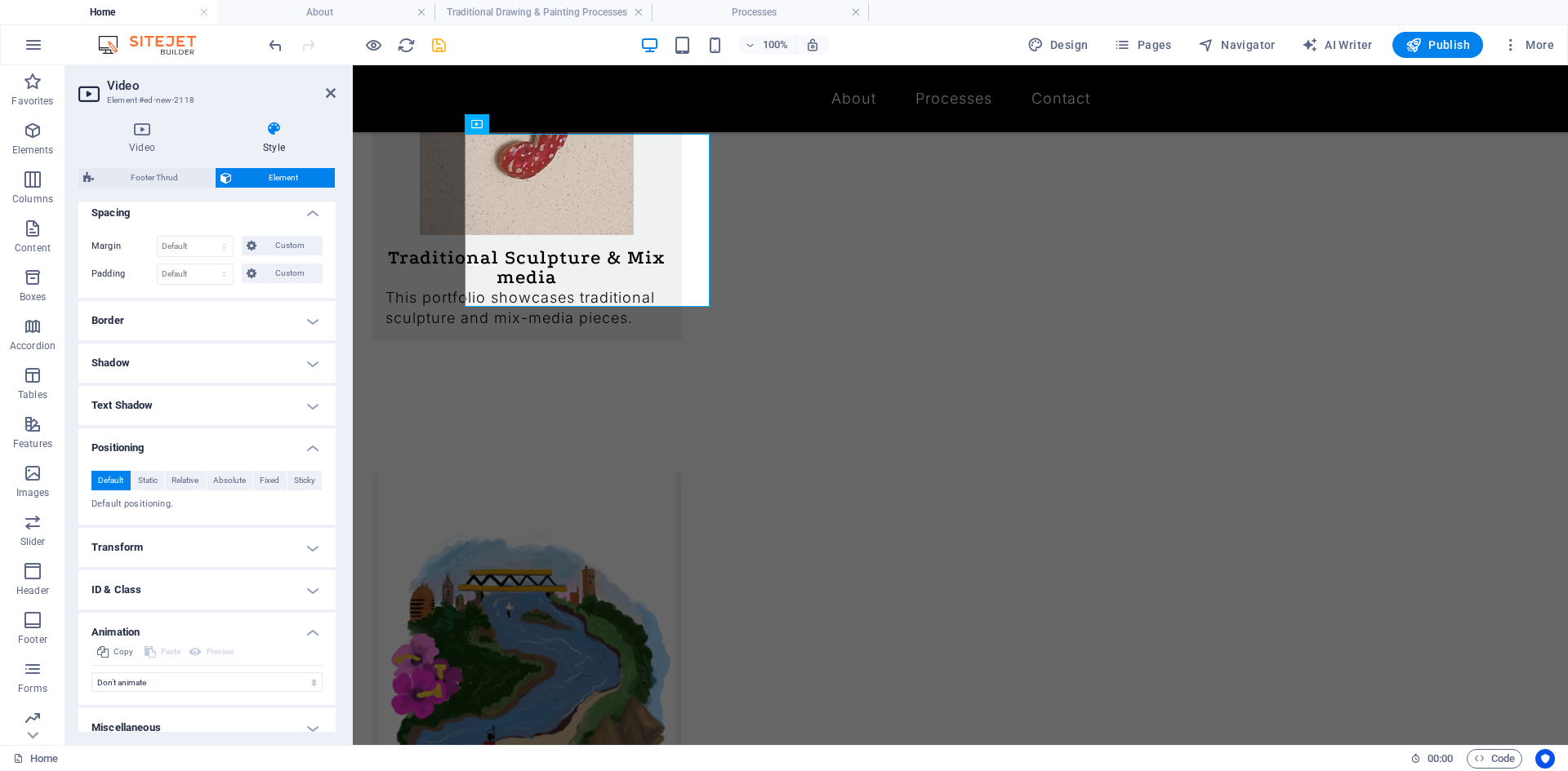
scroll to position [335, 0]
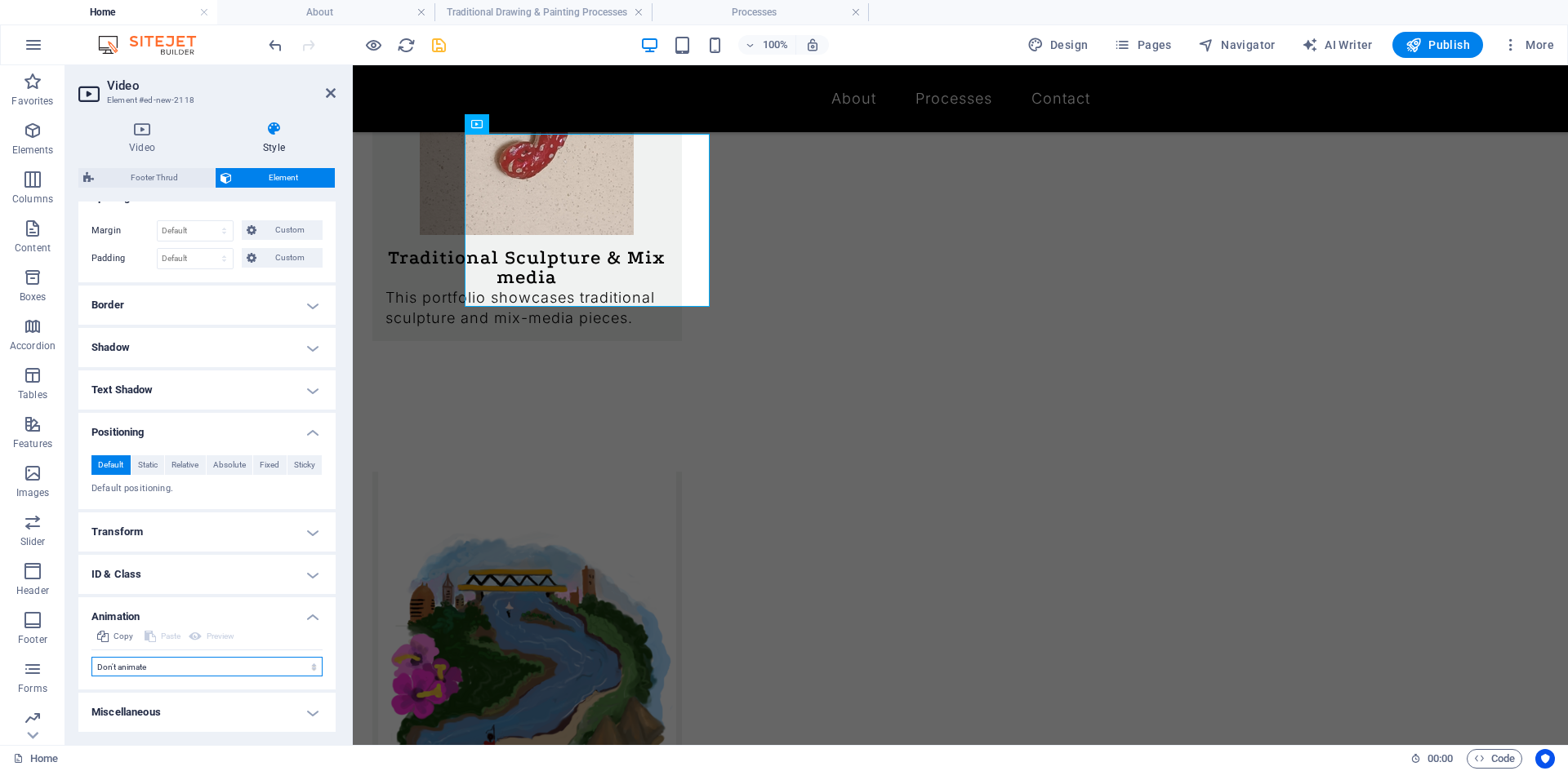
click at [164, 665] on select "Don't animate Show / Hide Slide up/down Zoom in/out Slide left to right Slide r…" at bounding box center [207, 666] width 231 height 19
click at [120, 713] on h4 "Miscellaneous" at bounding box center [206, 712] width 257 height 39
click at [120, 713] on h4 "Miscellaneous" at bounding box center [206, 707] width 257 height 30
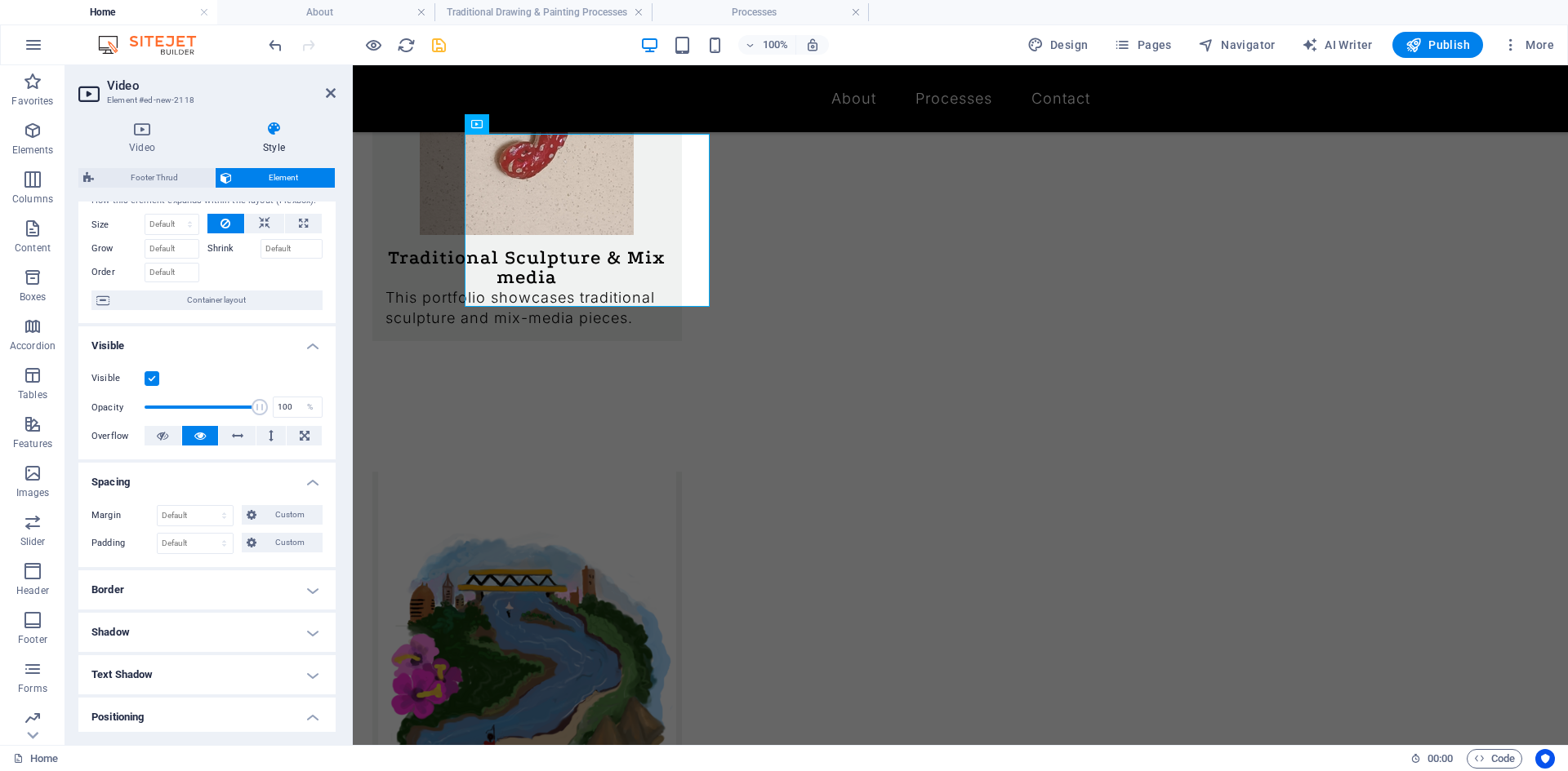
scroll to position [0, 0]
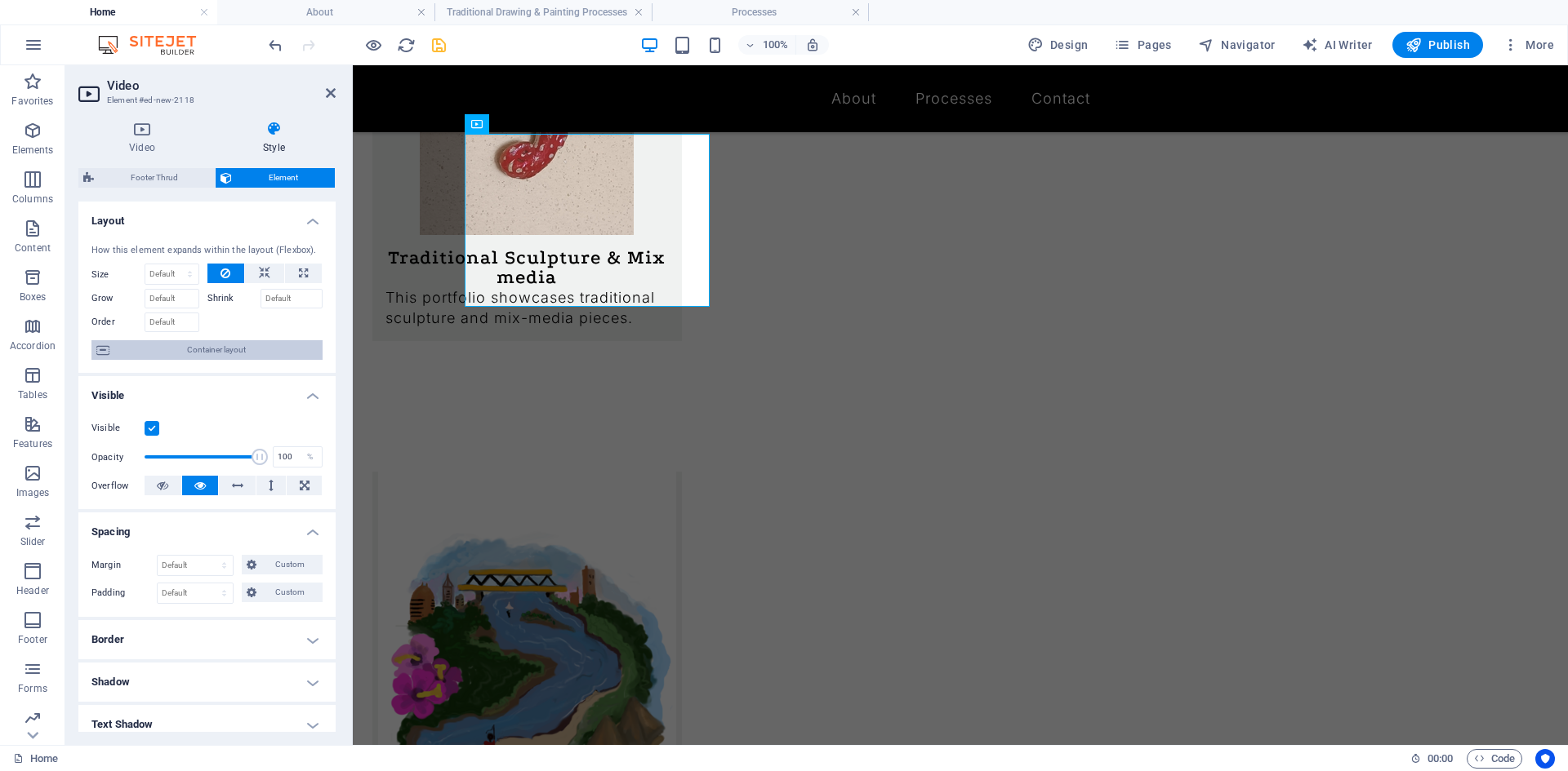
click at [201, 355] on span "Container layout" at bounding box center [216, 350] width 203 height 19
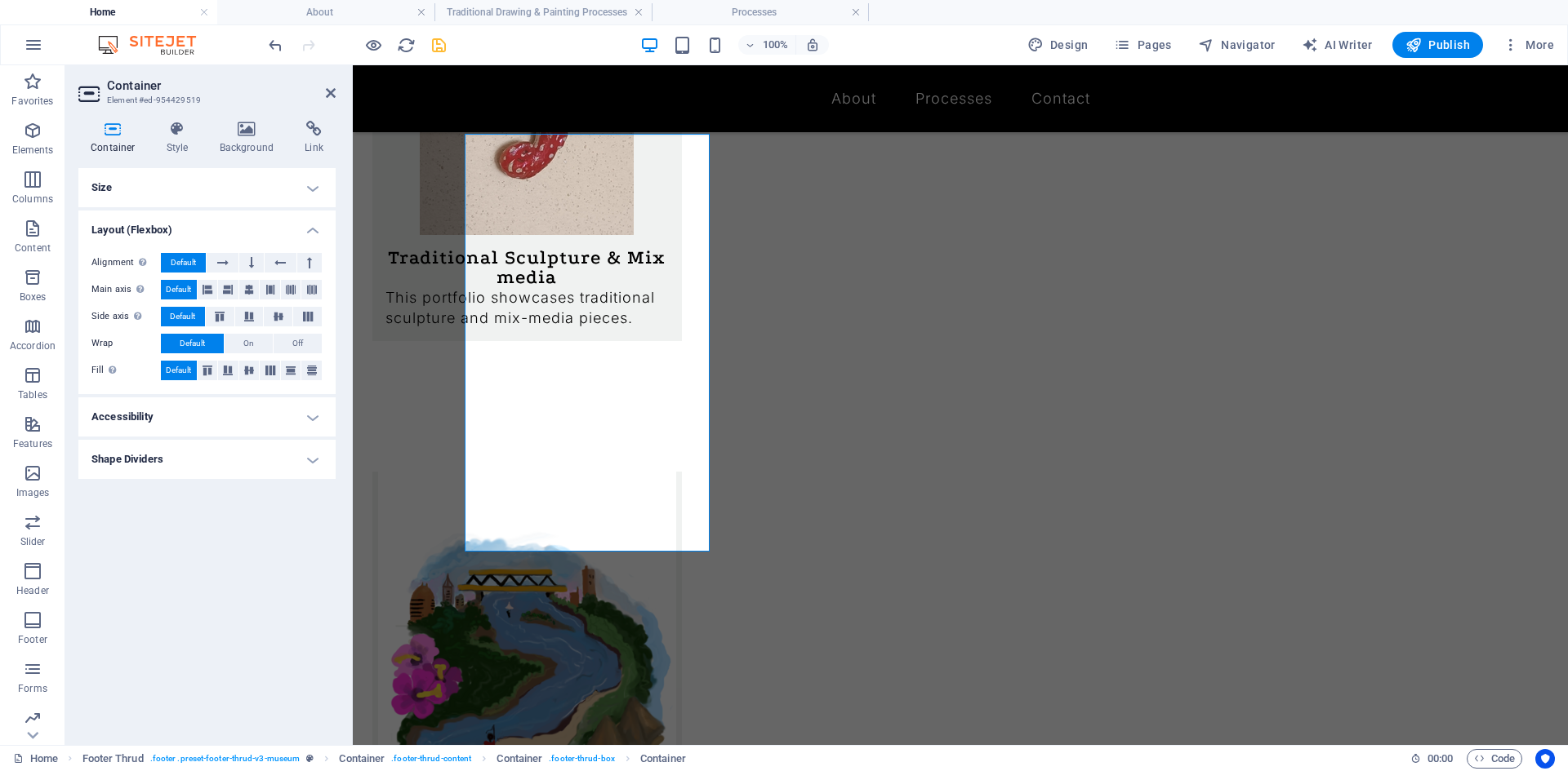
click at [228, 192] on h4 "Size" at bounding box center [206, 188] width 257 height 39
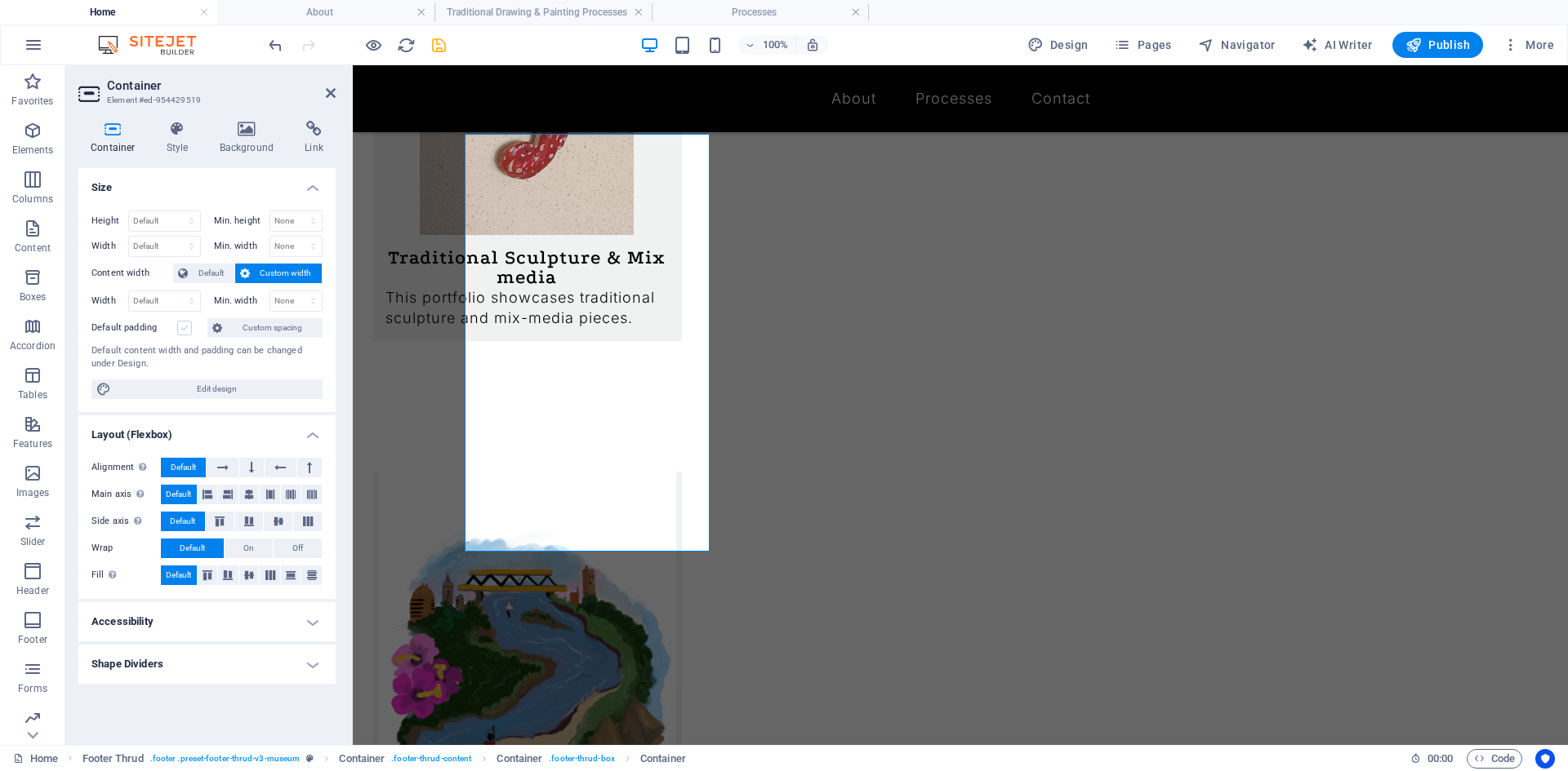
click at [180, 327] on label at bounding box center [184, 327] width 14 height 14
click at [0, 0] on input "Default padding" at bounding box center [0, 0] width 0 height 0
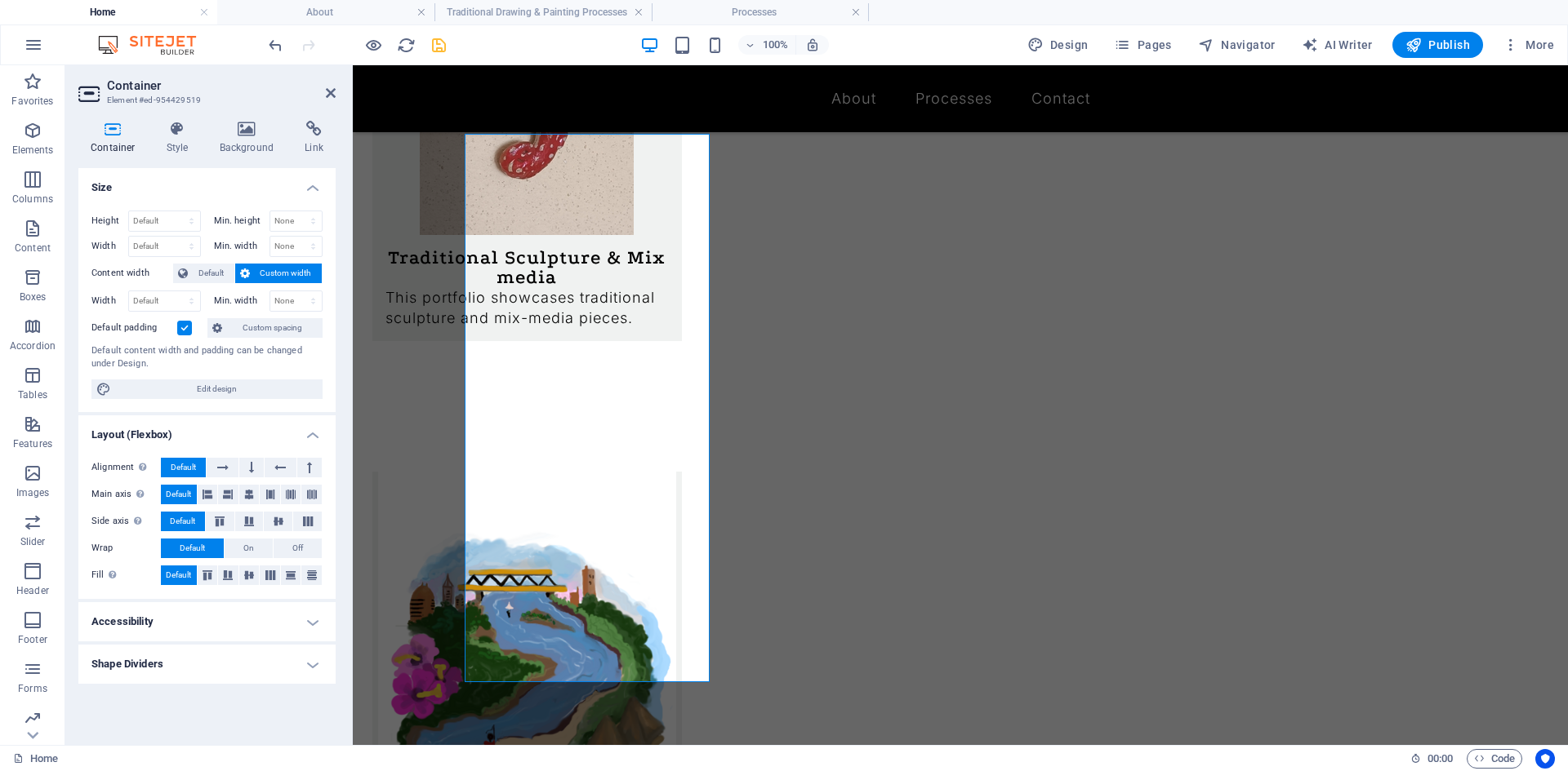
click at [180, 327] on label at bounding box center [184, 327] width 14 height 14
click at [0, 0] on input "Default padding" at bounding box center [0, 0] width 0 height 0
click at [180, 327] on label at bounding box center [184, 327] width 14 height 14
click at [0, 0] on input "Default padding" at bounding box center [0, 0] width 0 height 0
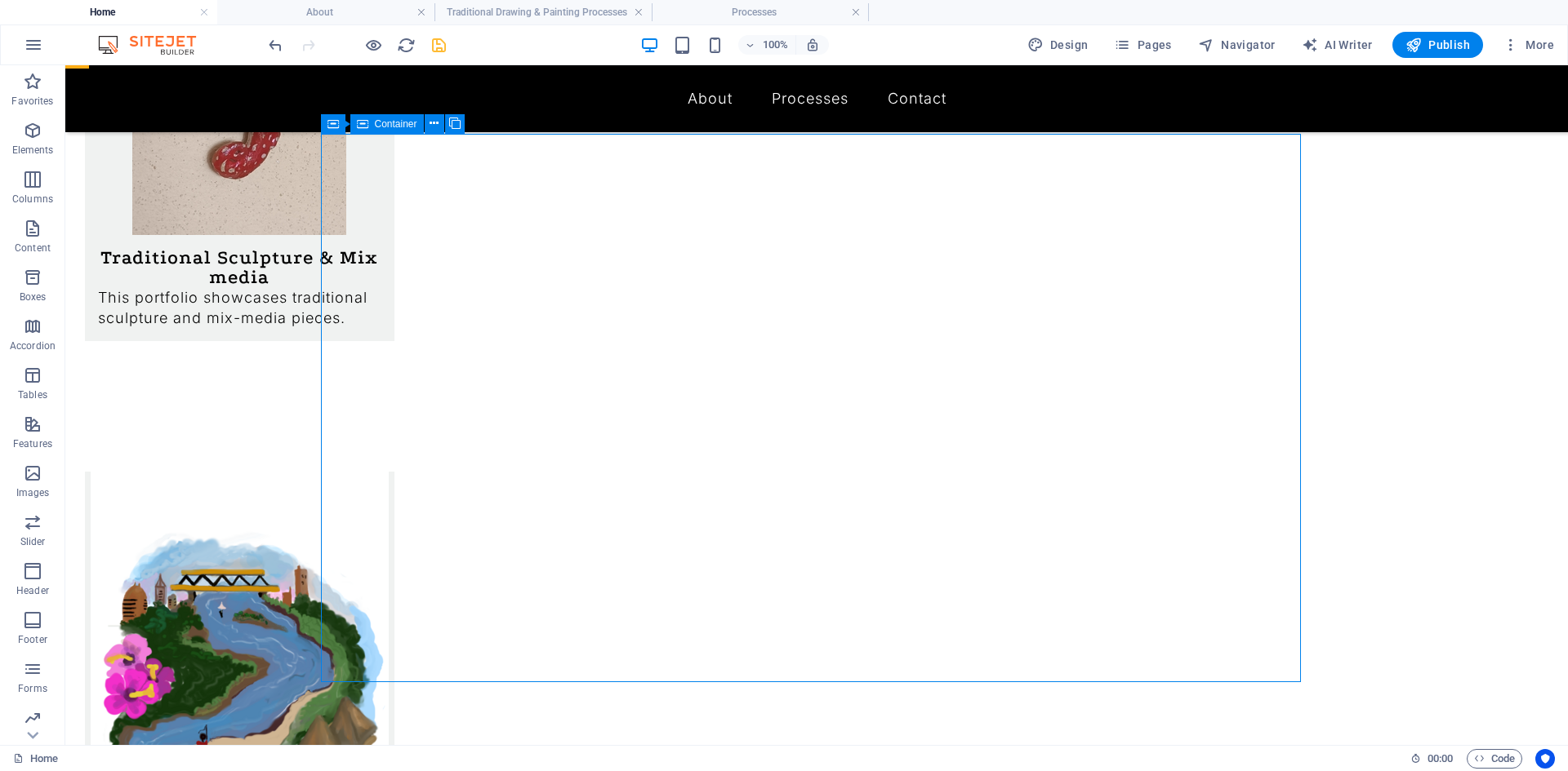
drag, startPoint x: 1084, startPoint y: 228, endPoint x: 1076, endPoint y: 234, distance: 10.0
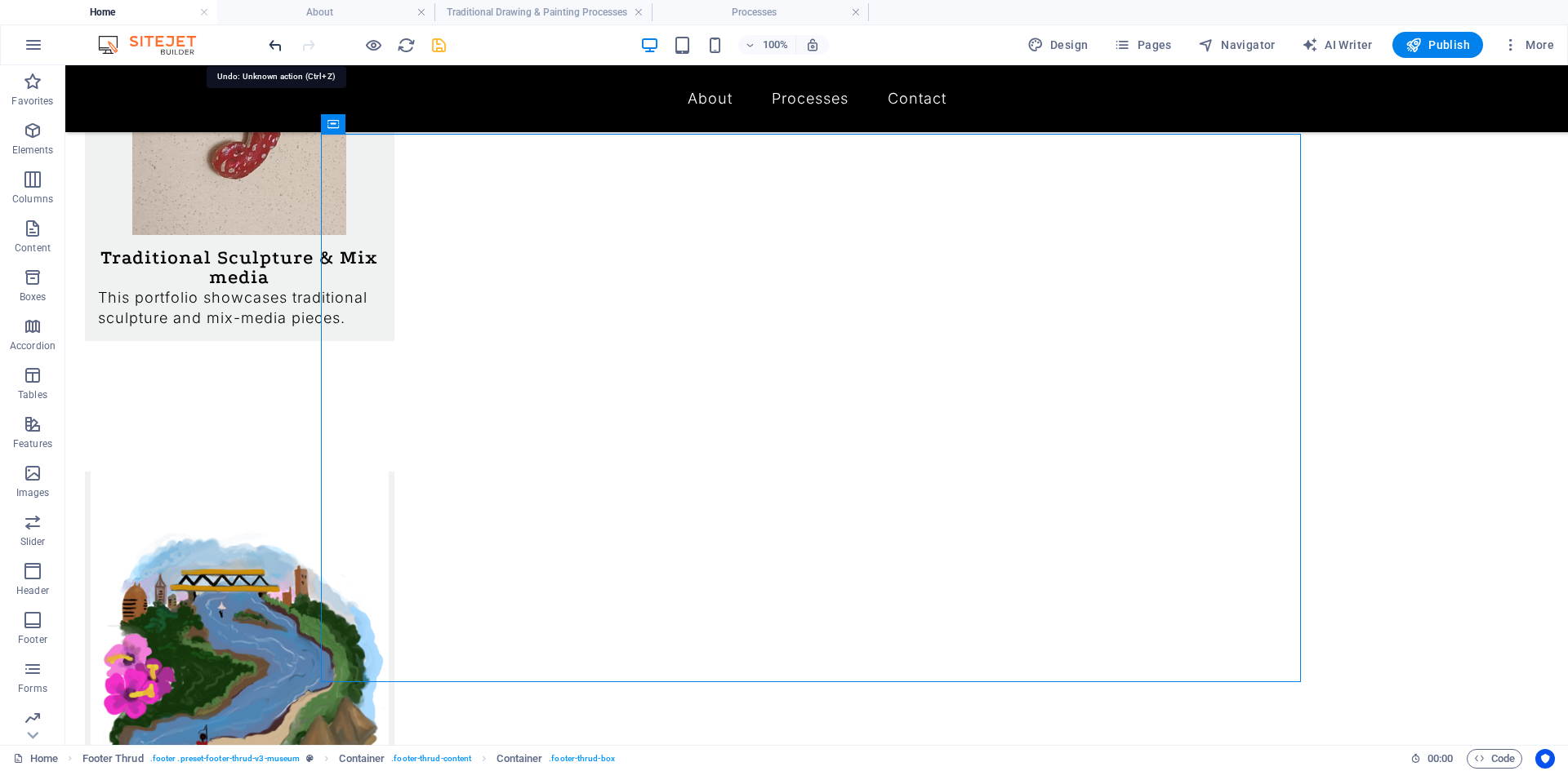
click at [274, 43] on icon "undo" at bounding box center [274, 44] width 18 height 18
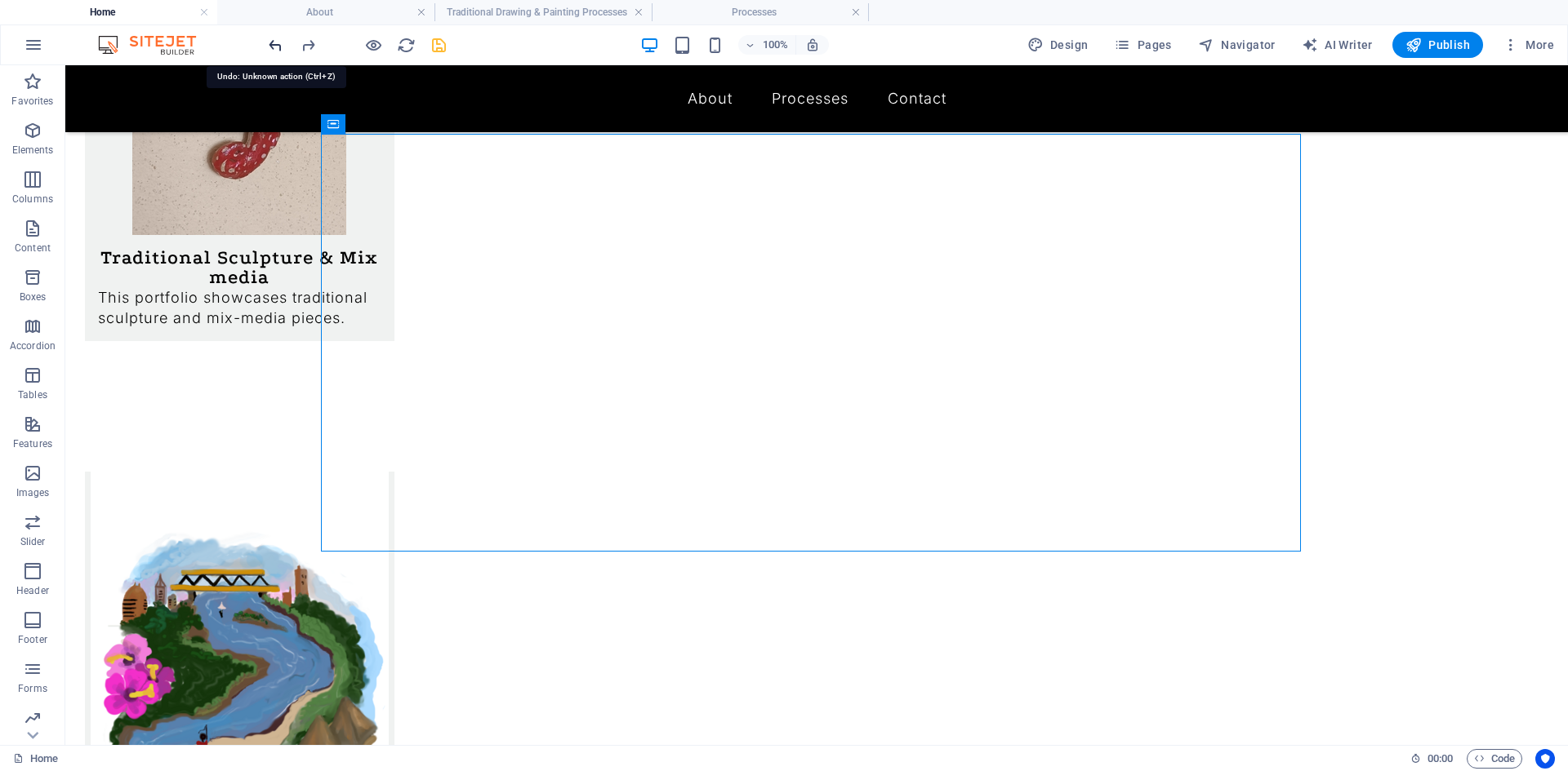
click at [274, 43] on icon "undo" at bounding box center [274, 44] width 18 height 18
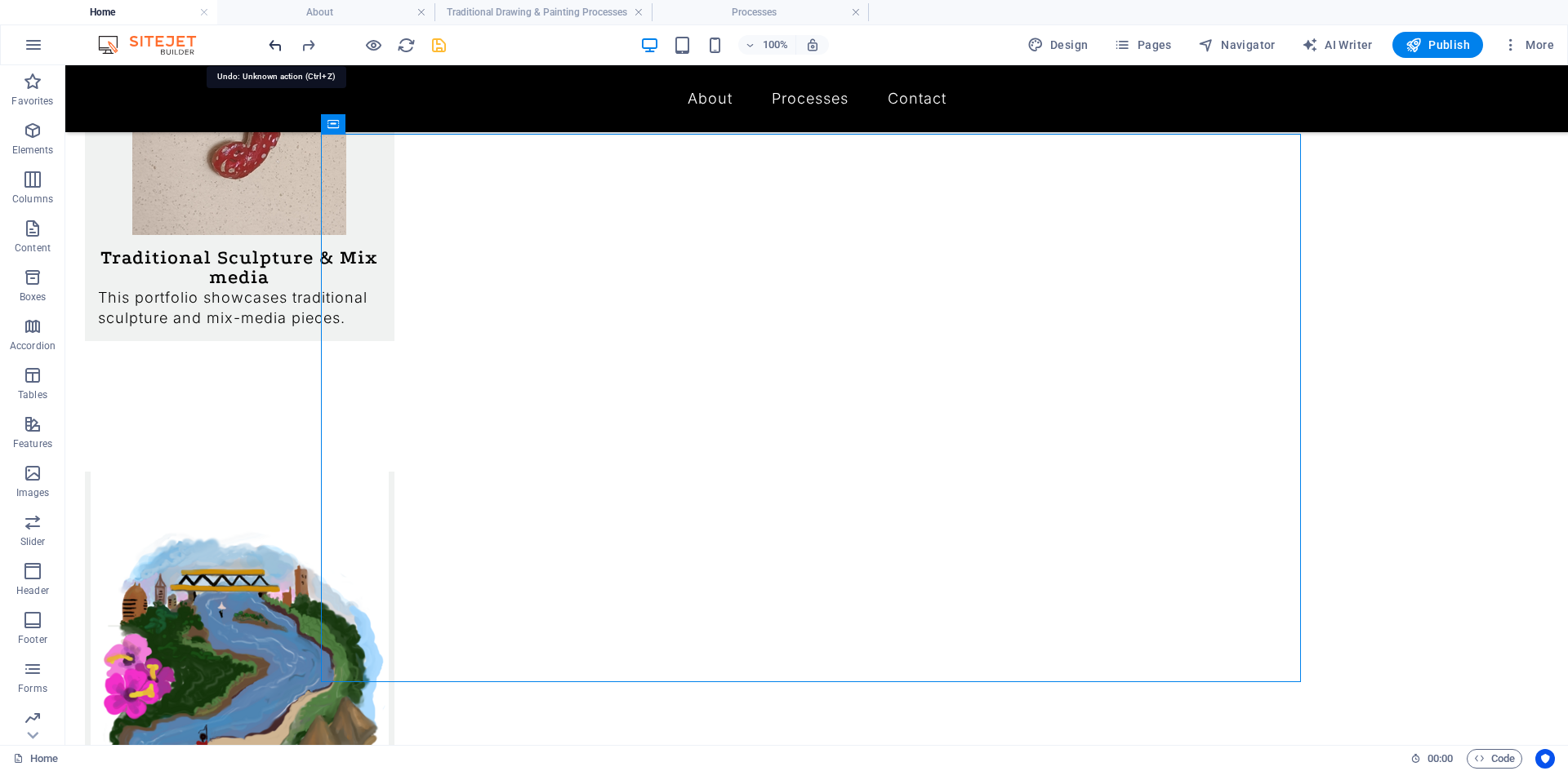
click at [274, 49] on icon "undo" at bounding box center [274, 44] width 18 height 18
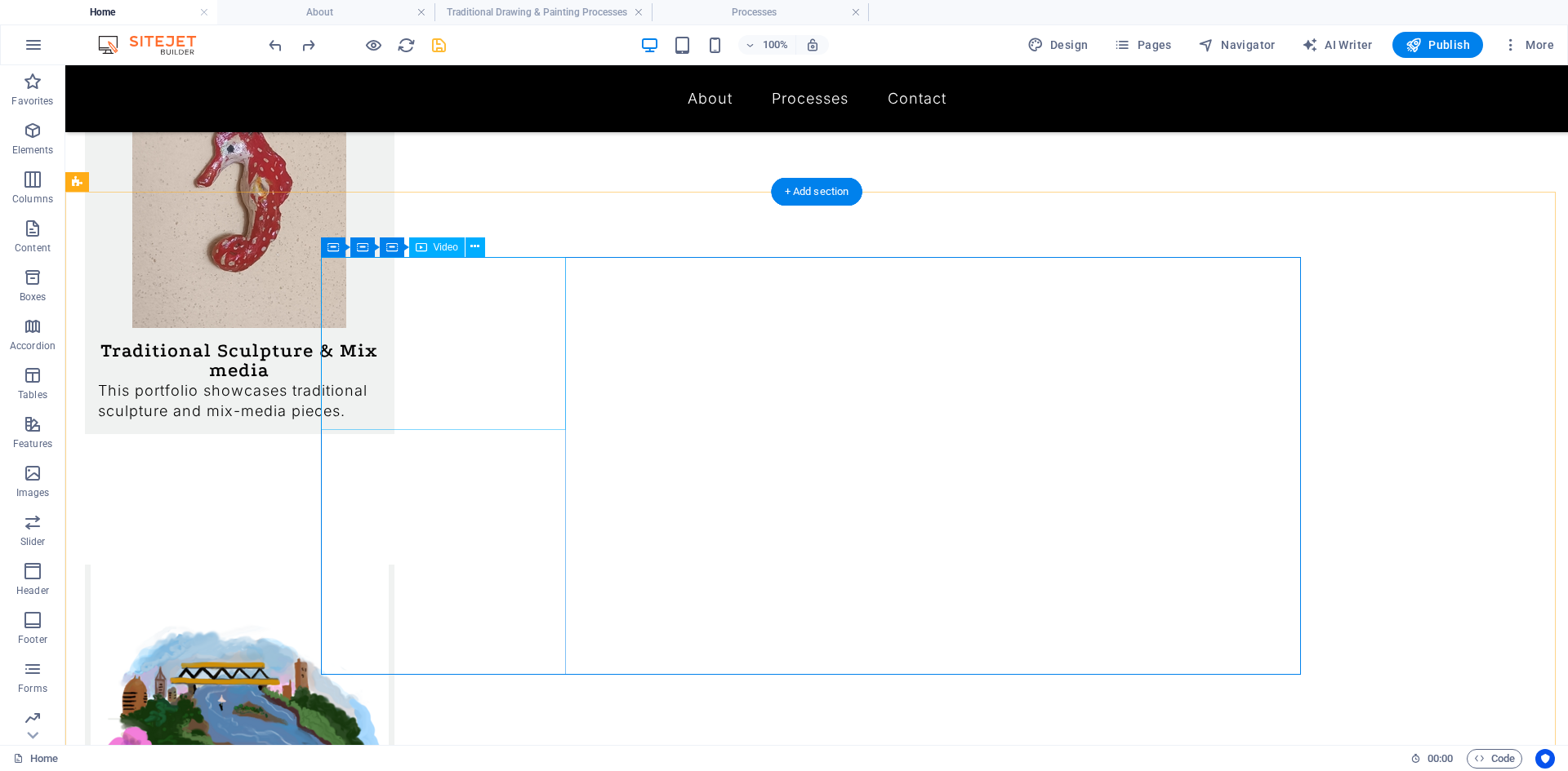
scroll to position [1370, 0]
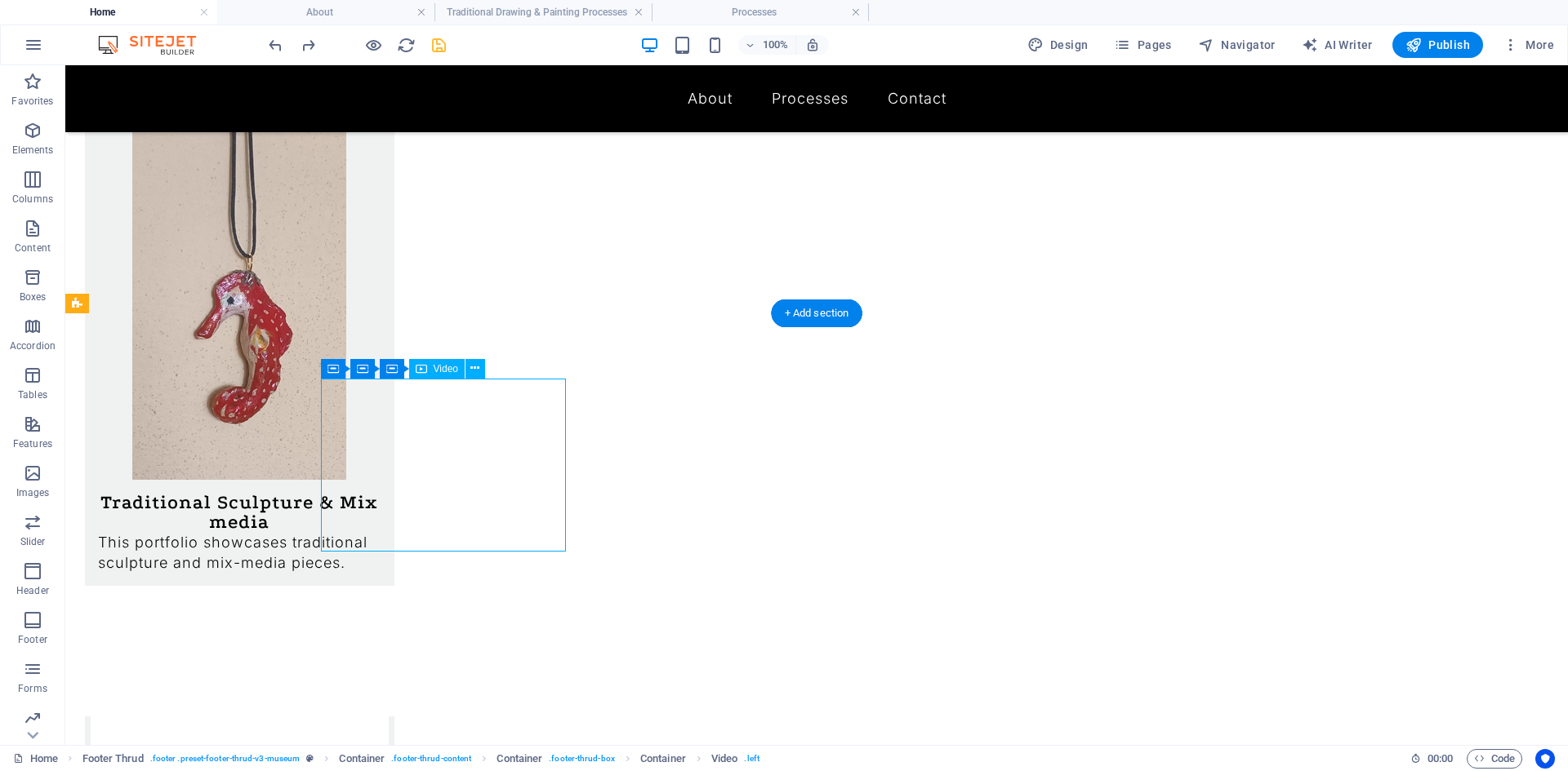
select select "%"
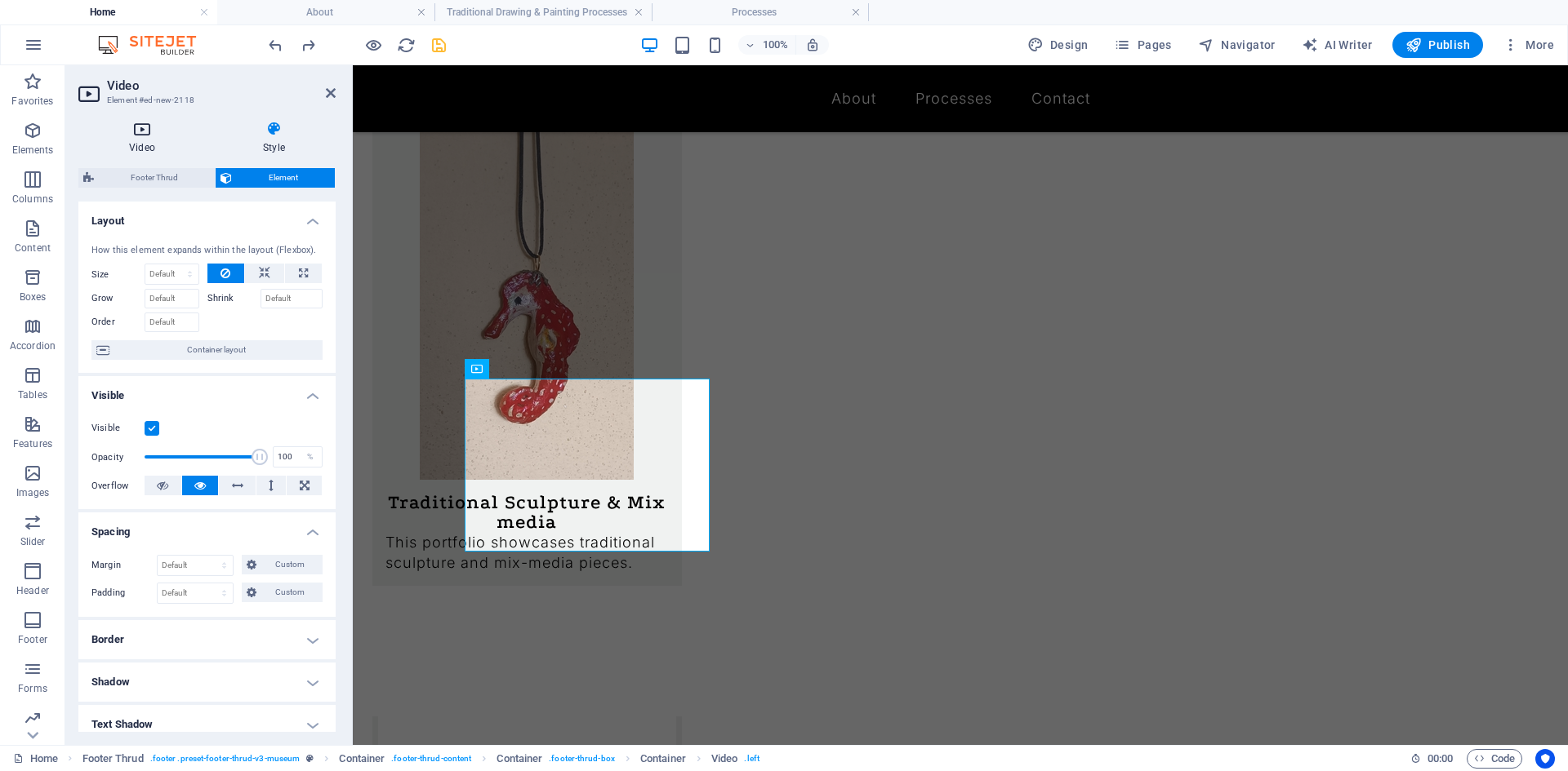
click at [142, 134] on icon at bounding box center [142, 128] width 127 height 16
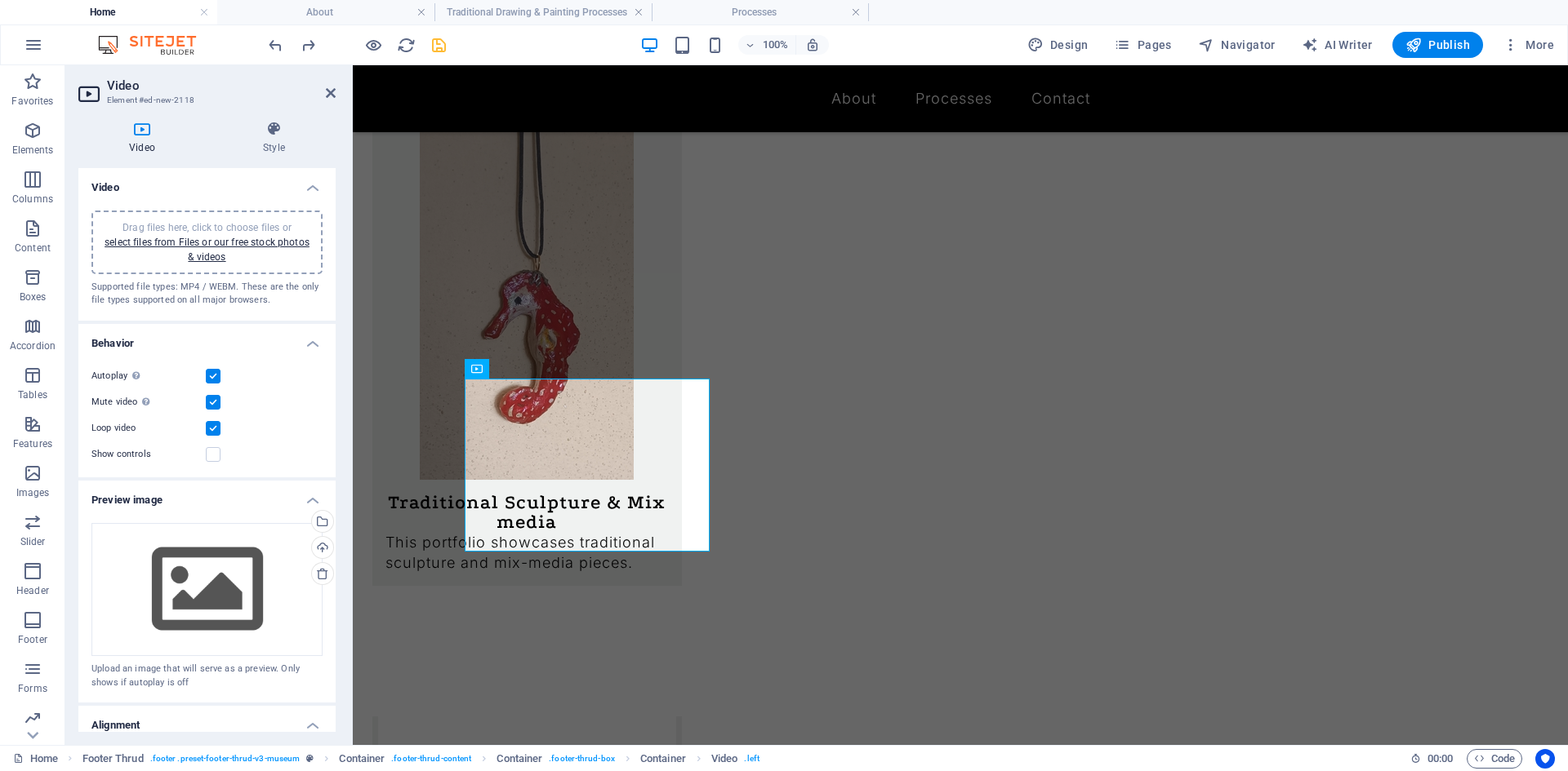
click at [195, 235] on div "Drag files here, click to choose files or select files from Files or our free s…" at bounding box center [207, 243] width 212 height 44
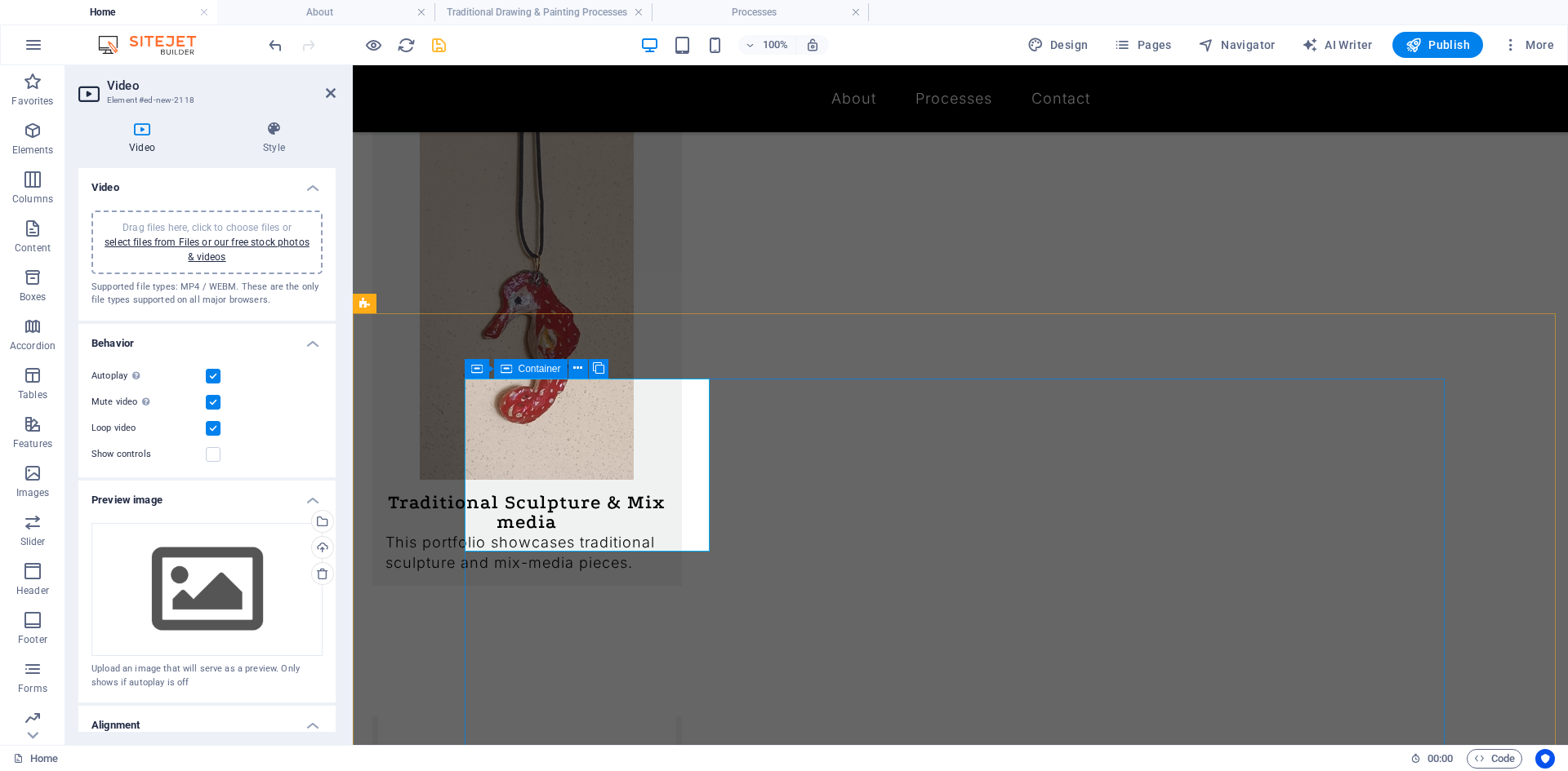
scroll to position [1533, 0]
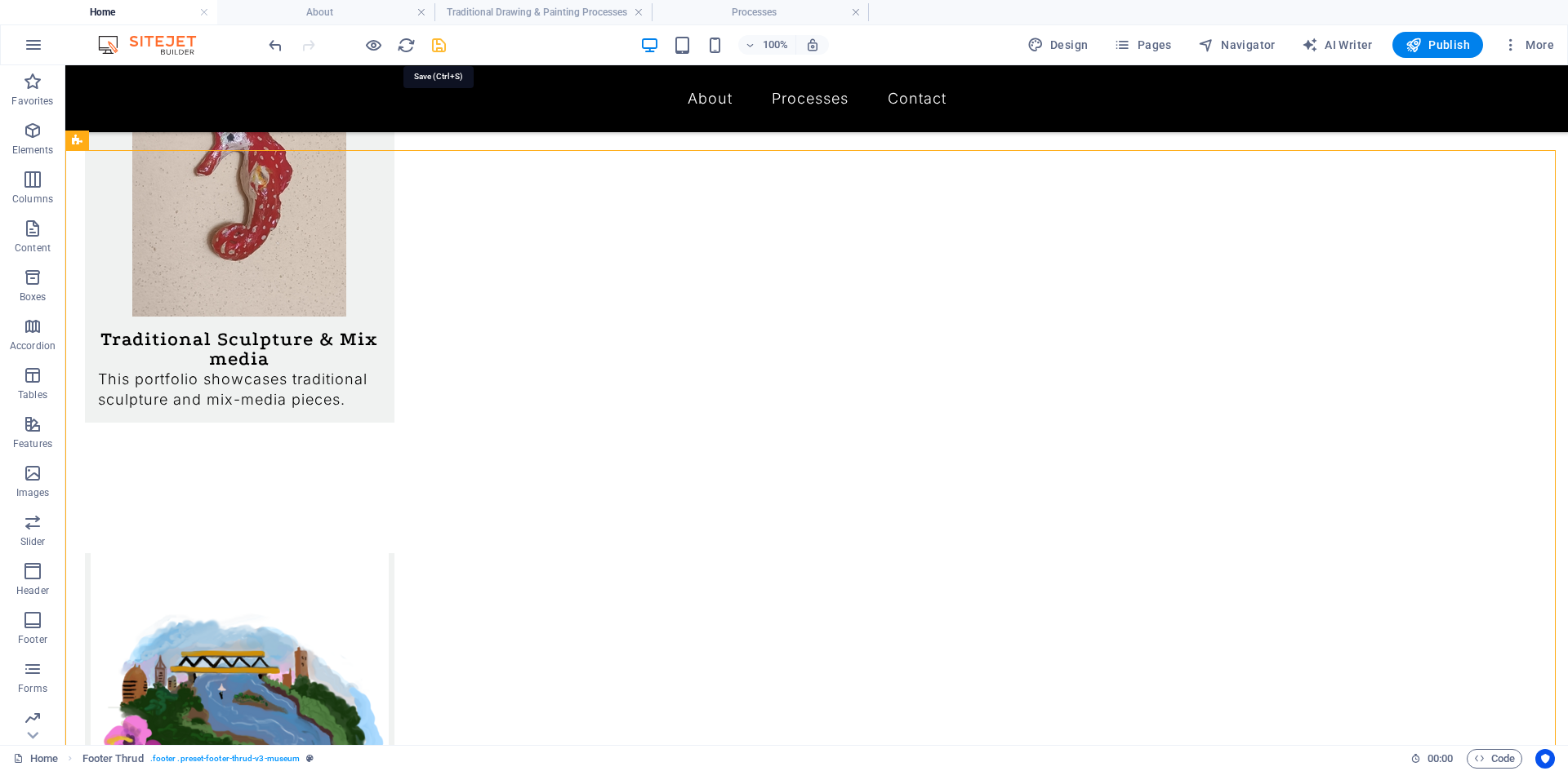
drag, startPoint x: 435, startPoint y: 48, endPoint x: 588, endPoint y: 99, distance: 161.3
click at [435, 48] on icon "save" at bounding box center [438, 44] width 18 height 18
drag, startPoint x: 1219, startPoint y: 226, endPoint x: 510, endPoint y: 589, distance: 796.5
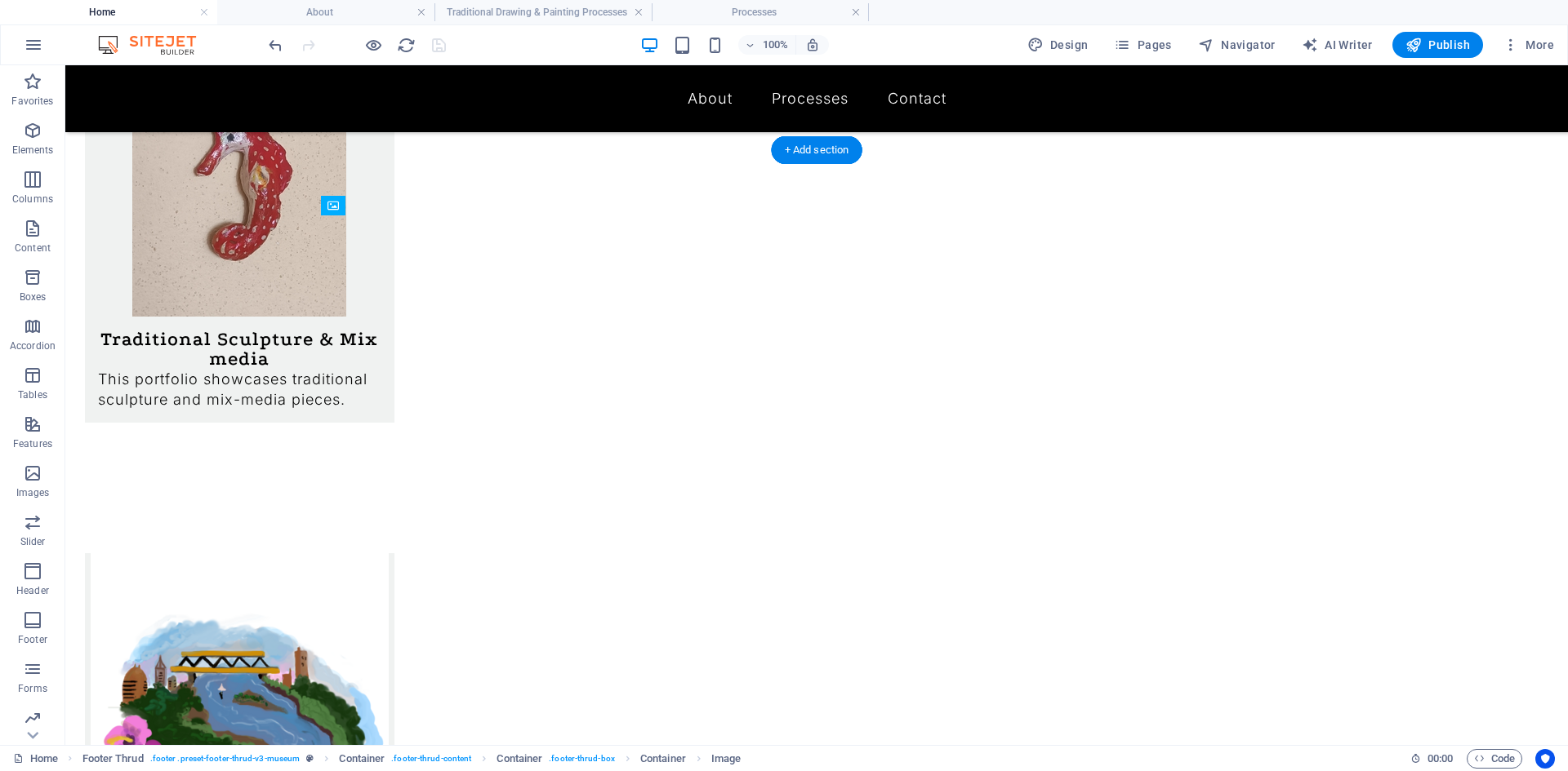
drag, startPoint x: 410, startPoint y: 472, endPoint x: 461, endPoint y: 330, distance: 150.9
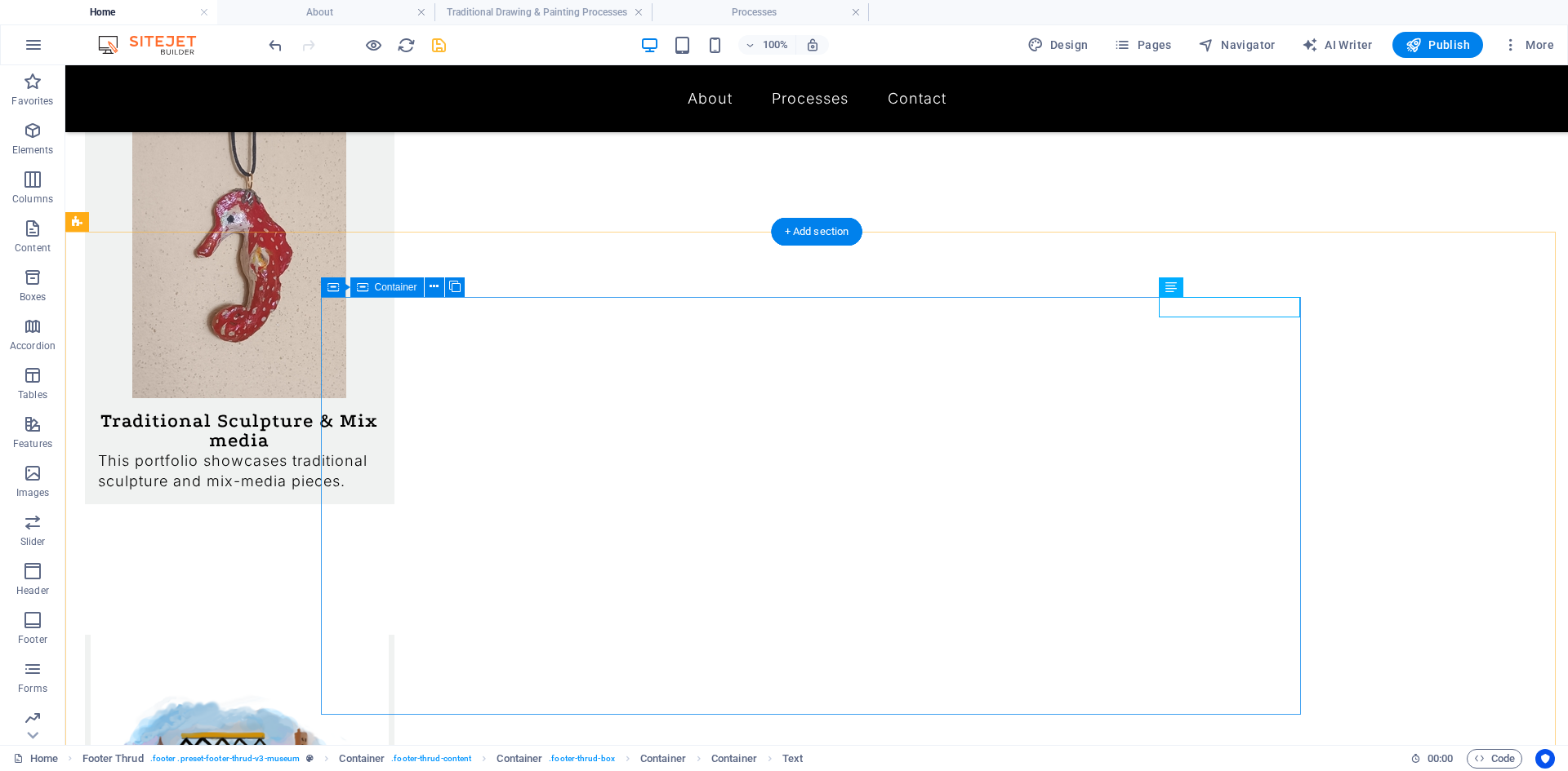
scroll to position [1615, 0]
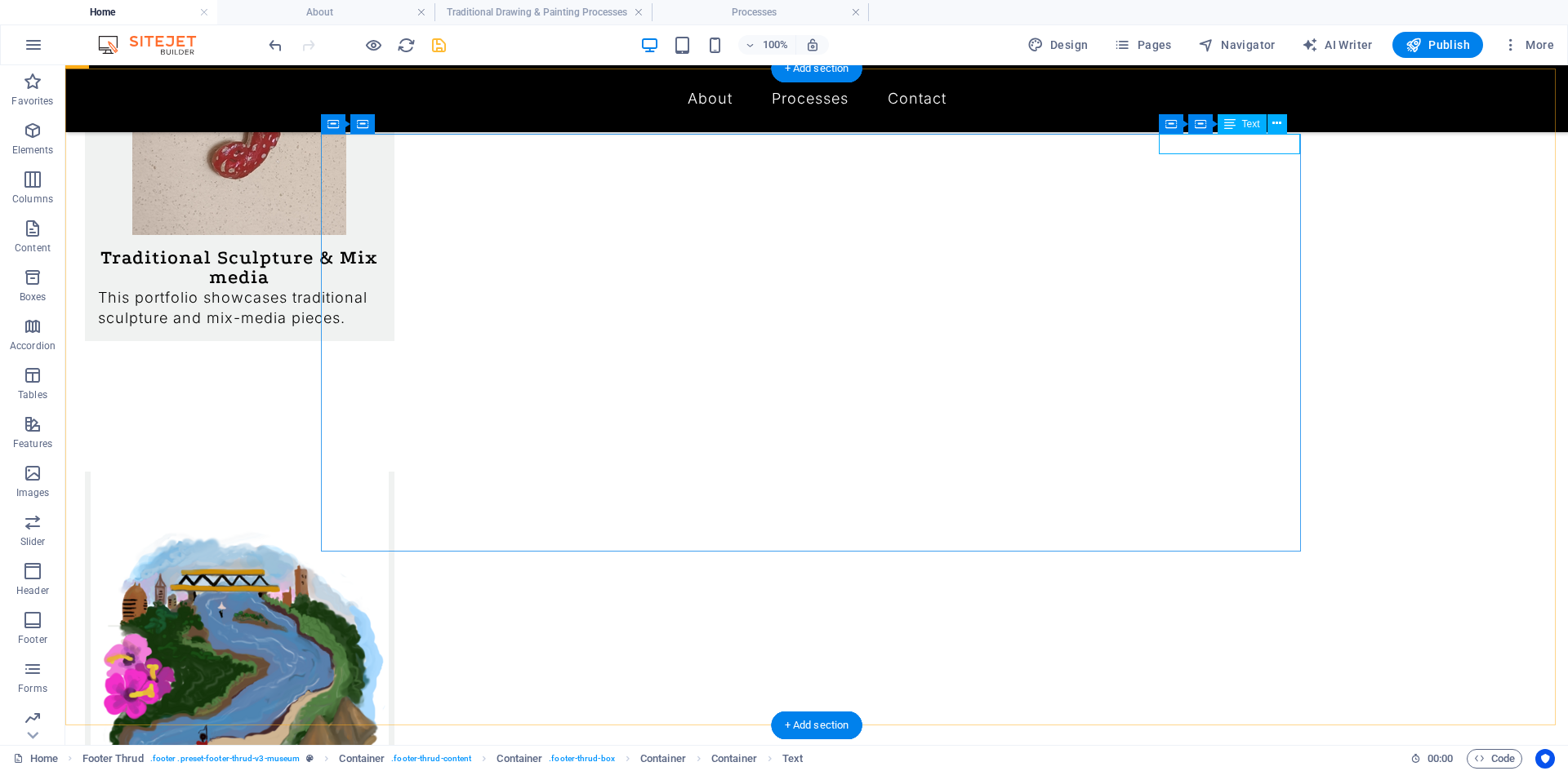
click at [1279, 125] on icon at bounding box center [1276, 124] width 9 height 17
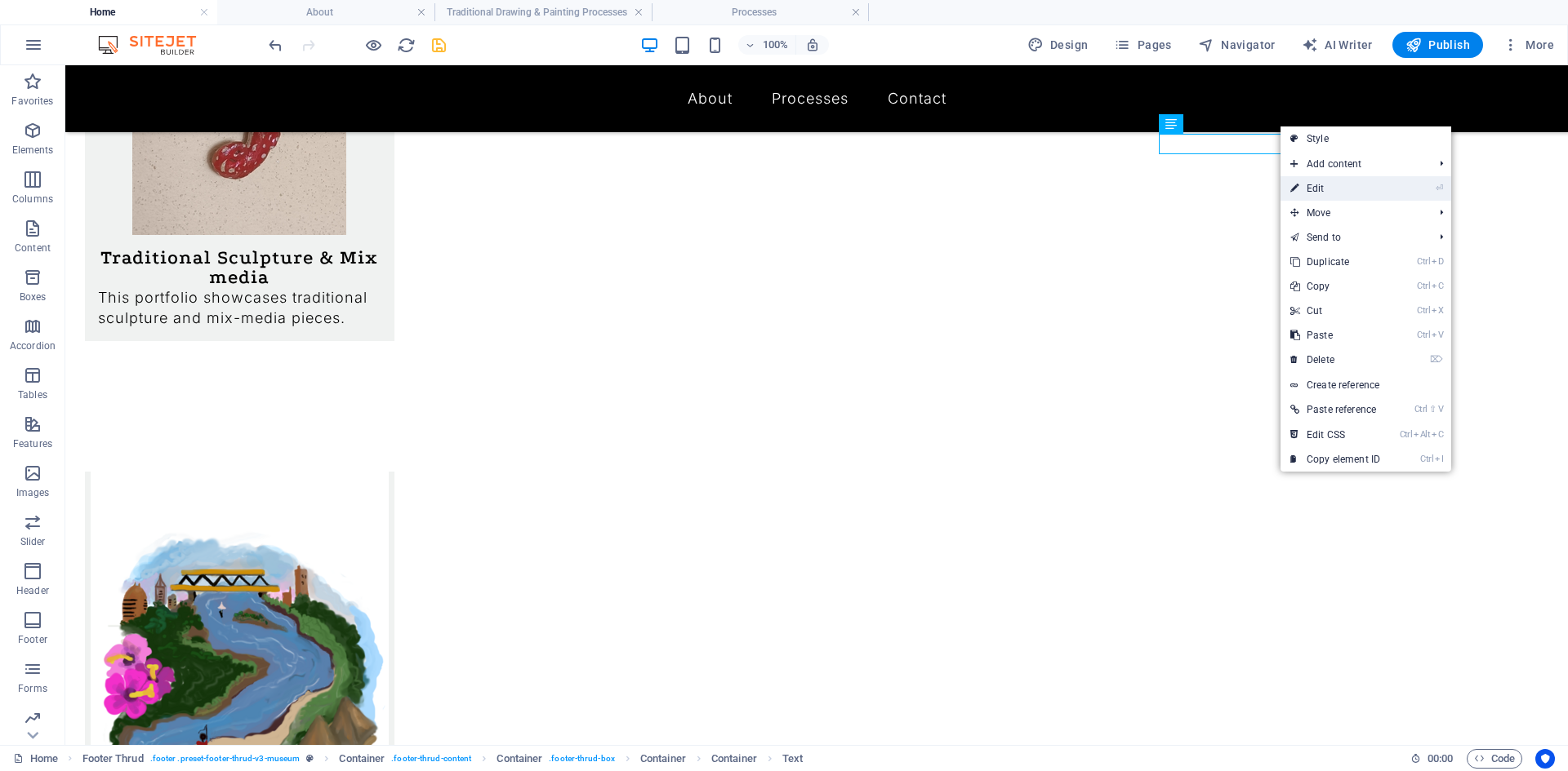
click at [1315, 185] on link "⏎ Edit" at bounding box center [1335, 188] width 110 height 24
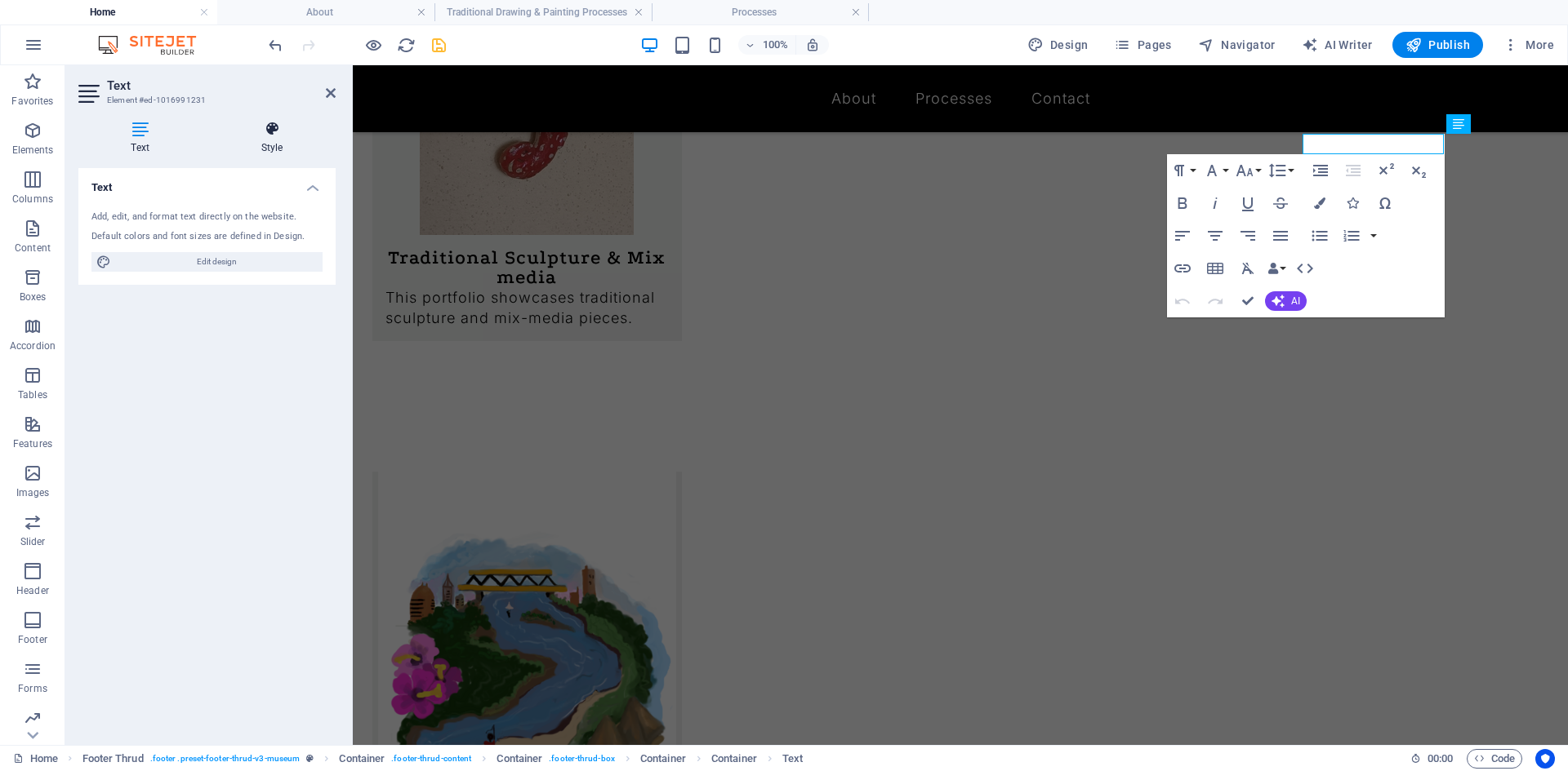
click at [287, 147] on h4 "Style" at bounding box center [272, 138] width 127 height 35
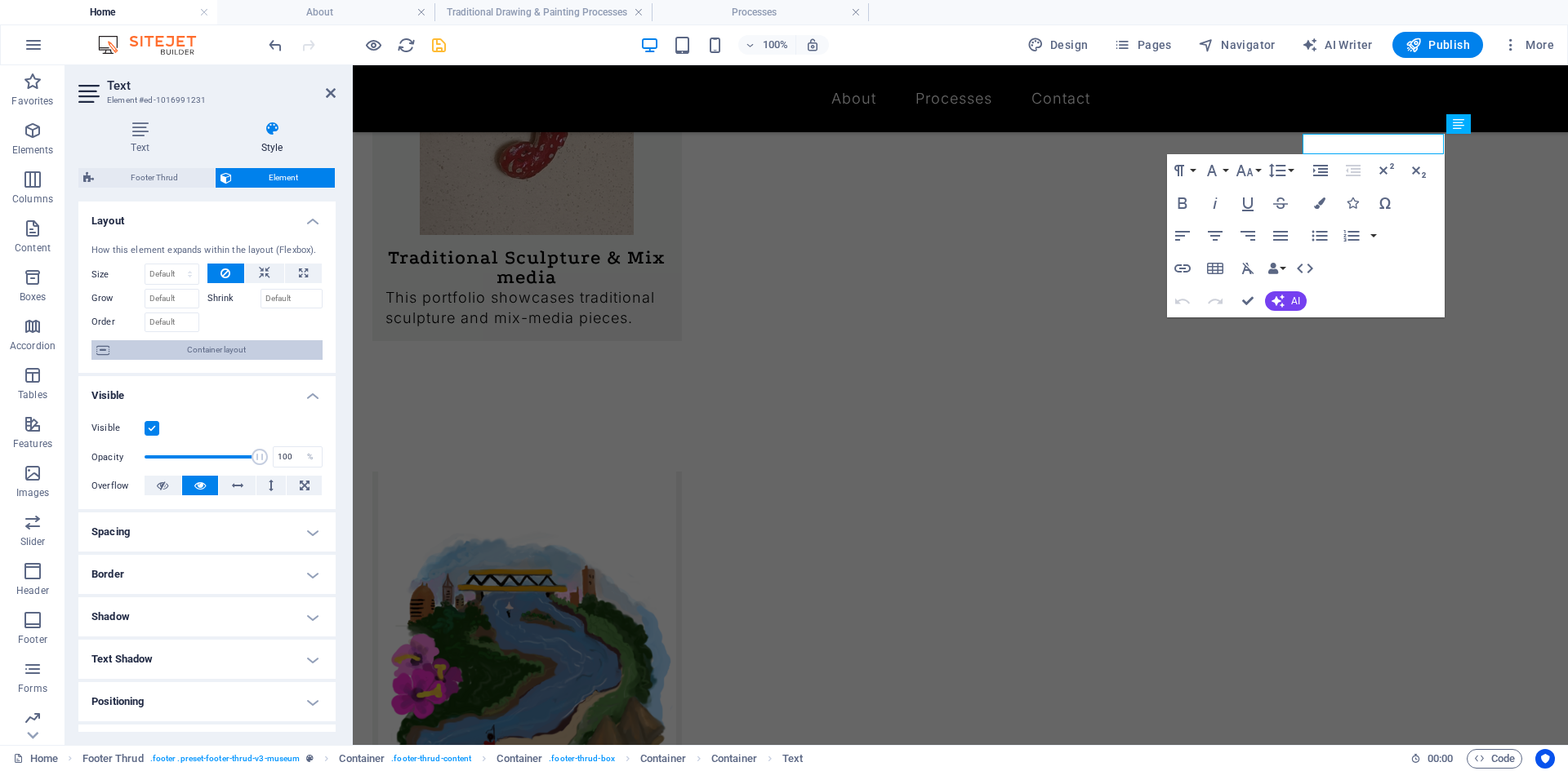
click at [192, 353] on span "Container layout" at bounding box center [216, 350] width 203 height 19
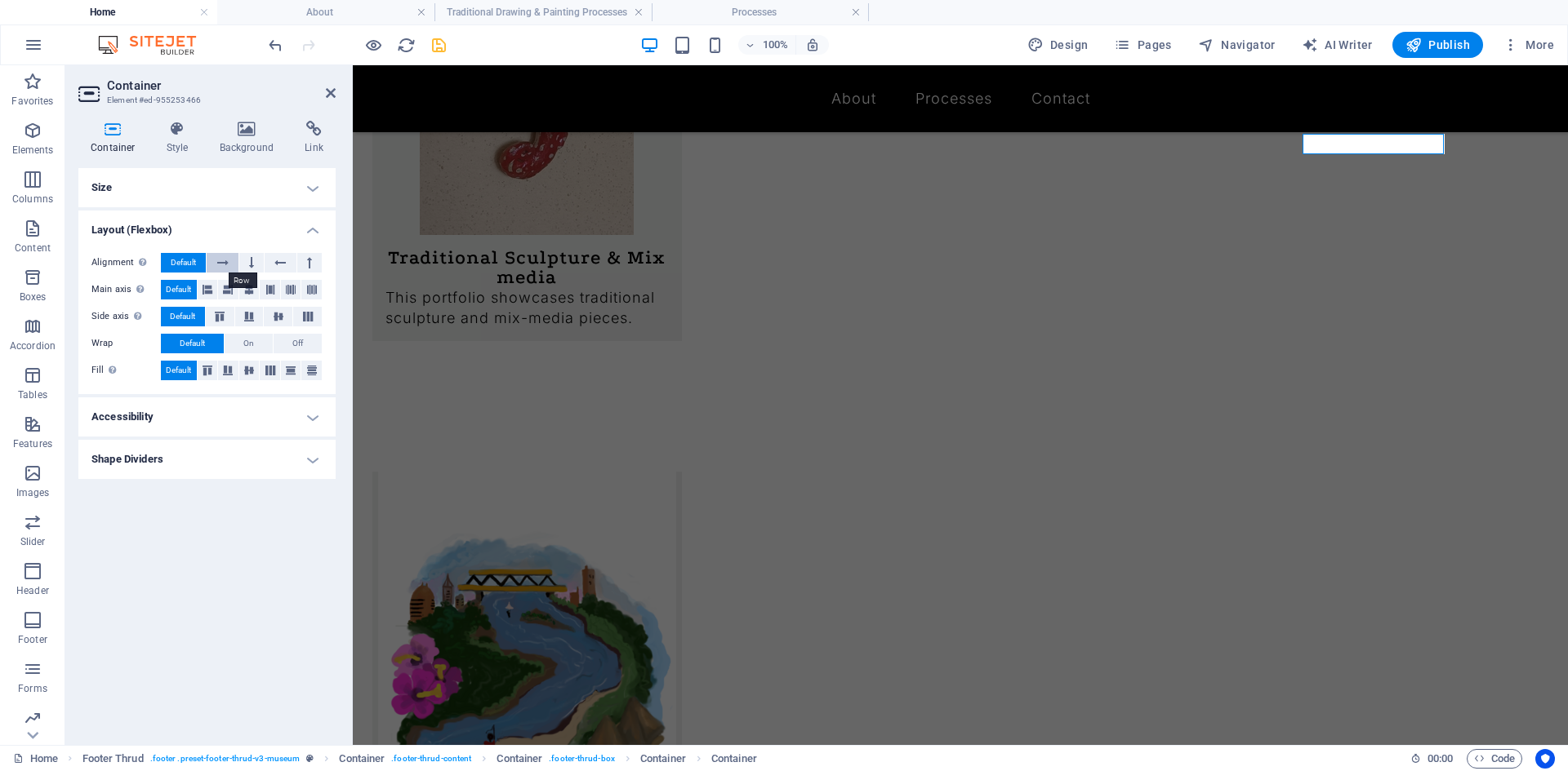
click at [231, 254] on button at bounding box center [222, 263] width 31 height 19
click at [208, 293] on icon at bounding box center [207, 290] width 10 height 19
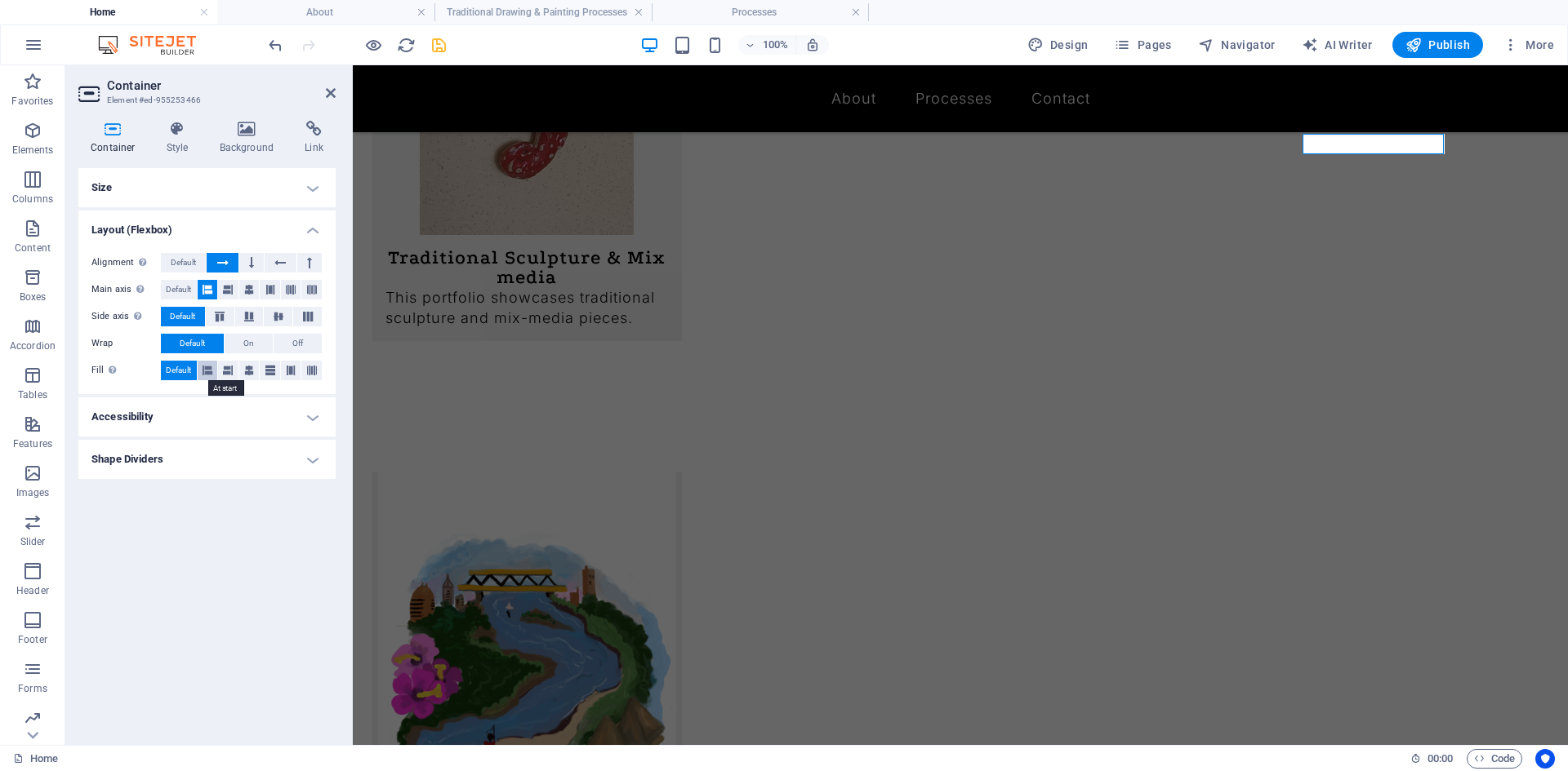
click at [205, 374] on icon at bounding box center [207, 371] width 10 height 19
click at [239, 293] on button at bounding box center [227, 290] width 20 height 19
click at [281, 260] on icon at bounding box center [280, 263] width 12 height 19
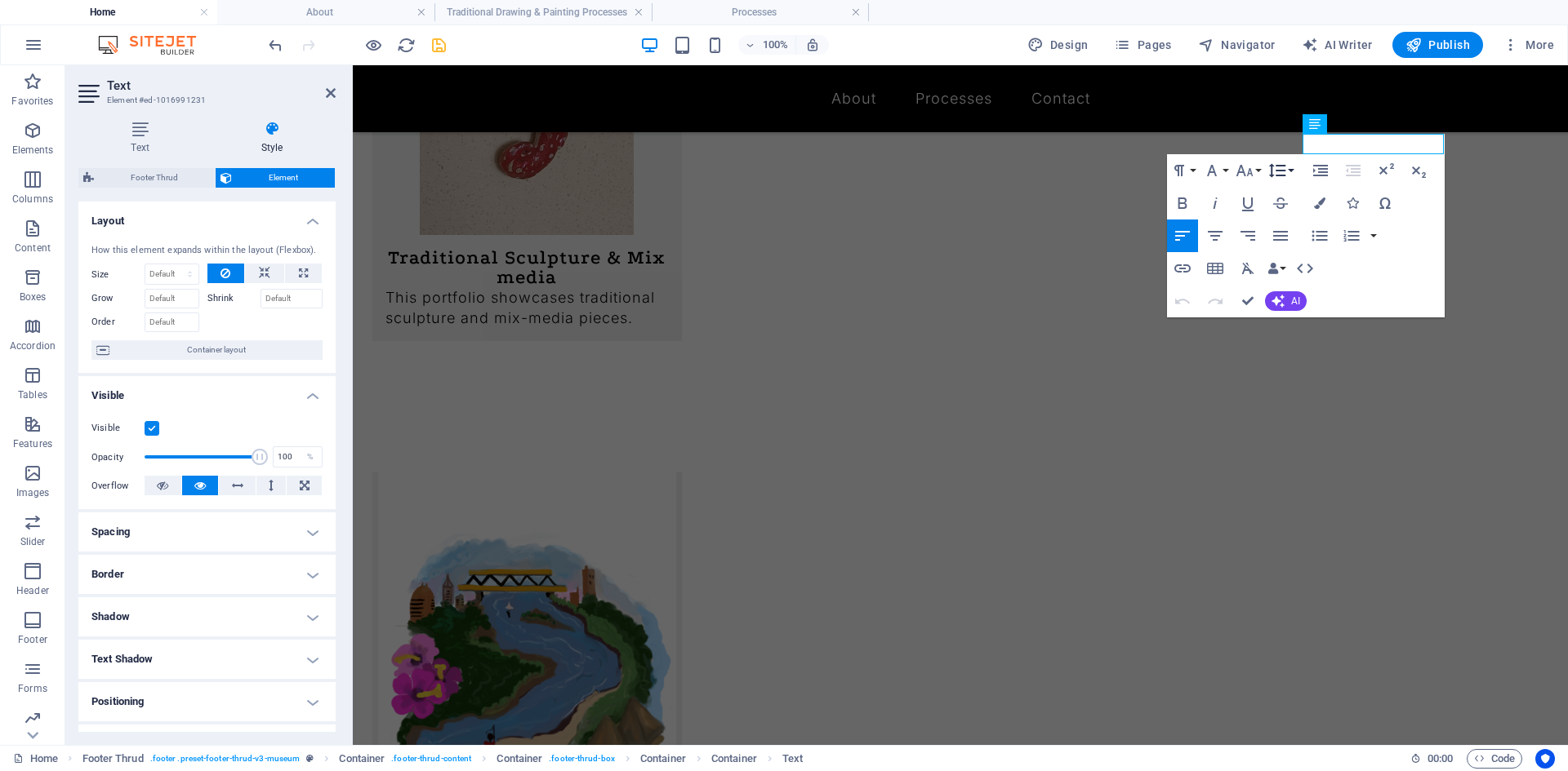
click at [1289, 180] on button "Line Height" at bounding box center [1280, 170] width 31 height 33
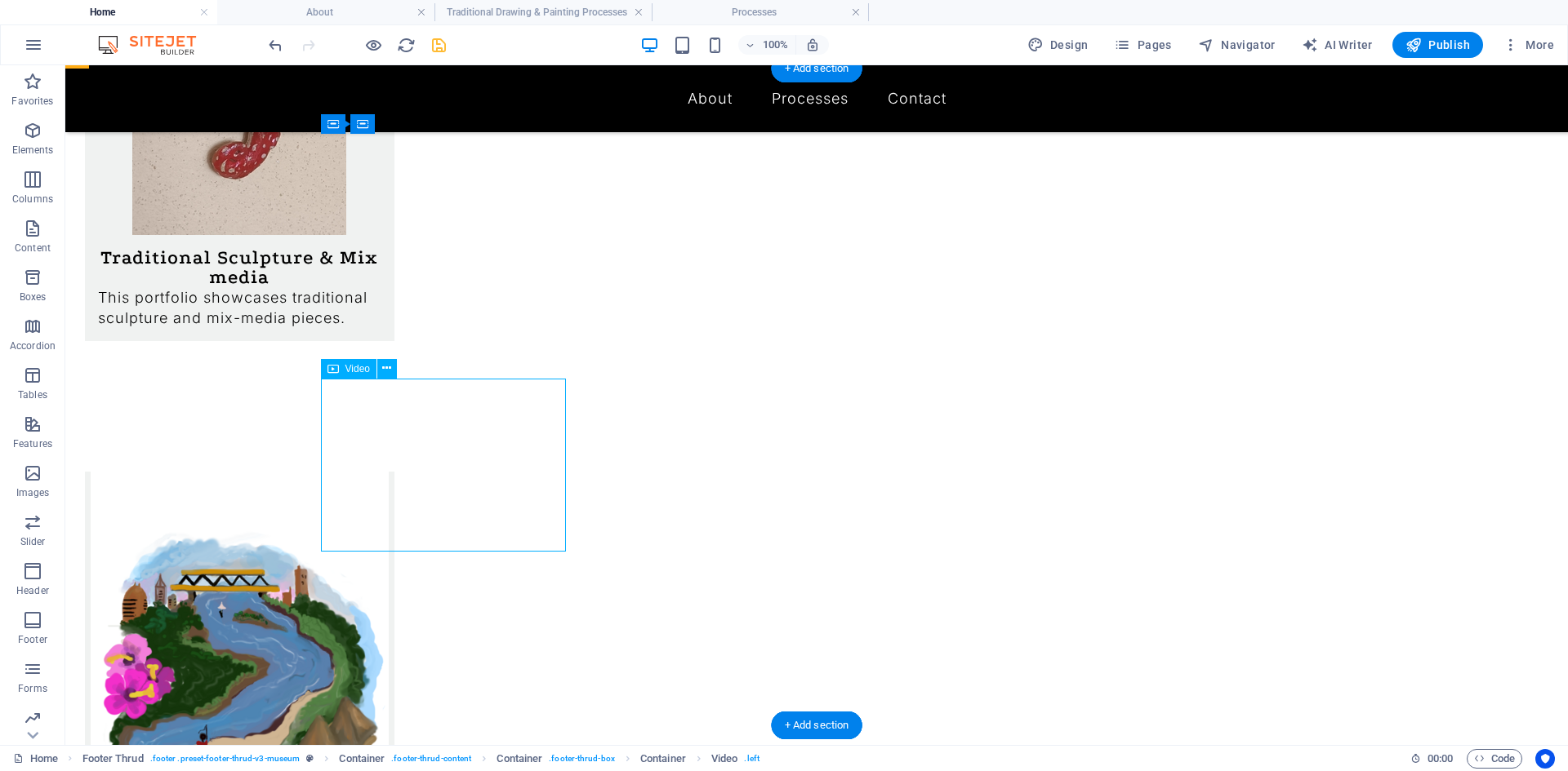
select select "%"
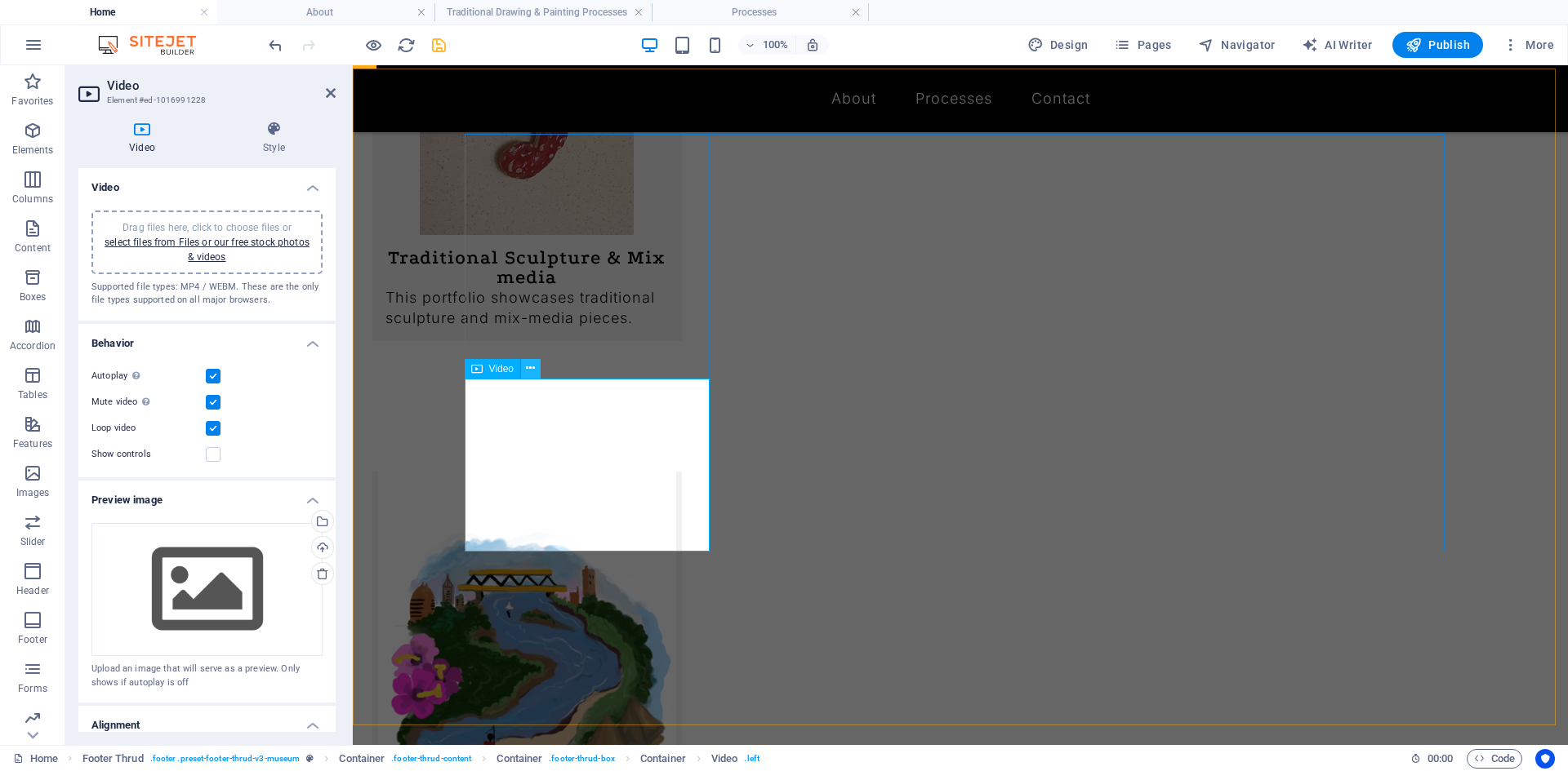
click at [530, 360] on icon at bounding box center [530, 369] width 9 height 17
click at [120, 725] on h4 "Alignment" at bounding box center [206, 720] width 257 height 30
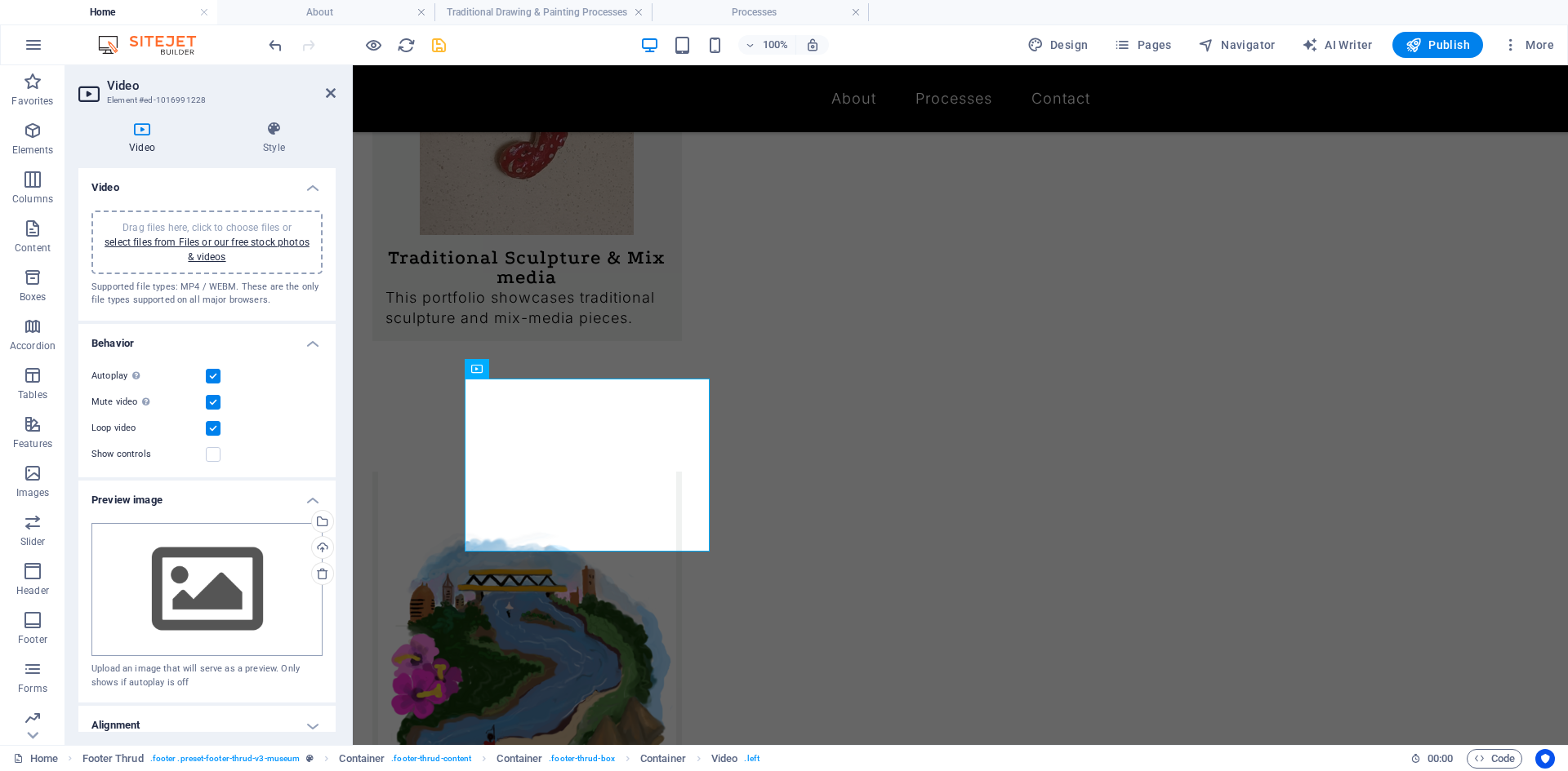
scroll to position [162, 0]
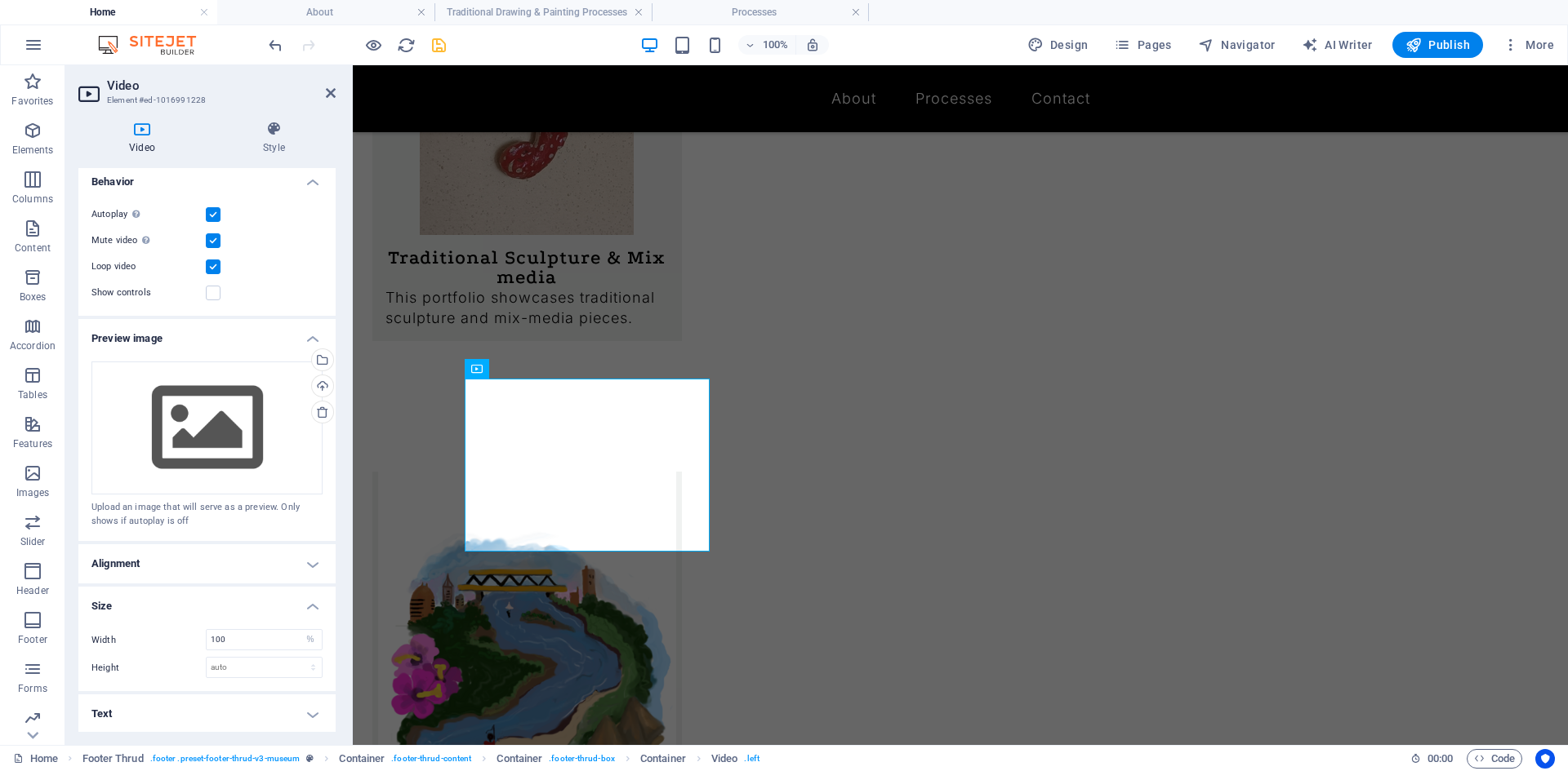
click at [274, 561] on h4 "Alignment" at bounding box center [206, 563] width 257 height 39
click at [204, 592] on span "Centered" at bounding box center [212, 597] width 42 height 19
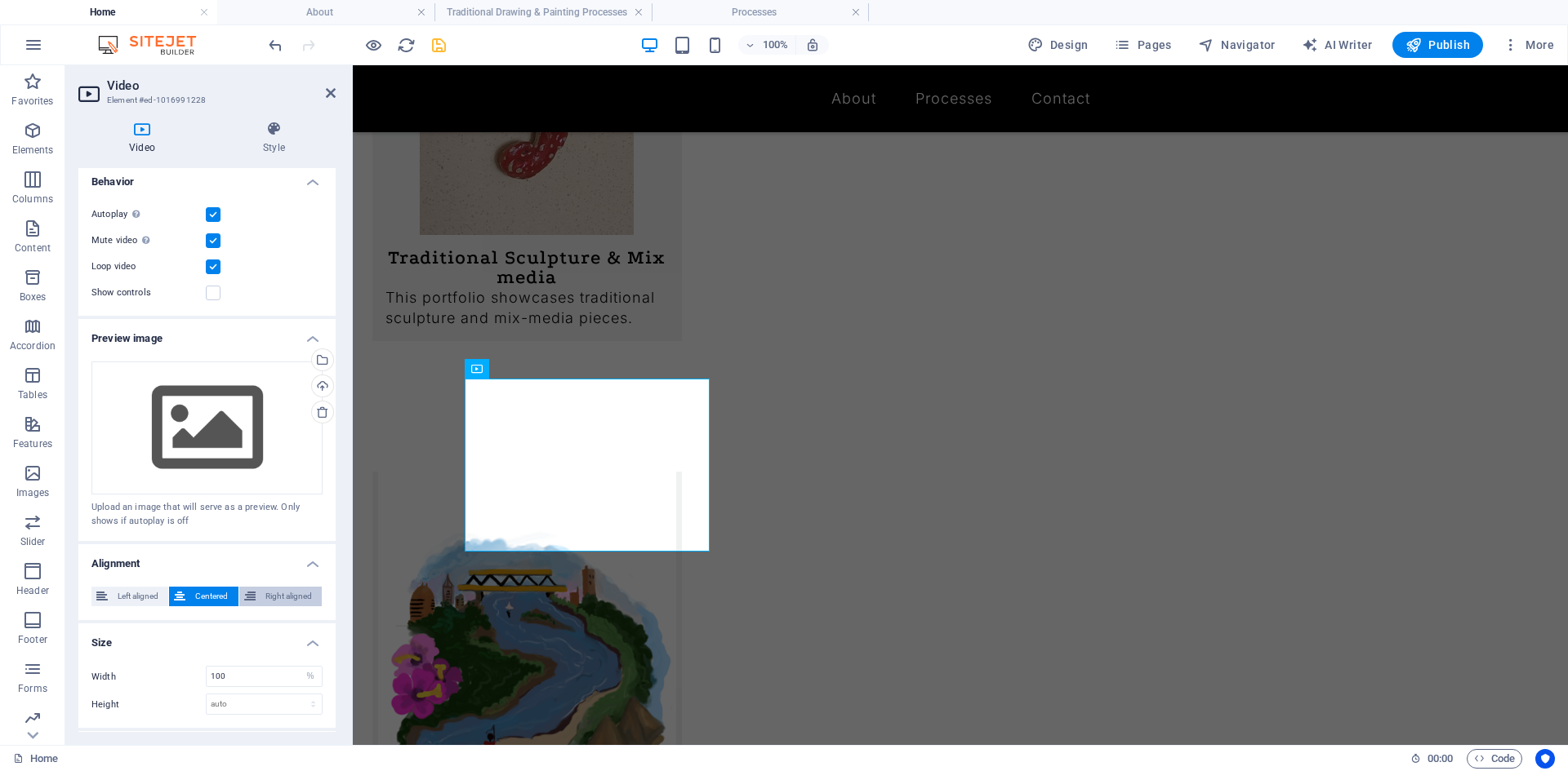
click at [254, 594] on button "Right aligned" at bounding box center [280, 597] width 83 height 19
click at [197, 593] on span "Centered" at bounding box center [212, 597] width 42 height 19
click at [198, 593] on span "Centered" at bounding box center [212, 597] width 42 height 19
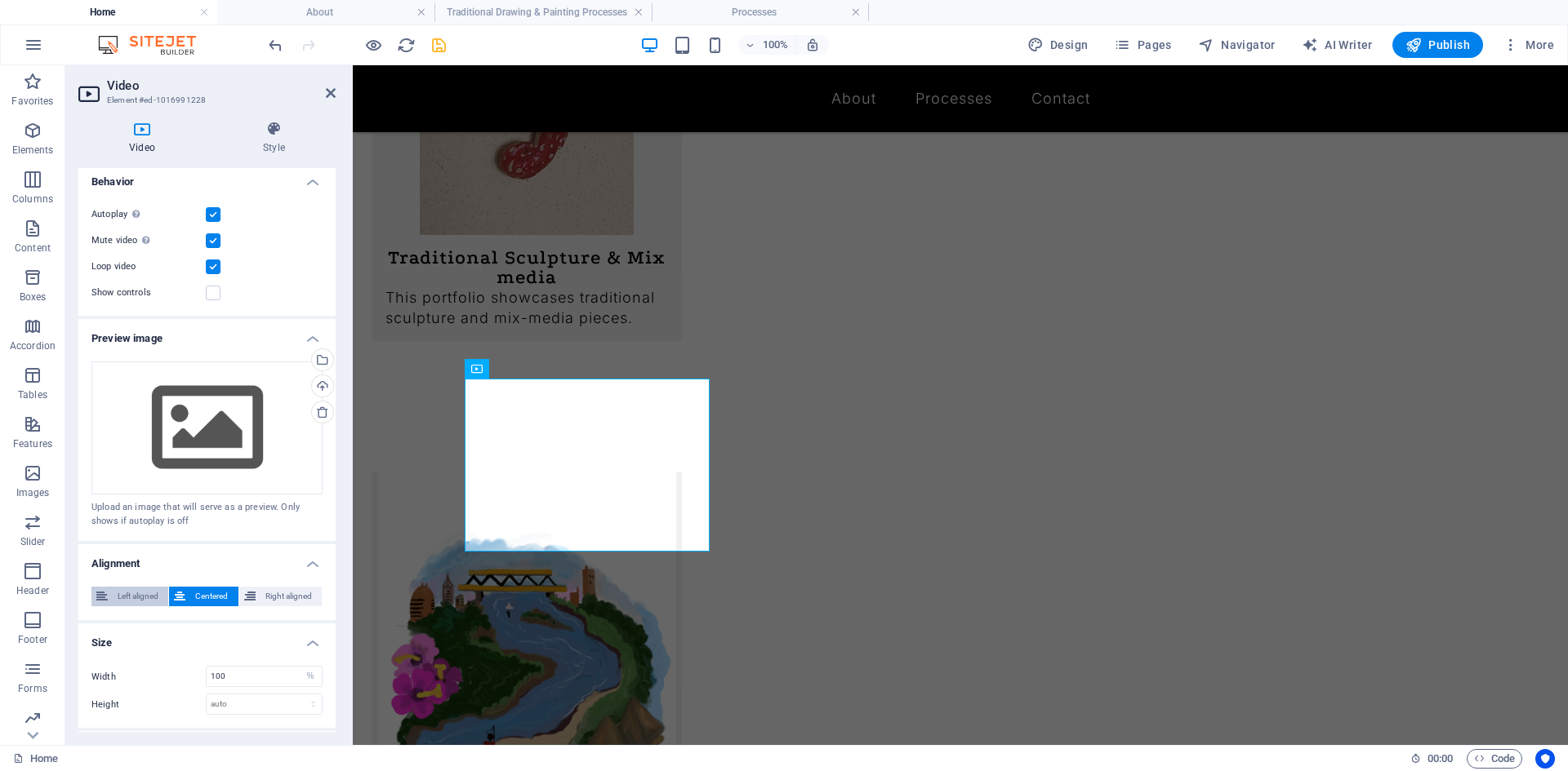
click at [143, 593] on span "Left aligned" at bounding box center [138, 597] width 51 height 19
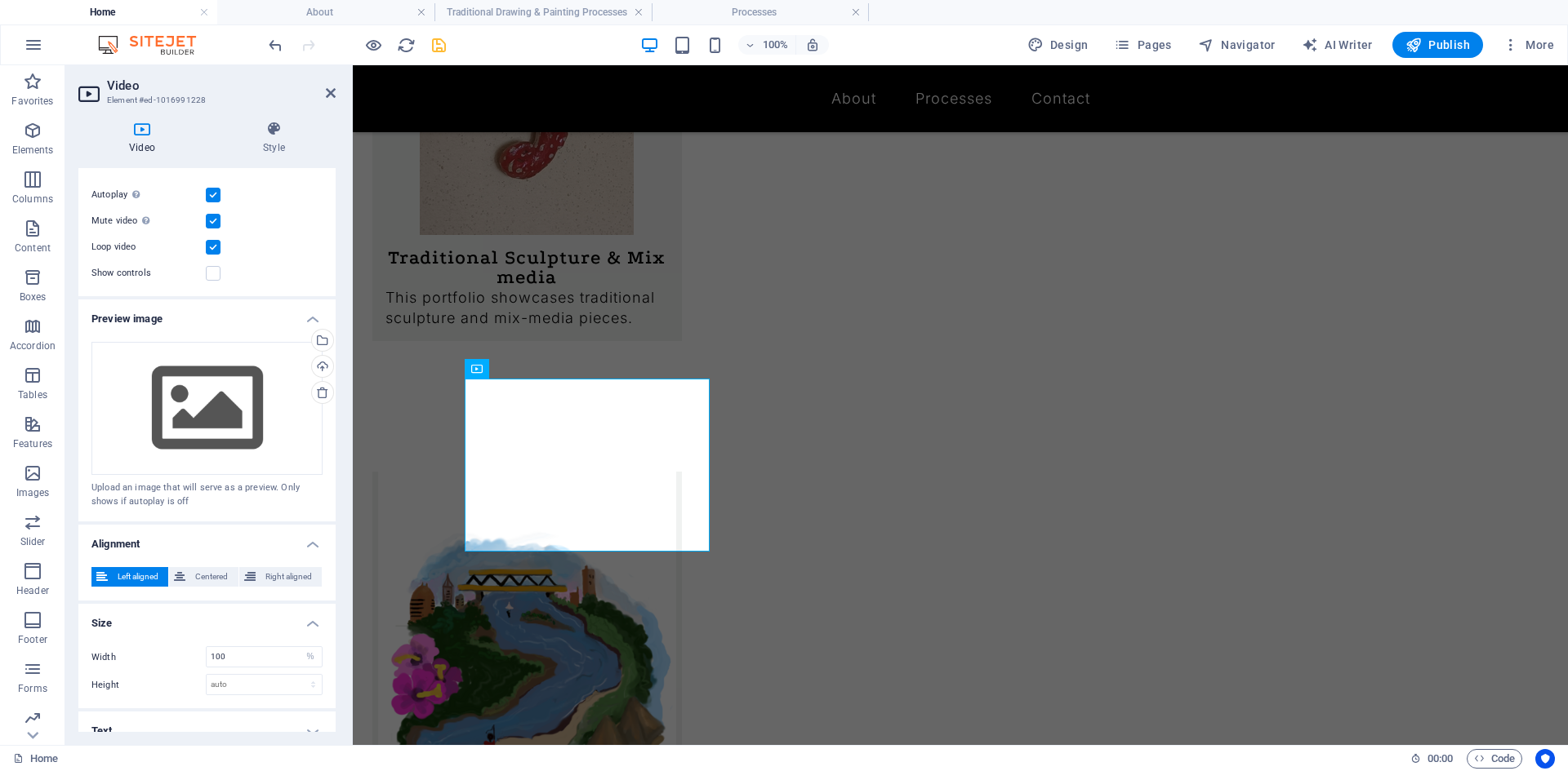
scroll to position [198, 0]
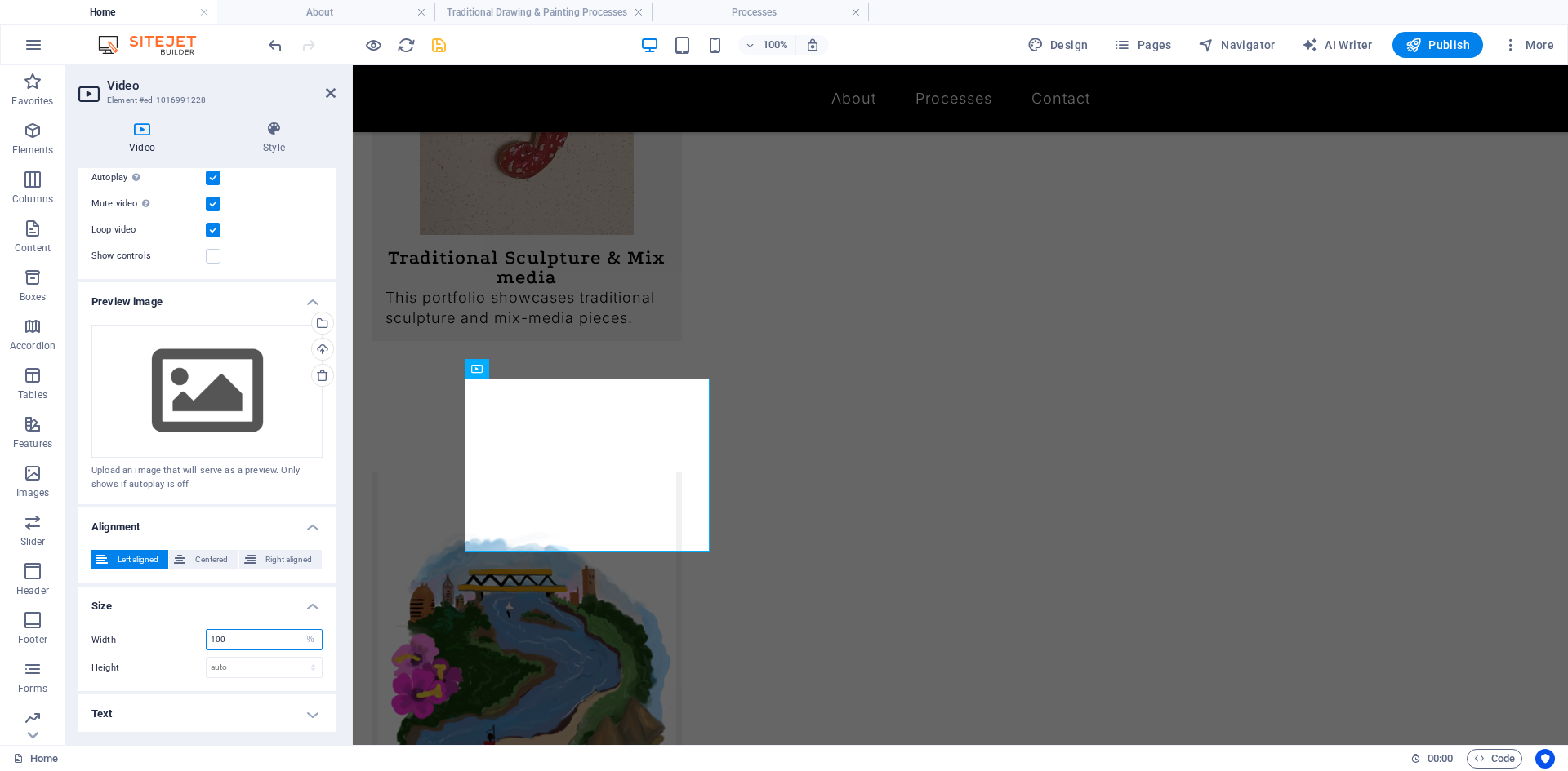
click at [227, 630] on input "100" at bounding box center [264, 639] width 116 height 19
click at [216, 640] on input "100" at bounding box center [264, 639] width 116 height 19
type input "200"
click at [276, 660] on select "auto px" at bounding box center [264, 667] width 116 height 19
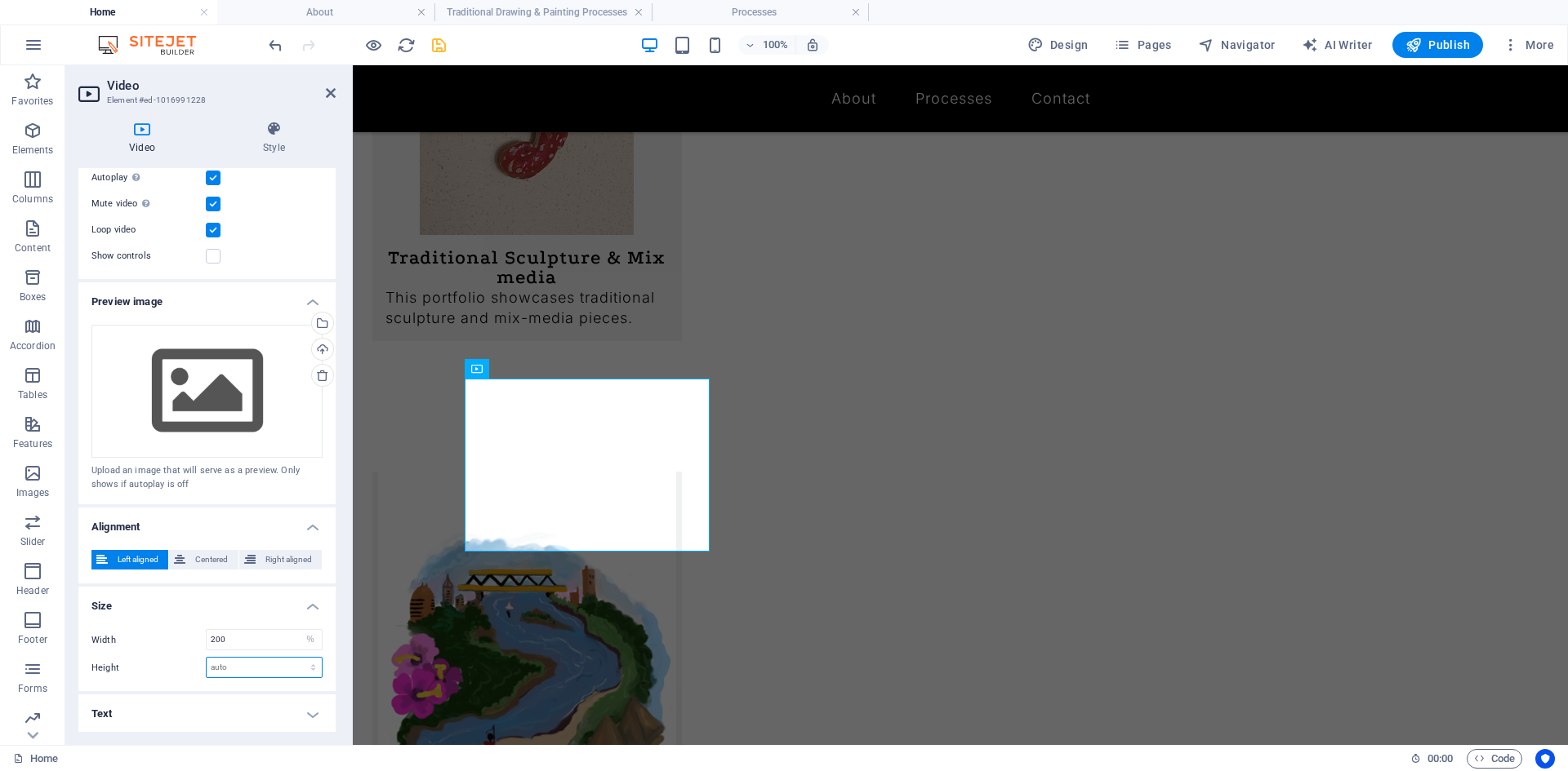
click at [276, 660] on select "auto px" at bounding box center [264, 667] width 116 height 19
click at [276, 661] on select "auto px" at bounding box center [264, 667] width 116 height 19
select select "px"
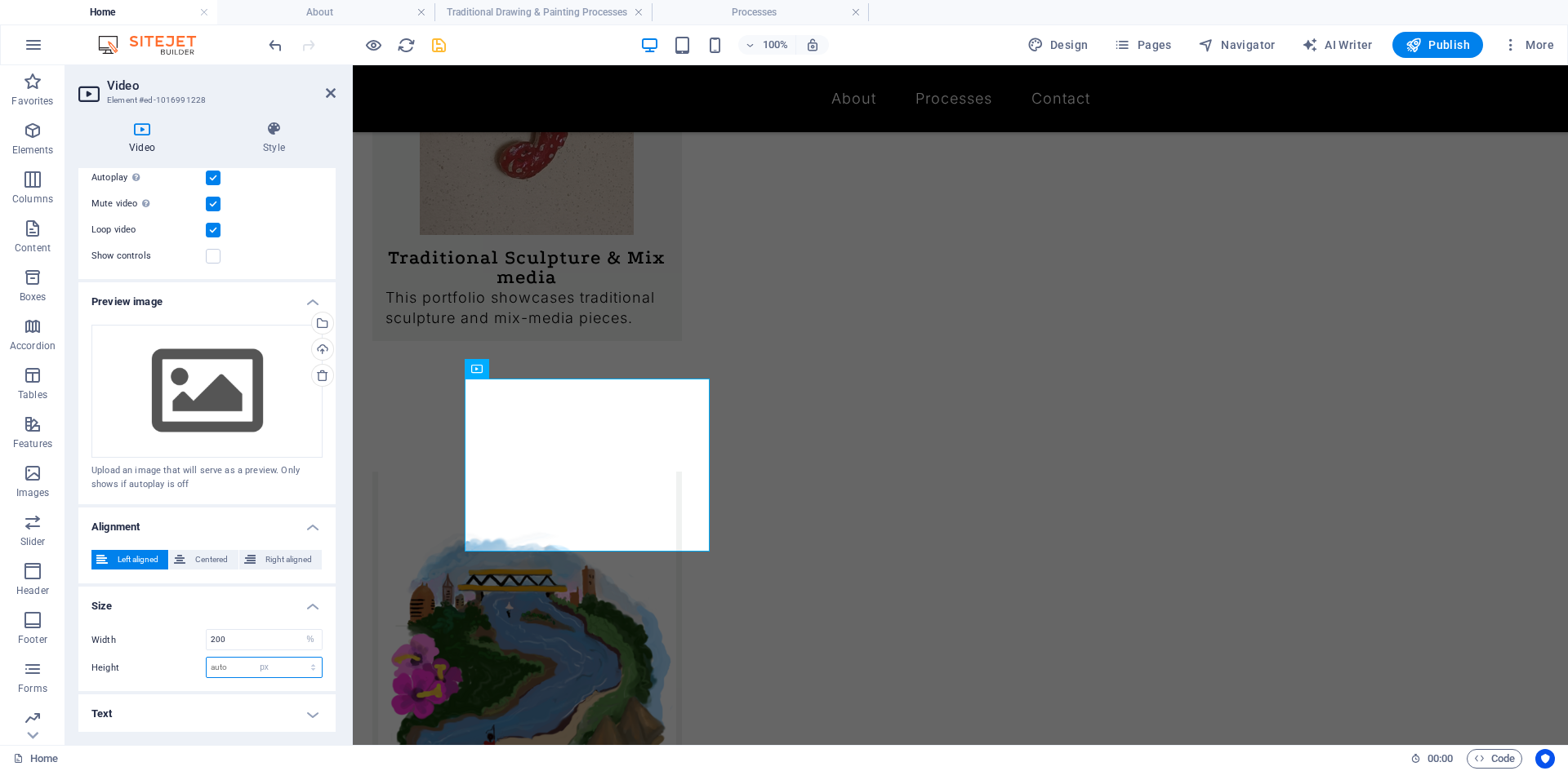
click at [296, 657] on select "auto px" at bounding box center [264, 667] width 116 height 19
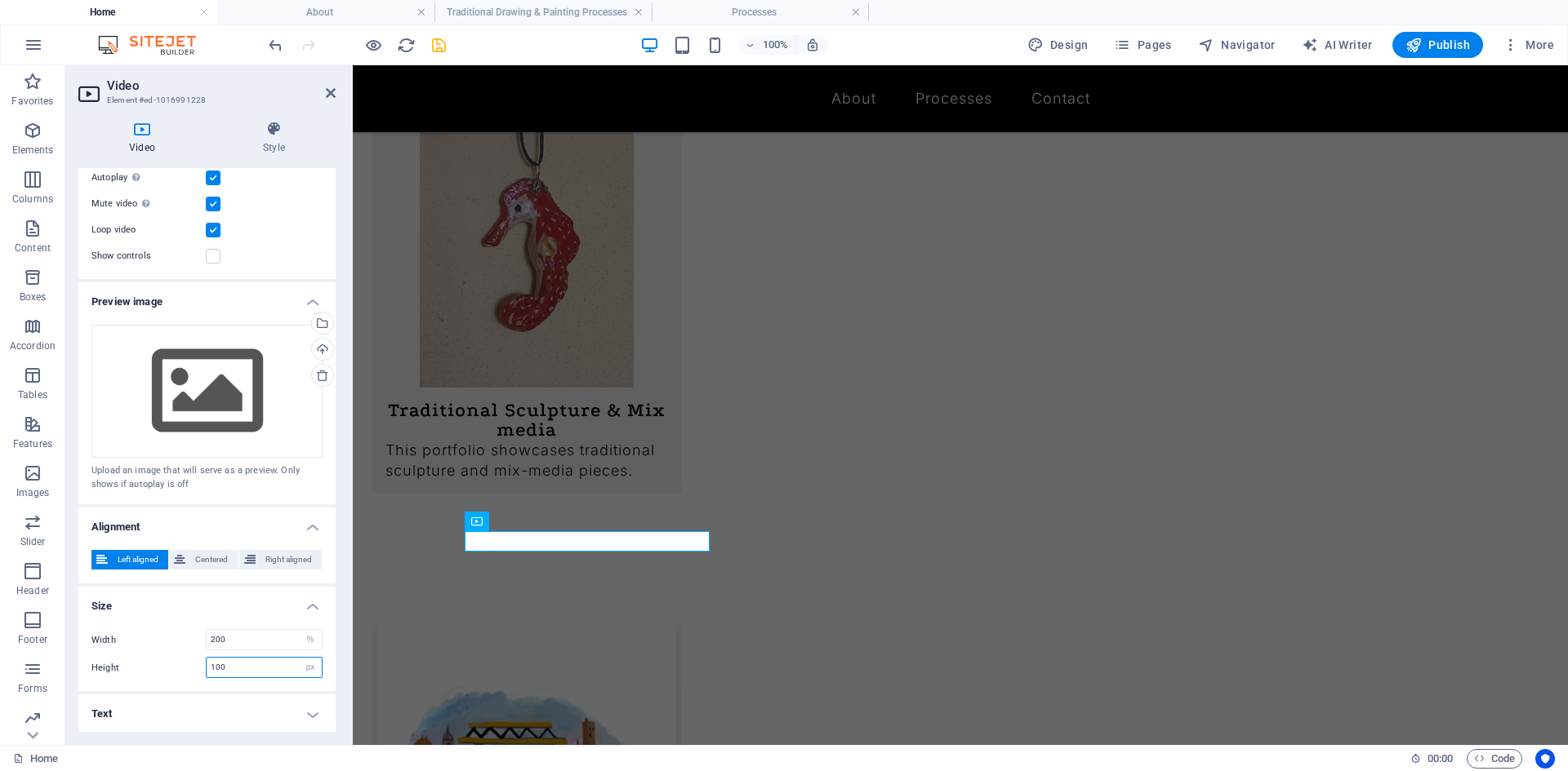
type input "100"
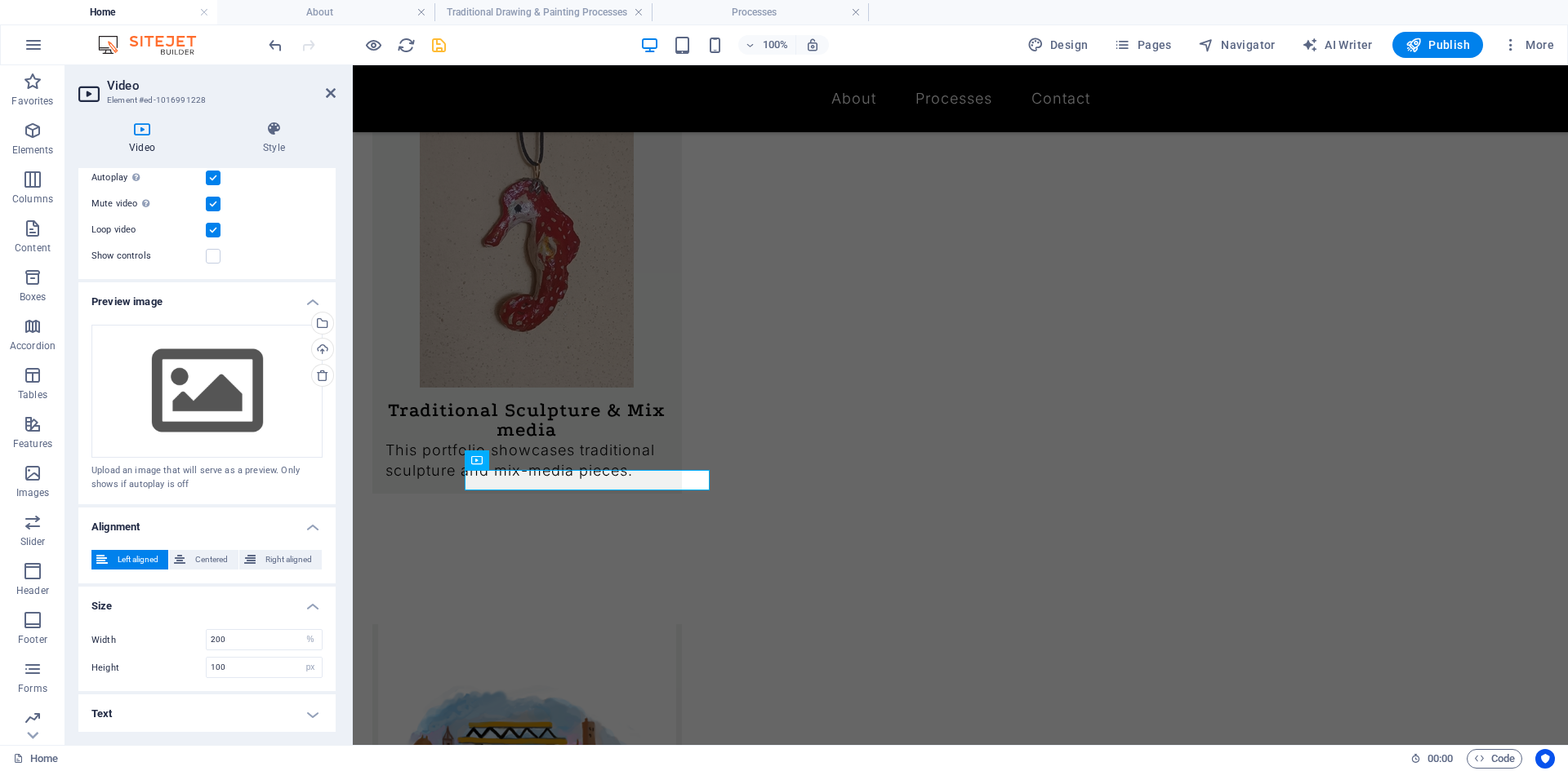
scroll to position [1524, 0]
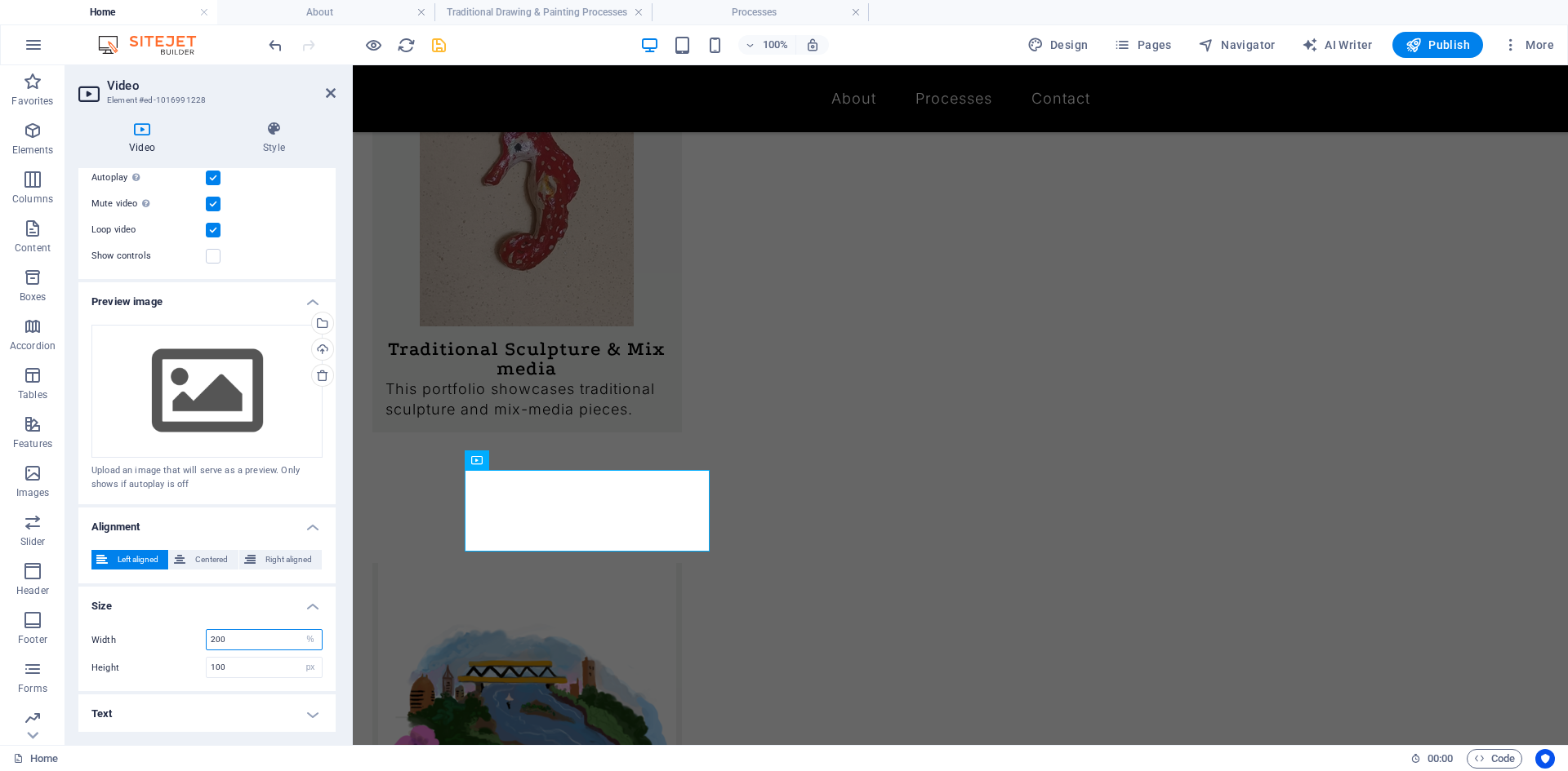
click at [212, 641] on input "200" at bounding box center [264, 639] width 116 height 19
type input "600"
click at [214, 662] on input "100" at bounding box center [264, 667] width 116 height 19
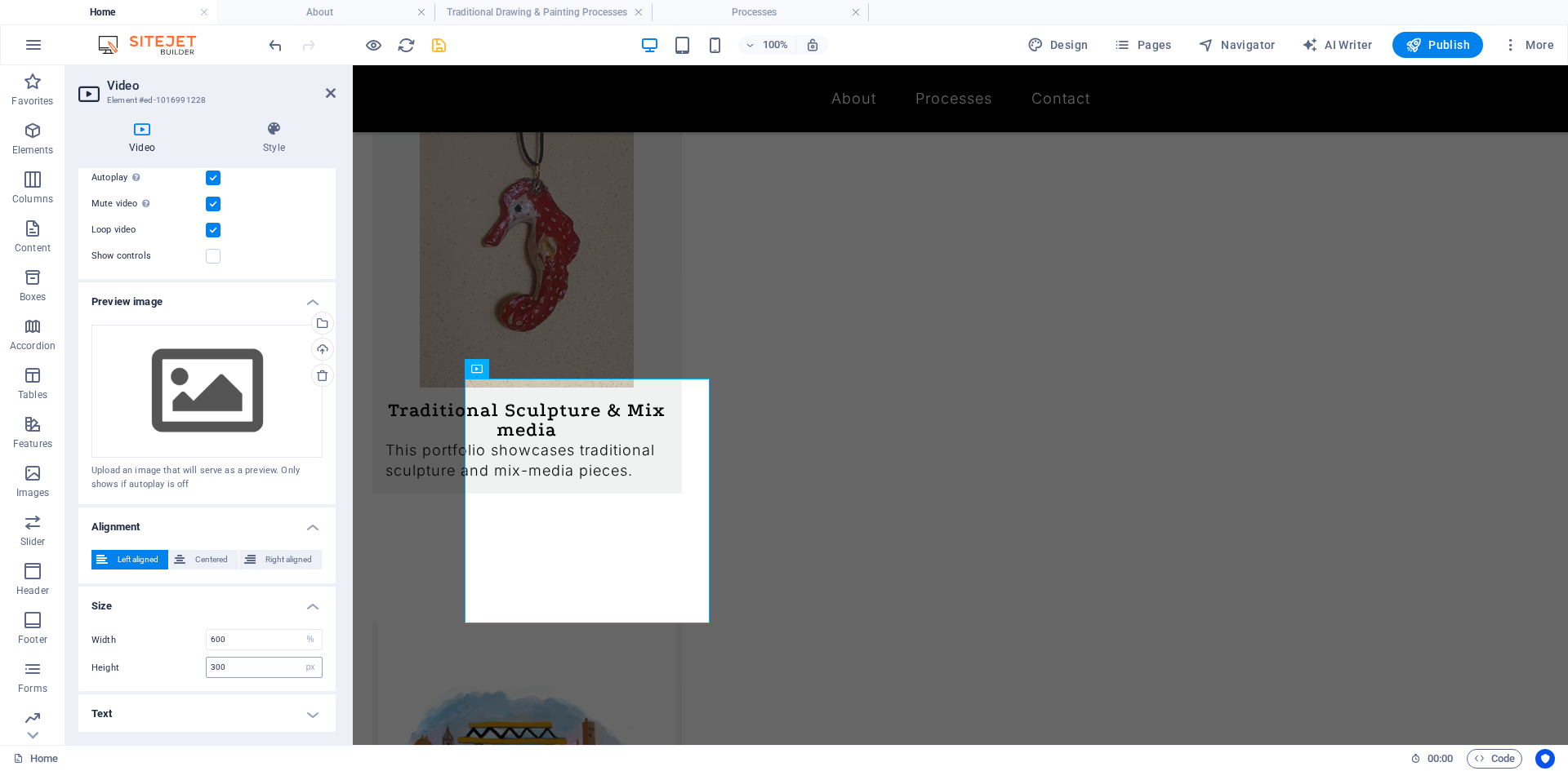
scroll to position [1615, 0]
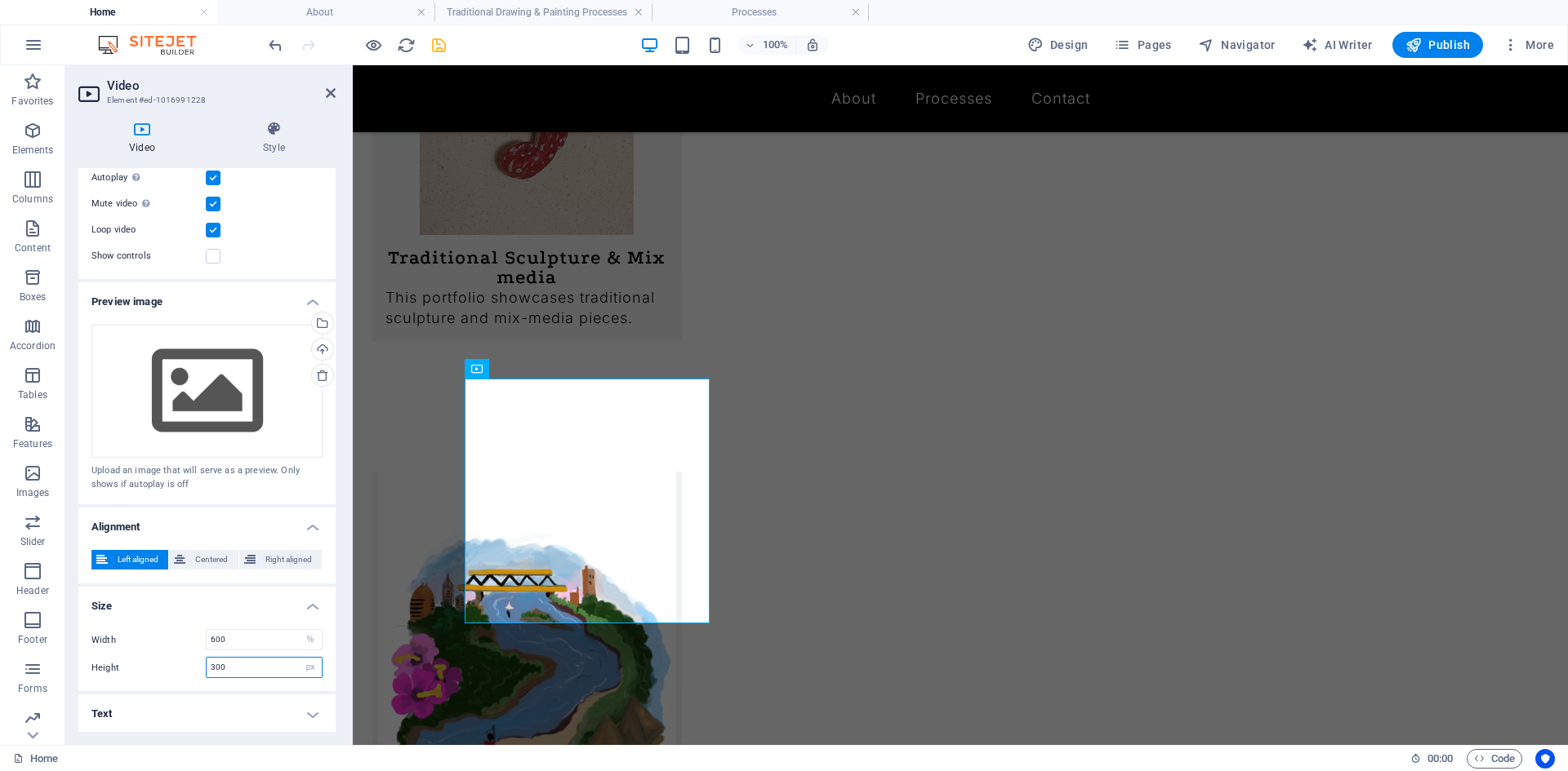
click at [212, 667] on input "300" at bounding box center [264, 667] width 116 height 19
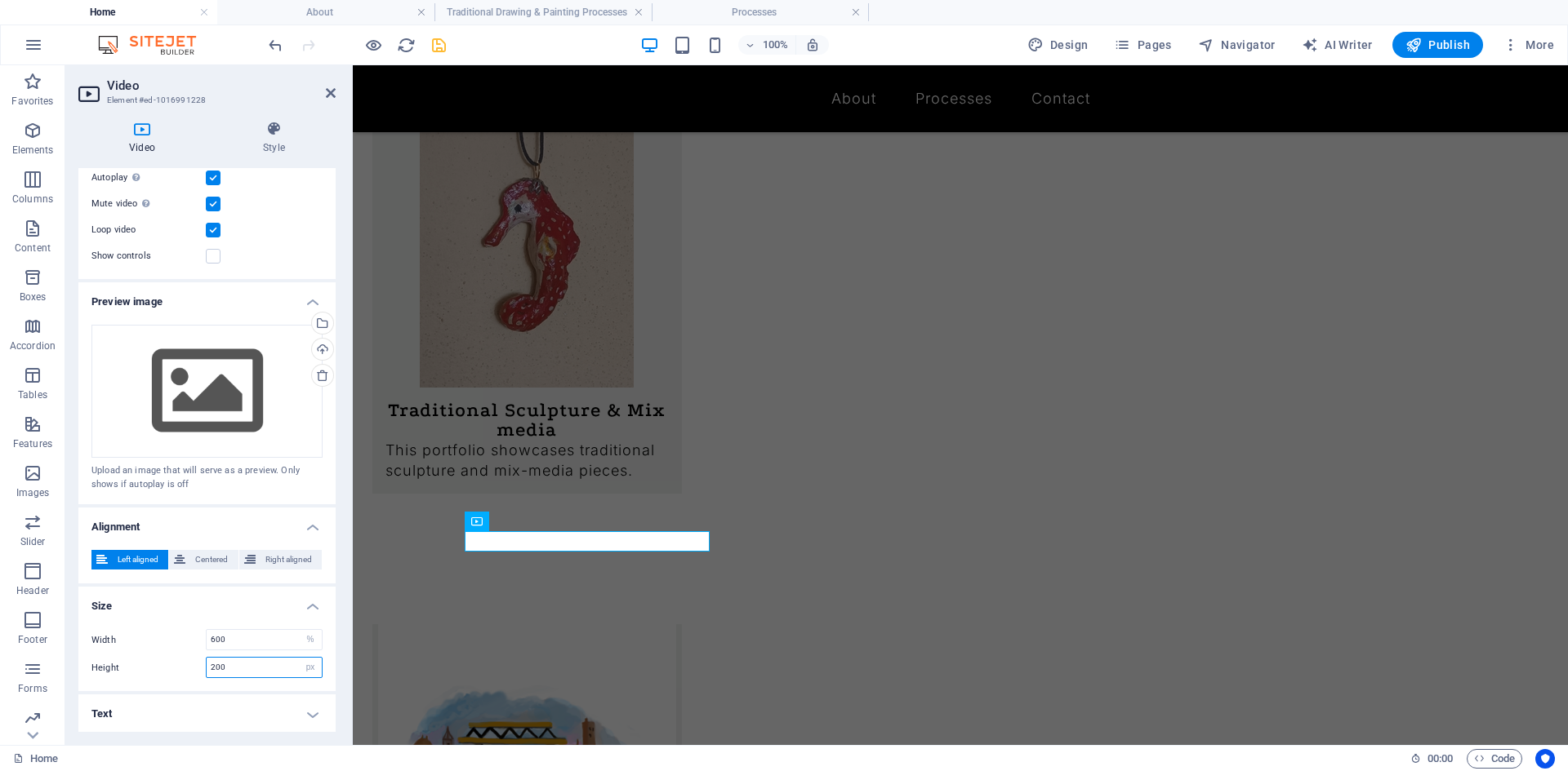
type input "200"
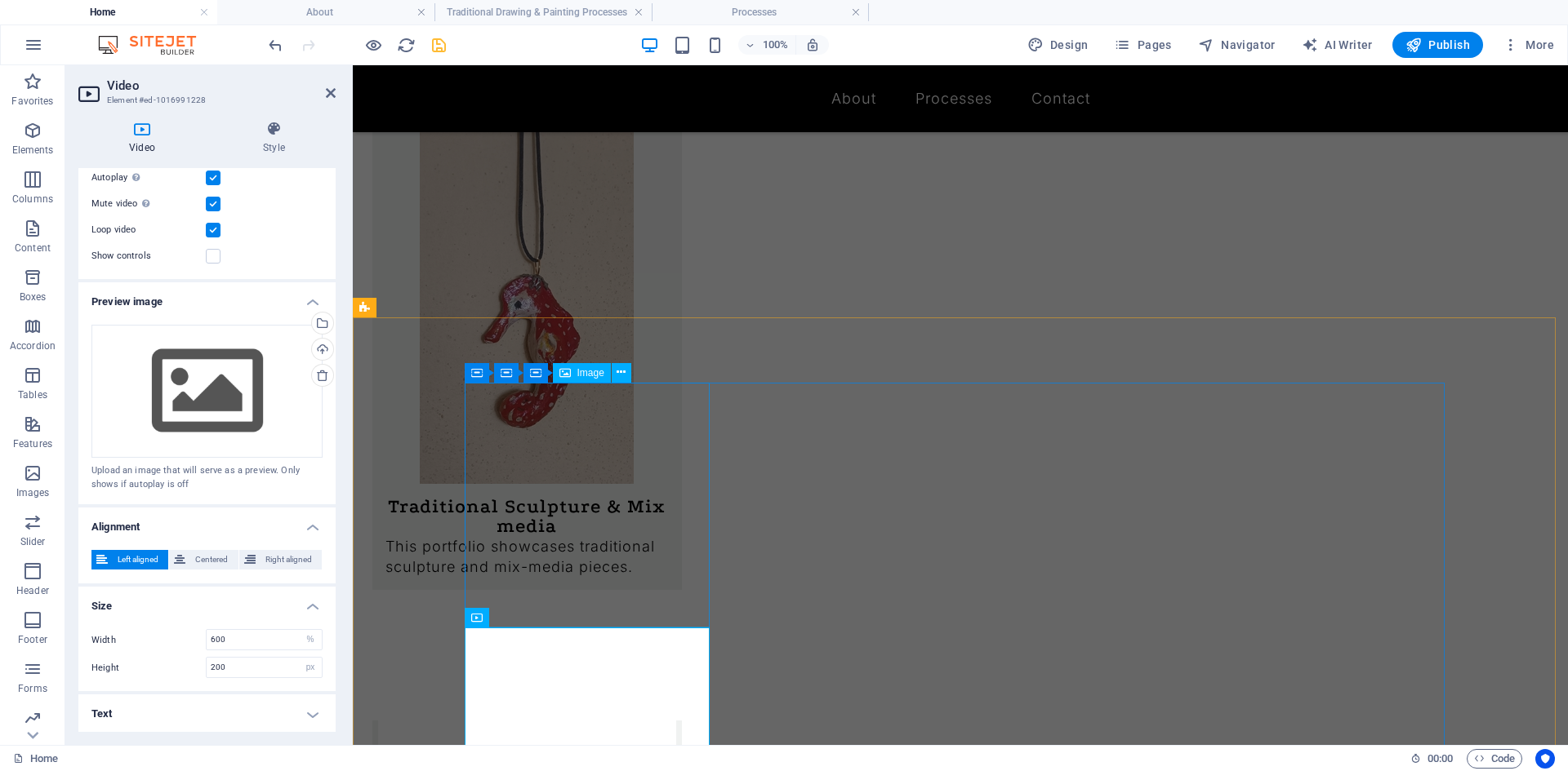
scroll to position [1360, 0]
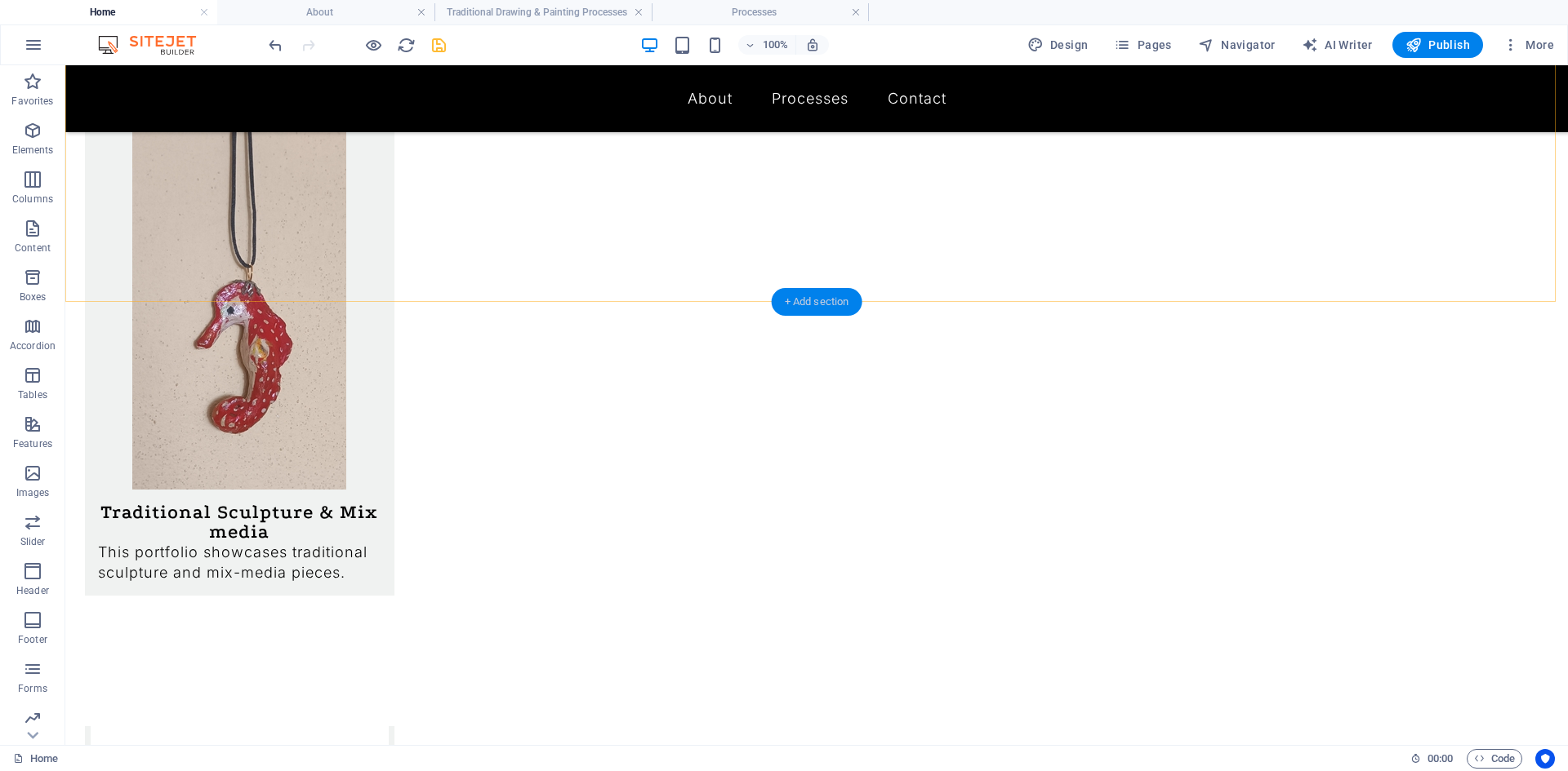
drag, startPoint x: 815, startPoint y: 306, endPoint x: 457, endPoint y: 270, distance: 359.8
click at [815, 306] on div "+ Add section" at bounding box center [817, 301] width 91 height 28
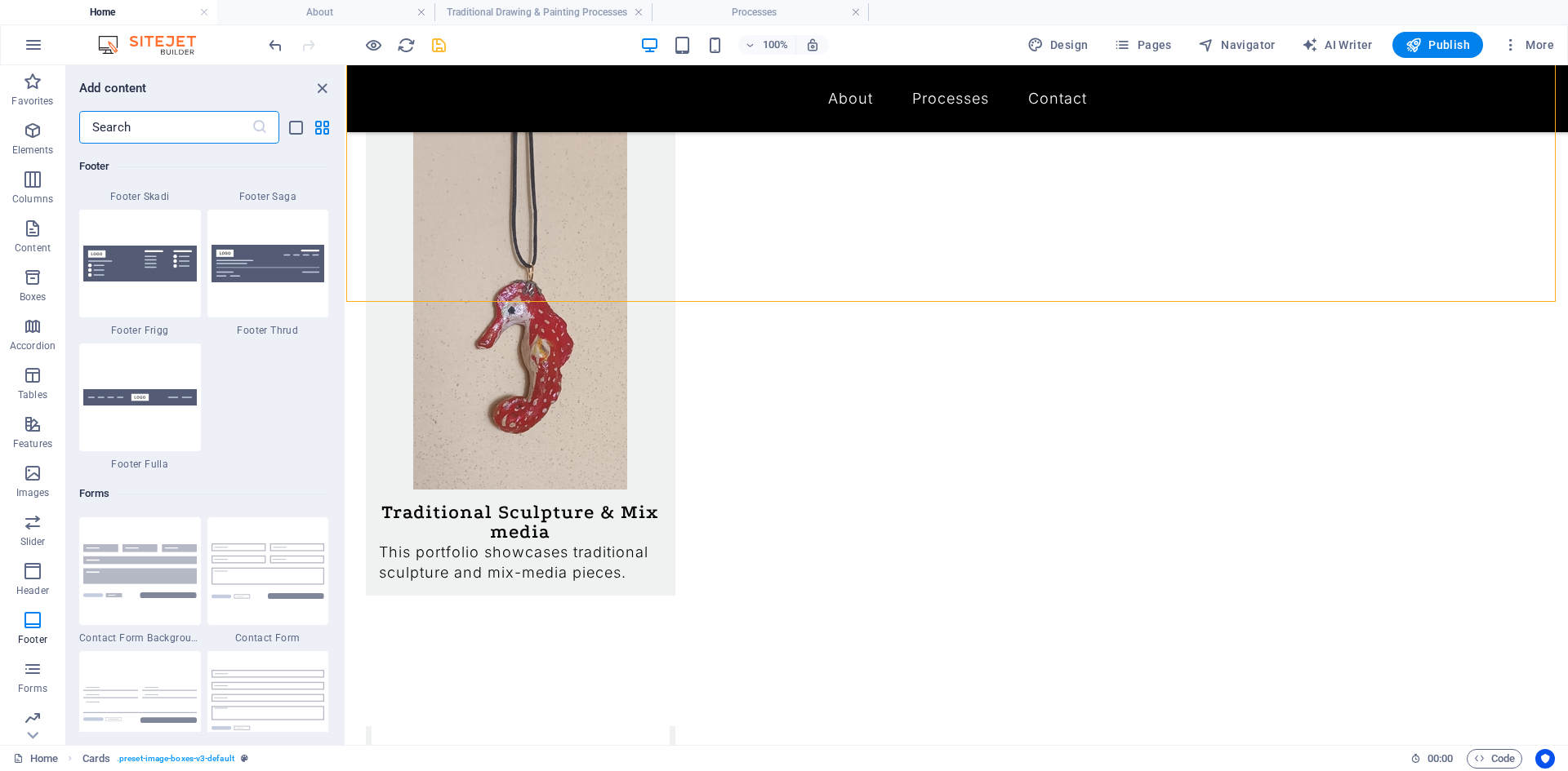
scroll to position [11669, 0]
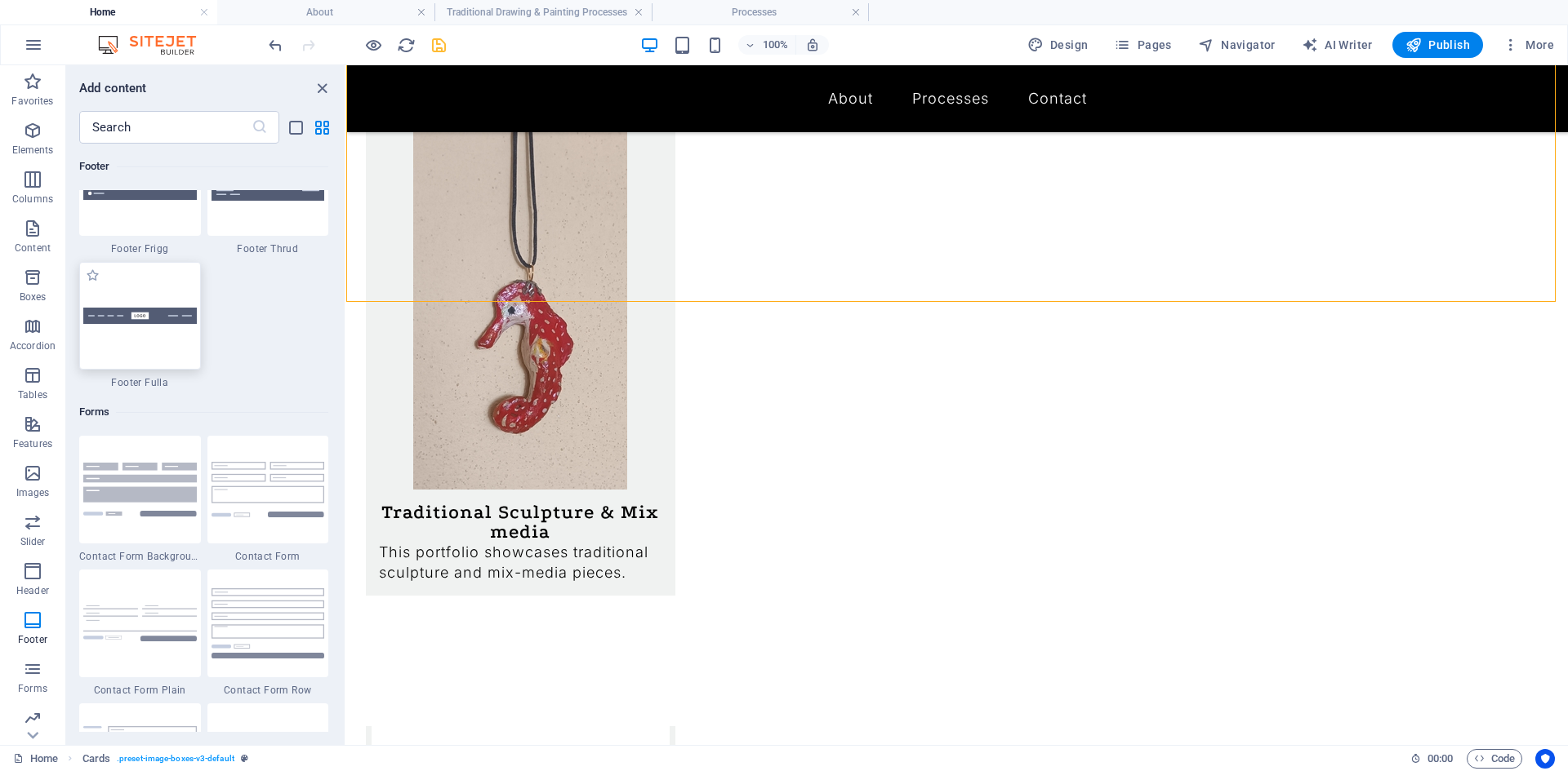
click at [144, 323] on img at bounding box center [140, 317] width 114 height 17
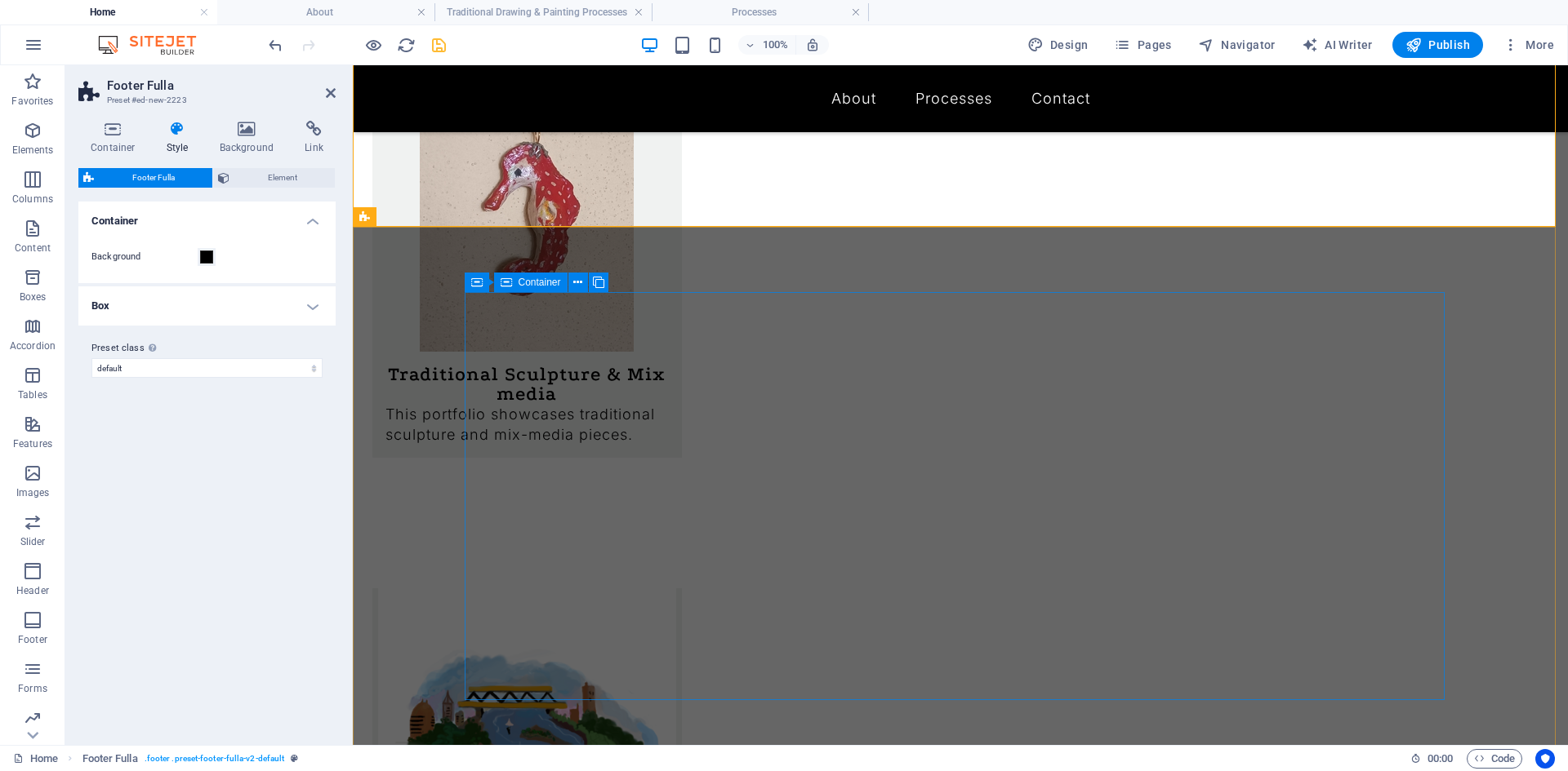
scroll to position [1442, 0]
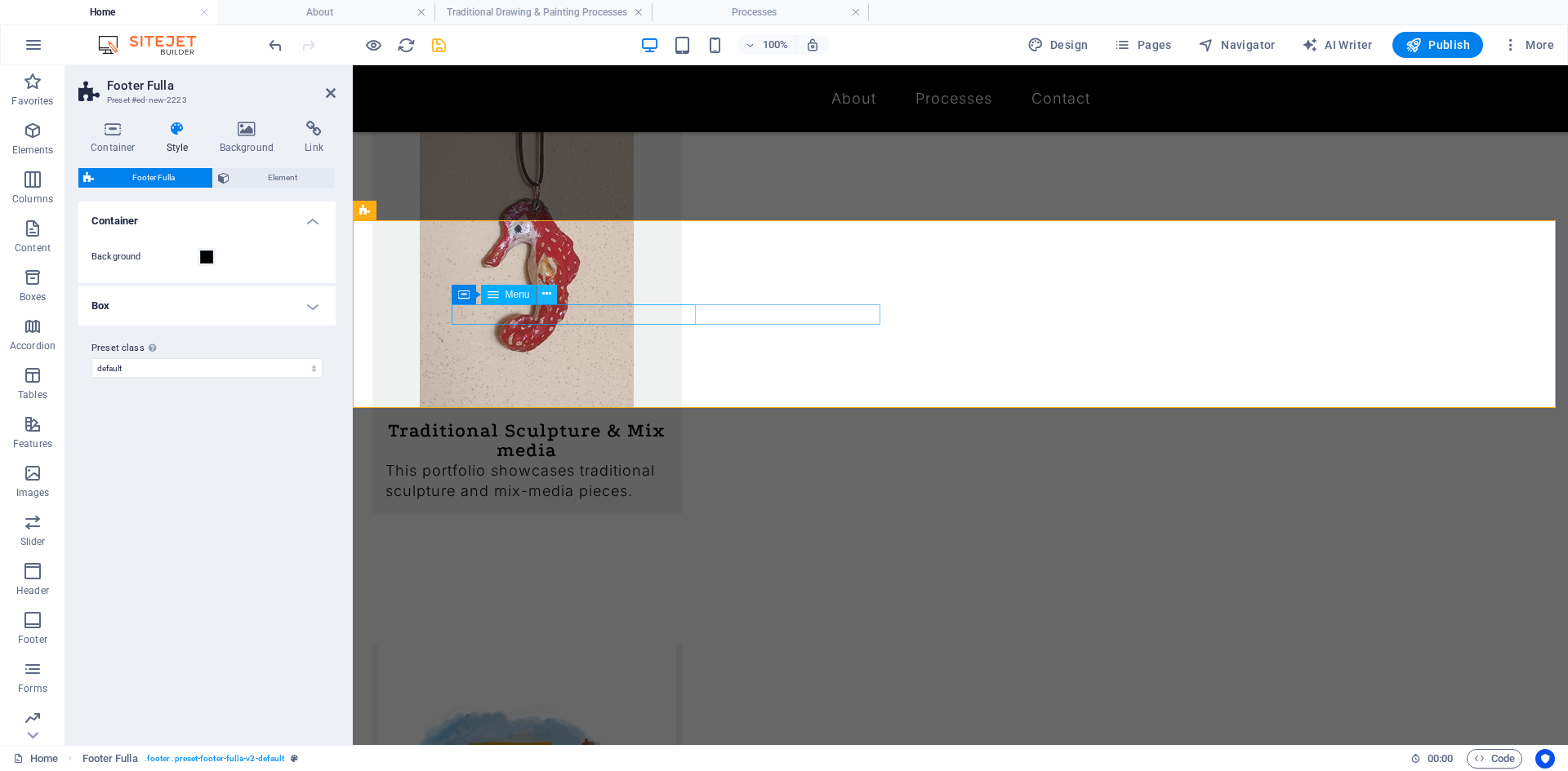
click at [543, 292] on icon at bounding box center [546, 295] width 9 height 17
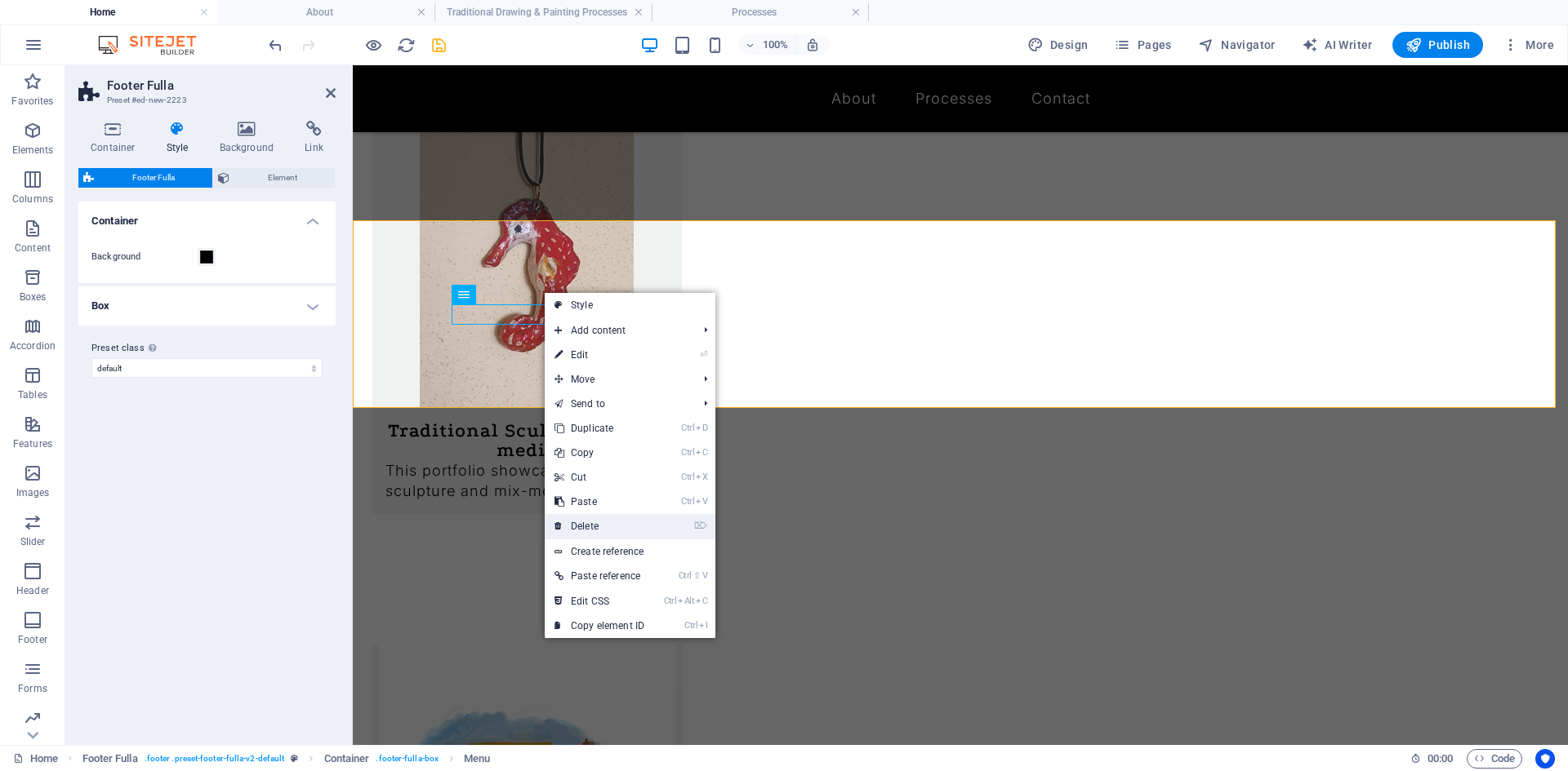
drag, startPoint x: 579, startPoint y: 522, endPoint x: 252, endPoint y: 457, distance: 333.4
click at [580, 522] on link "⌦ Delete" at bounding box center [599, 526] width 110 height 24
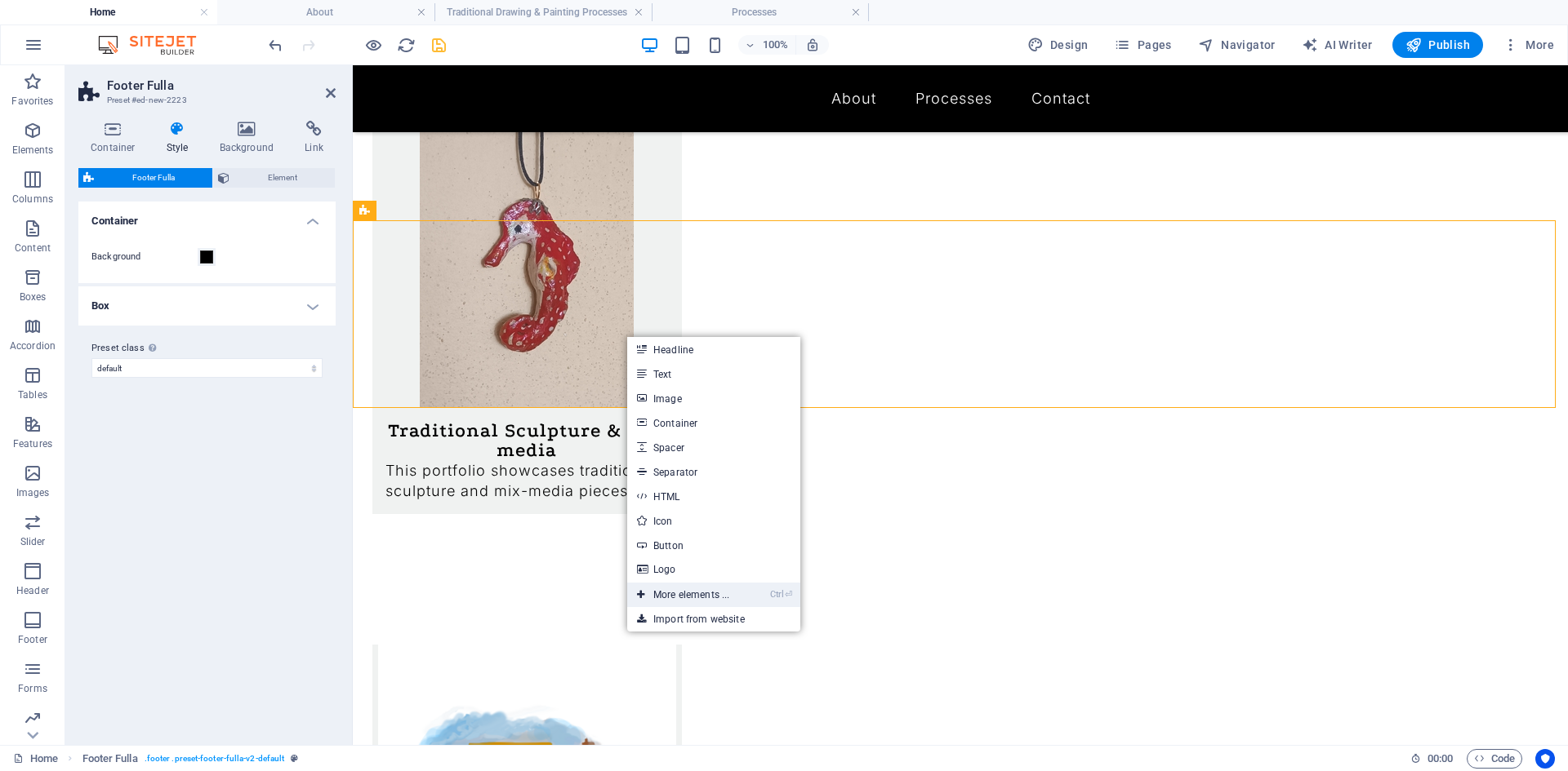
click at [671, 590] on link "Ctrl ⏎ More elements ..." at bounding box center [683, 594] width 112 height 24
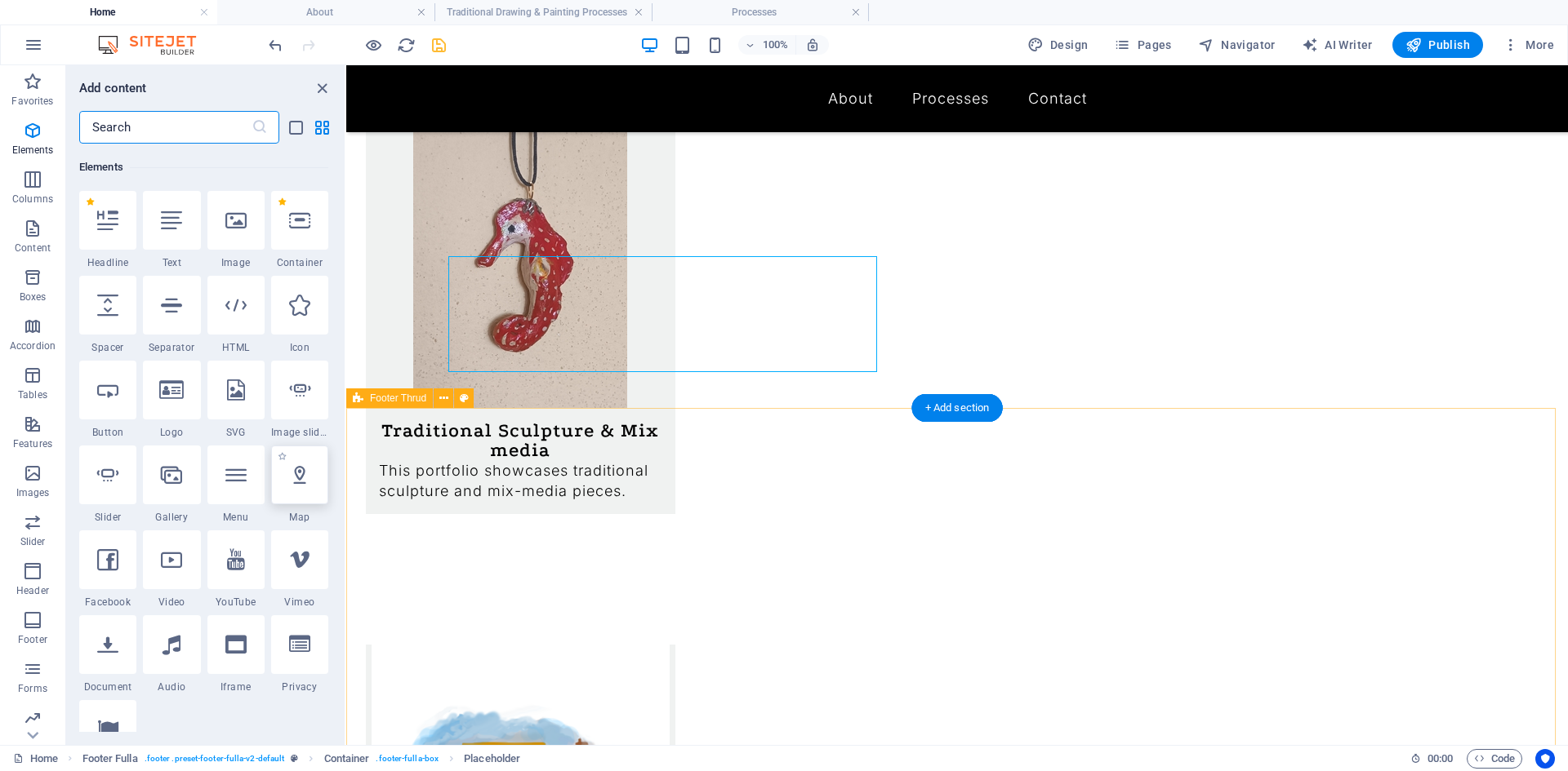
scroll to position [174, 0]
click at [179, 571] on div at bounding box center [170, 558] width 57 height 59
select select "%"
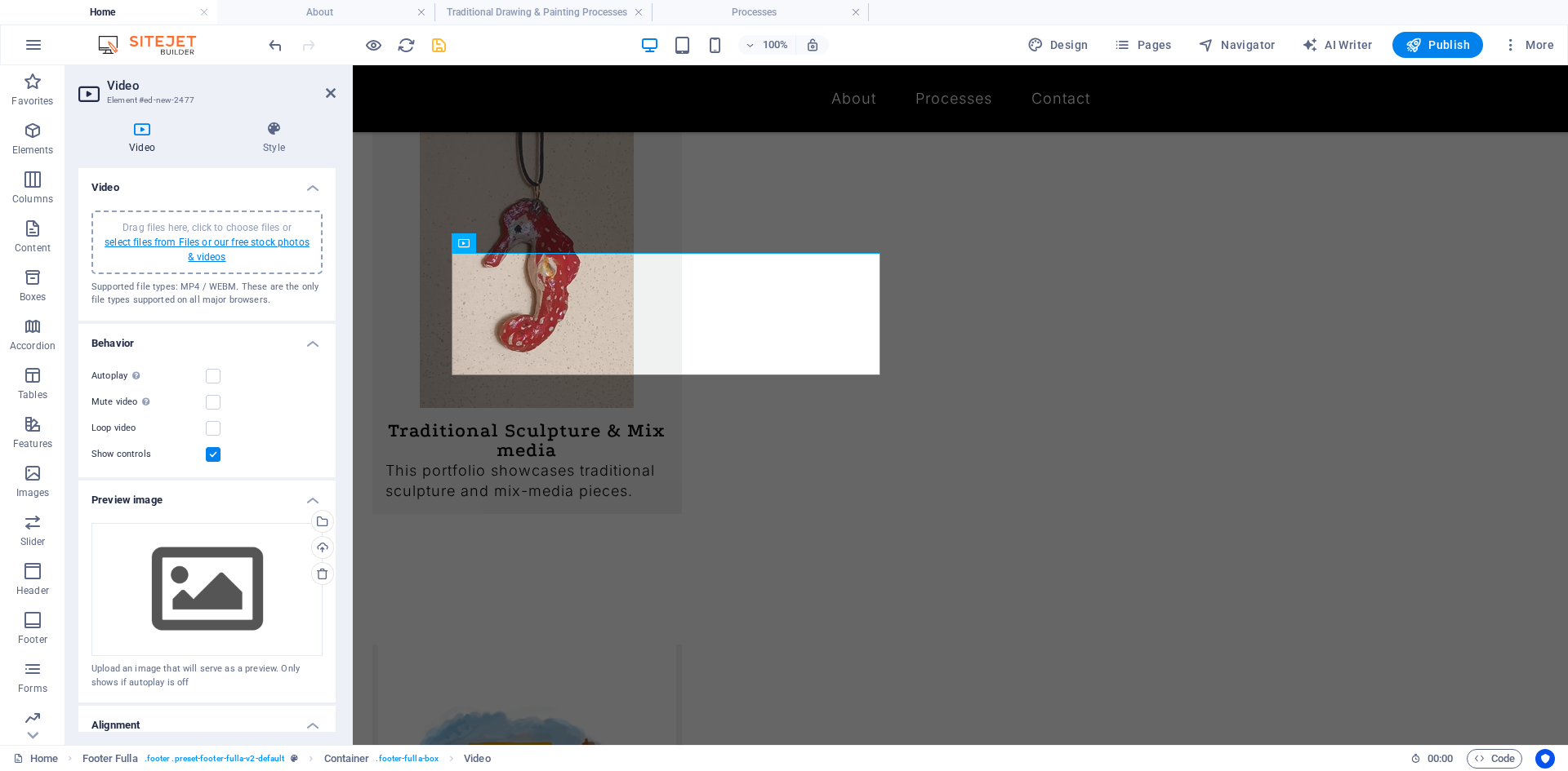
click at [192, 250] on link "select files from Files or our free stock photos & videos" at bounding box center [207, 249] width 205 height 26
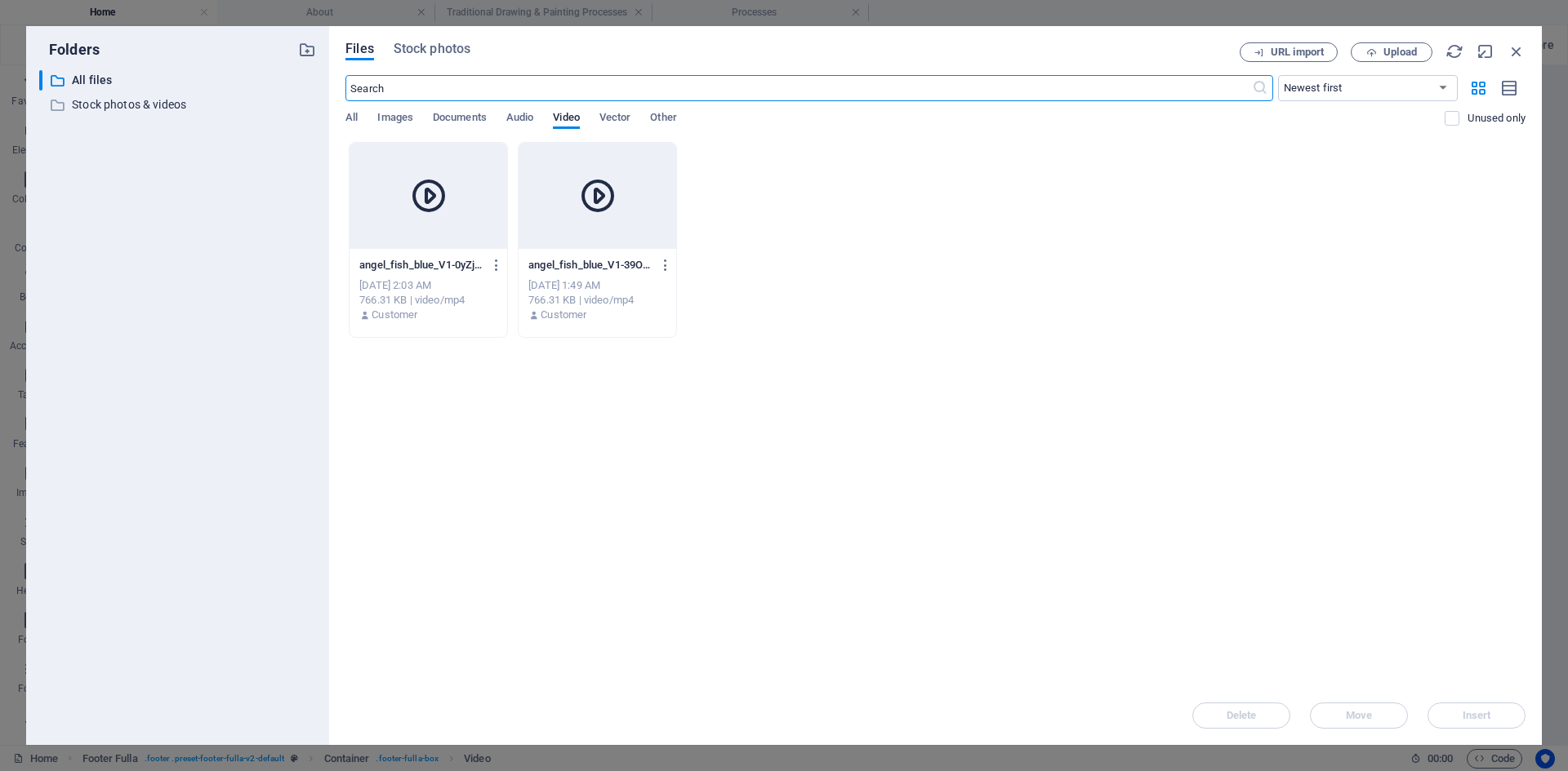
scroll to position [1394, 0]
click at [460, 205] on div at bounding box center [429, 195] width 158 height 106
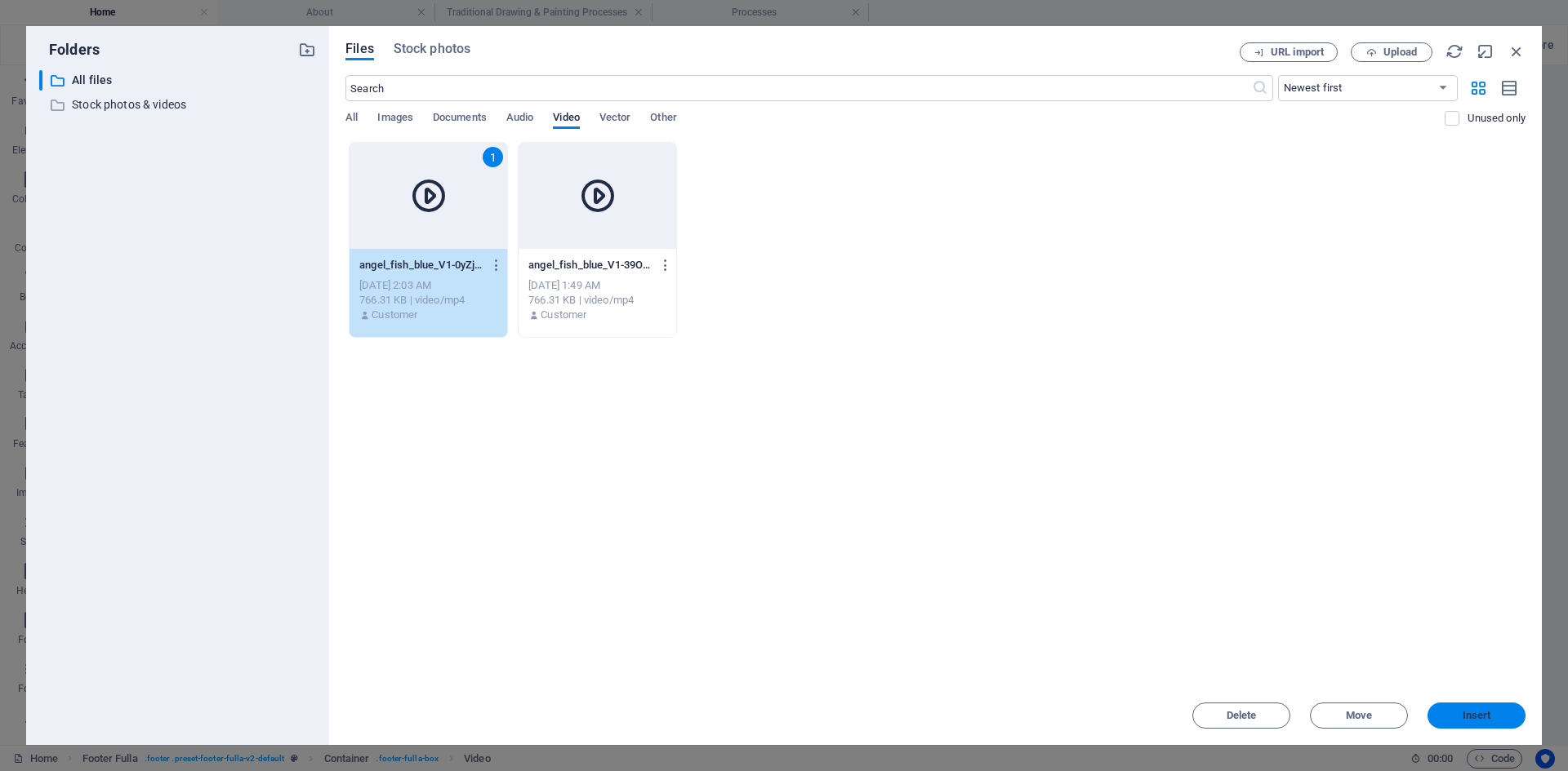
click at [1441, 714] on span "Insert" at bounding box center [1477, 715] width 85 height 10
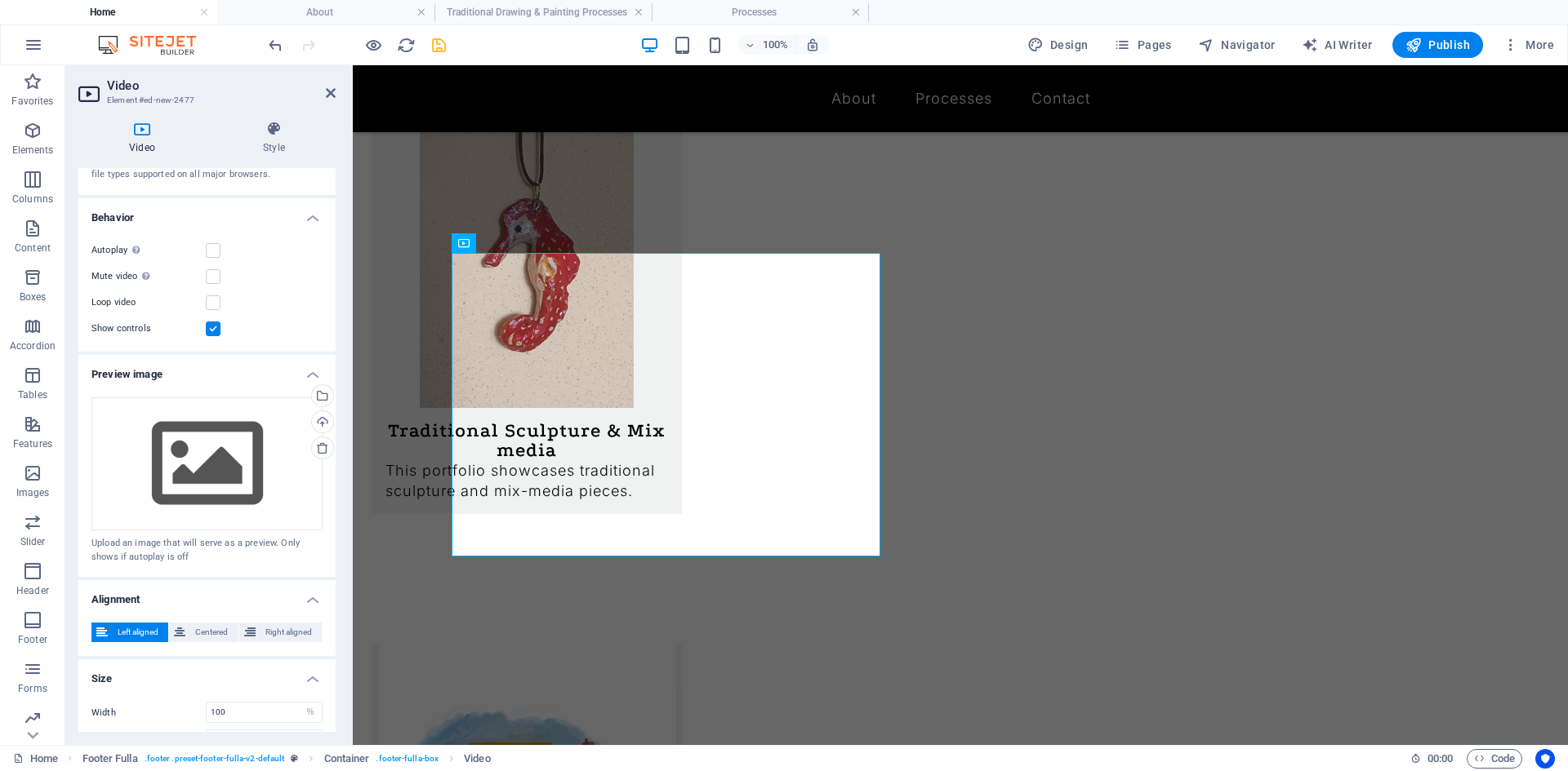
scroll to position [198, 0]
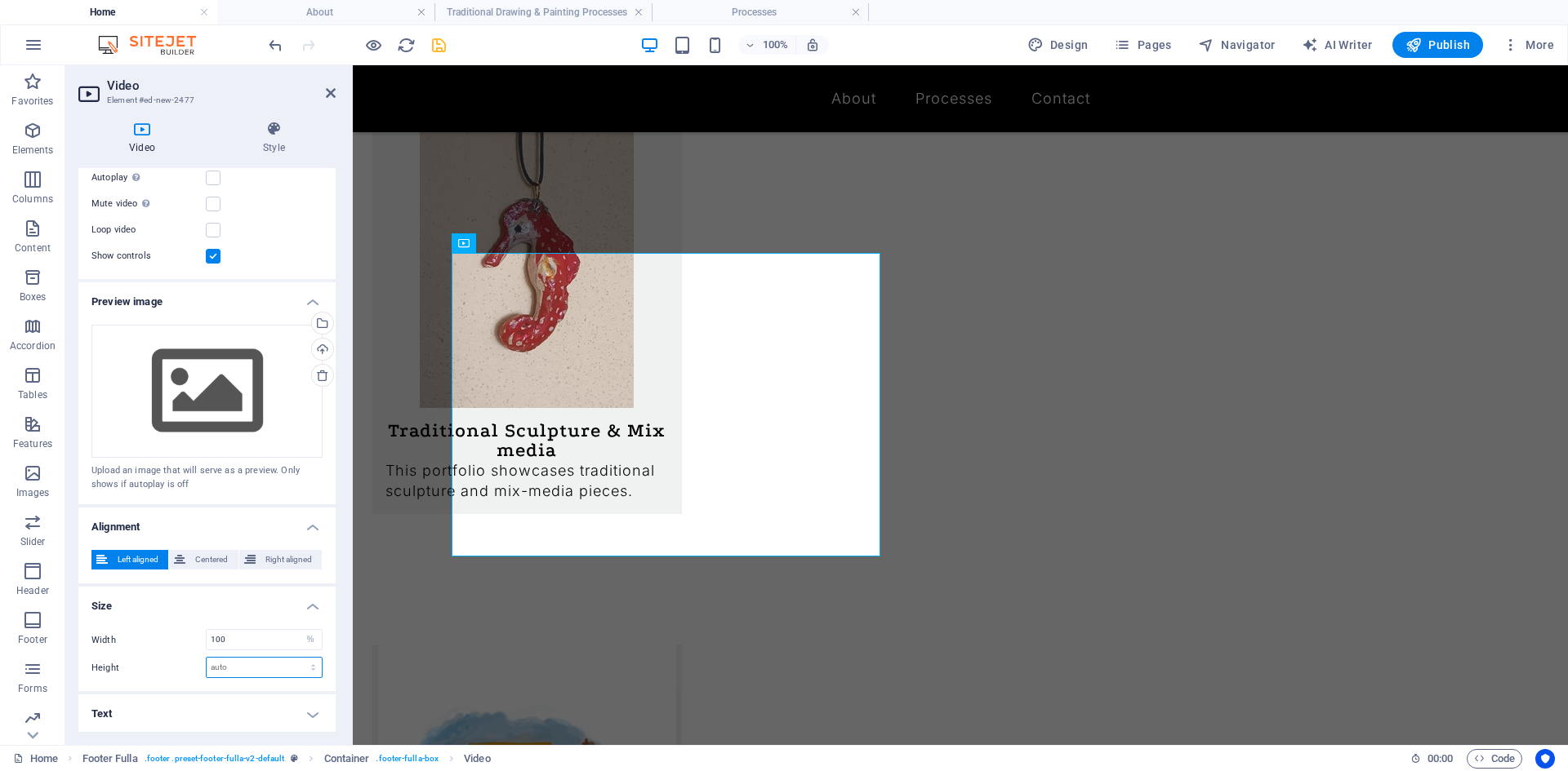
click at [225, 661] on select "auto px" at bounding box center [264, 667] width 116 height 19
select select "px"
click at [296, 657] on select "auto px" at bounding box center [264, 667] width 116 height 19
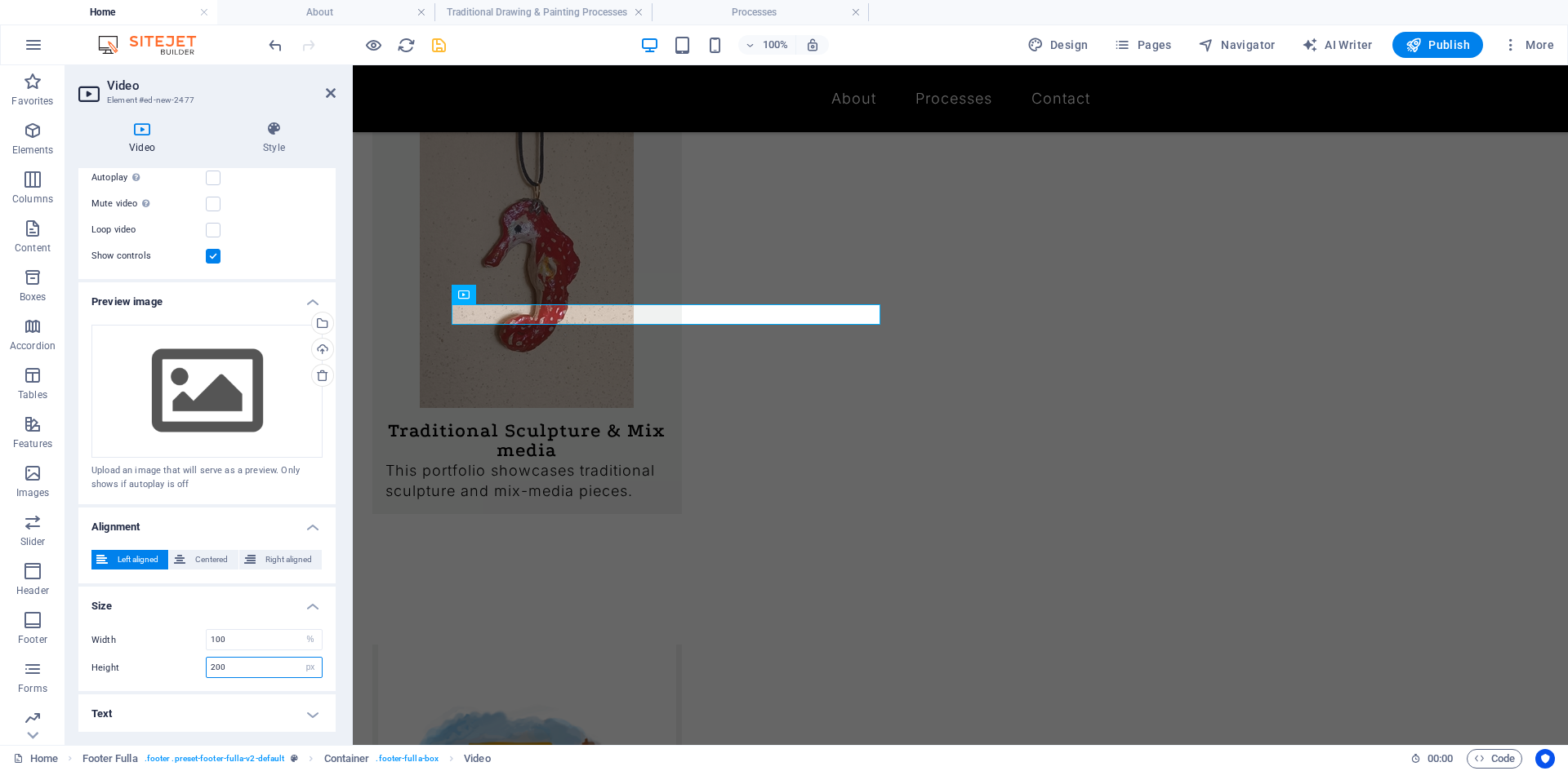
type input "200"
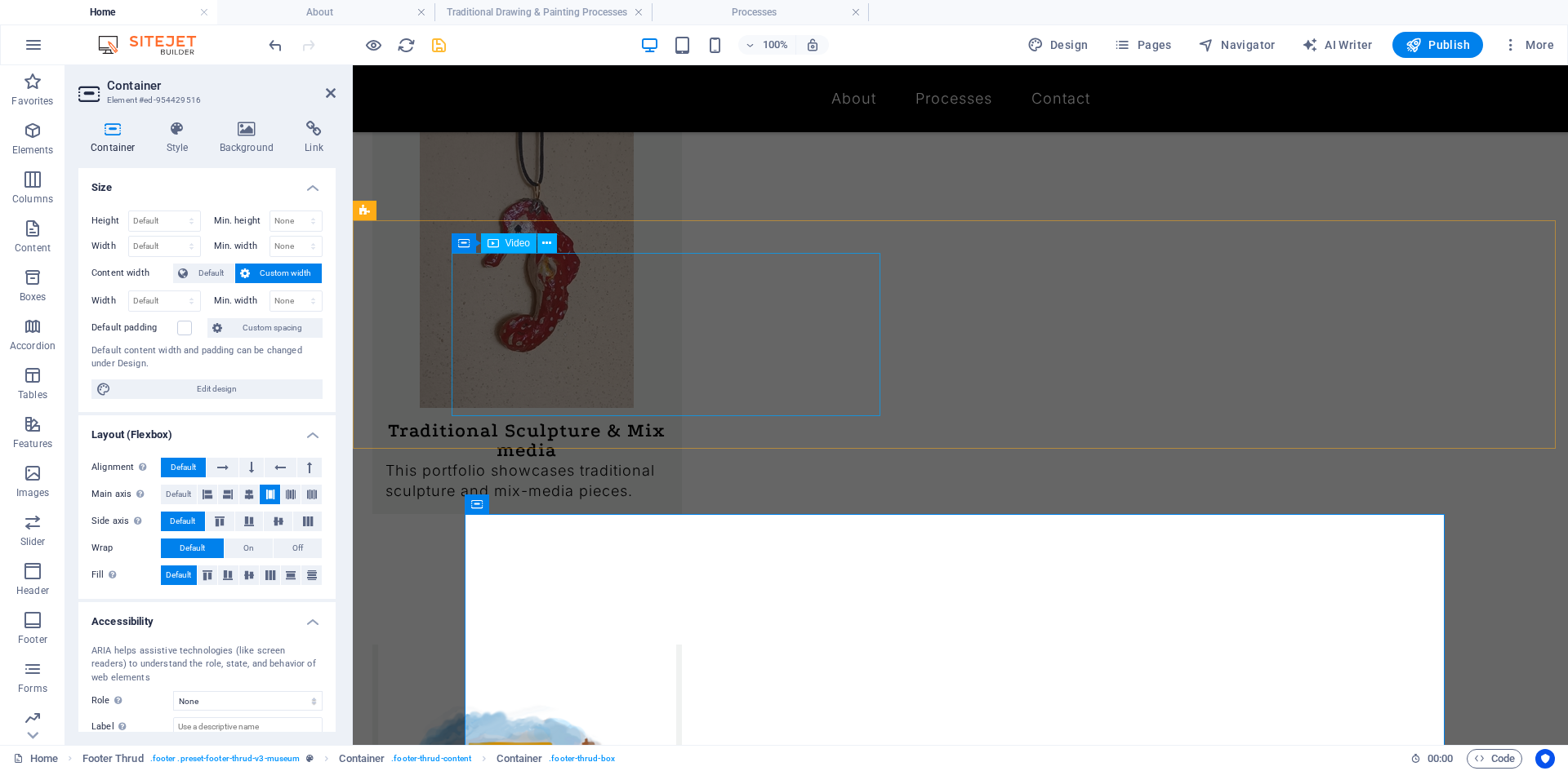
select select "%"
select select "px"
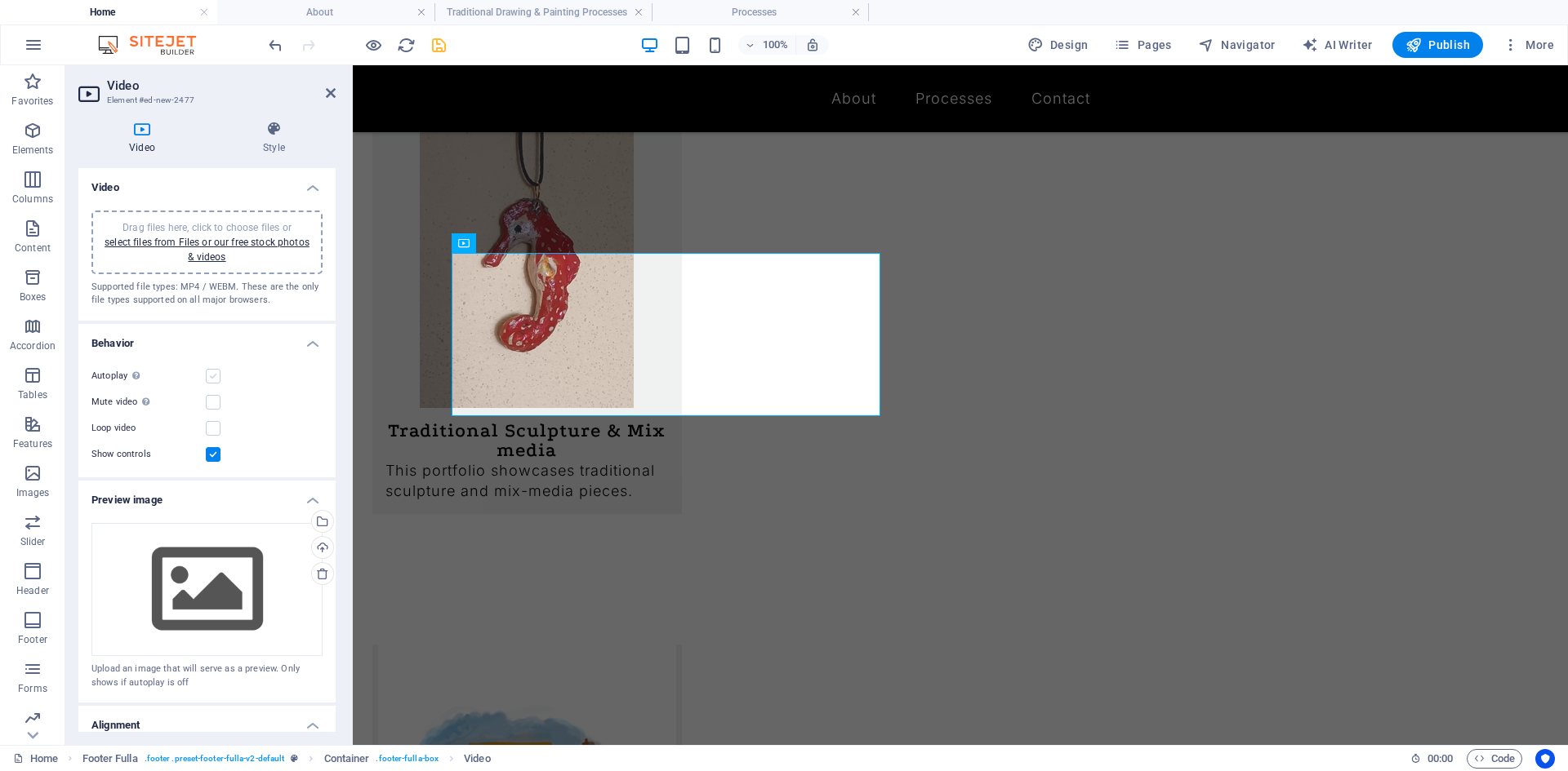
click at [215, 378] on label at bounding box center [213, 375] width 14 height 14
click at [0, 0] on input "Autoplay Autoplay is only available if muted is checked" at bounding box center [0, 0] width 0 height 0
click at [218, 377] on label at bounding box center [213, 375] width 14 height 14
click at [0, 0] on input "Autoplay Autoplay is only available if muted is checked" at bounding box center [0, 0] width 0 height 0
click at [218, 379] on label at bounding box center [213, 375] width 14 height 14
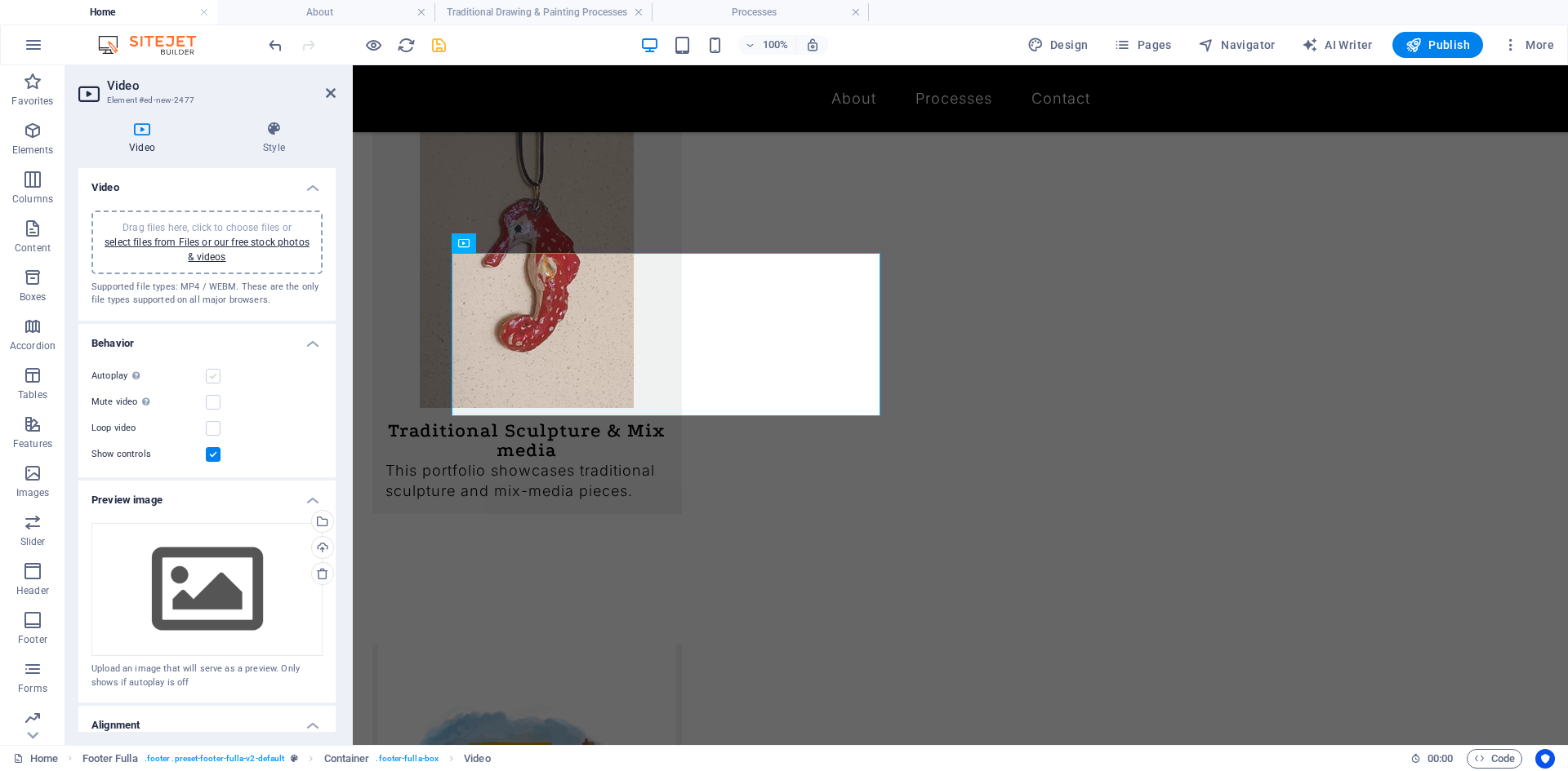
click at [0, 0] on input "Autoplay Autoplay is only available if muted is checked" at bounding box center [0, 0] width 0 height 0
click at [209, 457] on label at bounding box center [213, 454] width 14 height 14
click at [0, 0] on input "Show controls" at bounding box center [0, 0] width 0 height 0
click at [215, 410] on div "Mute video Autoplay will be available if muted is checked" at bounding box center [207, 402] width 231 height 19
click at [214, 397] on label at bounding box center [213, 401] width 14 height 14
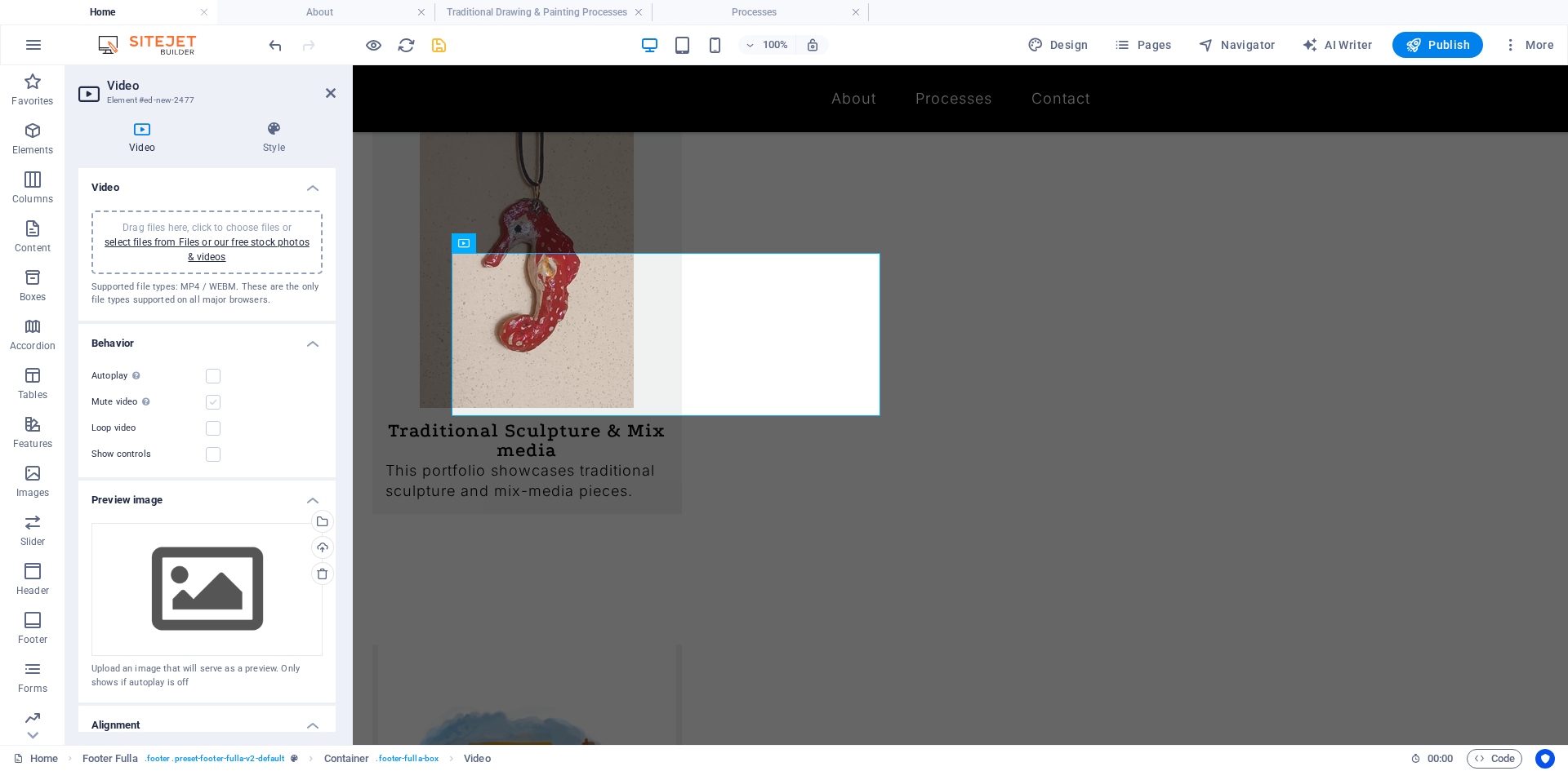
click at [0, 0] on input "Mute video Autoplay will be available if muted is checked" at bounding box center [0, 0] width 0 height 0
click at [214, 379] on label at bounding box center [213, 375] width 14 height 14
click at [0, 0] on input "Autoplay Autoplay is only available if muted is checked" at bounding box center [0, 0] width 0 height 0
click at [212, 424] on label at bounding box center [213, 427] width 14 height 14
click at [0, 0] on input "Loop video" at bounding box center [0, 0] width 0 height 0
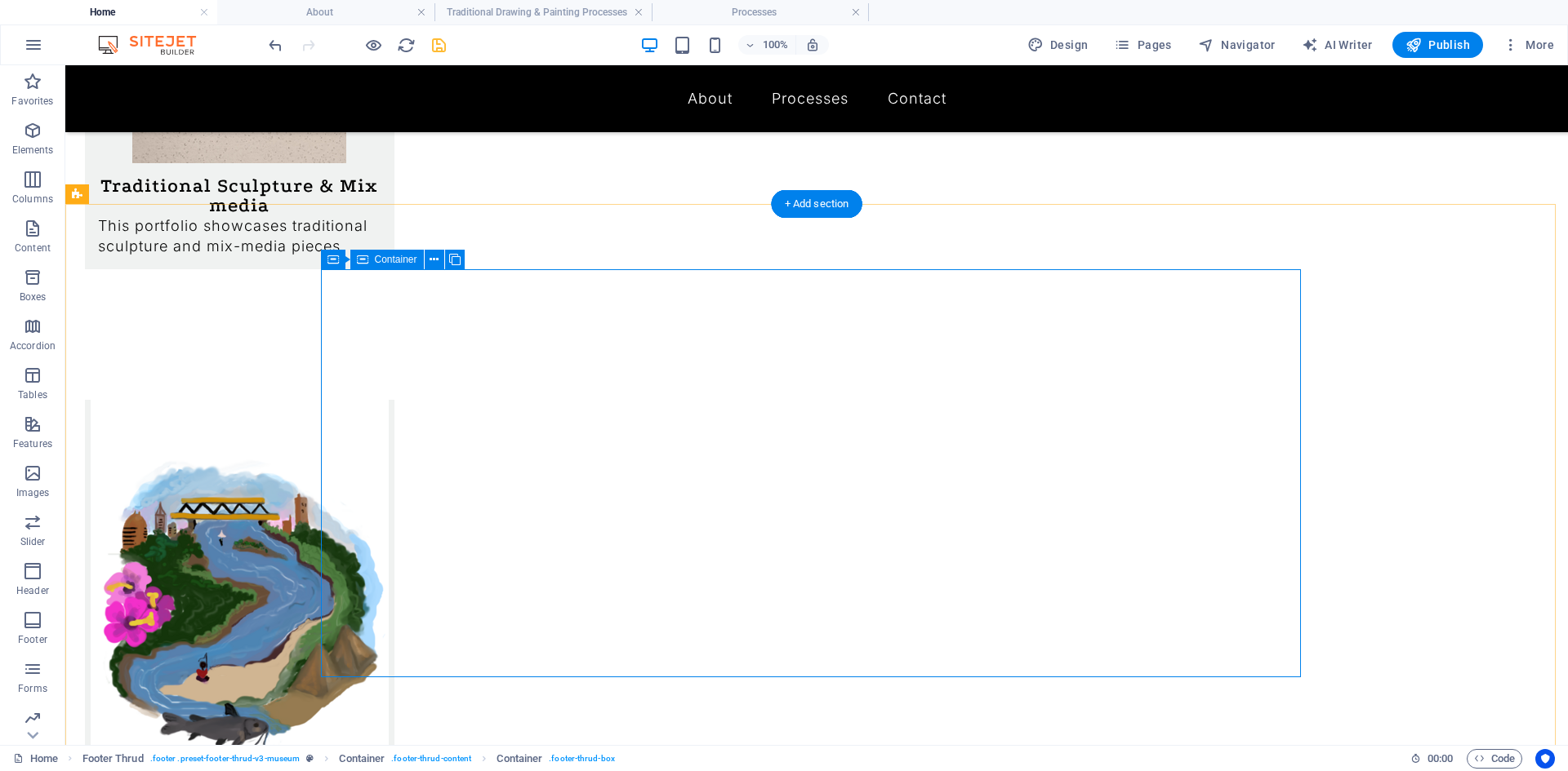
scroll to position [1442, 0]
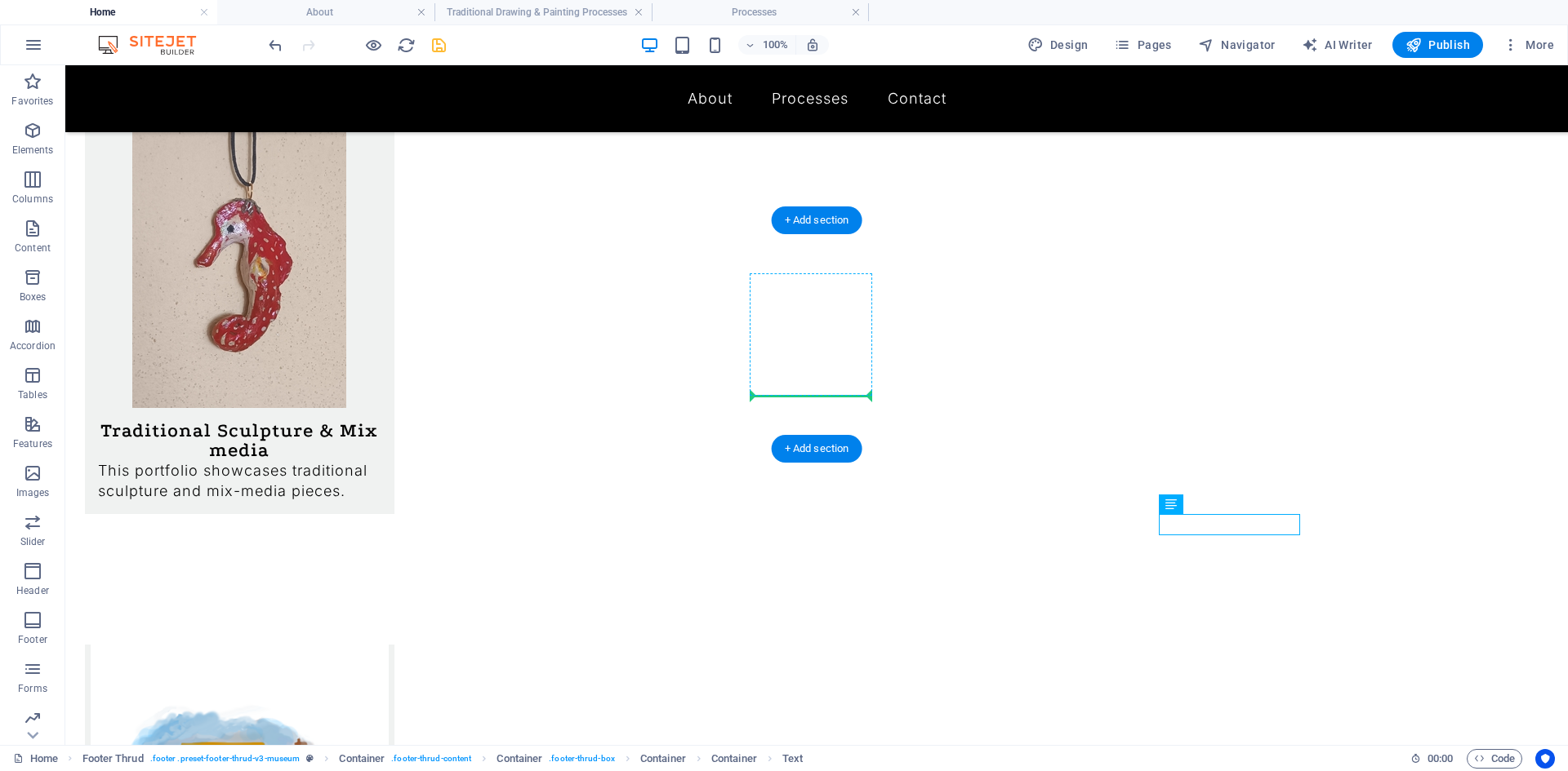
drag, startPoint x: 1168, startPoint y: 521, endPoint x: 797, endPoint y: 395, distance: 391.8
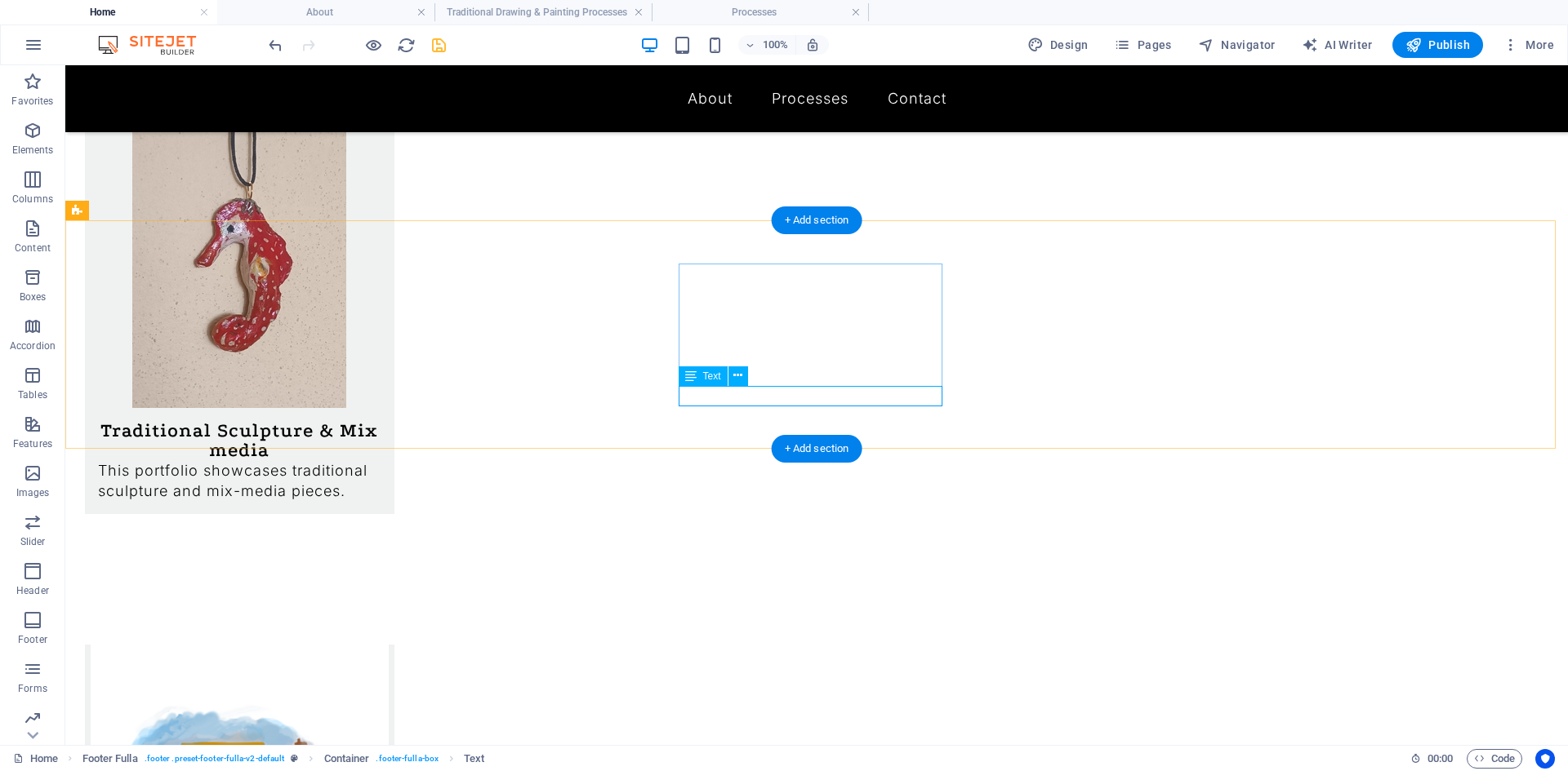
drag, startPoint x: 834, startPoint y: 395, endPoint x: 544, endPoint y: 395, distance: 290.0
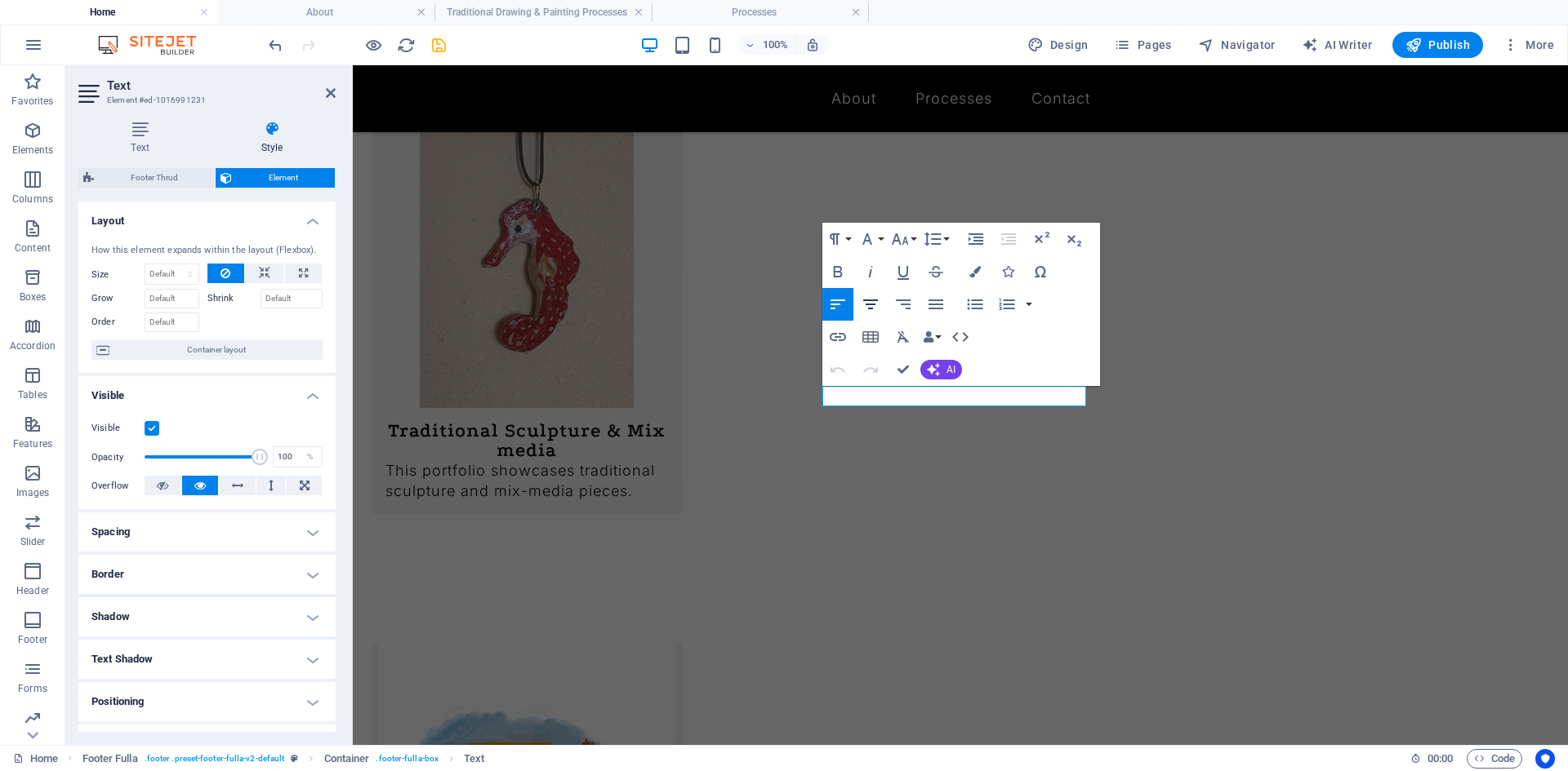
click at [868, 297] on icon "button" at bounding box center [871, 304] width 19 height 19
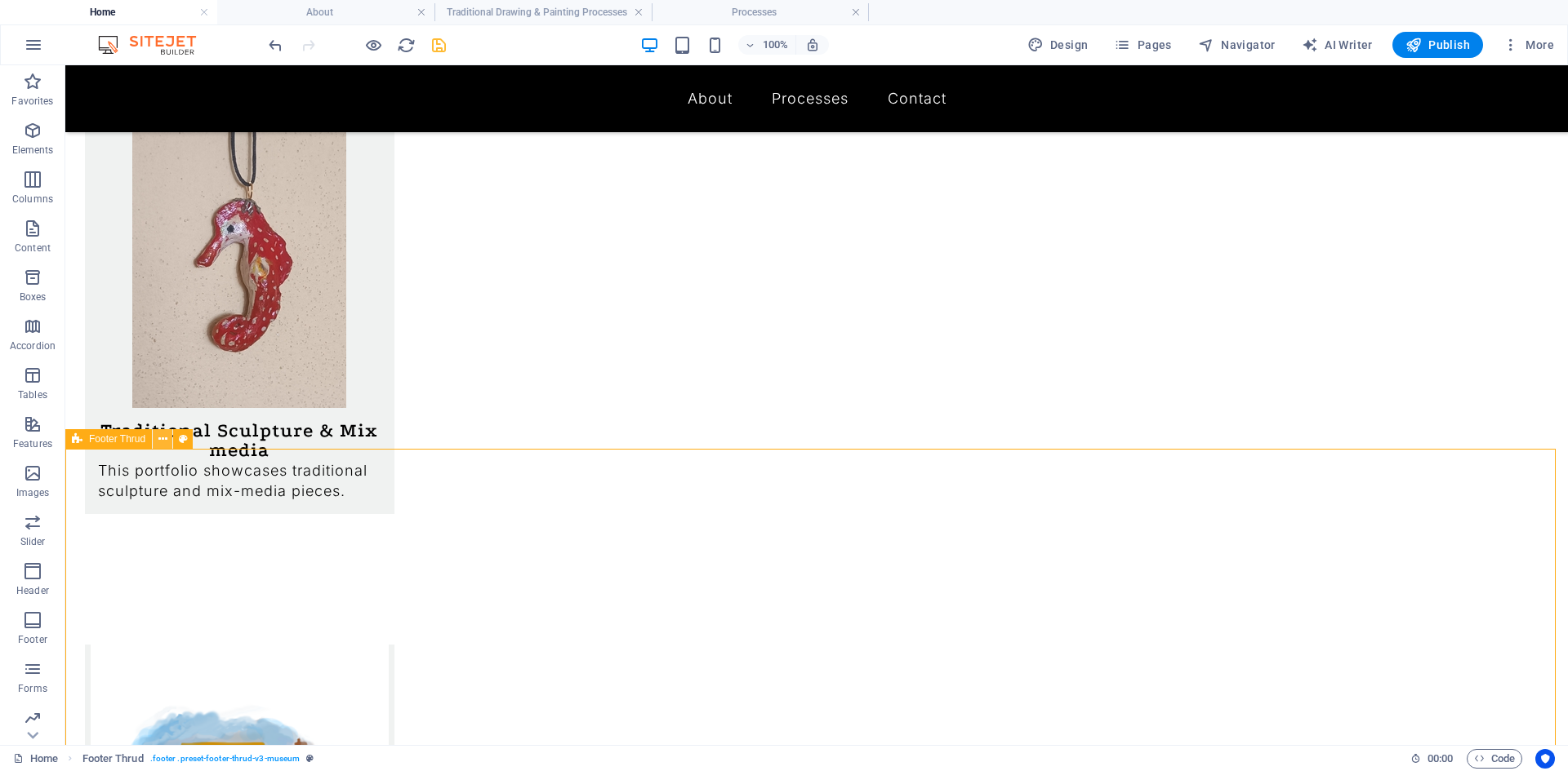
click at [158, 443] on icon at bounding box center [162, 440] width 9 height 17
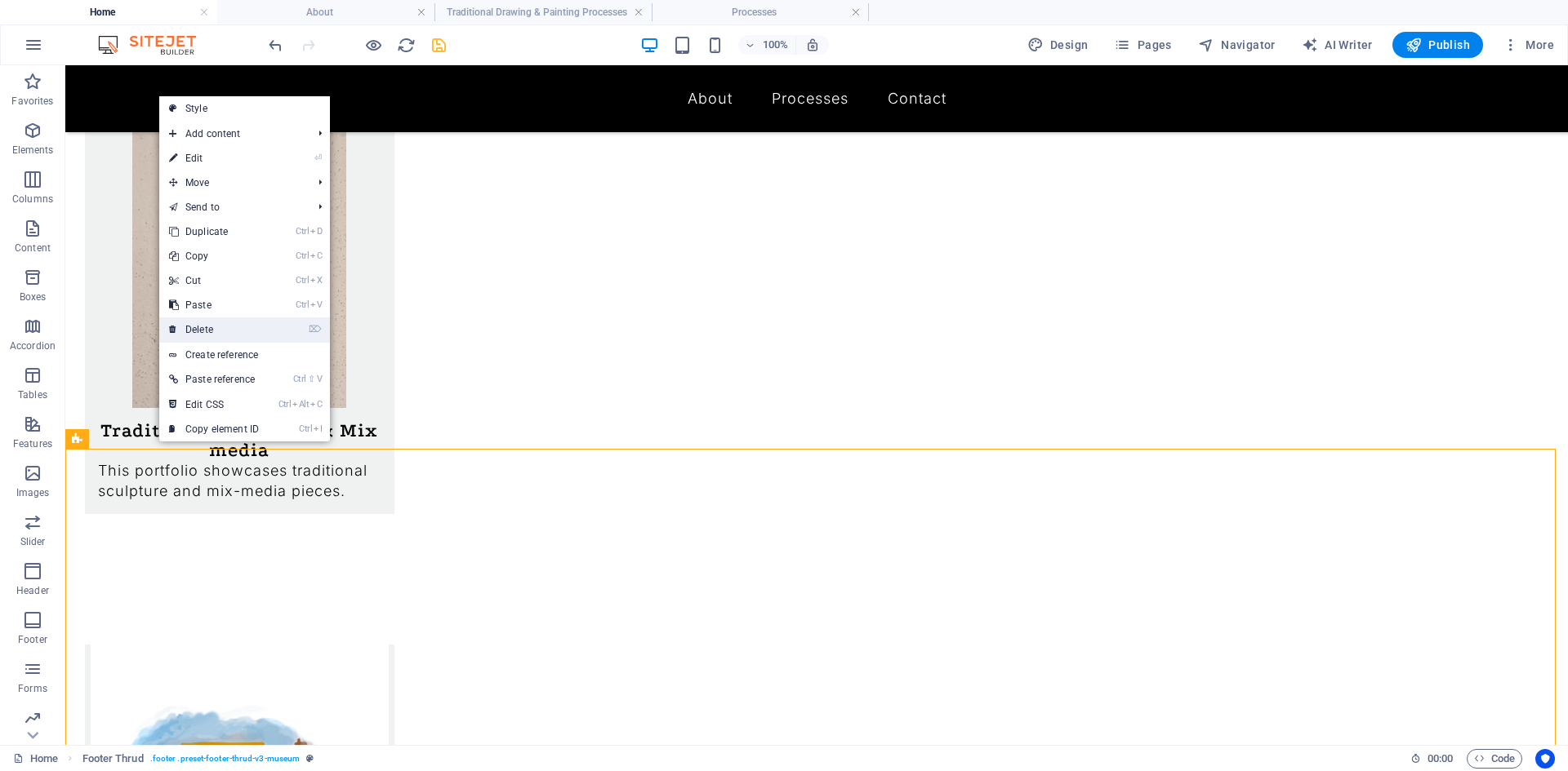
click at [220, 321] on link "⌦ Delete" at bounding box center [214, 329] width 110 height 24
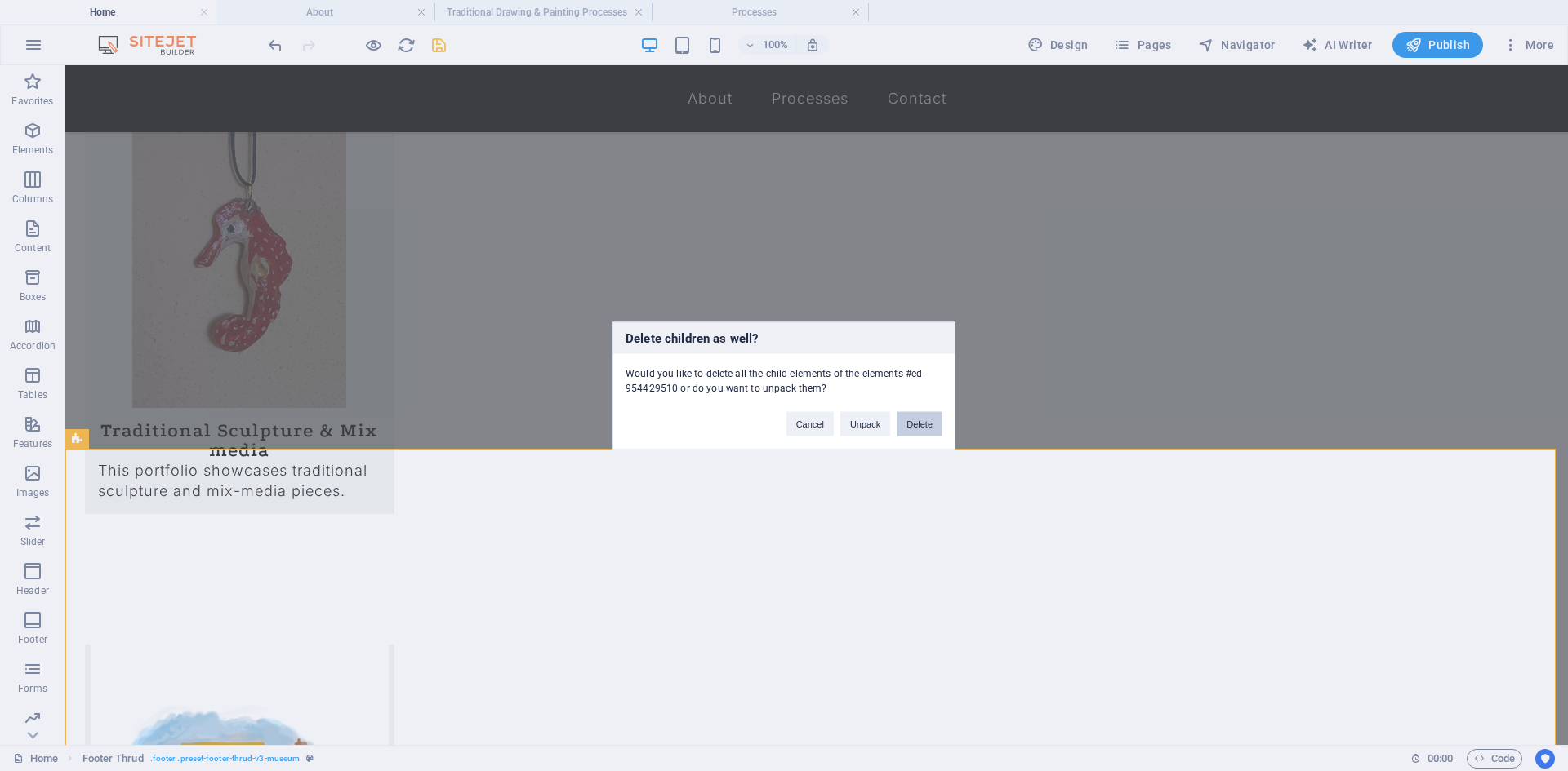
click at [927, 425] on button "Delete" at bounding box center [919, 423] width 45 height 24
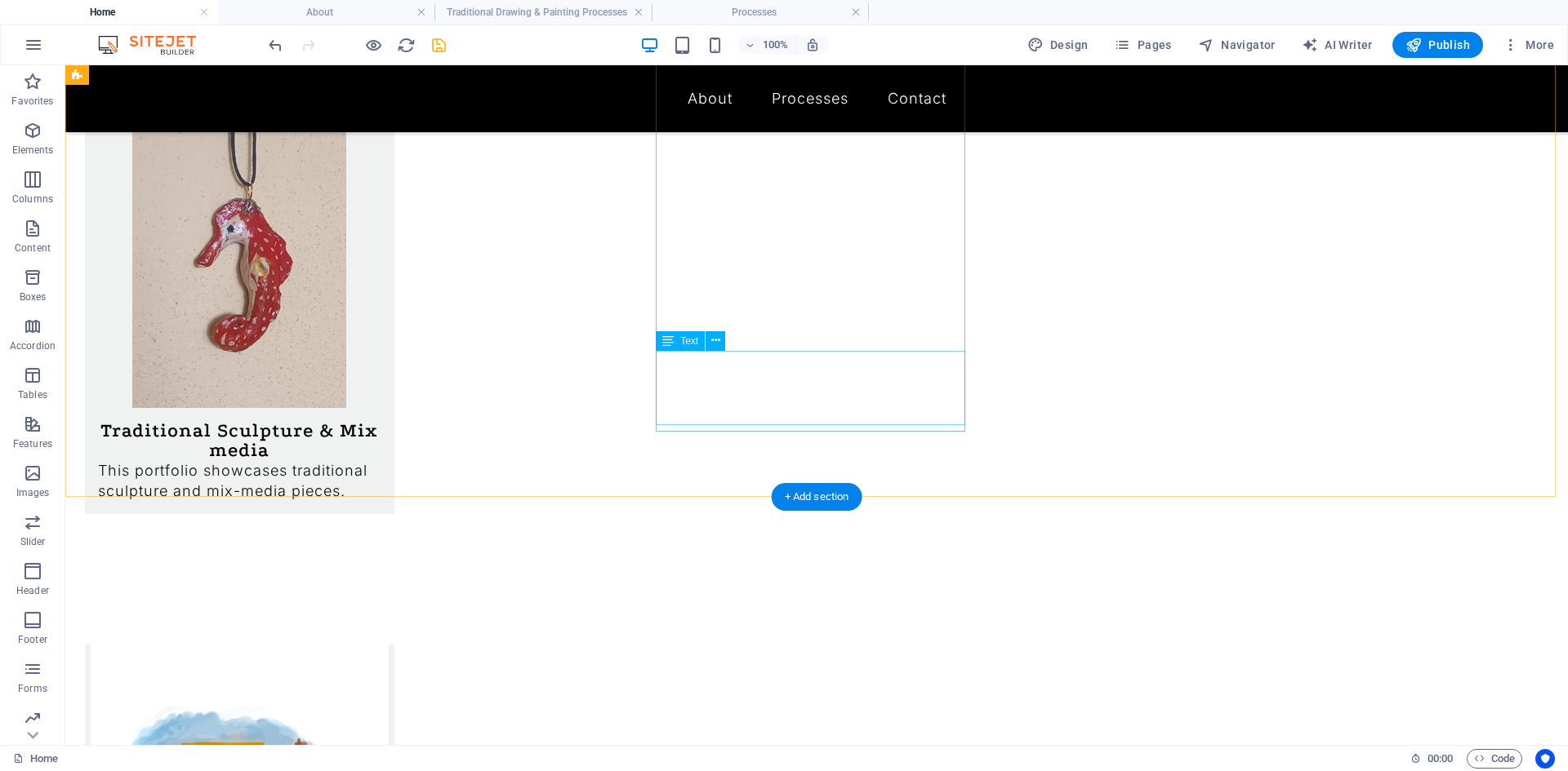
scroll to position [1166, 0]
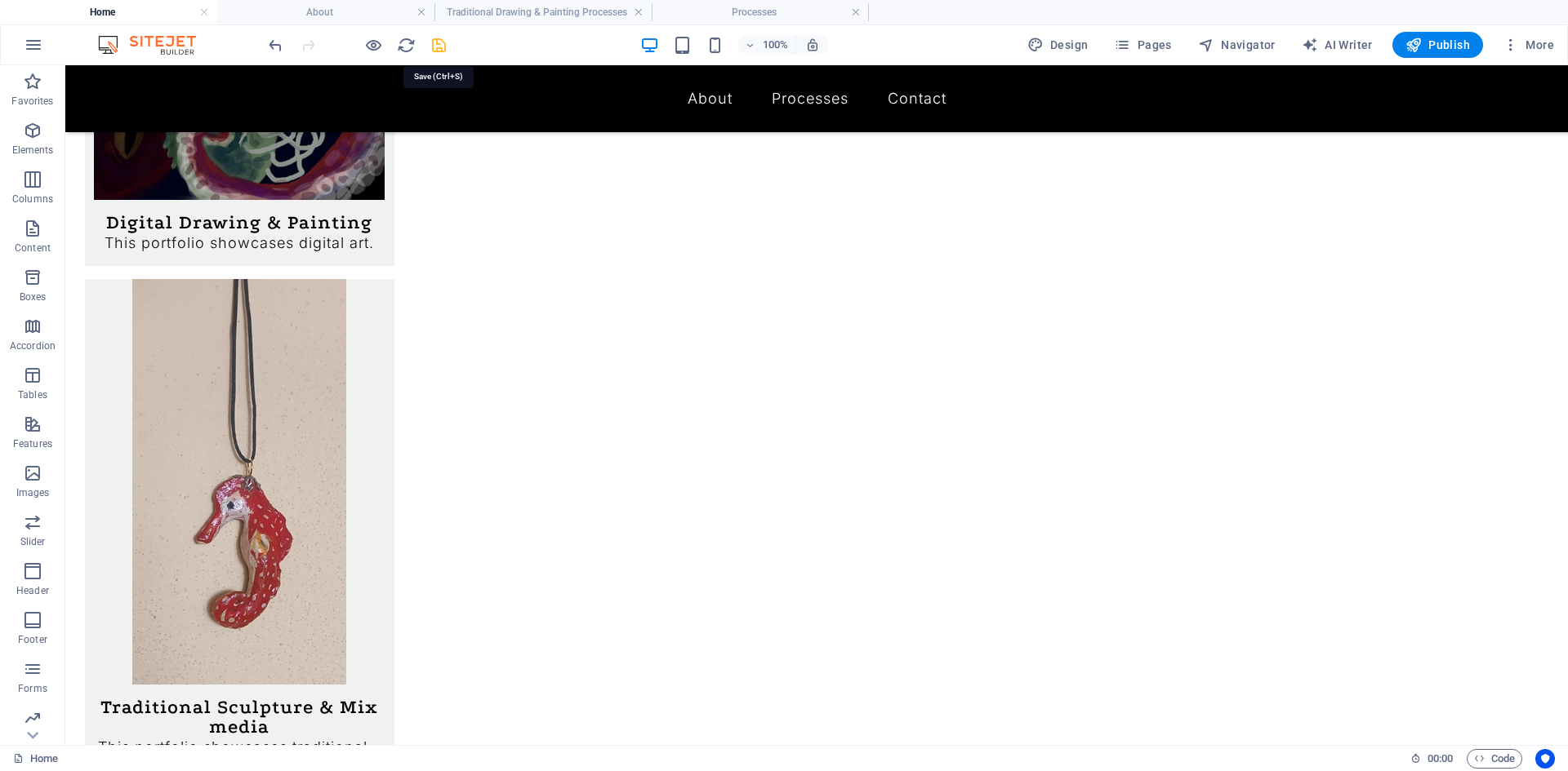
click at [434, 46] on icon "save" at bounding box center [438, 44] width 18 height 18
click at [434, 46] on div at bounding box center [357, 44] width 183 height 26
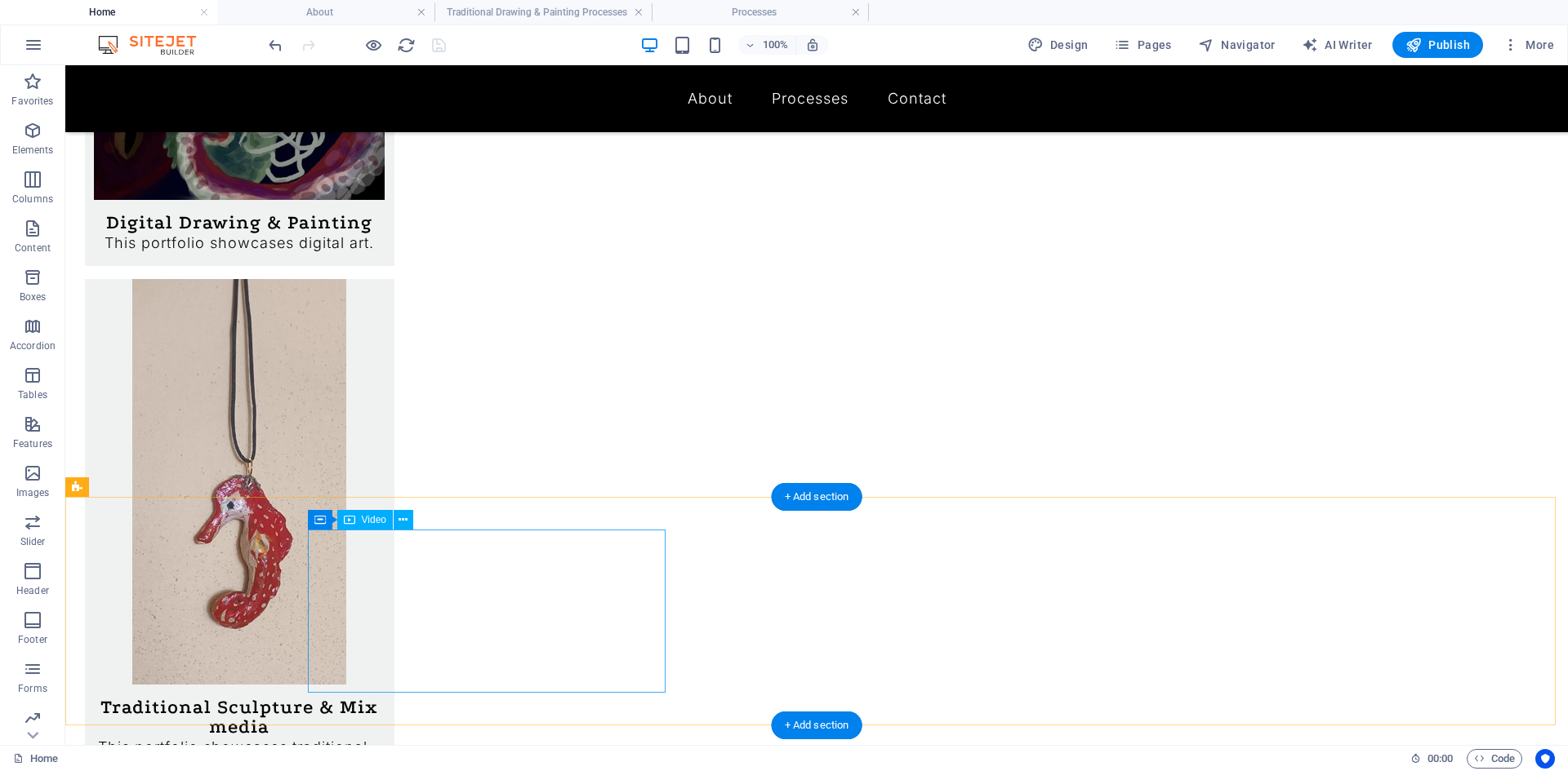
select select "%"
select select "px"
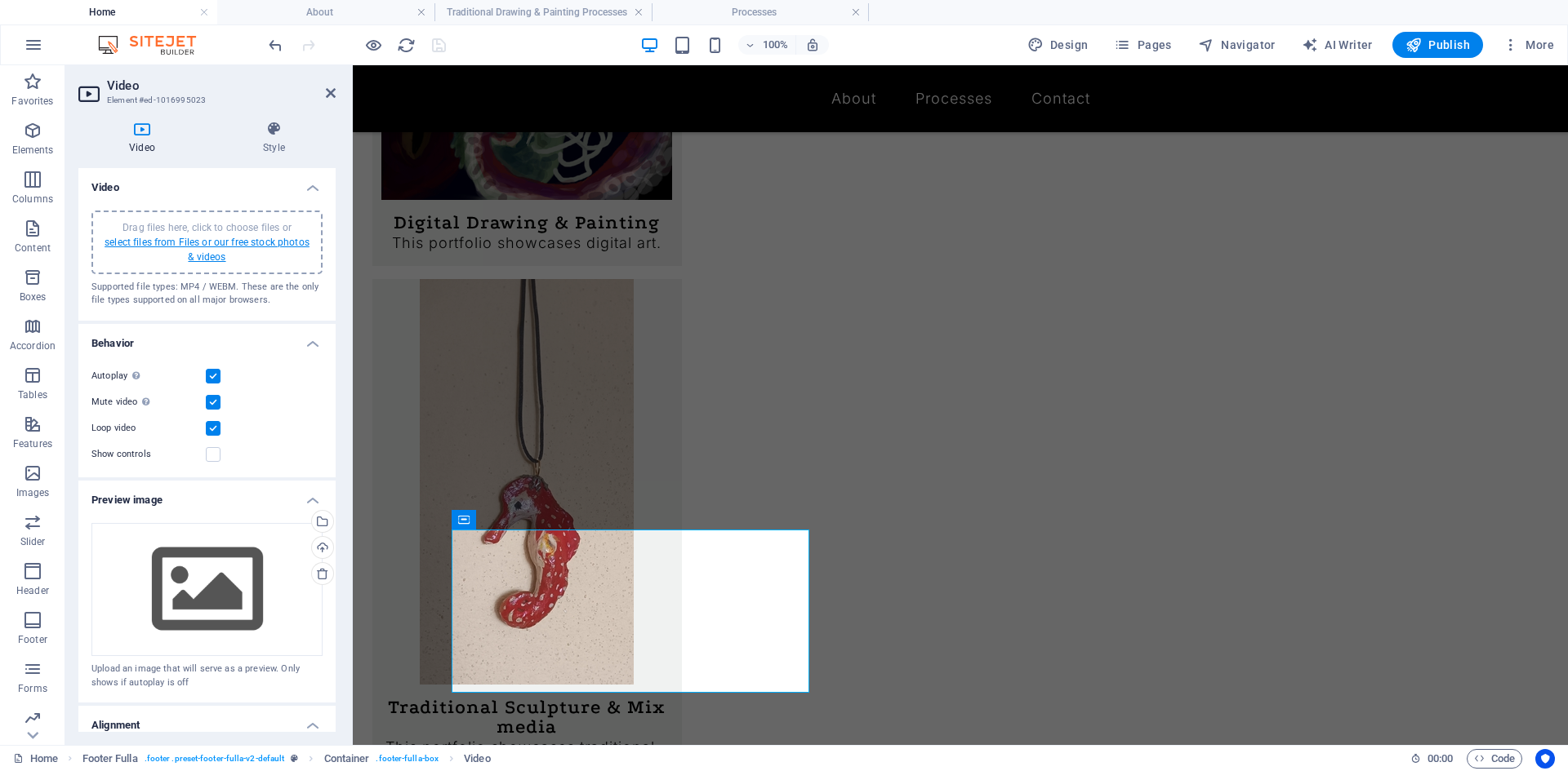
click at [259, 244] on link "select files from Files or our free stock photos & videos" at bounding box center [207, 249] width 205 height 26
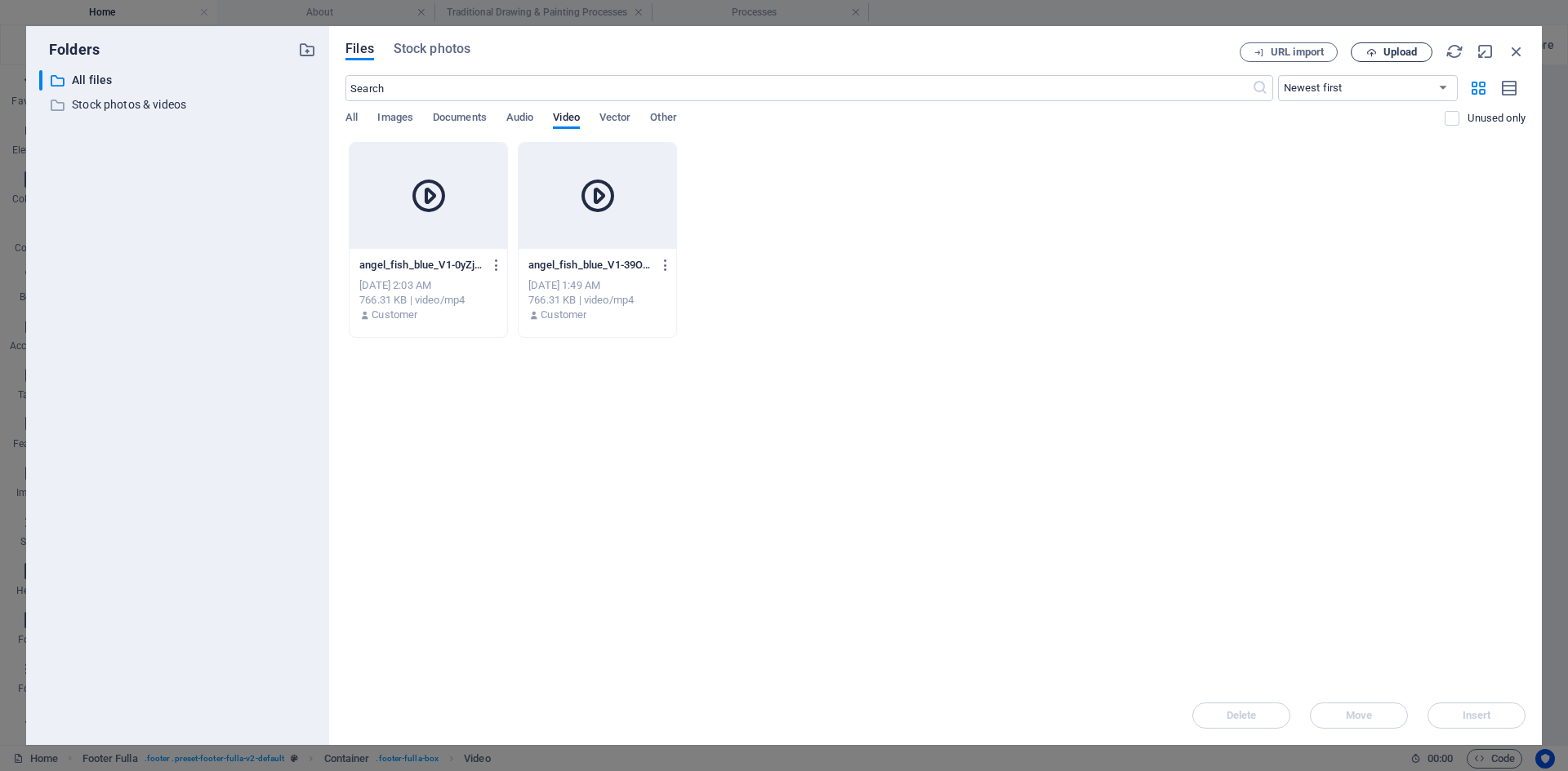
click at [1366, 55] on icon "button" at bounding box center [1371, 52] width 11 height 11
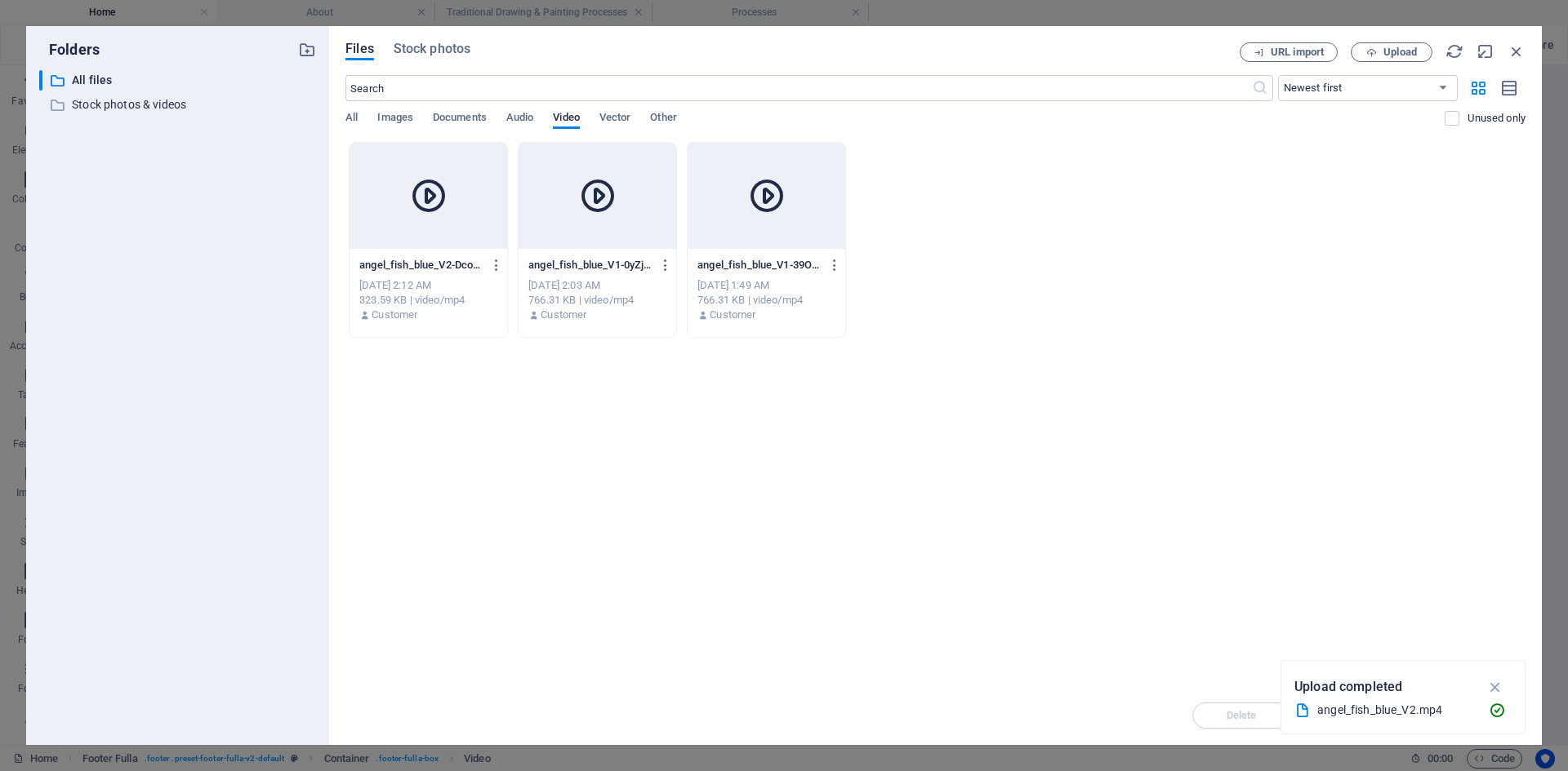
click at [419, 214] on icon at bounding box center [429, 195] width 39 height 39
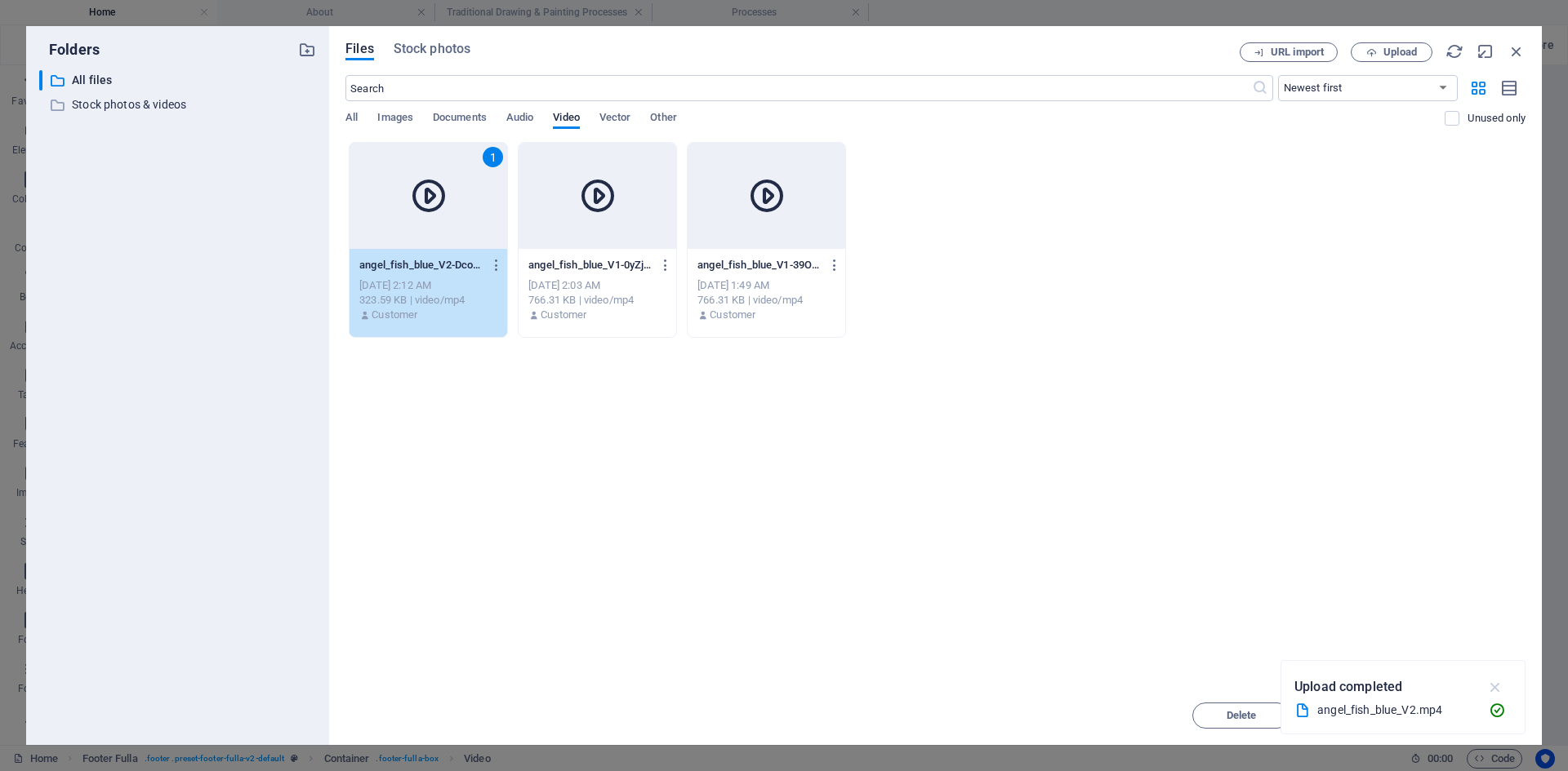
click at [1499, 683] on icon "button" at bounding box center [1495, 687] width 18 height 18
click at [1484, 710] on span "Insert" at bounding box center [1477, 715] width 29 height 10
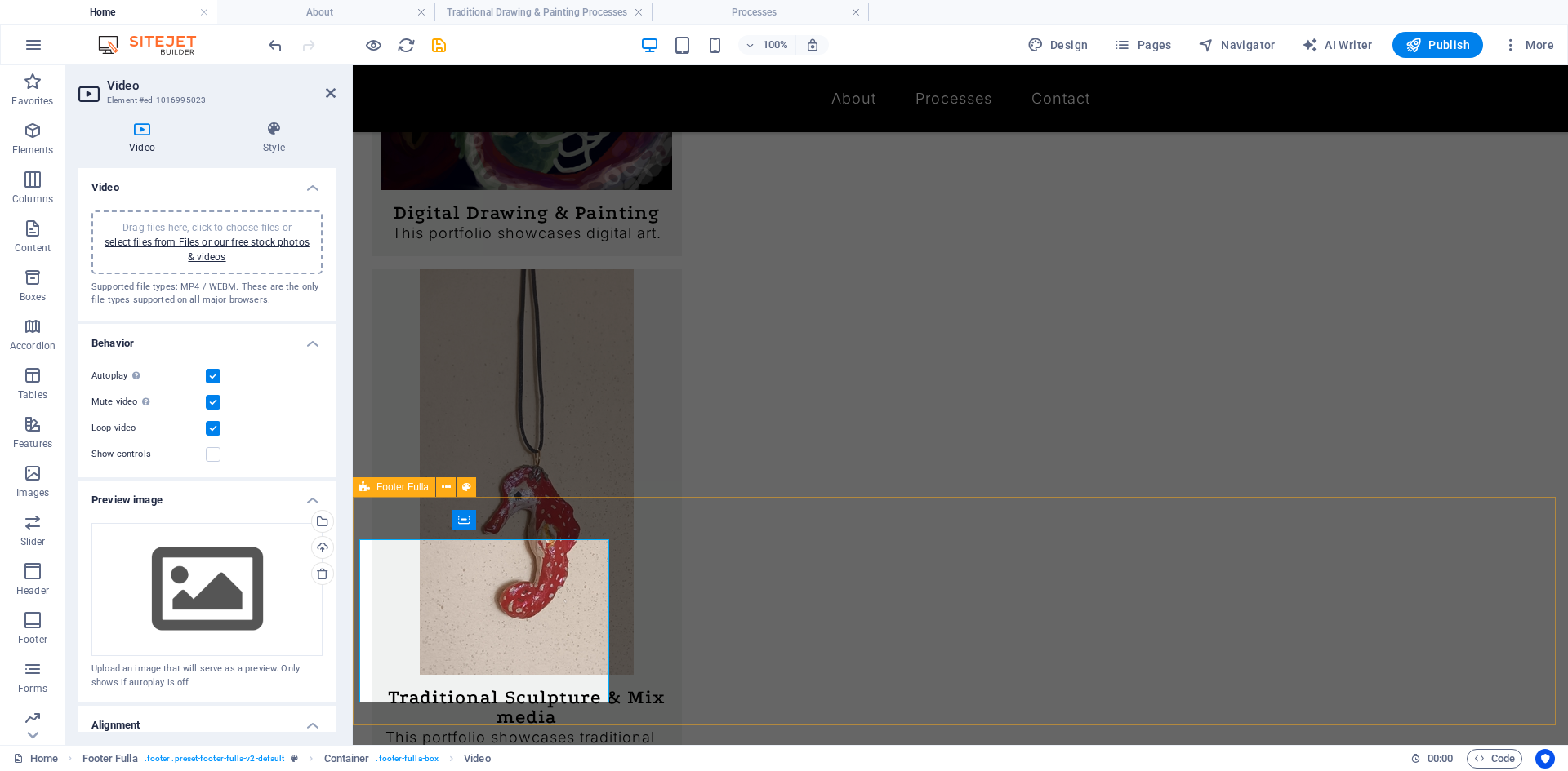
scroll to position [1166, 0]
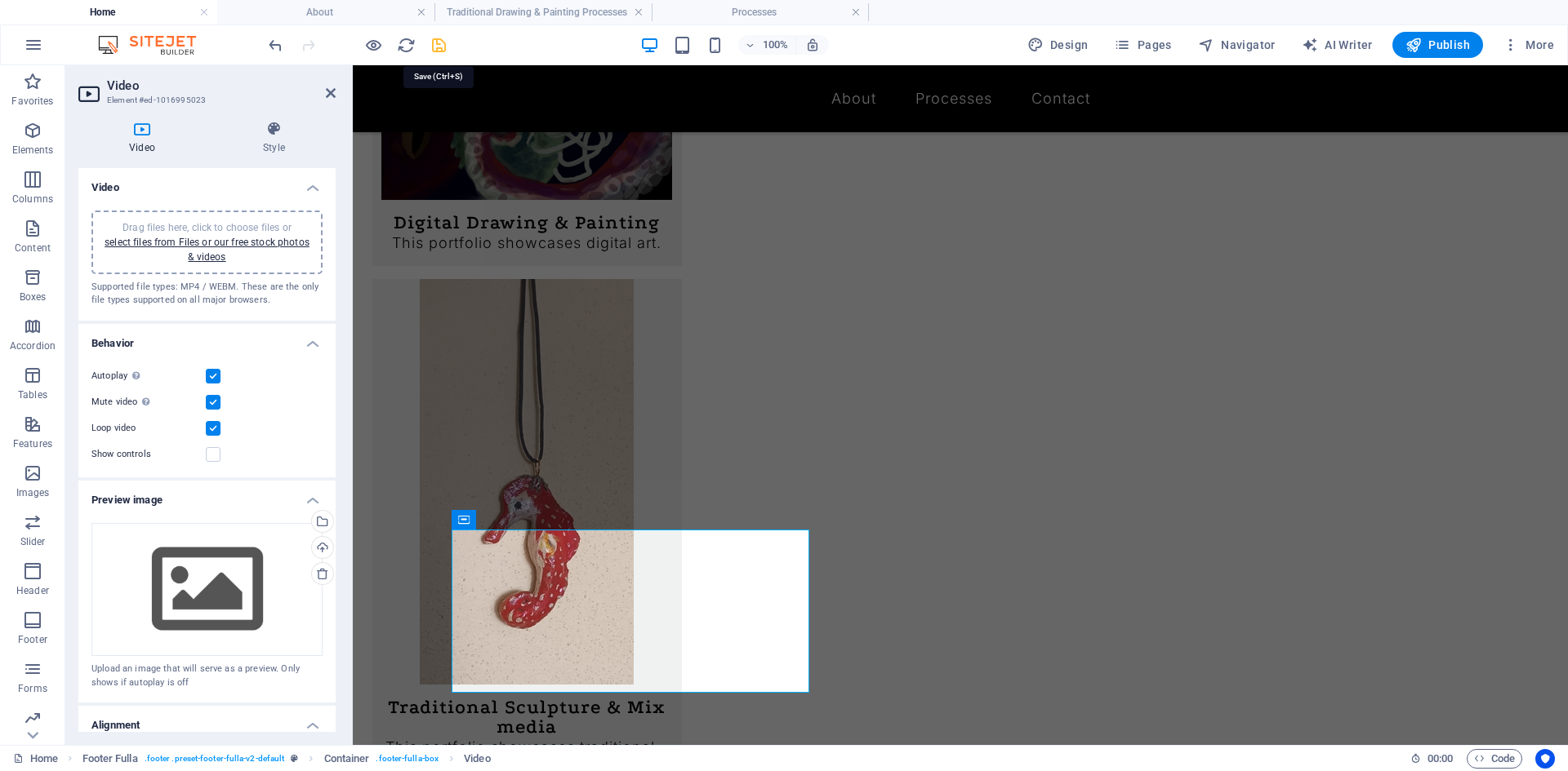
click at [438, 36] on icon "save" at bounding box center [438, 44] width 18 height 18
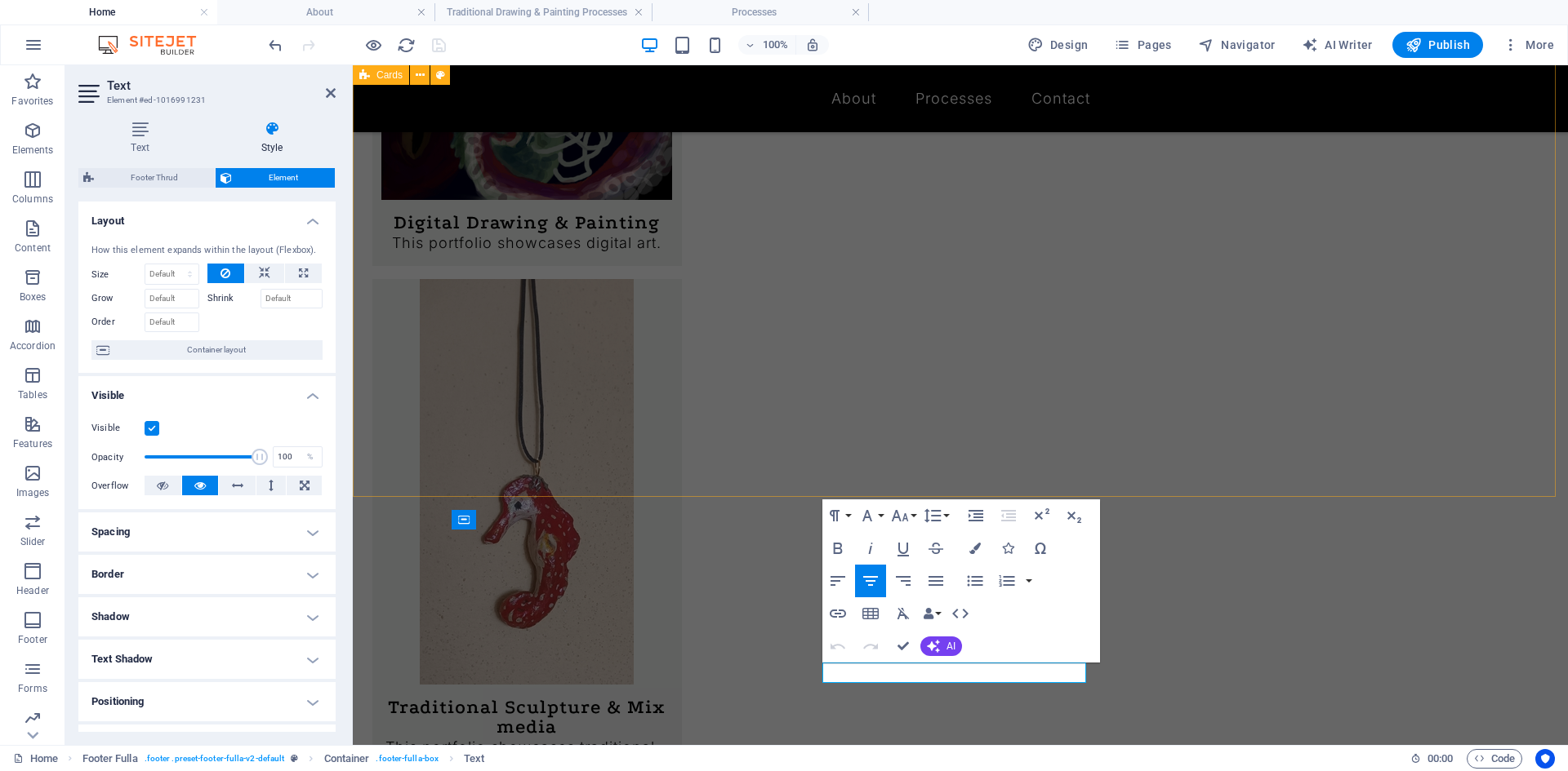
drag, startPoint x: 437, startPoint y: 450, endPoint x: 724, endPoint y: 448, distance: 287.0
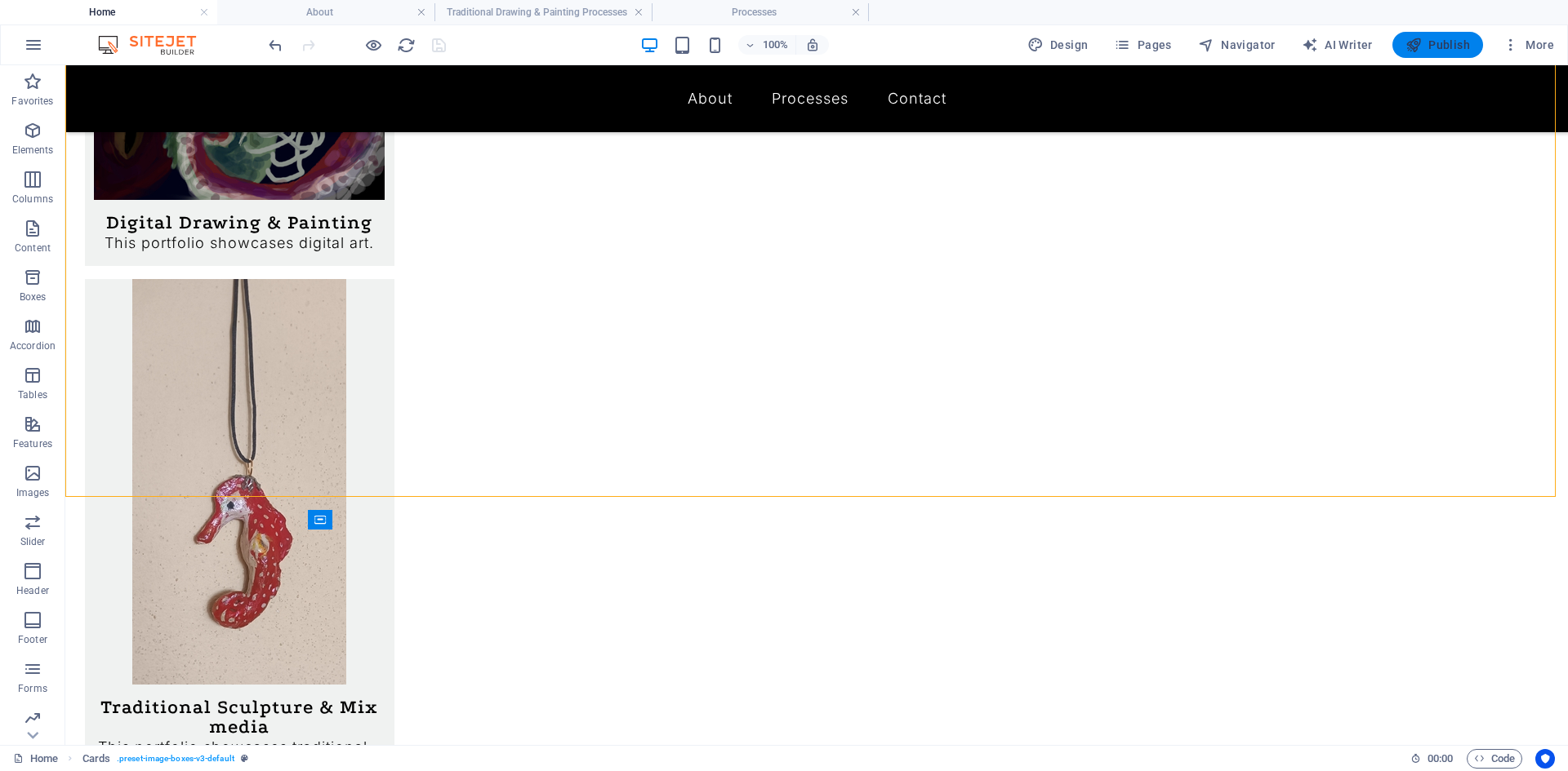
click at [1452, 49] on span "Publish" at bounding box center [1437, 44] width 65 height 16
